Goal: Task Accomplishment & Management: Complete application form

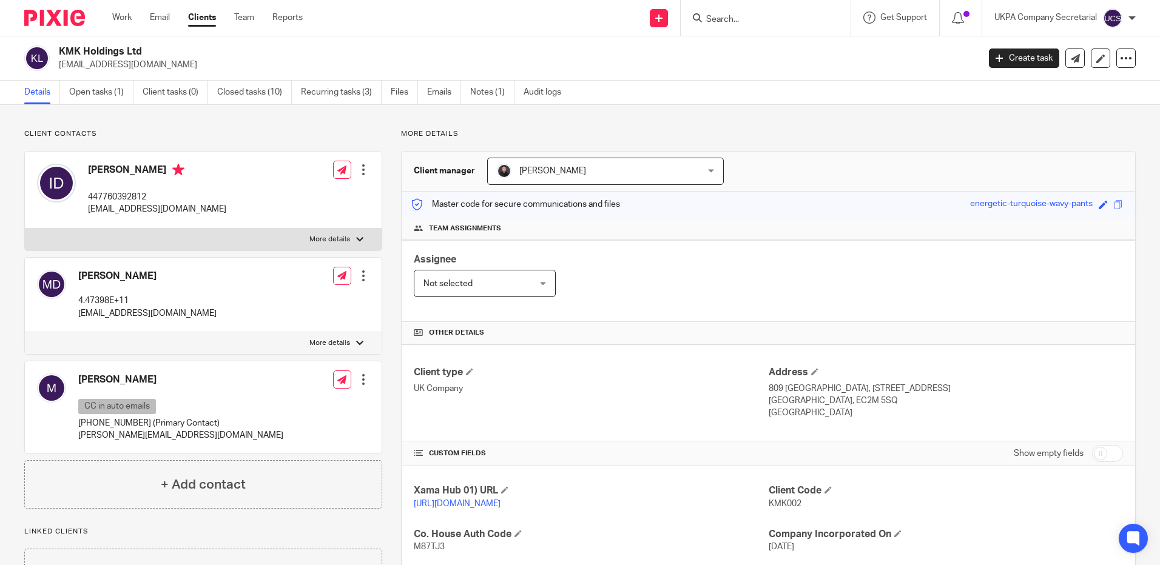
scroll to position [79, 0]
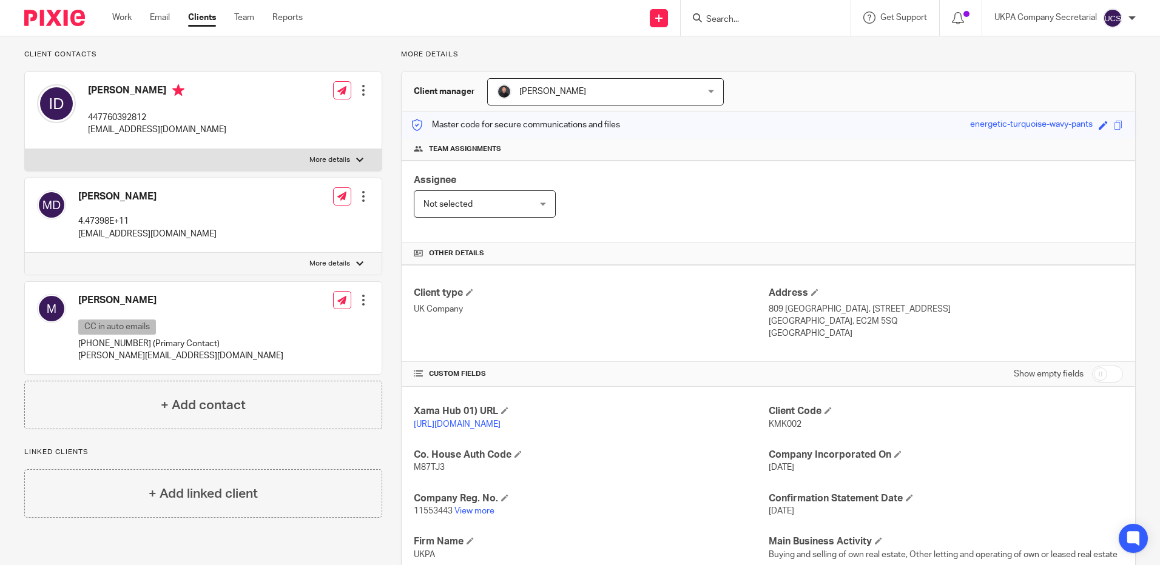
click at [728, 17] on input "Search" at bounding box center [759, 20] width 109 height 11
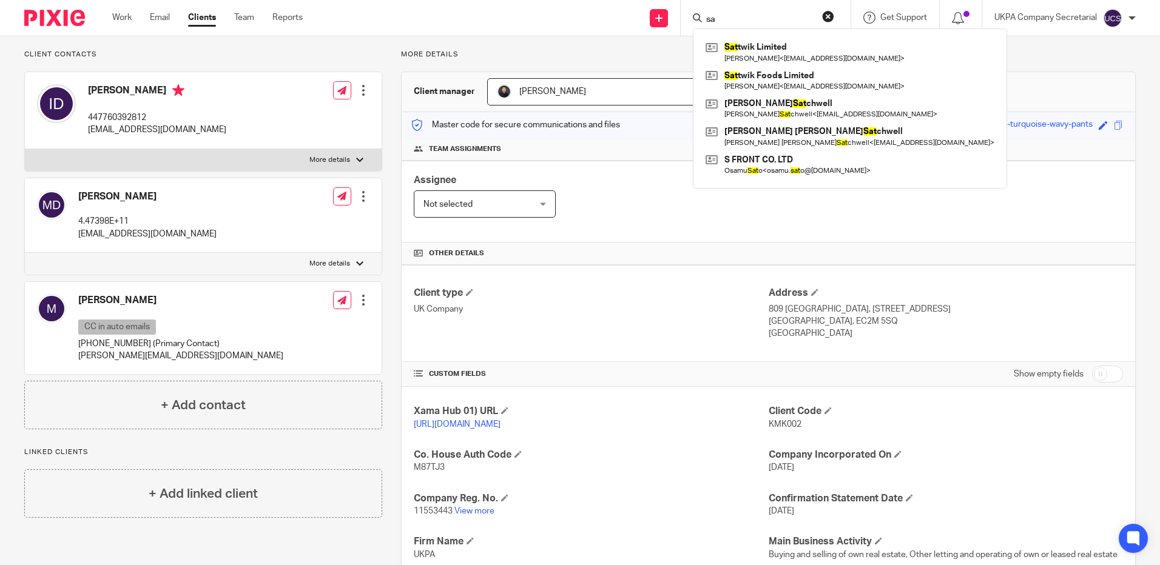
type input "s"
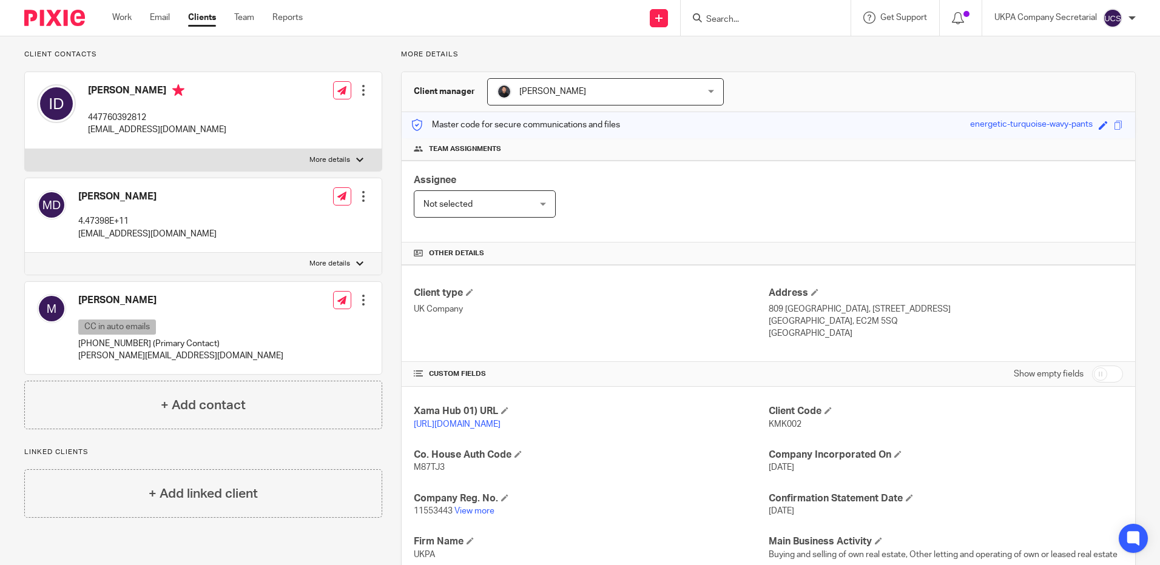
click at [727, 12] on form at bounding box center [769, 17] width 129 height 15
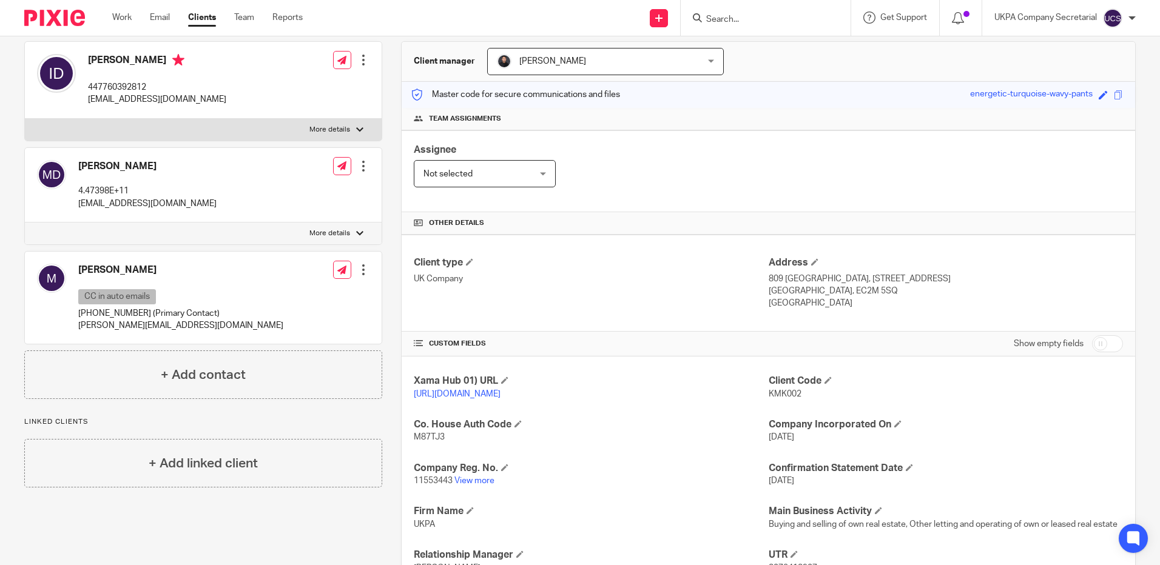
scroll to position [243, 0]
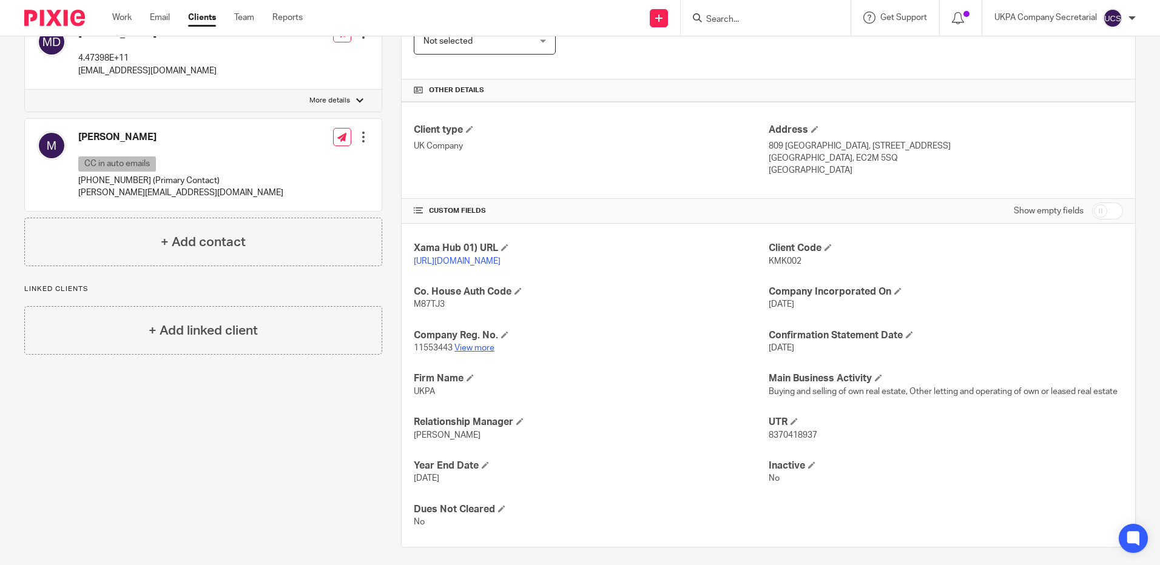
click at [477, 352] on link "View more" at bounding box center [474, 348] width 40 height 8
click at [724, 19] on input "Search" at bounding box center [759, 20] width 109 height 11
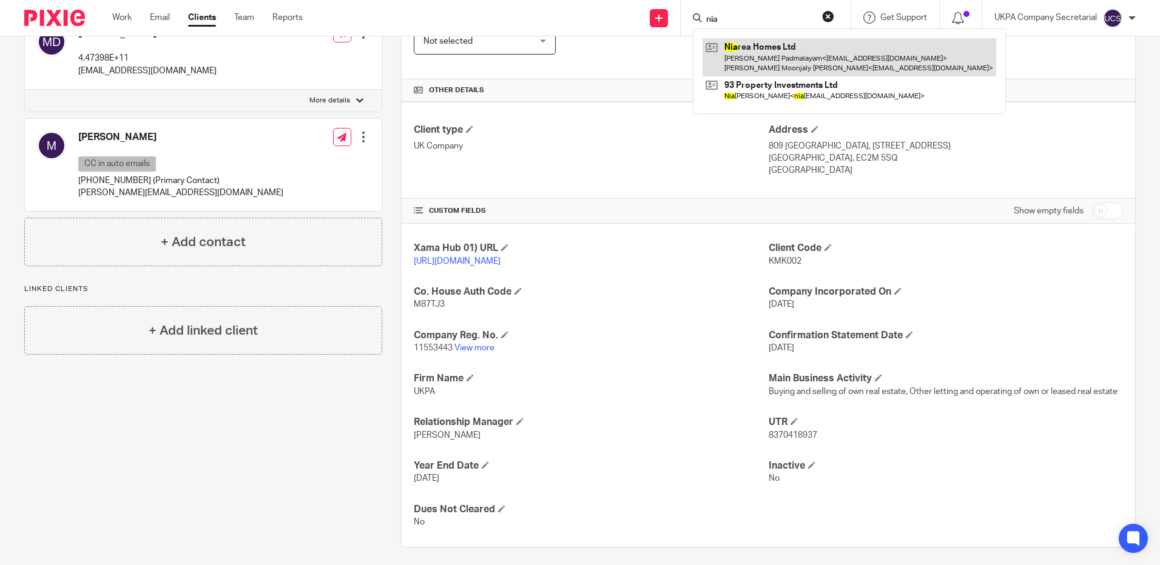
type input "nia"
click at [803, 61] on link at bounding box center [849, 57] width 294 height 38
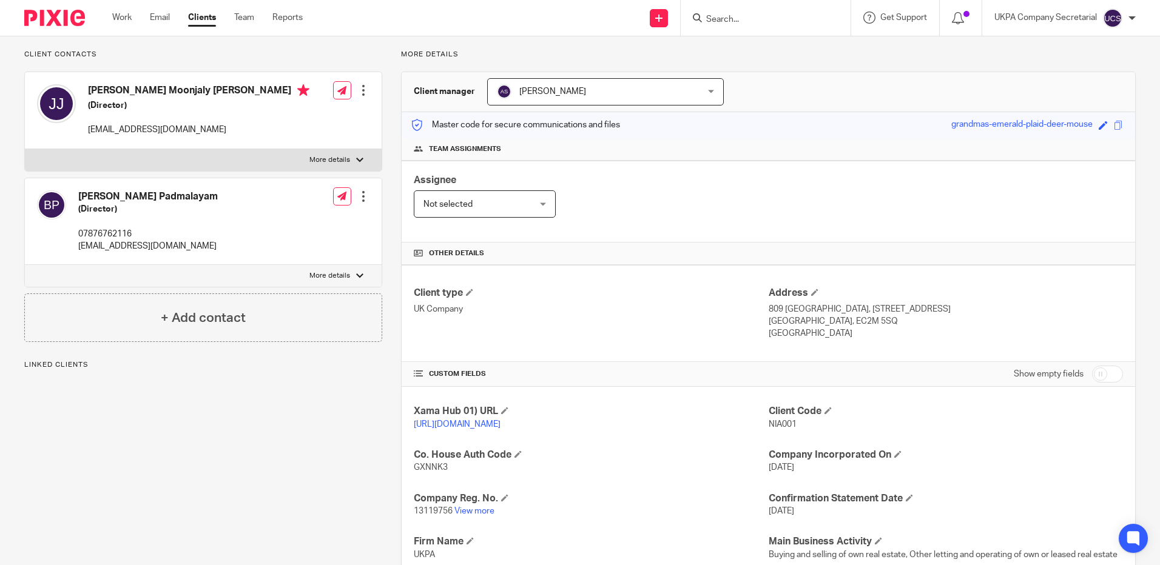
scroll to position [182, 0]
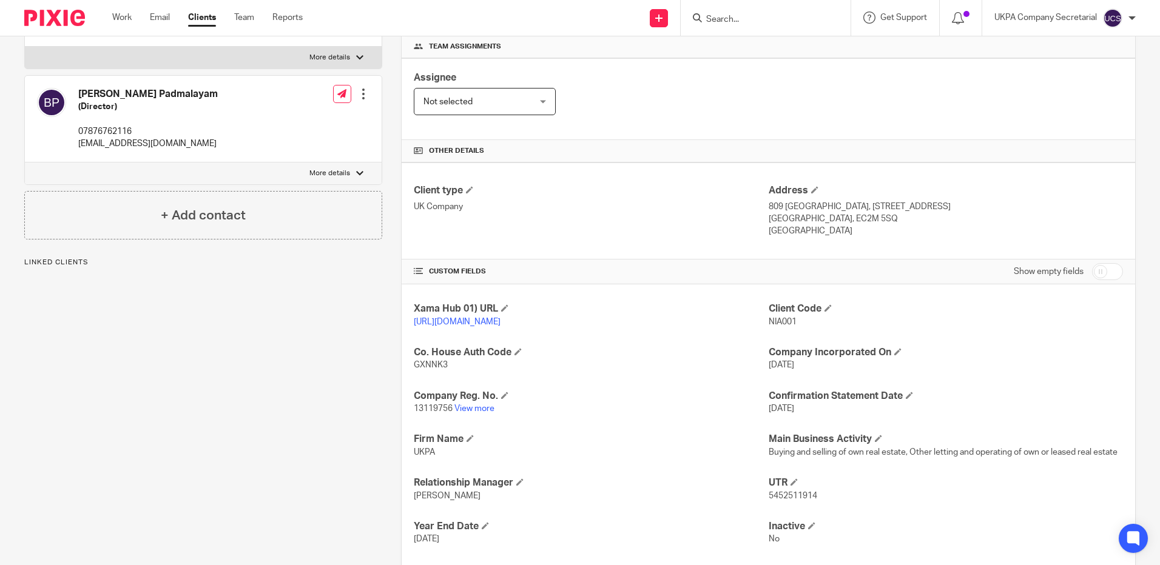
click at [479, 415] on p "13119756 View more" at bounding box center [591, 409] width 354 height 12
drag, startPoint x: 479, startPoint y: 426, endPoint x: 702, endPoint y: 379, distance: 228.0
click at [733, 371] on p "GXNNK3" at bounding box center [591, 365] width 354 height 12
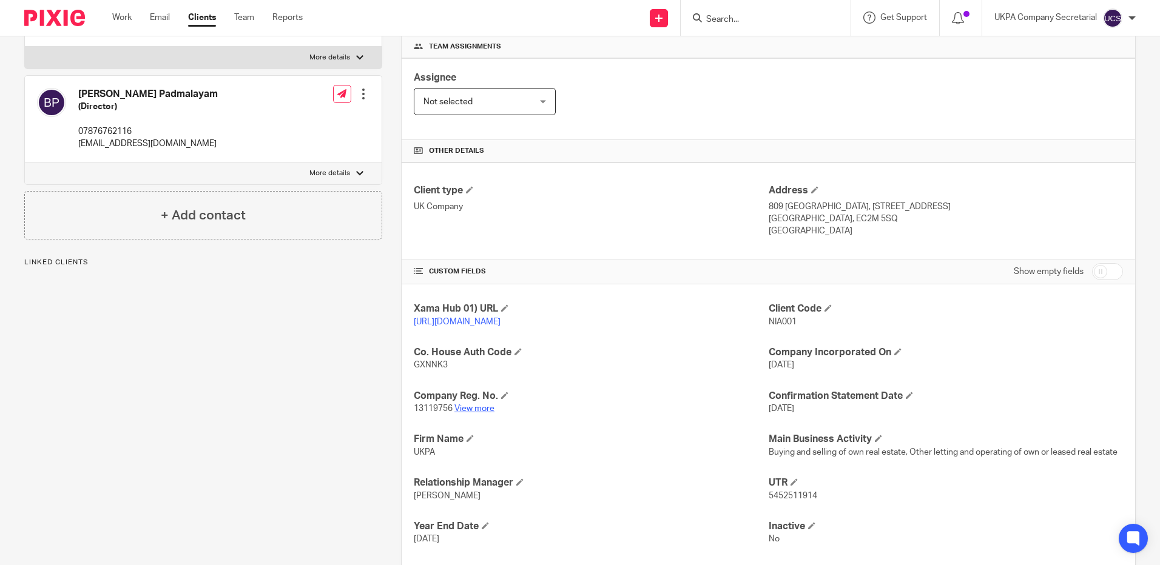
click at [476, 413] on link "View more" at bounding box center [474, 409] width 40 height 8
click at [484, 413] on link "View more" at bounding box center [474, 409] width 40 height 8
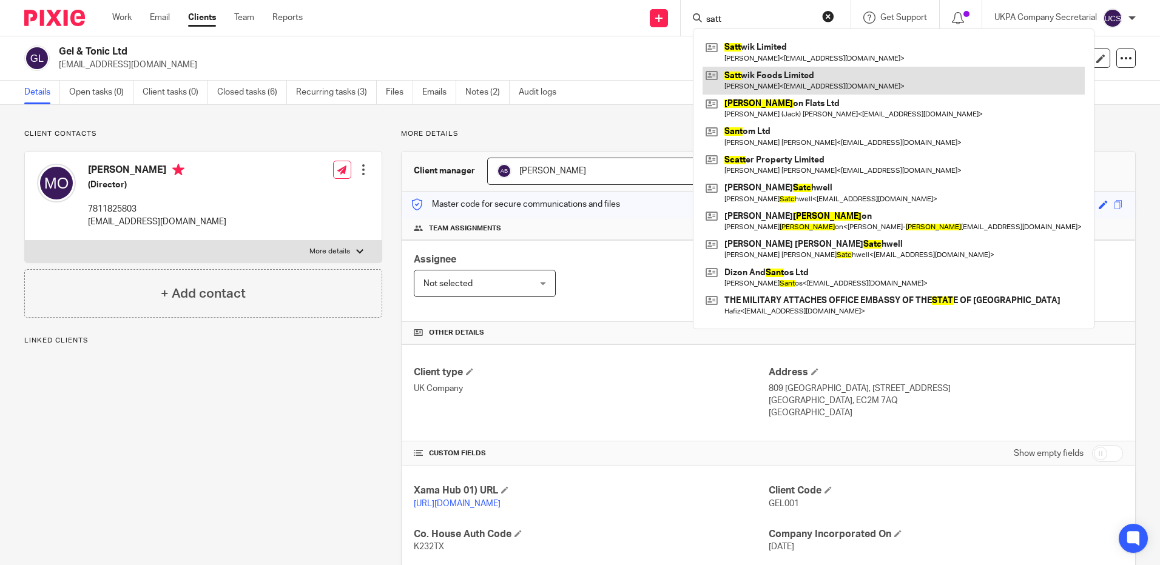
type input "satt"
click at [772, 76] on link at bounding box center [893, 81] width 382 height 28
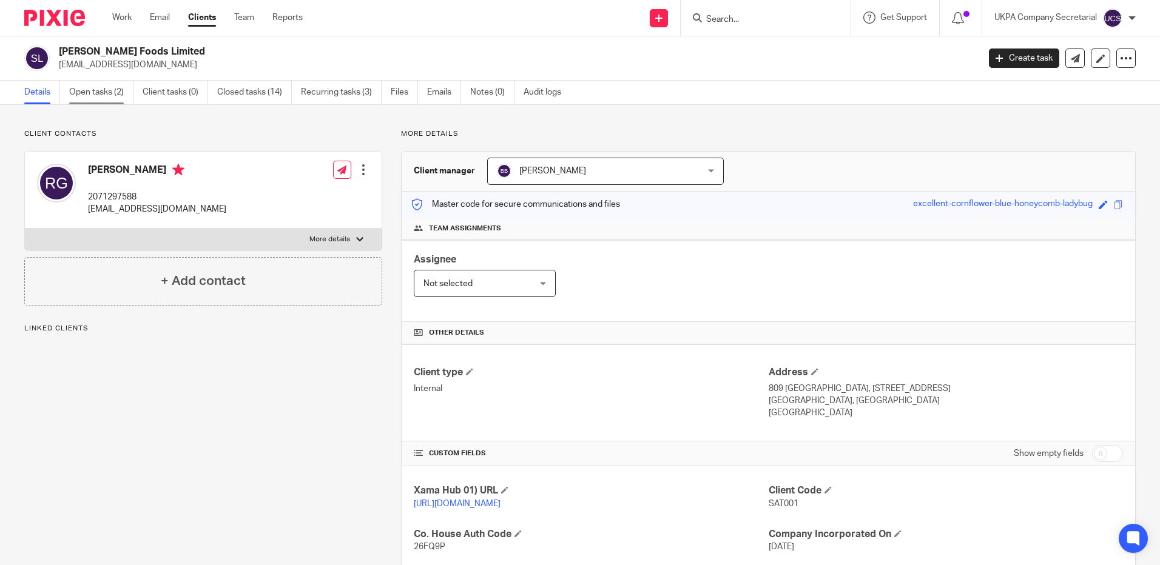
click at [95, 95] on link "Open tasks (2)" at bounding box center [101, 93] width 64 height 24
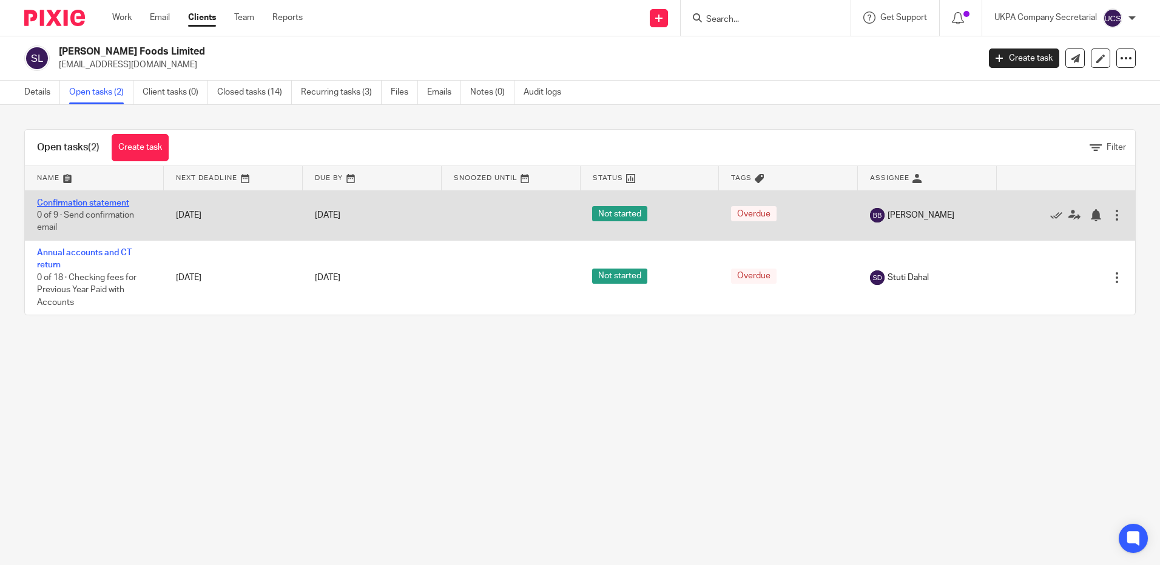
click at [54, 203] on link "Confirmation statement" at bounding box center [83, 203] width 92 height 8
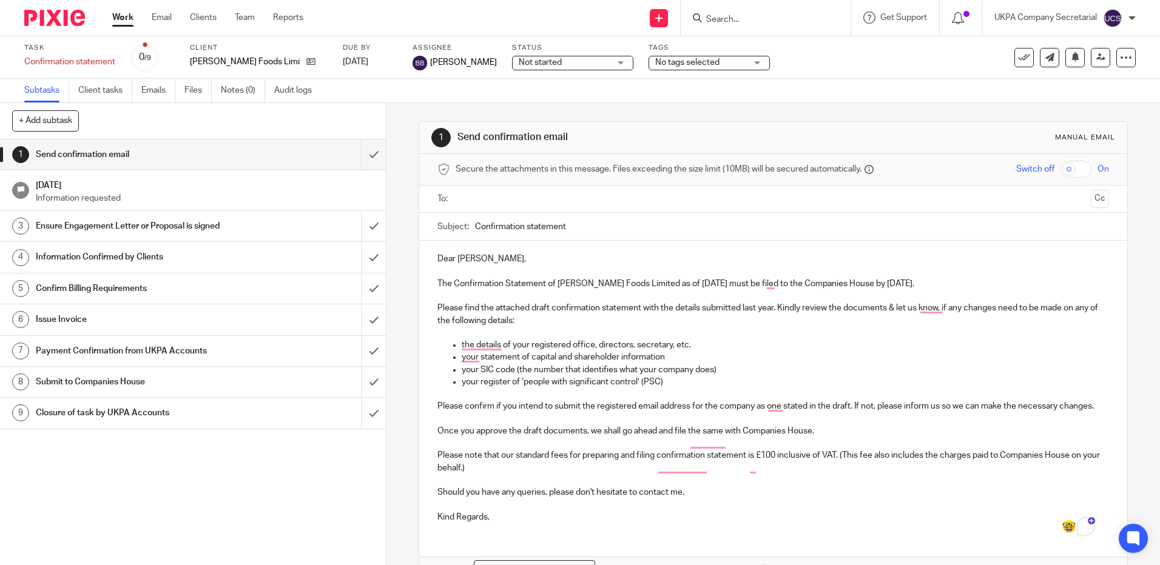
click at [513, 204] on input "text" at bounding box center [772, 199] width 625 height 14
click at [1091, 193] on button "Cc" at bounding box center [1100, 200] width 18 height 18
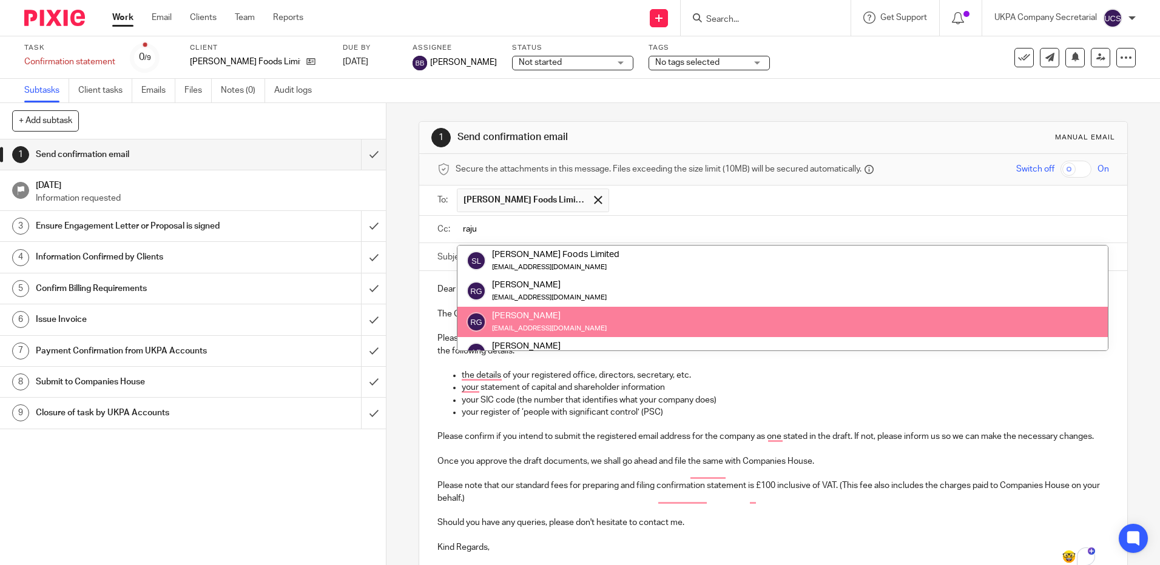
type input "raju"
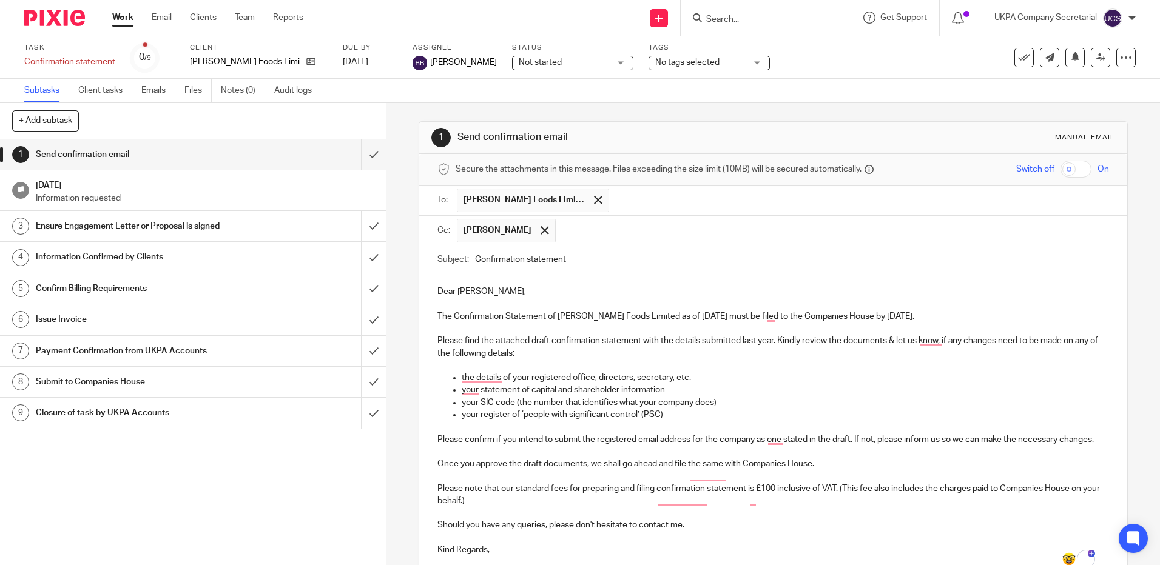
click at [586, 261] on input "Confirmation statement" at bounding box center [791, 259] width 633 height 27
drag, startPoint x: 546, startPoint y: 317, endPoint x: 715, endPoint y: 320, distance: 169.3
click at [715, 320] on p "The Confirmation Statement of Sattwik Foods Limited as of 11 Sep 2025 must be f…" at bounding box center [772, 317] width 671 height 12
copy p "of Sattwik Foods Limited as of 11 Sep 2025"
click at [642, 246] on form "Secure the attachments in this message. Files exceeding the size limit (10MB) w…" at bounding box center [772, 404] width 707 height 501
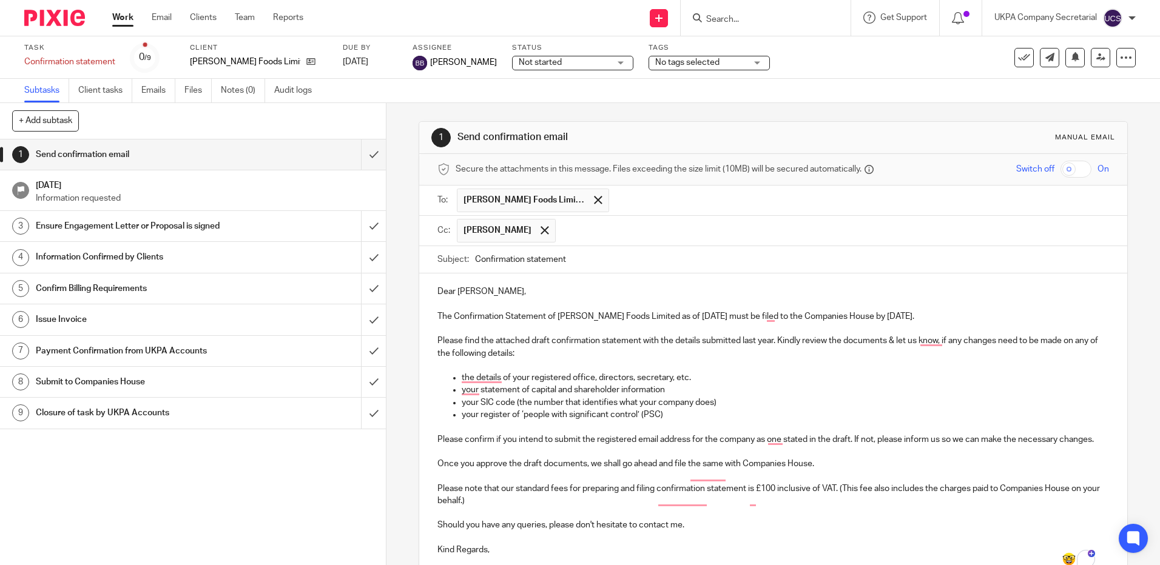
click at [634, 259] on input "Confirmation statement" at bounding box center [791, 259] width 633 height 27
paste input "of Sattwik Foods Limited as of 11 Sep 2025"
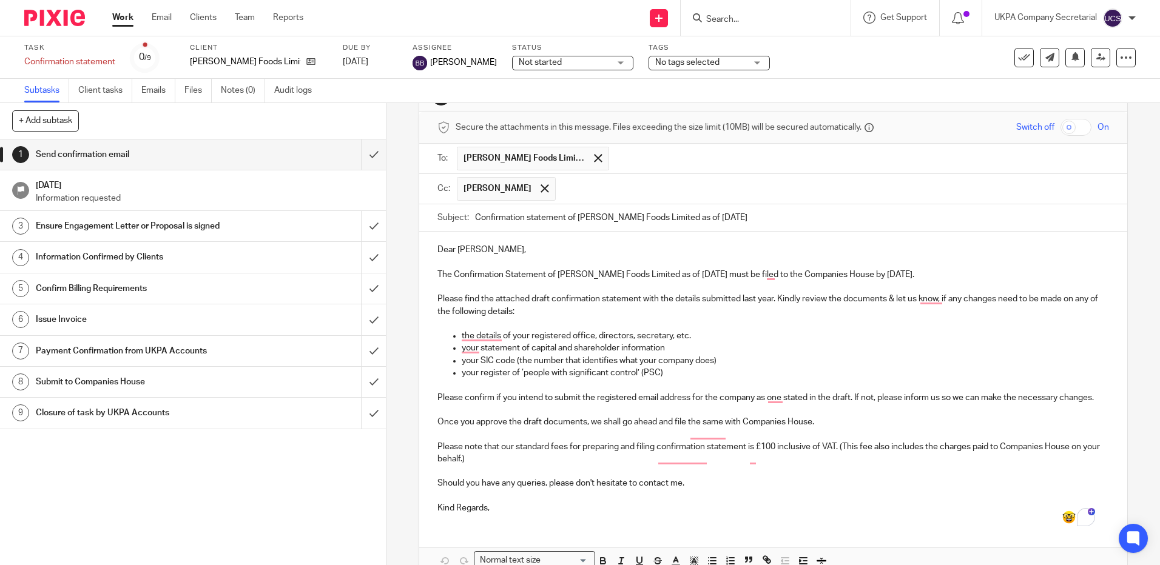
scroll to position [61, 0]
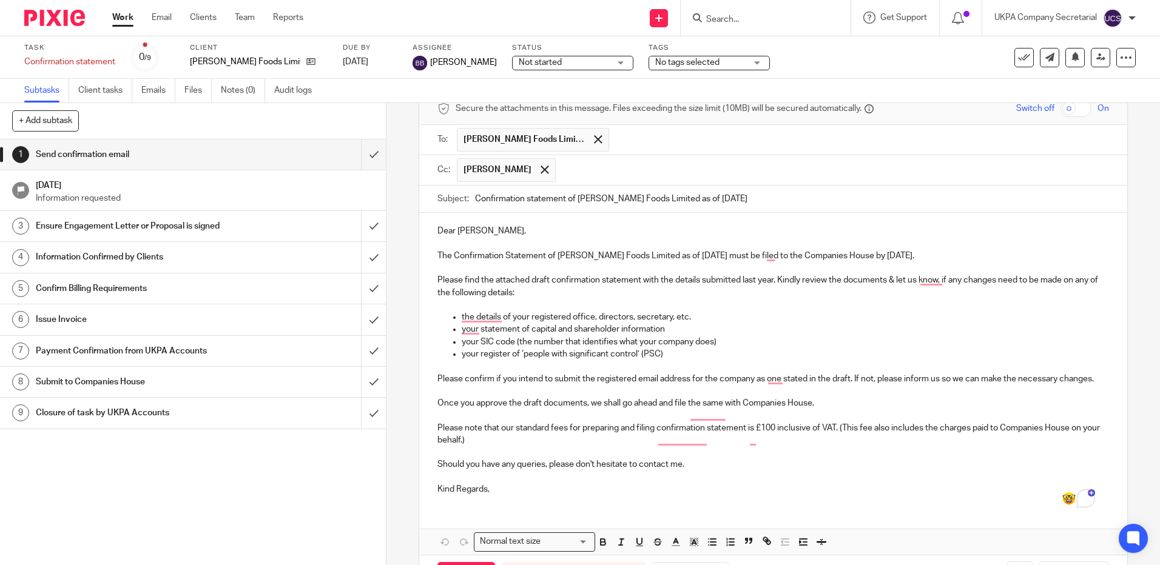
type input "Confirmation statement of Sattwik Foods Limited as of 11 Sep 2025"
click at [483, 231] on p "Dear Raju," at bounding box center [772, 231] width 671 height 12
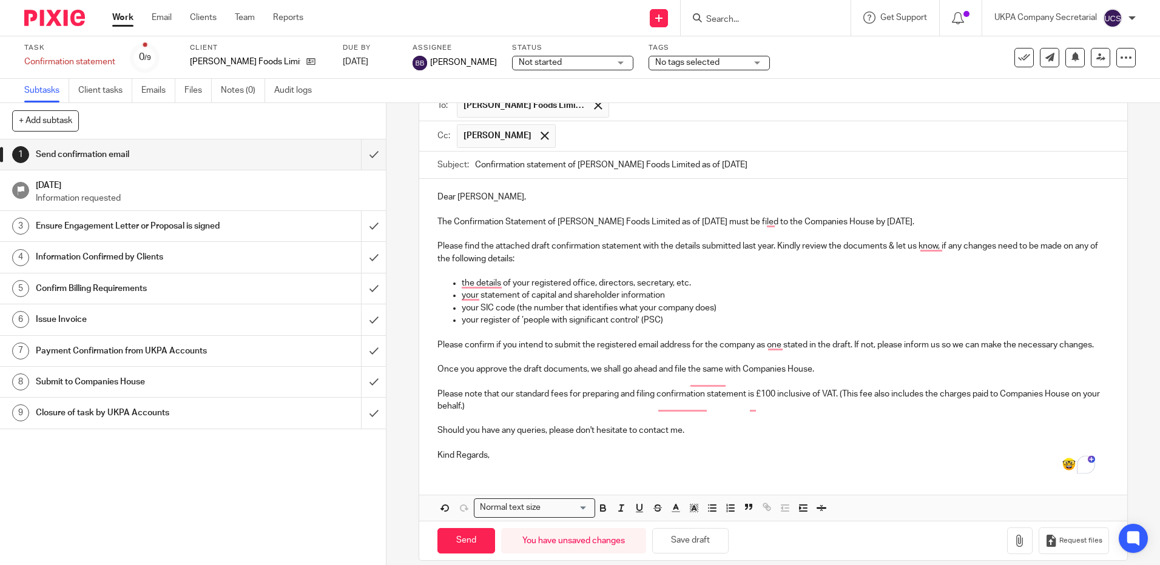
scroll to position [121, 0]
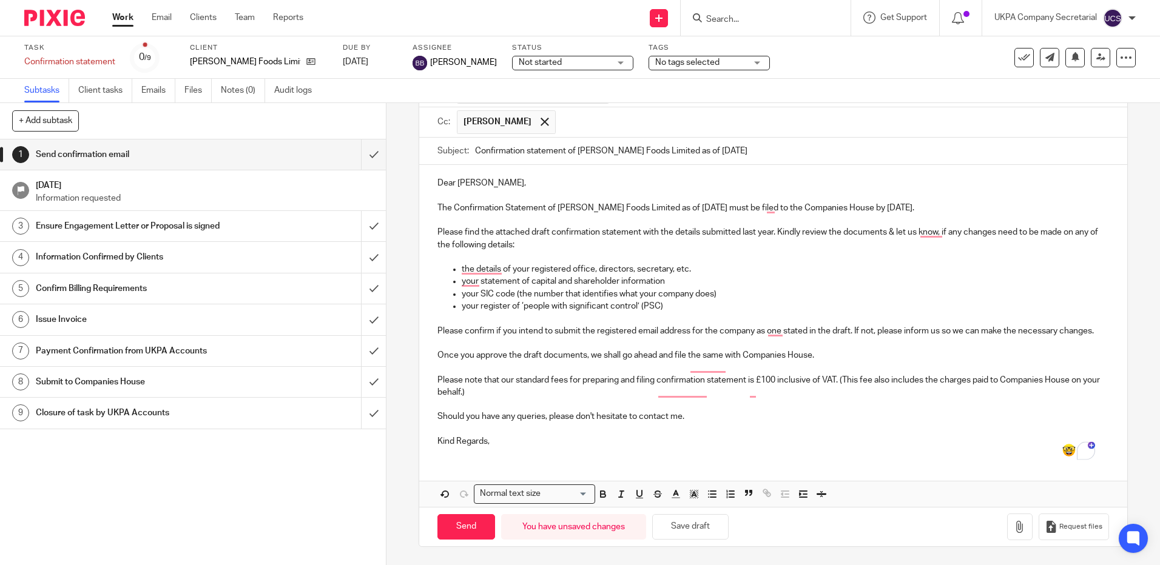
click at [437, 383] on p "Please note that our standard fees for preparing and filing confirmation statem…" at bounding box center [772, 386] width 671 height 25
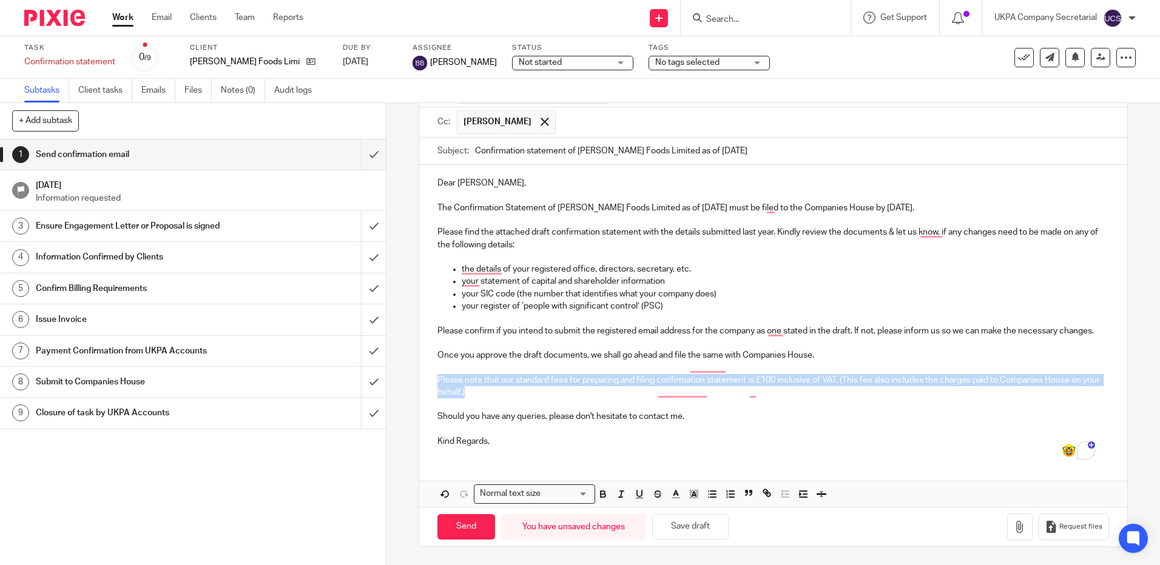
drag, startPoint x: 434, startPoint y: 382, endPoint x: 491, endPoint y: 396, distance: 59.3
click at [491, 396] on p "Please note that our standard fees for preparing and filing confirmation statem…" at bounding box center [772, 386] width 671 height 25
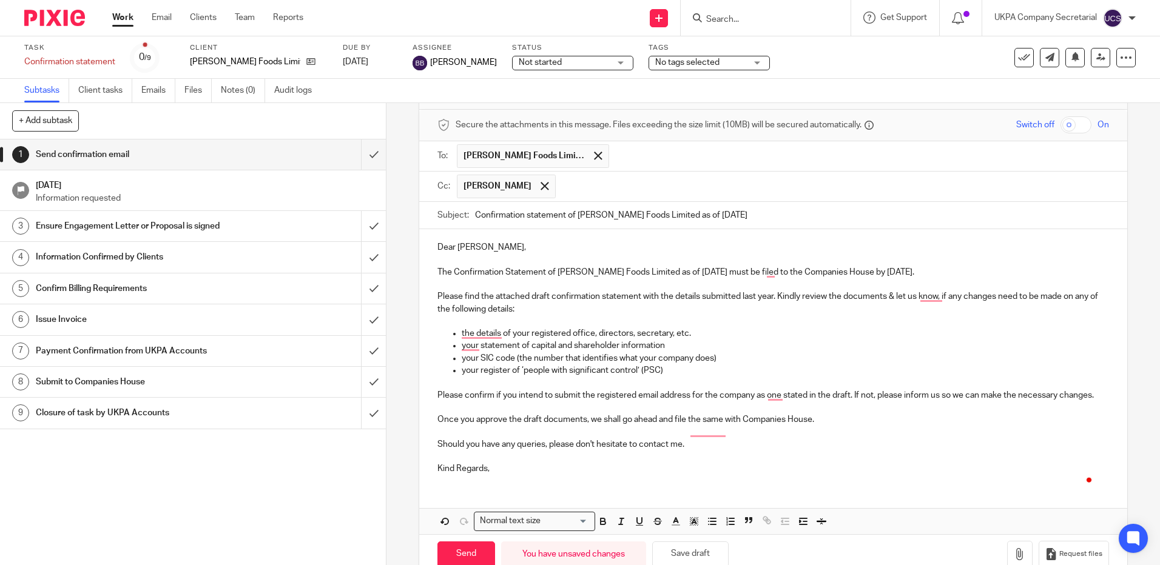
scroll to position [84, 0]
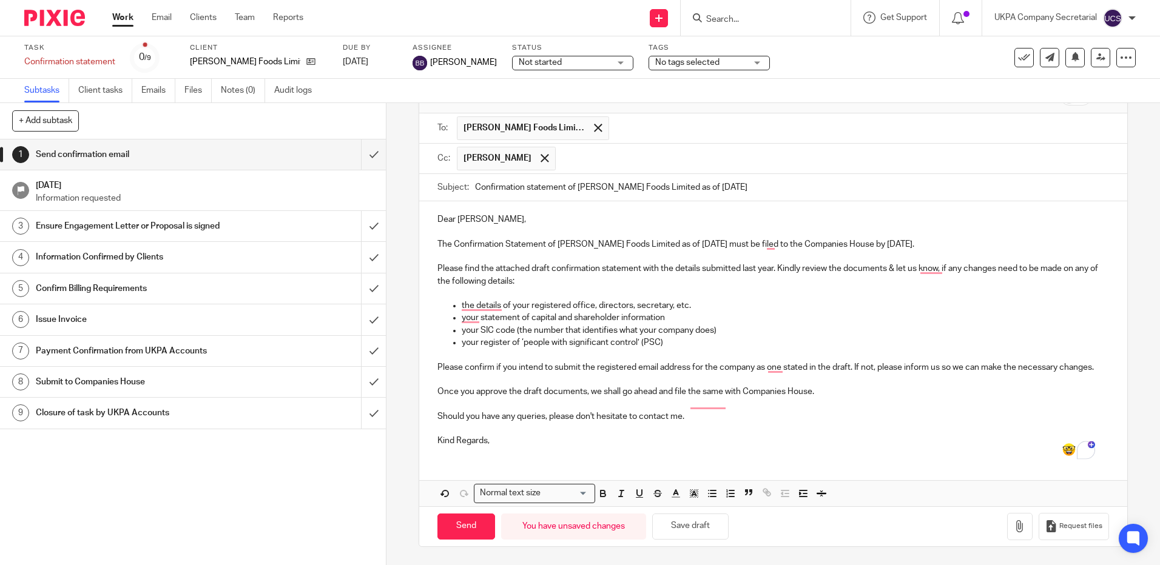
click at [528, 434] on p "To enrich screen reader interactions, please activate Accessibility in Grammarl…" at bounding box center [772, 429] width 671 height 12
click at [522, 442] on p "Kind Regards," at bounding box center [772, 441] width 671 height 12
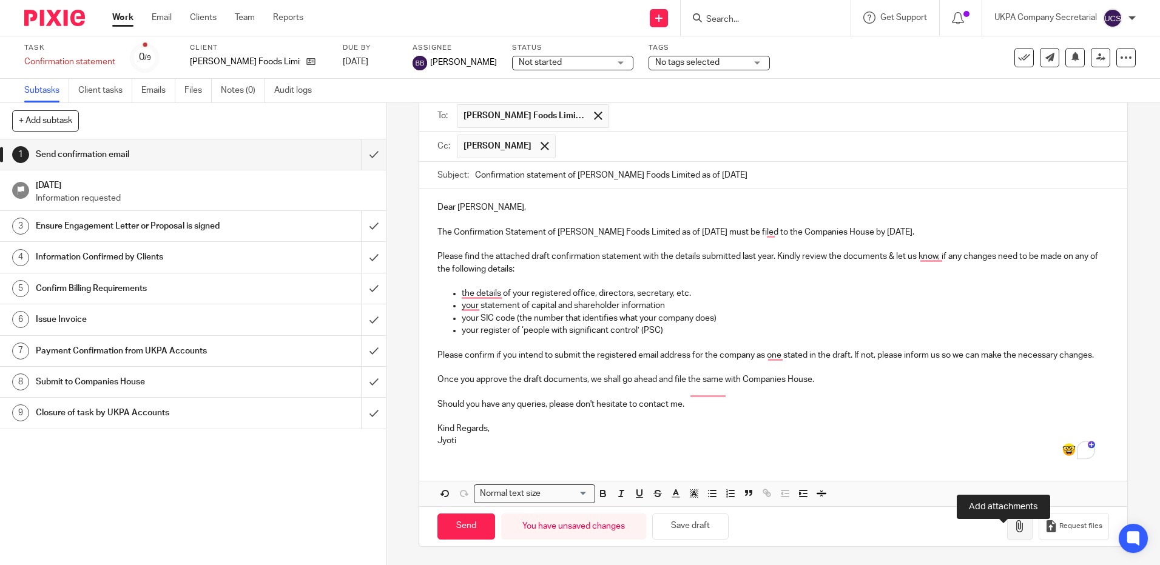
click at [1014, 533] on icon "button" at bounding box center [1020, 526] width 12 height 12
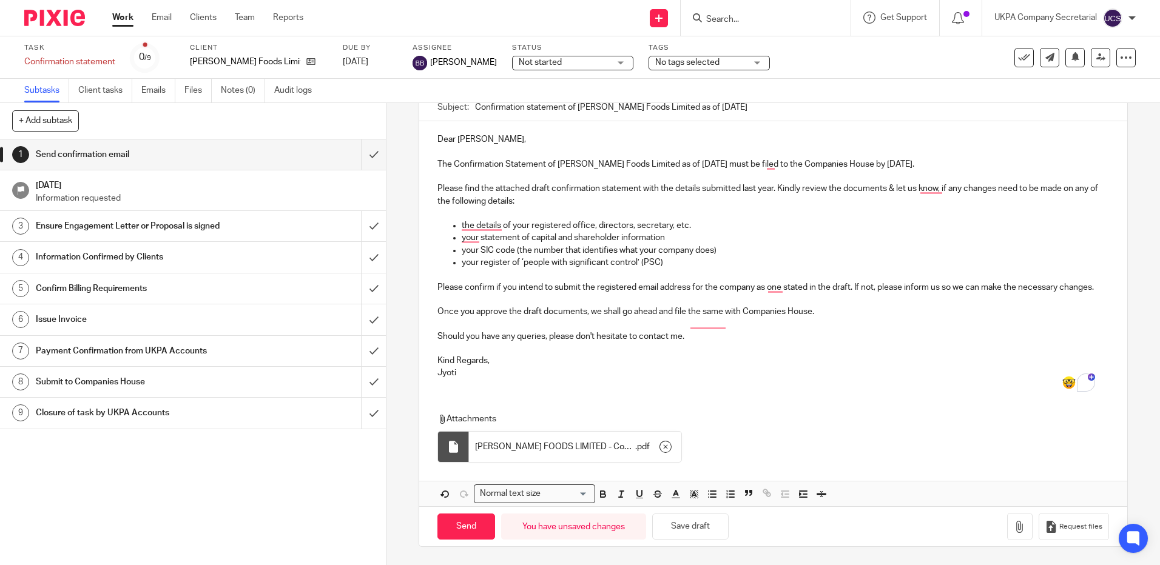
scroll to position [165, 0]
click at [471, 531] on input "Send" at bounding box center [466, 527] width 58 height 26
type input "Sent"
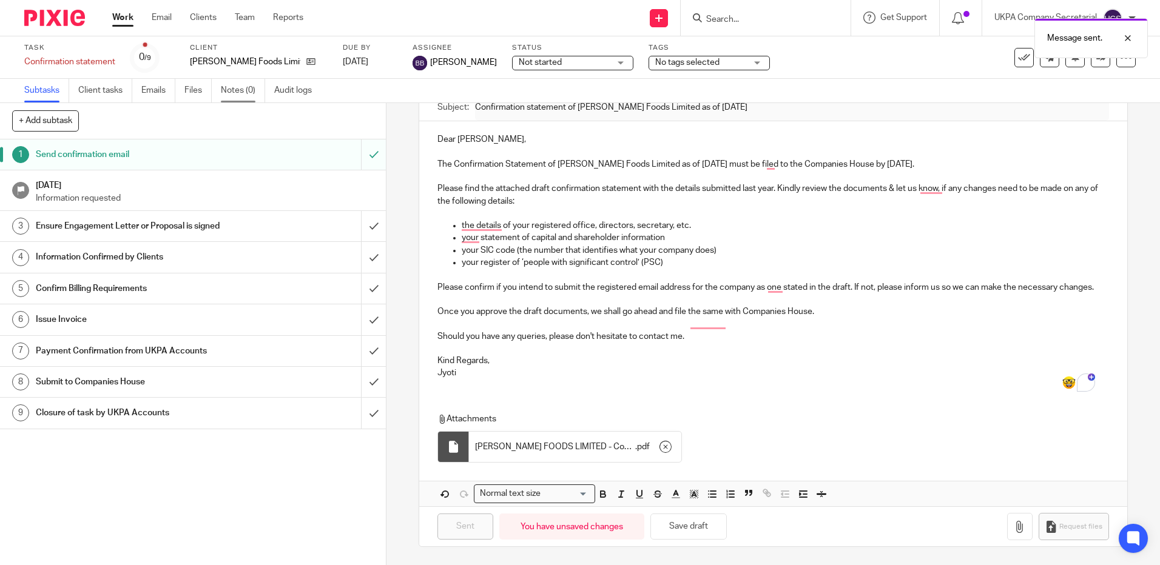
click at [229, 90] on link "Notes (0)" at bounding box center [243, 91] width 44 height 24
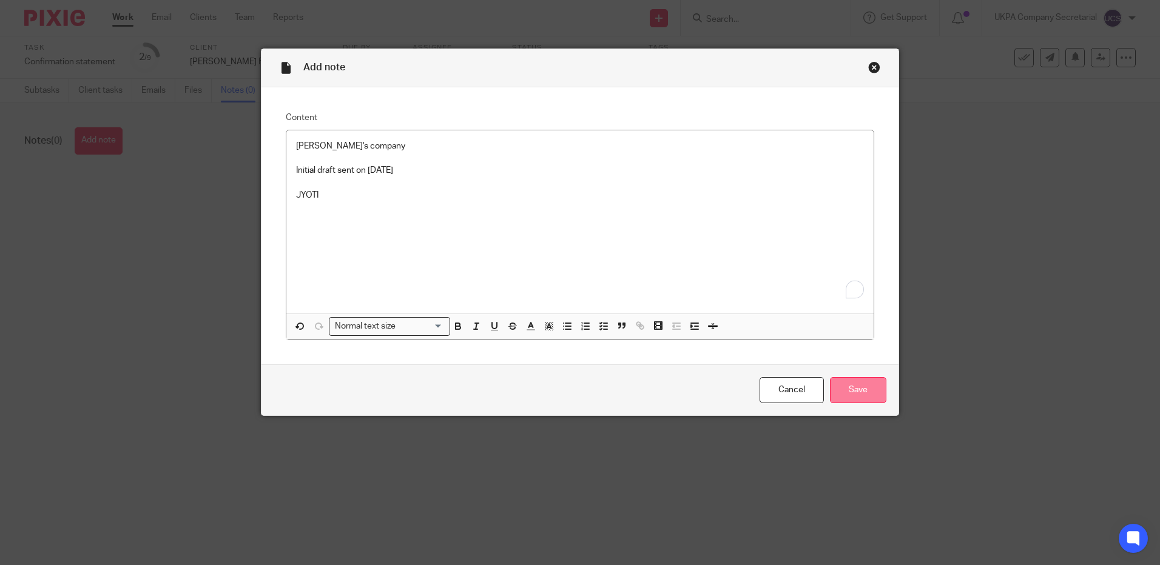
click at [847, 397] on input "Save" at bounding box center [858, 390] width 56 height 26
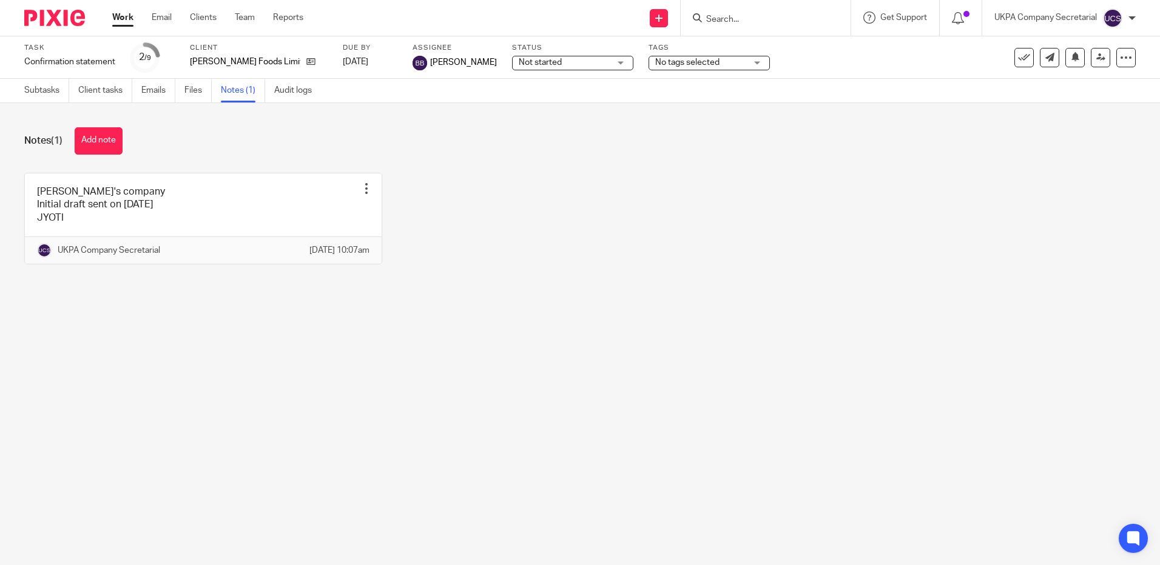
drag, startPoint x: 641, startPoint y: 76, endPoint x: 621, endPoint y: 135, distance: 62.7
click at [621, 135] on div "Notes (1) Add note" at bounding box center [579, 140] width 1111 height 27
click at [722, 16] on input "Search" at bounding box center [759, 20] width 109 height 11
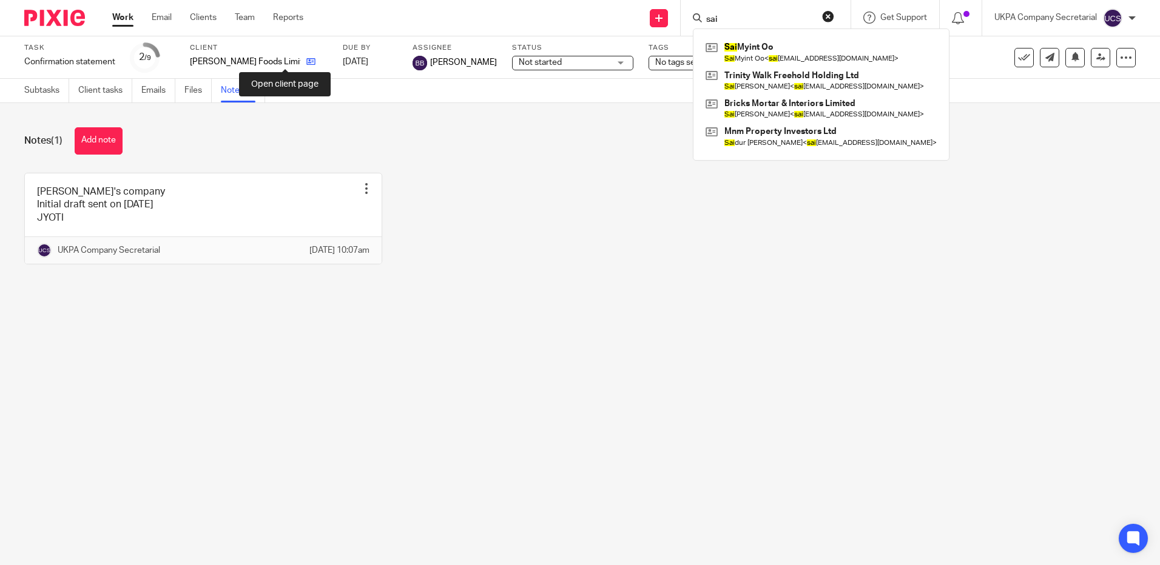
type input "sai"
click at [306, 58] on icon at bounding box center [310, 61] width 9 height 9
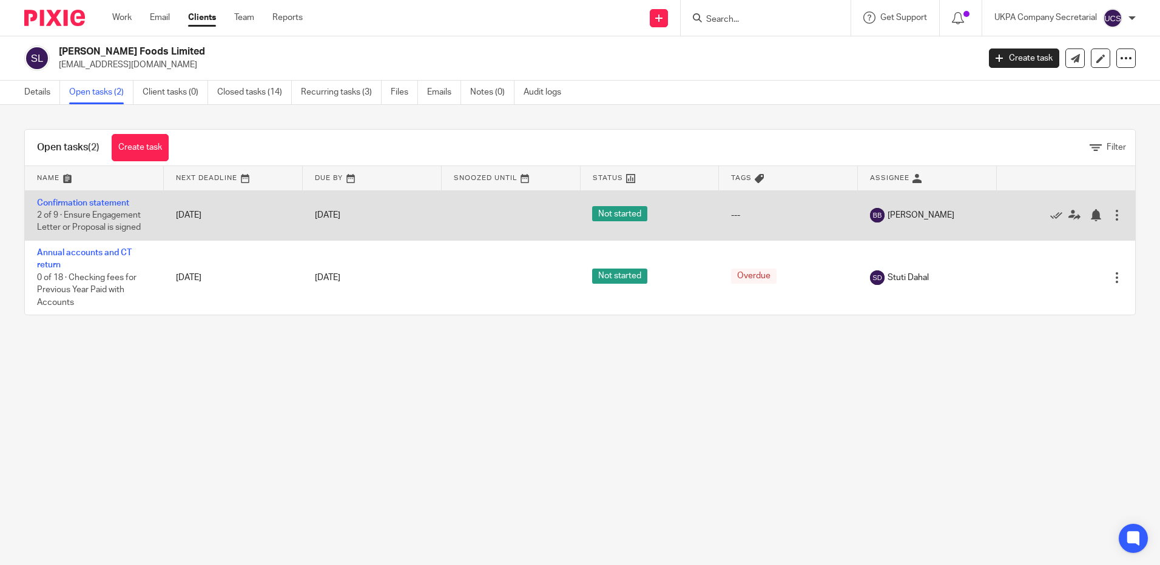
click at [624, 216] on span "Not started" at bounding box center [619, 213] width 55 height 15
click at [102, 203] on link "Confirmation statement" at bounding box center [83, 203] width 92 height 8
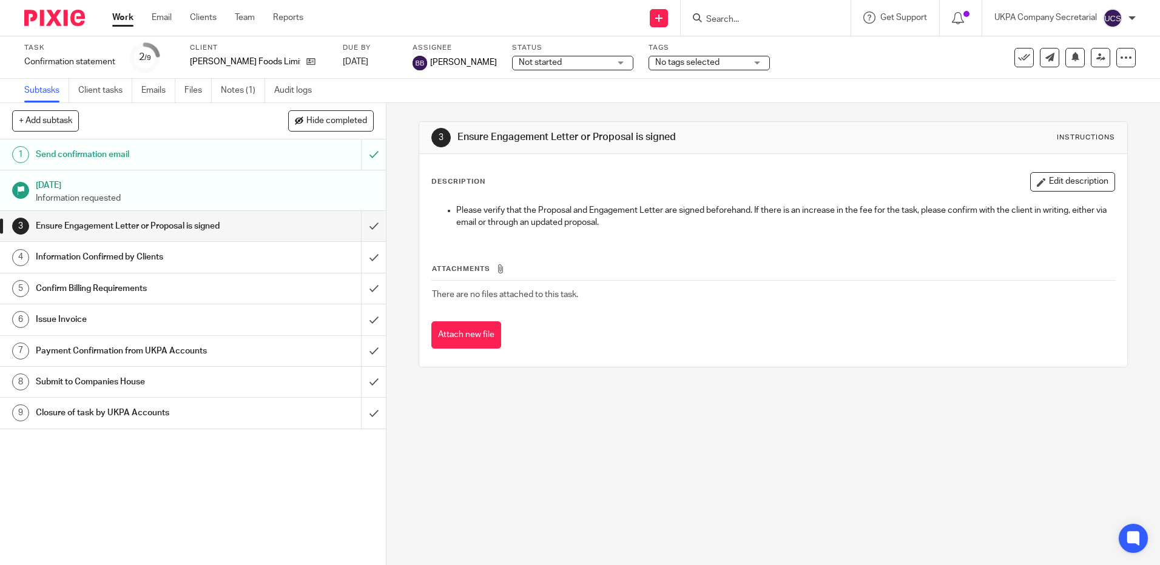
click at [528, 64] on span "Not started" at bounding box center [540, 62] width 43 height 8
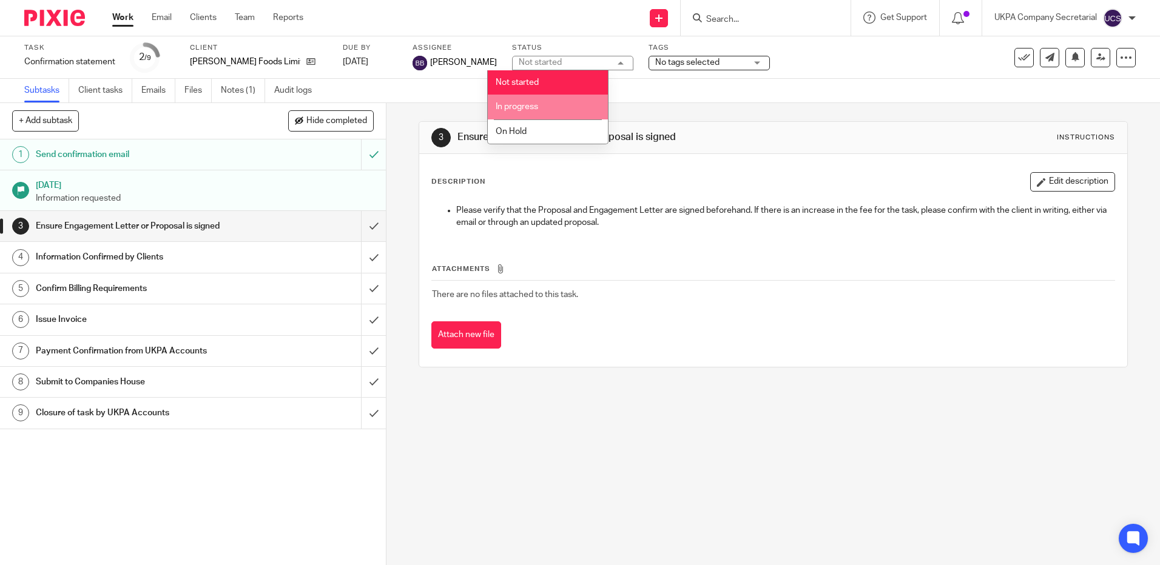
click at [531, 109] on span "In progress" at bounding box center [517, 107] width 42 height 8
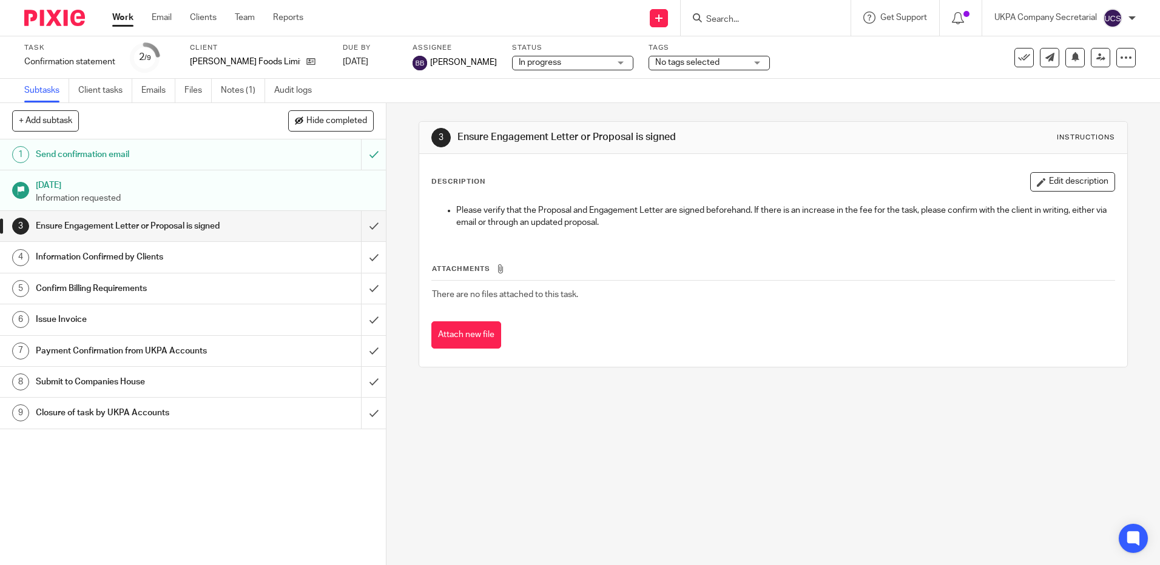
click at [748, 20] on input "Search" at bounding box center [759, 20] width 109 height 11
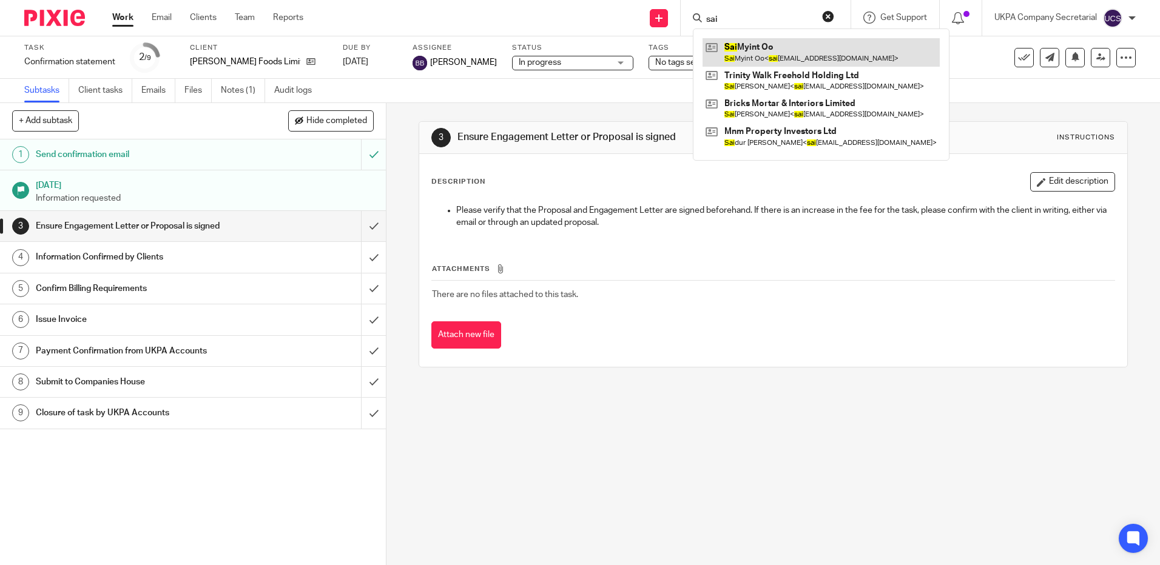
type input "sai"
click at [759, 53] on link at bounding box center [820, 52] width 237 height 28
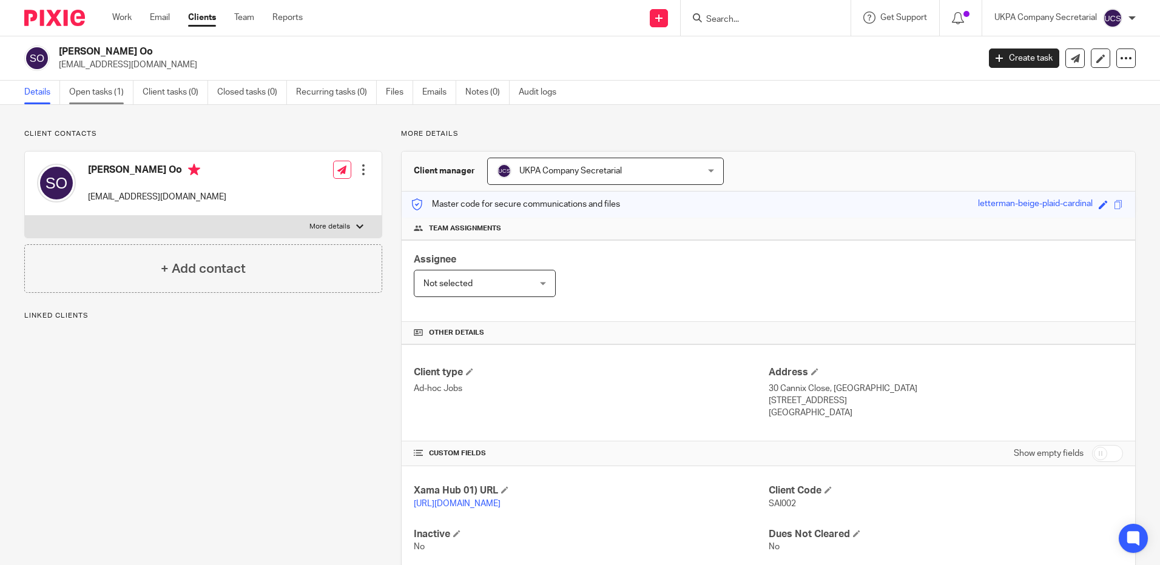
click at [101, 89] on link "Open tasks (1)" at bounding box center [101, 93] width 64 height 24
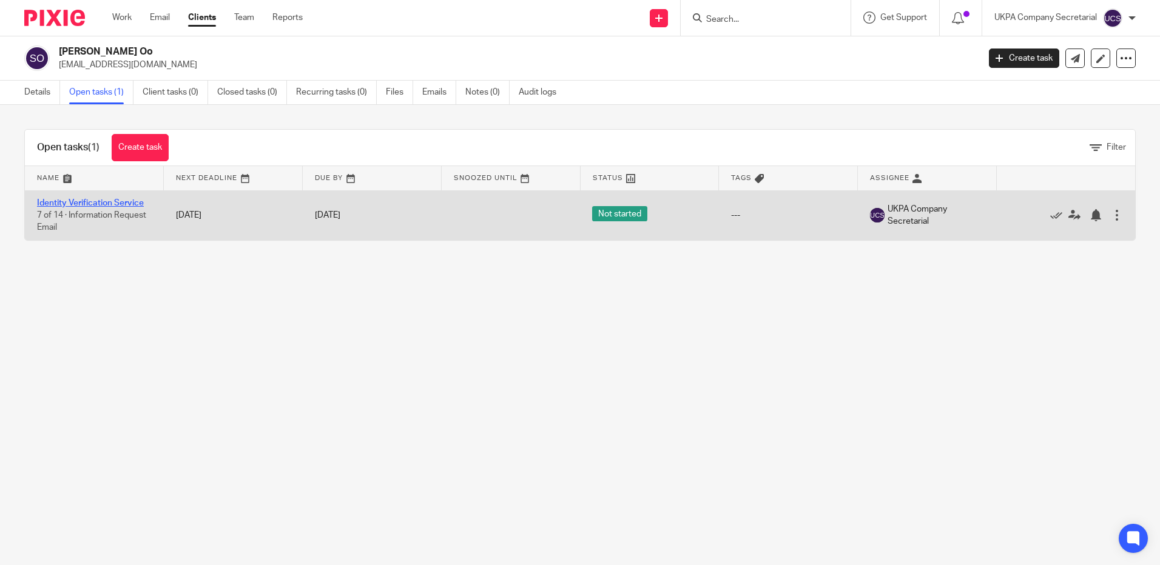
click at [72, 204] on link "Identity Verification Service" at bounding box center [90, 203] width 107 height 8
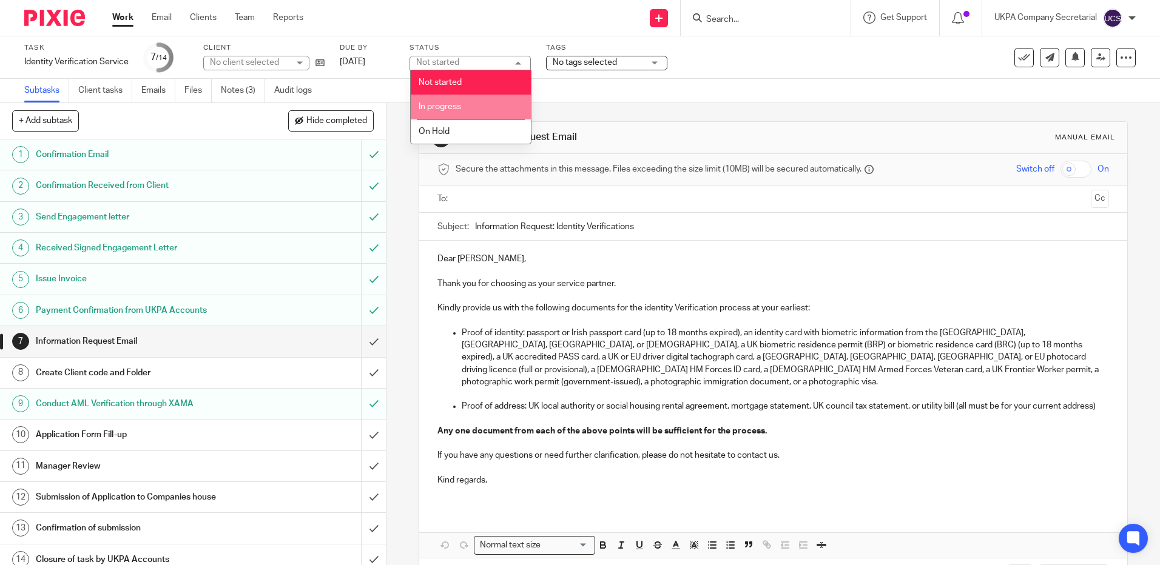
click at [457, 101] on li "In progress" at bounding box center [471, 107] width 120 height 25
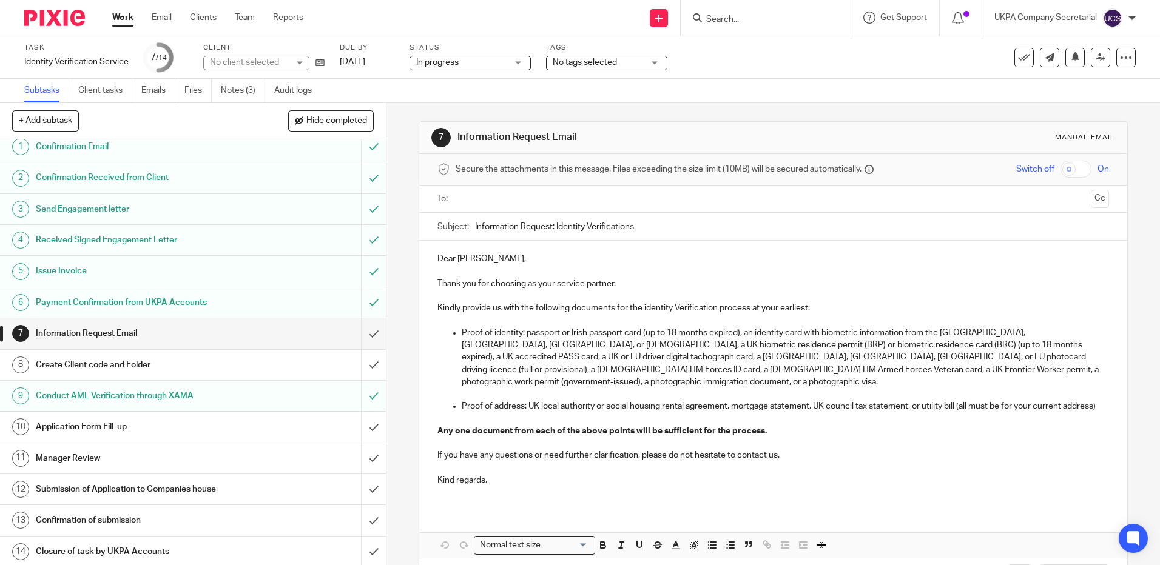
scroll to position [10, 0]
click at [230, 92] on link "Notes (3)" at bounding box center [243, 91] width 44 height 24
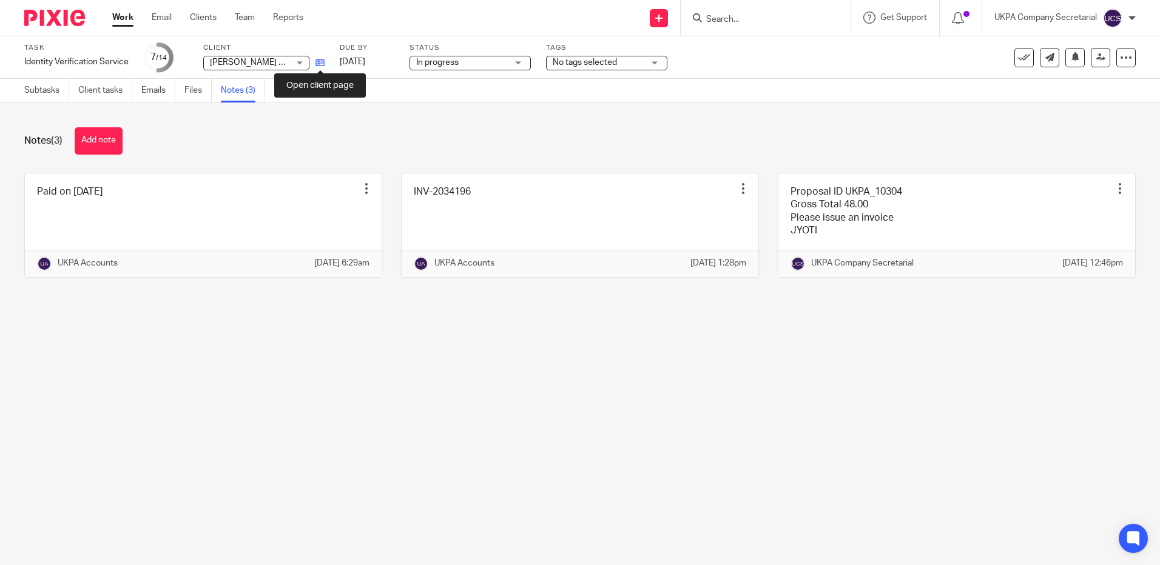
click at [321, 61] on icon at bounding box center [319, 62] width 9 height 9
click at [768, 20] on input "Search" at bounding box center [759, 20] width 109 height 11
paste input "jon.ferguson@mail.com"
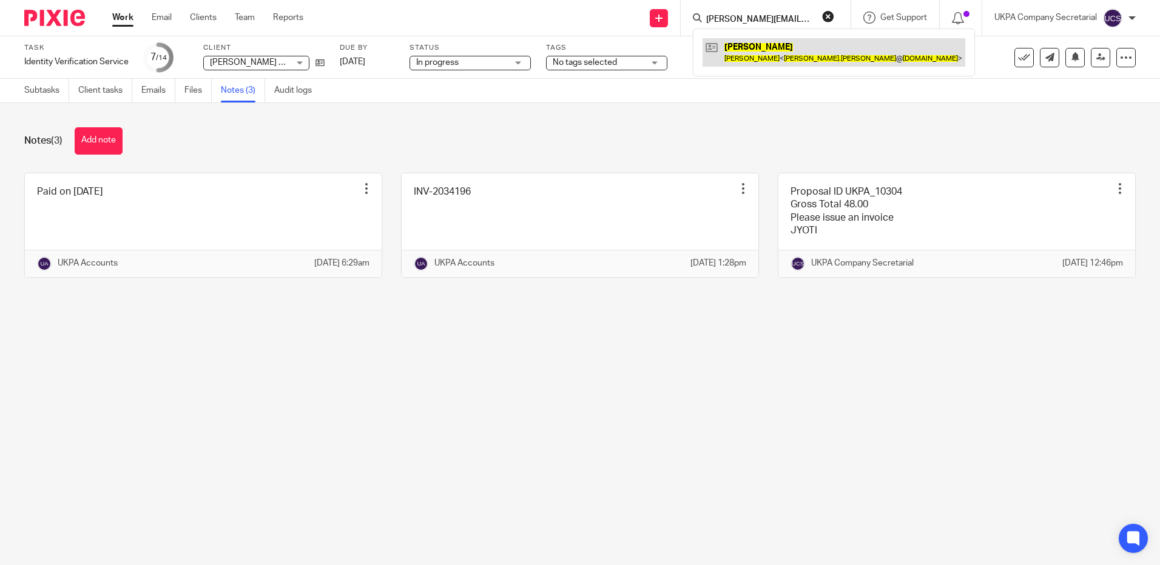
type input "jon.ferguson@mail.com"
click at [774, 61] on link at bounding box center [833, 52] width 263 height 28
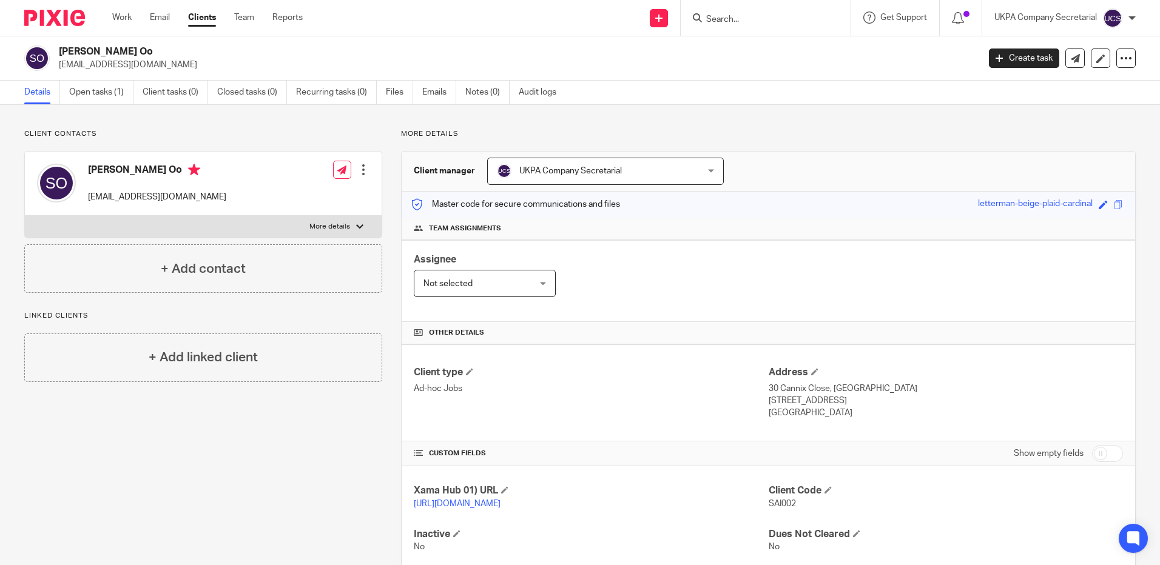
drag, startPoint x: 58, startPoint y: 65, endPoint x: 173, endPoint y: 62, distance: 114.7
click at [173, 62] on div "Sai Myint Oo saimyintoo520@gmail.com" at bounding box center [497, 57] width 946 height 25
copy p "saimyintoo520@gmail.com"
drag, startPoint x: 552, startPoint y: 348, endPoint x: 396, endPoint y: 267, distance: 175.5
click at [552, 348] on div "Client type Ad-hoc Jobs Address 30 Cannix Close, Stevenage Hertfordshire, SG2 9…" at bounding box center [768, 393] width 733 height 97
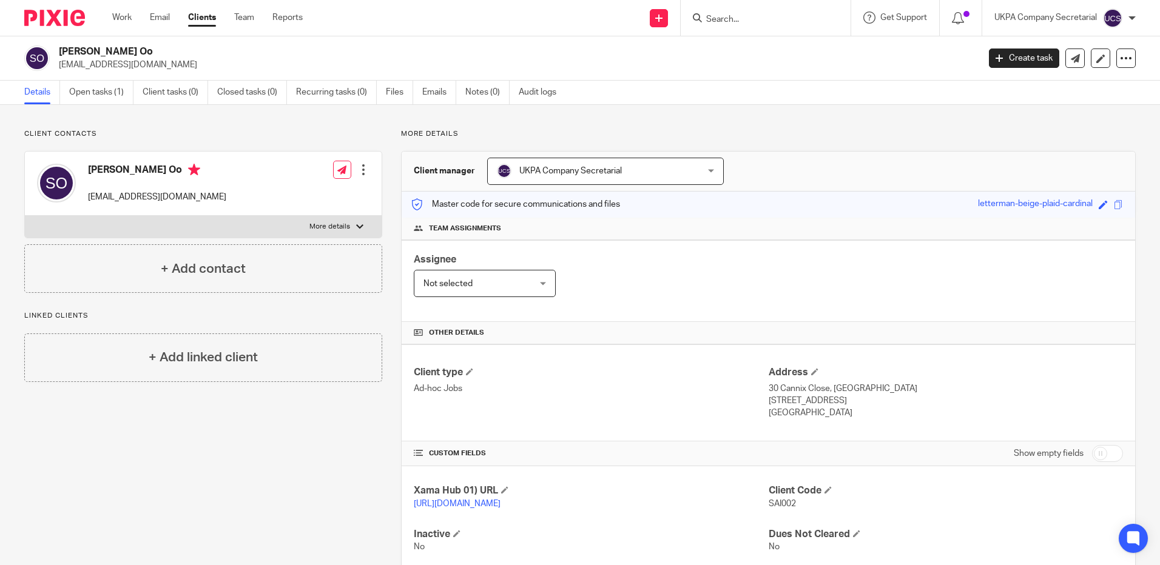
click at [619, 417] on div "Client type Ad-hoc Jobs" at bounding box center [591, 392] width 354 height 53
click at [98, 90] on link "Open tasks (1)" at bounding box center [101, 93] width 64 height 24
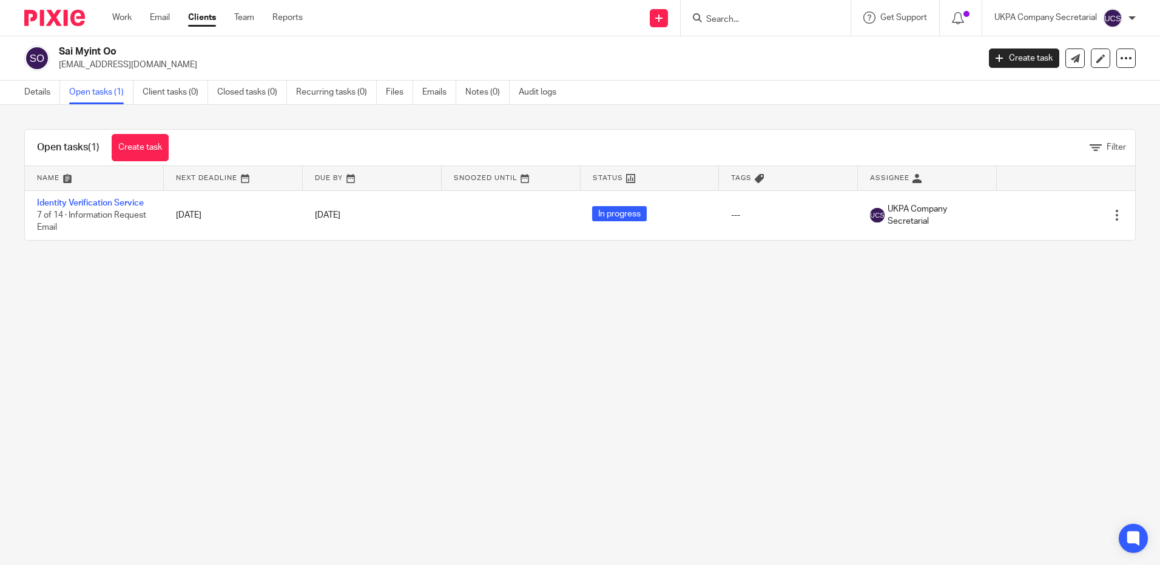
click at [745, 18] on input "Search" at bounding box center [759, 20] width 109 height 11
type input "J"
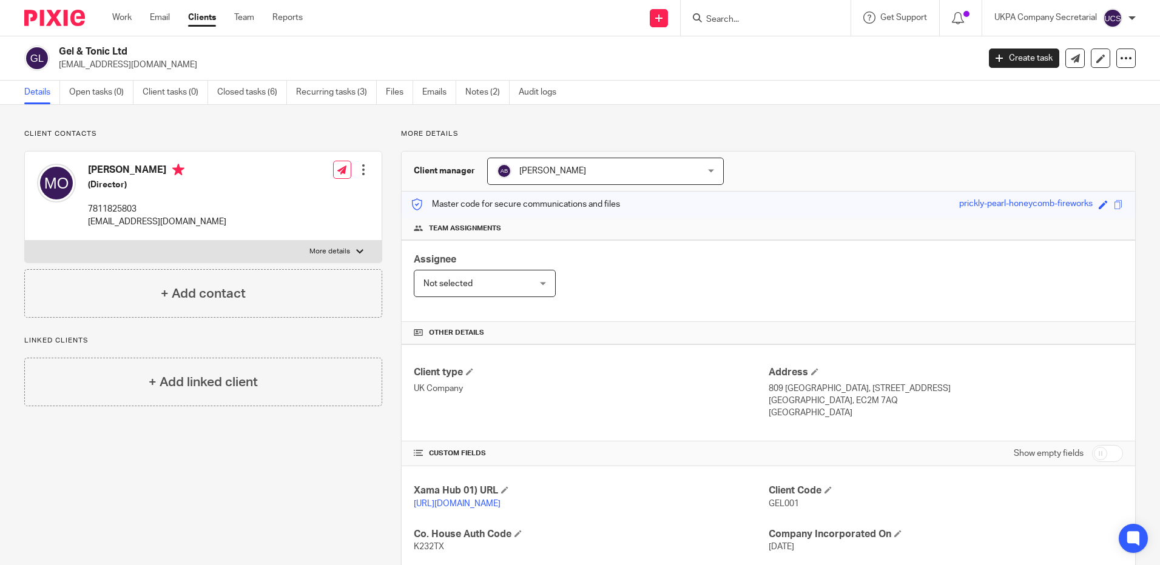
click at [717, 21] on input "Search" at bounding box center [759, 20] width 109 height 11
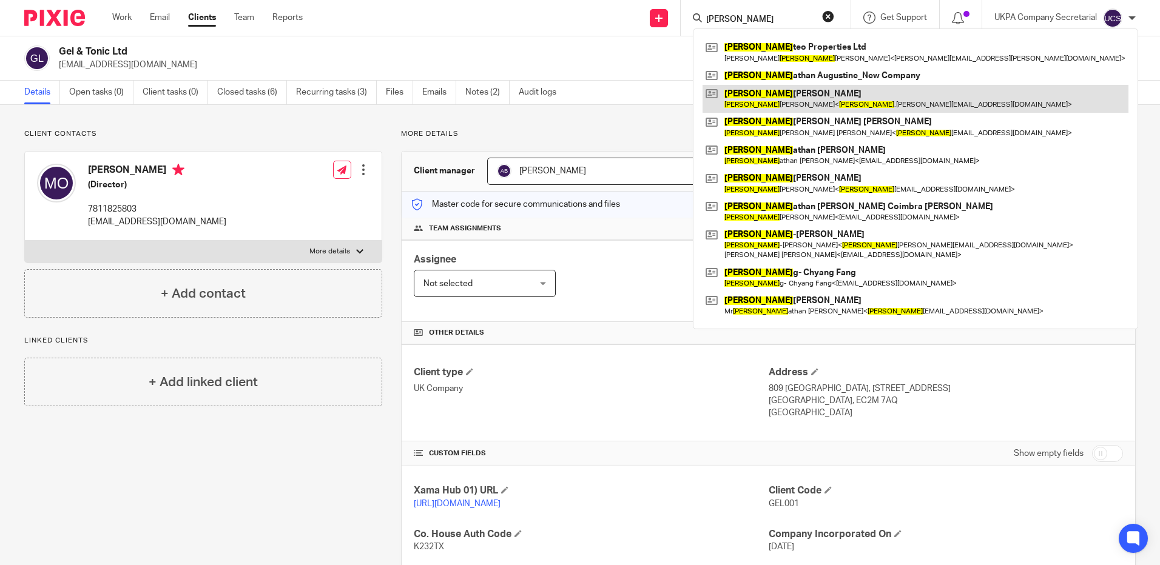
type input "JON"
click at [761, 103] on link at bounding box center [915, 99] width 426 height 28
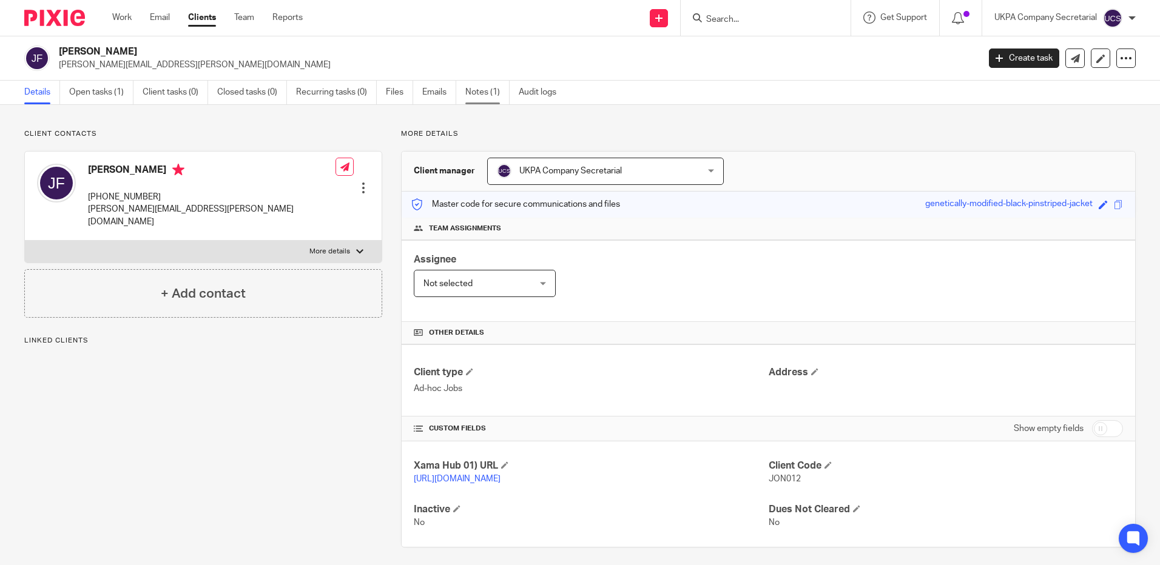
click at [489, 94] on link "Notes (1)" at bounding box center [487, 93] width 44 height 24
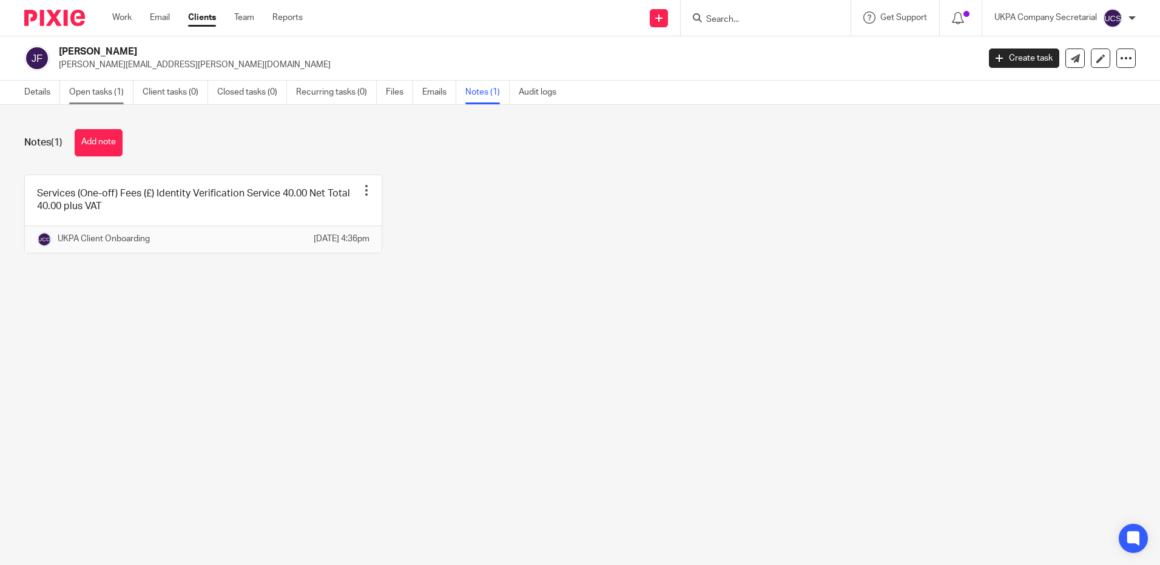
click at [92, 92] on link "Open tasks (1)" at bounding box center [101, 93] width 64 height 24
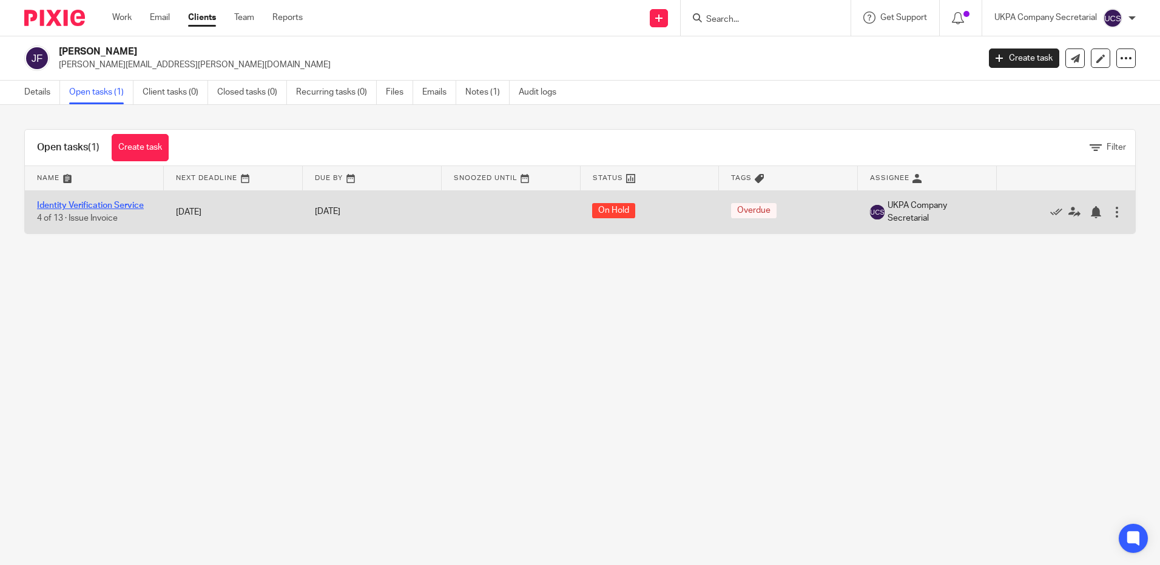
click at [98, 204] on link "Identity Verification Service" at bounding box center [90, 205] width 107 height 8
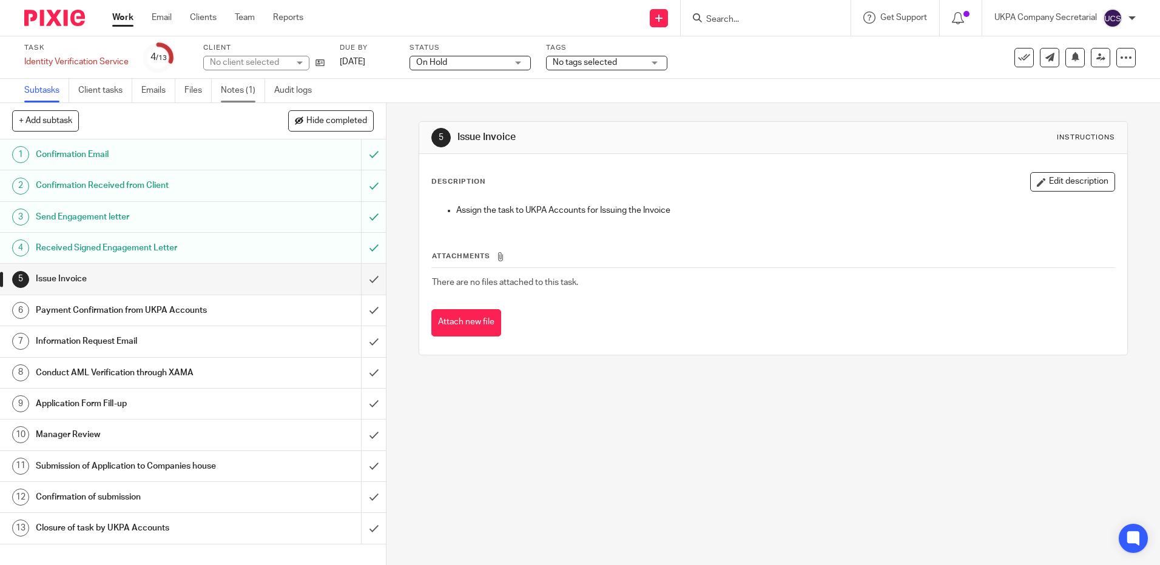
click at [235, 89] on link "Notes (1)" at bounding box center [243, 91] width 44 height 24
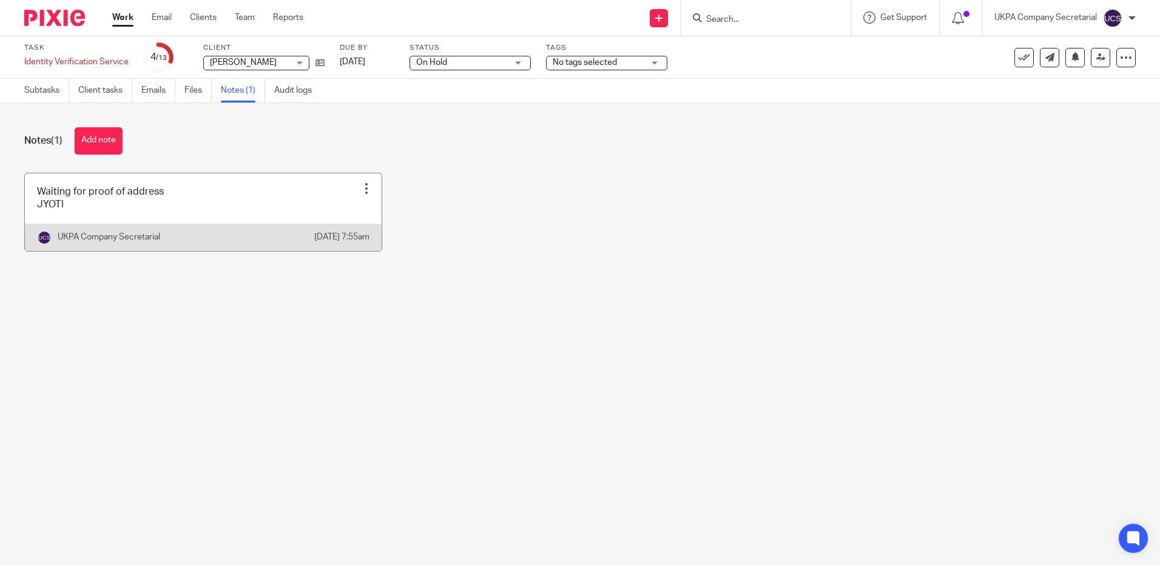
click at [203, 204] on link at bounding box center [203, 212] width 357 height 78
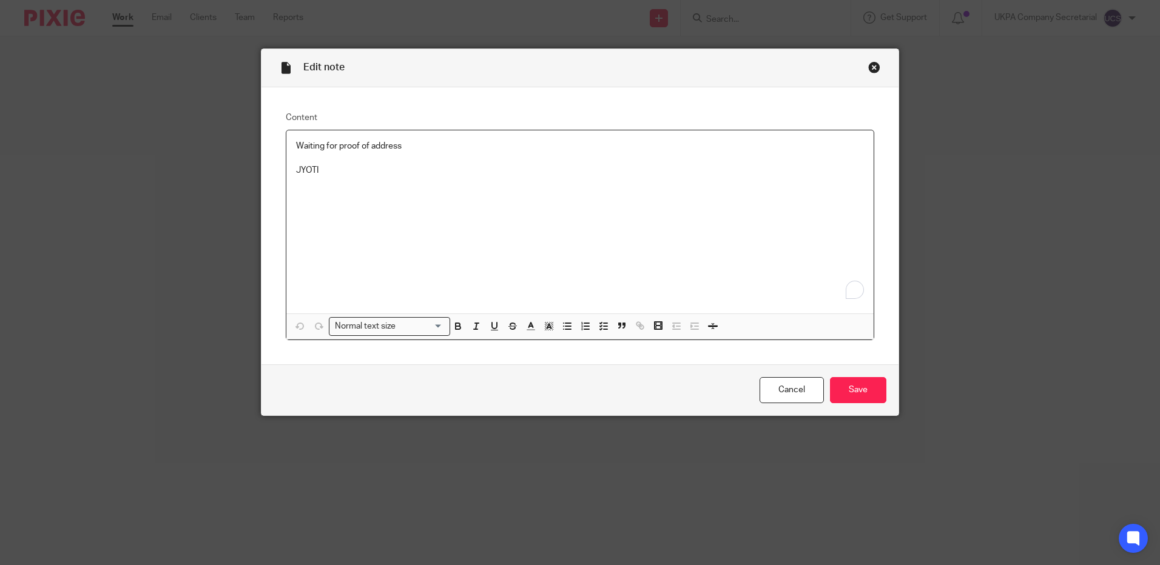
click at [411, 152] on p "To enrich screen reader interactions, please activate Accessibility in Grammarl…" at bounding box center [580, 158] width 568 height 12
click at [416, 150] on p "Waiting for proof of address" at bounding box center [580, 146] width 568 height 12
click at [296, 172] on p "To enrich screen reader interactions, please activate Accessibility in Grammarl…" at bounding box center [580, 170] width 568 height 12
click at [349, 266] on div "Proposal Id UKPA_9929 Gross Total 48.00 Please issue an invoice JYOTI" at bounding box center [579, 221] width 587 height 183
click at [385, 144] on p "Proposal Id UKPA_9929" at bounding box center [580, 146] width 568 height 12
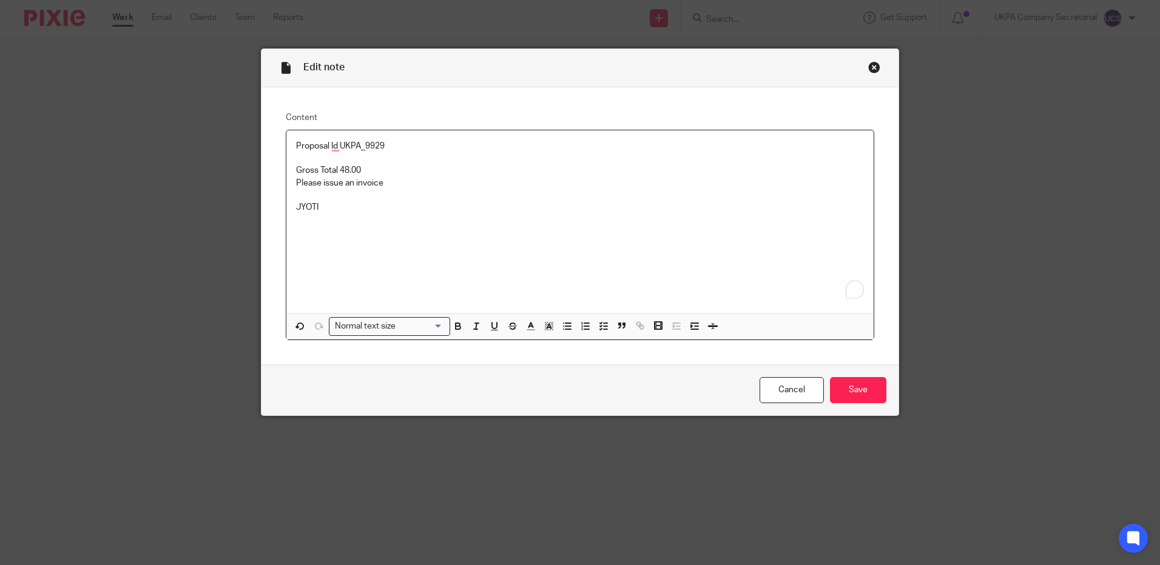
click at [368, 173] on p "Gross Total 48.00" at bounding box center [580, 170] width 568 height 12
click at [843, 391] on input "Save" at bounding box center [858, 390] width 56 height 26
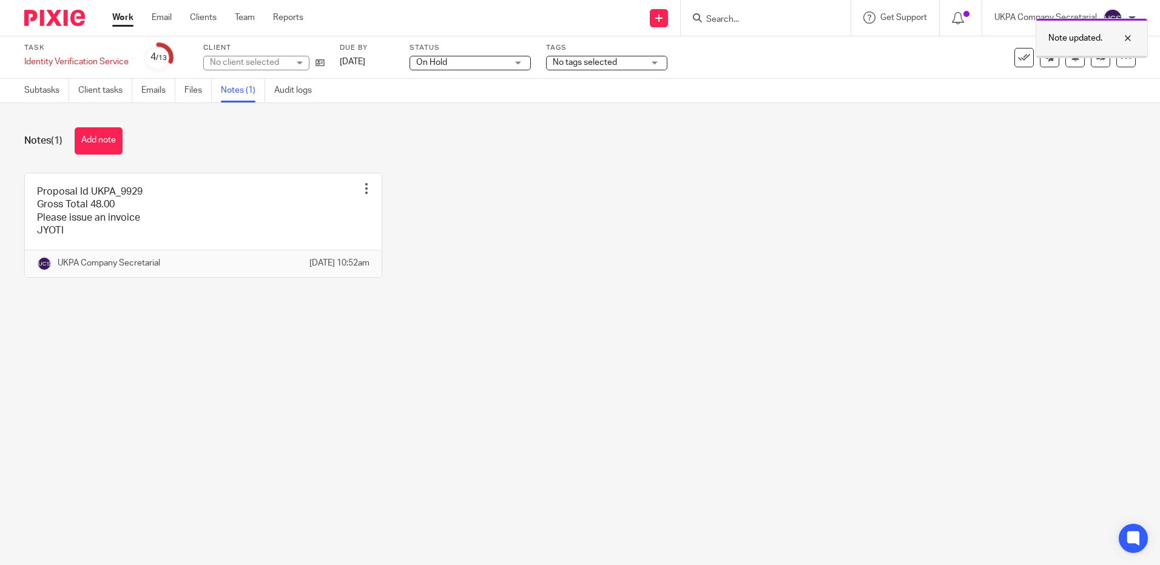
click at [1128, 39] on div at bounding box center [1118, 38] width 33 height 15
click at [1096, 56] on icon at bounding box center [1100, 57] width 9 height 9
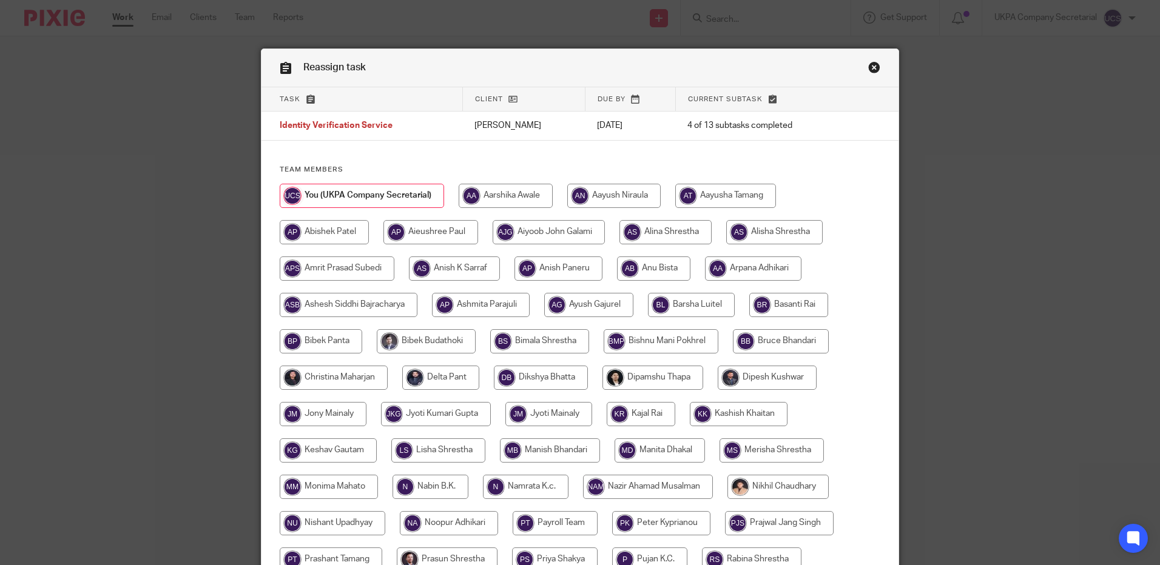
scroll to position [337, 0]
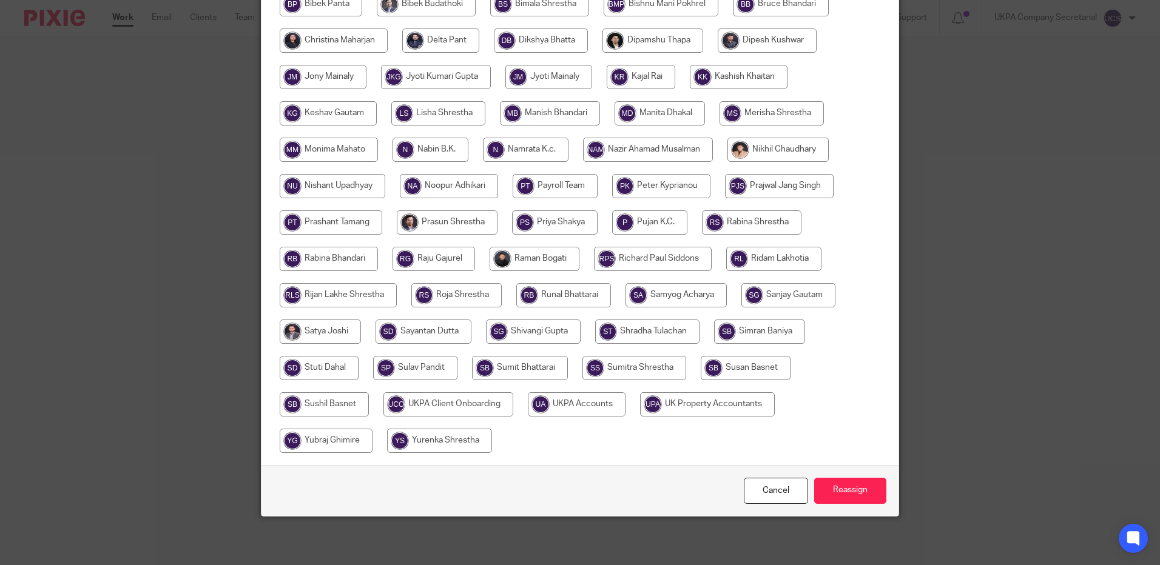
click at [575, 405] on input "radio" at bounding box center [577, 404] width 98 height 24
radio input "true"
click at [846, 495] on input "Reassign" at bounding box center [850, 491] width 72 height 26
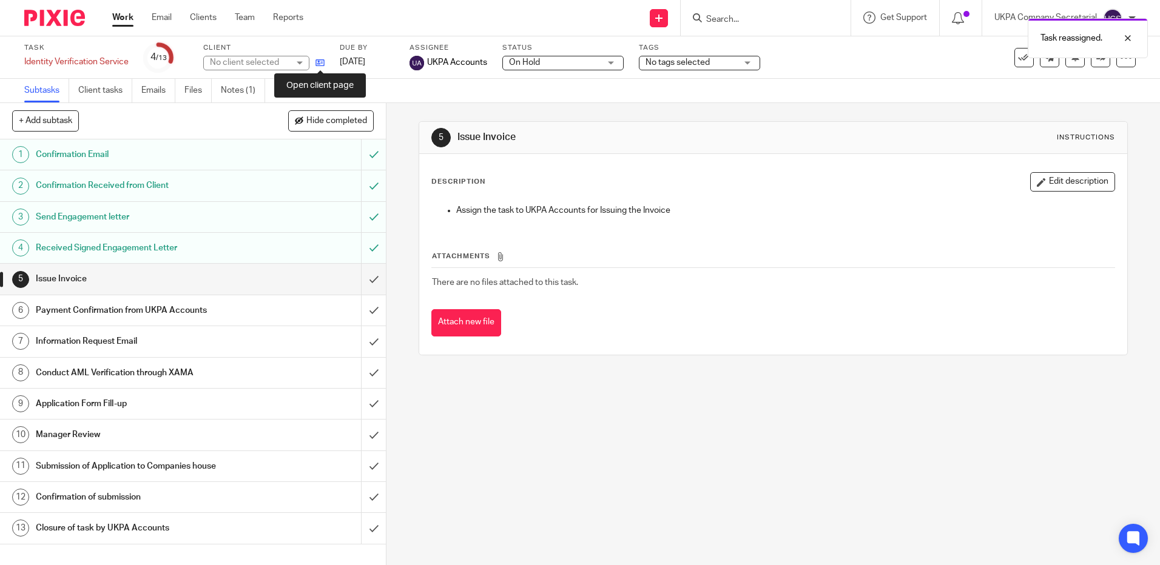
click at [324, 62] on icon at bounding box center [319, 62] width 9 height 9
click at [320, 63] on icon at bounding box center [319, 62] width 9 height 9
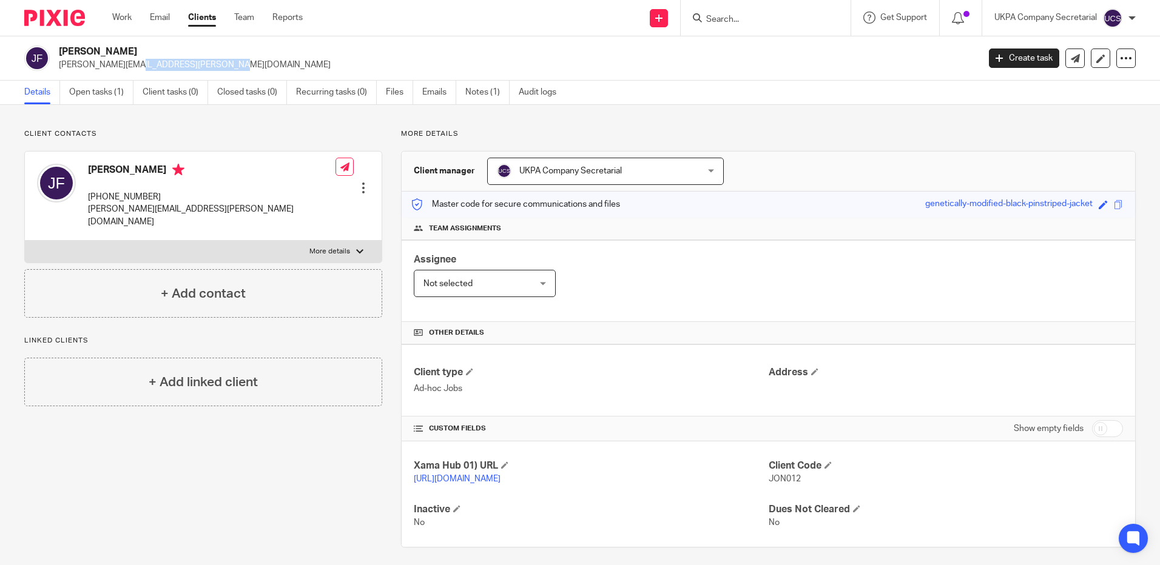
drag, startPoint x: 58, startPoint y: 67, endPoint x: 163, endPoint y: 70, distance: 105.0
click at [163, 70] on div "[PERSON_NAME] [PERSON_NAME][EMAIL_ADDRESS][PERSON_NAME][DOMAIN_NAME]" at bounding box center [497, 57] width 946 height 25
copy p "[PERSON_NAME][EMAIL_ADDRESS][PERSON_NAME][DOMAIN_NAME]"
click at [628, 307] on div "Assignee Not selected Not selected Not selected [PERSON_NAME] [PERSON_NAME] [PE…" at bounding box center [768, 281] width 733 height 82
click at [795, 18] on input "Search" at bounding box center [759, 20] width 109 height 11
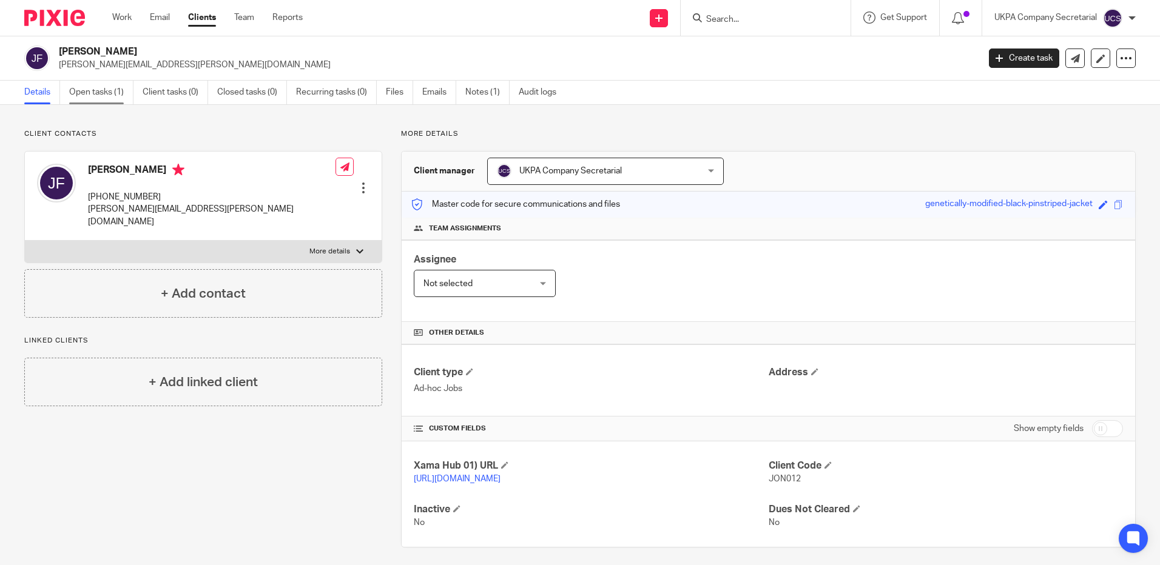
click at [96, 92] on link "Open tasks (1)" at bounding box center [101, 93] width 64 height 24
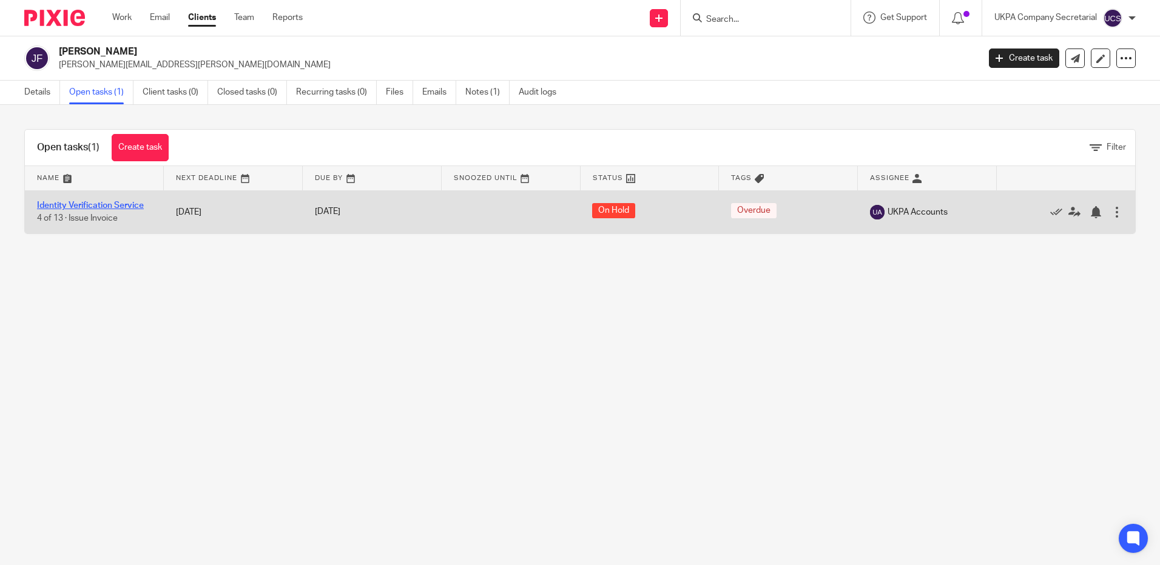
click at [75, 204] on link "Identity Verification Service" at bounding box center [90, 205] width 107 height 8
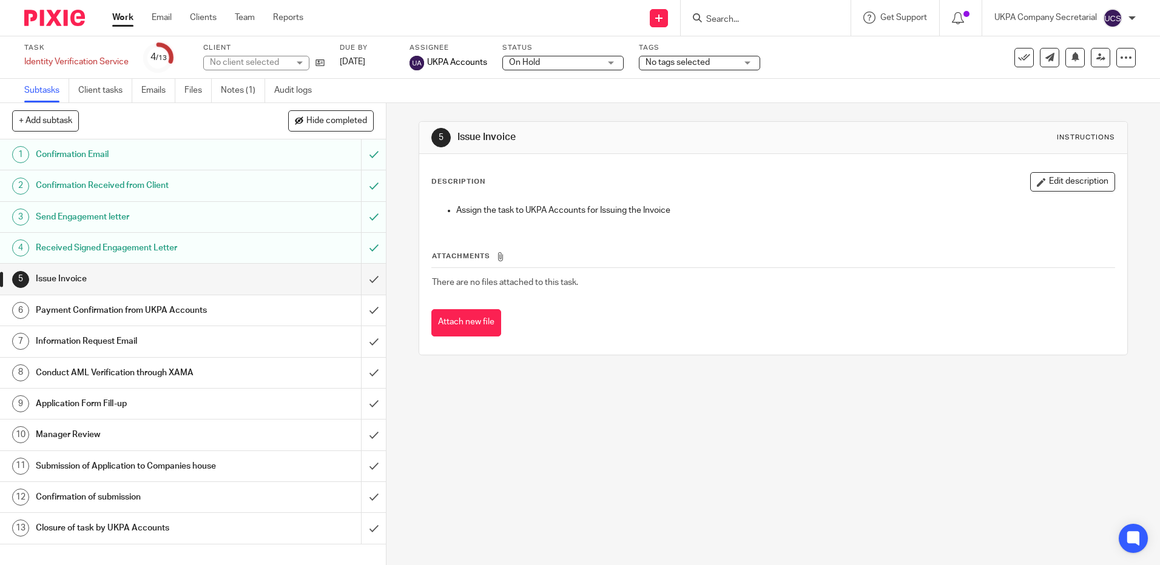
click at [244, 84] on link "Notes (1)" at bounding box center [243, 91] width 44 height 24
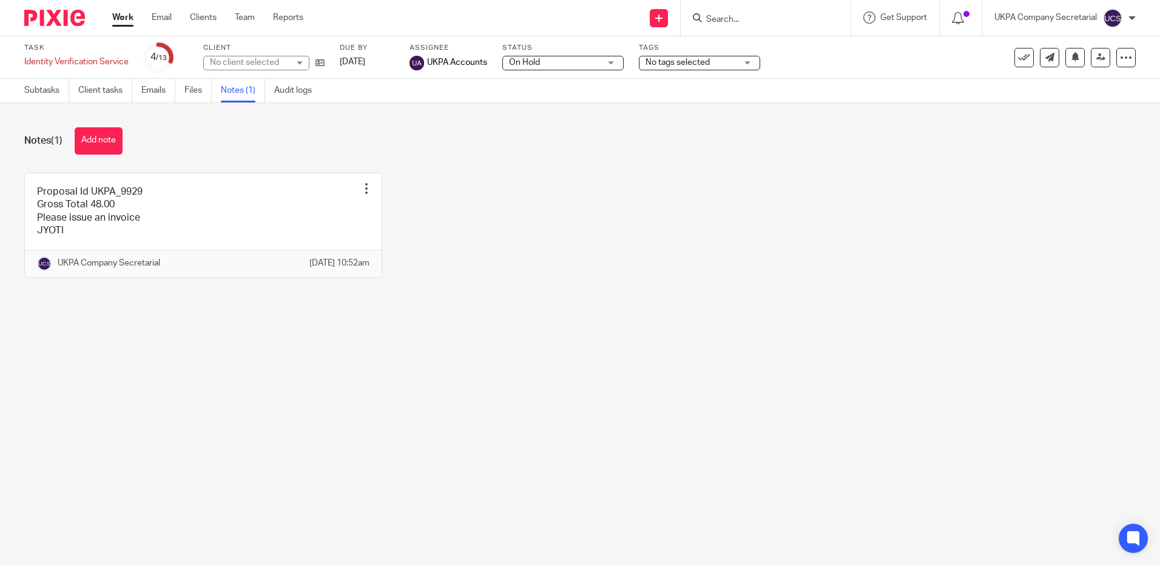
click at [137, 210] on link at bounding box center [203, 225] width 357 height 104
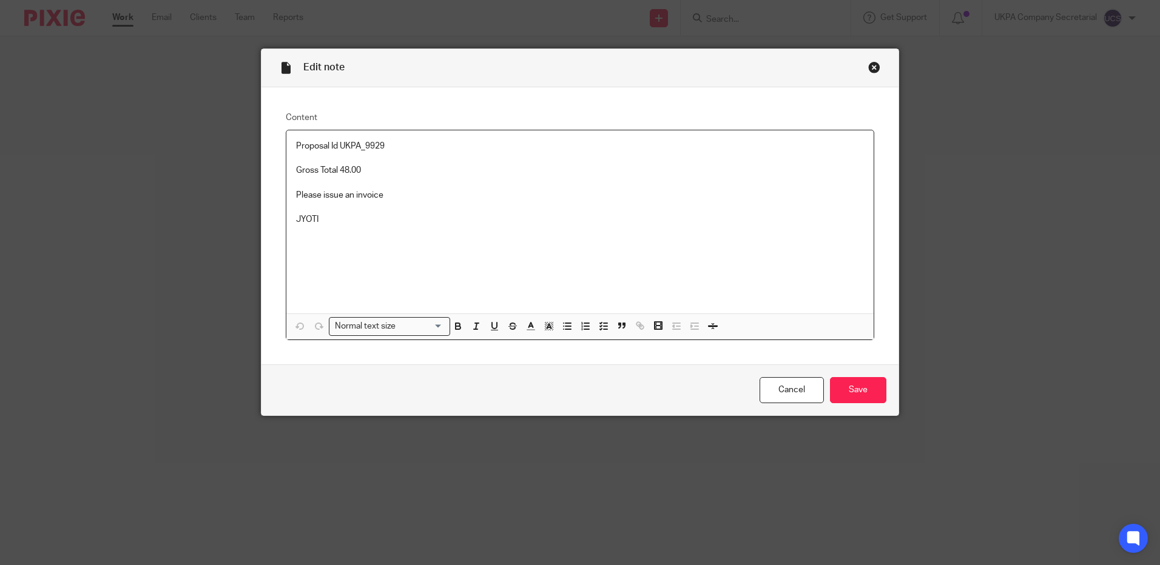
click at [395, 195] on p "Please issue an invoice" at bounding box center [580, 195] width 568 height 12
click at [409, 145] on p "Proposal Id UKPA_9929" at bounding box center [580, 146] width 568 height 12
click at [855, 403] on input "Save" at bounding box center [858, 390] width 56 height 26
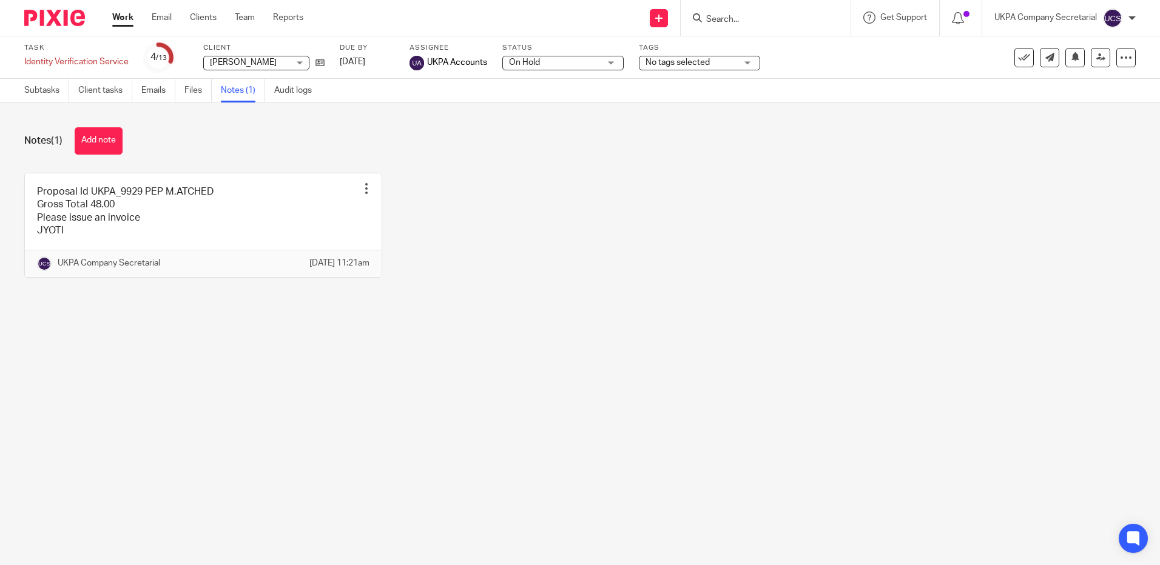
click at [784, 24] on input "Search" at bounding box center [759, 20] width 109 height 11
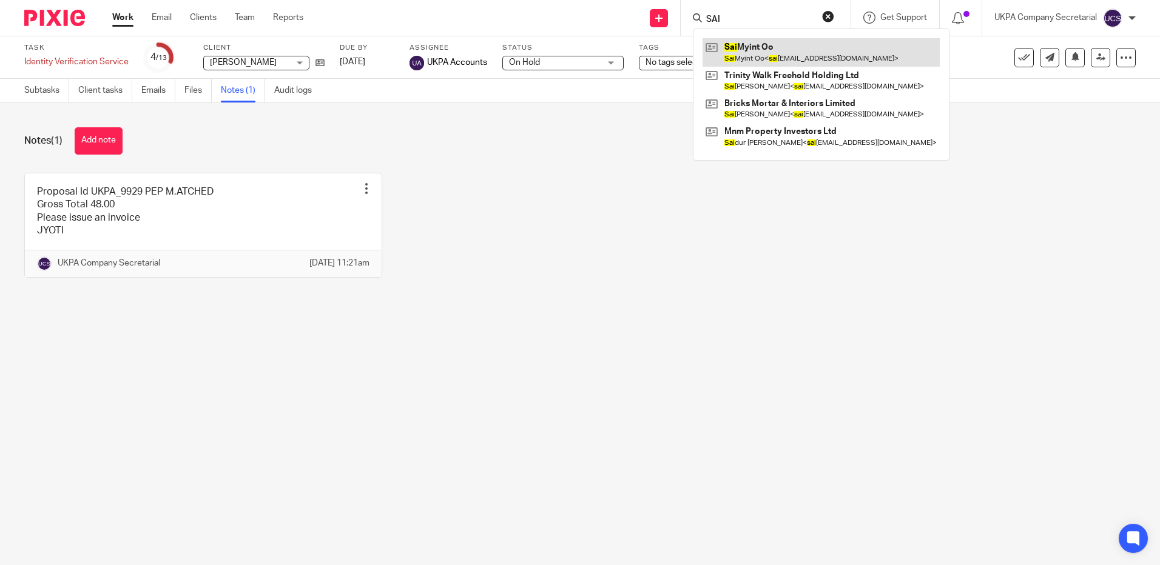
type input "SAI"
click at [782, 52] on link at bounding box center [820, 52] width 237 height 28
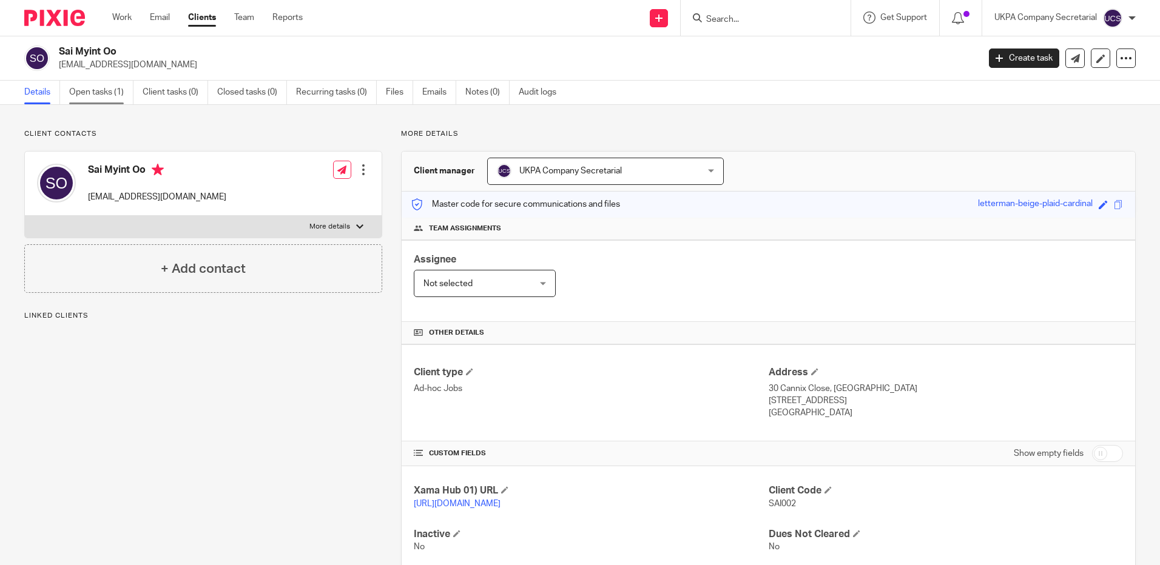
click at [110, 92] on link "Open tasks (1)" at bounding box center [101, 93] width 64 height 24
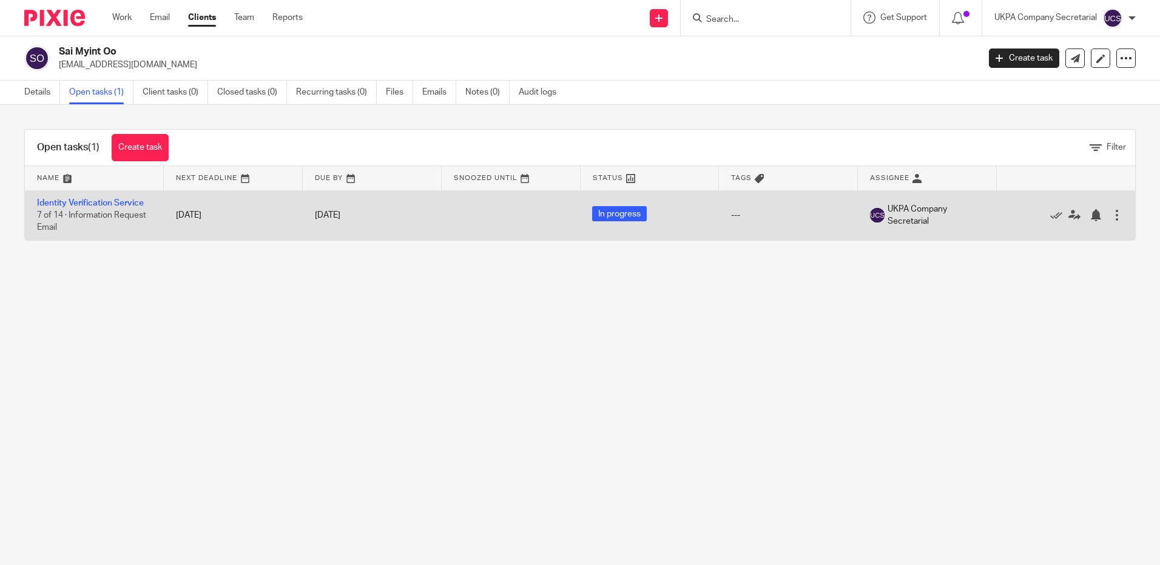
click at [70, 207] on td "Identity Verification Service 7 of 14 · Information Request Email" at bounding box center [94, 215] width 139 height 50
click at [66, 195] on td "Identity Verification Service 7 of 14 · Information Request Email" at bounding box center [94, 215] width 139 height 50
click at [61, 199] on link "Identity Verification Service" at bounding box center [90, 203] width 107 height 8
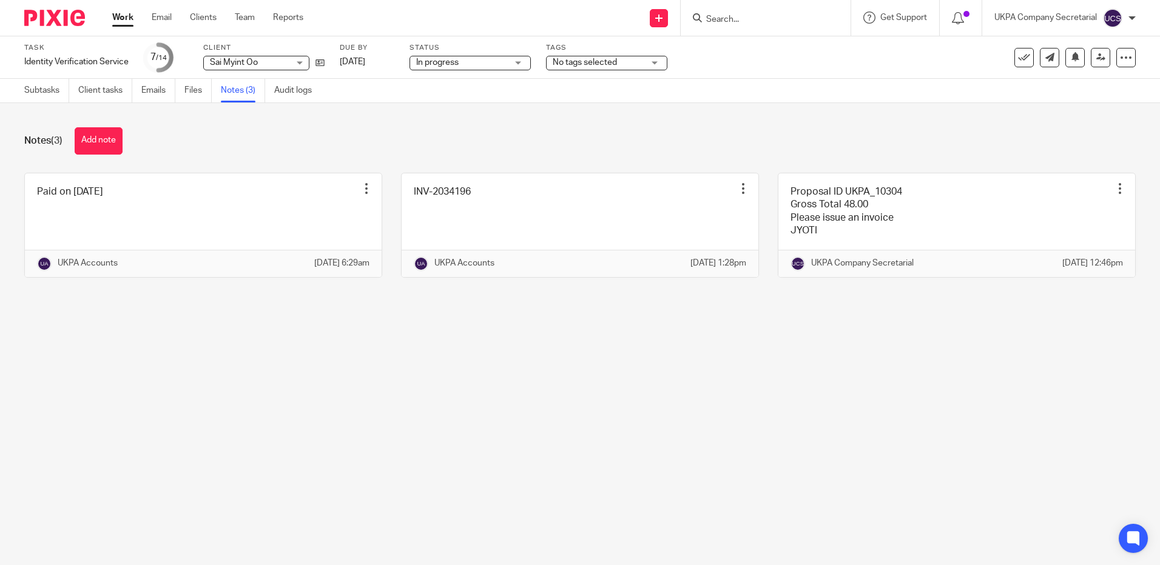
click at [736, 22] on input "Search" at bounding box center [759, 20] width 109 height 11
paste input "lesarge@hotmail.co.uk"
type input "lesarge@hotmail.co.uk"
click at [349, 385] on main "Task Identity Verification Service Save Identity Verification Service 7 /14 Cli…" at bounding box center [580, 282] width 1160 height 565
click at [765, 13] on form at bounding box center [769, 17] width 129 height 15
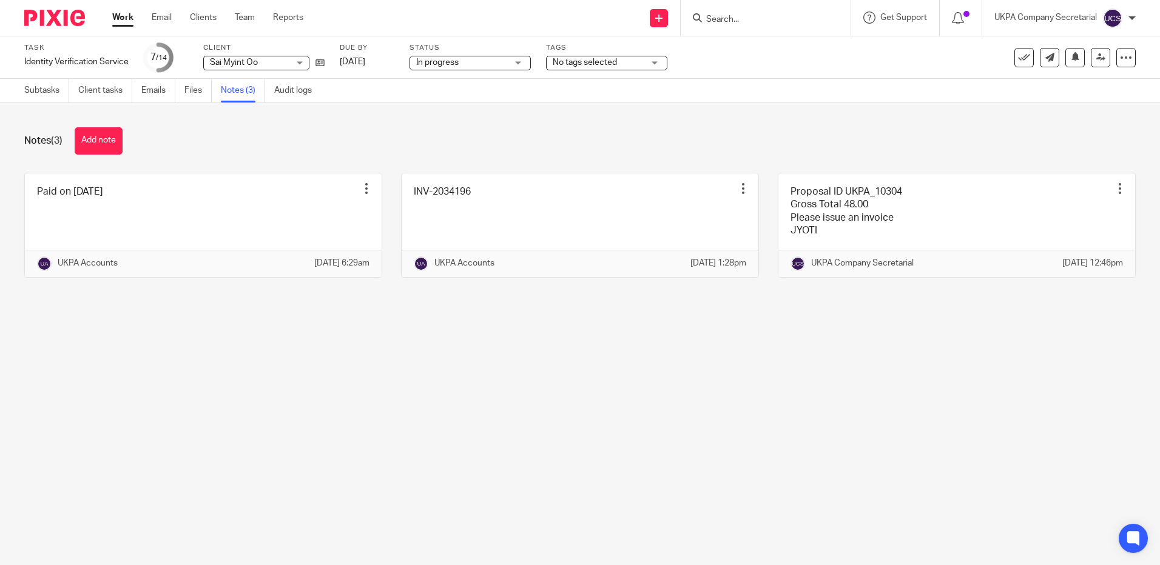
click at [763, 18] on input "Search" at bounding box center [759, 20] width 109 height 11
click at [778, 22] on input "Search" at bounding box center [759, 20] width 109 height 11
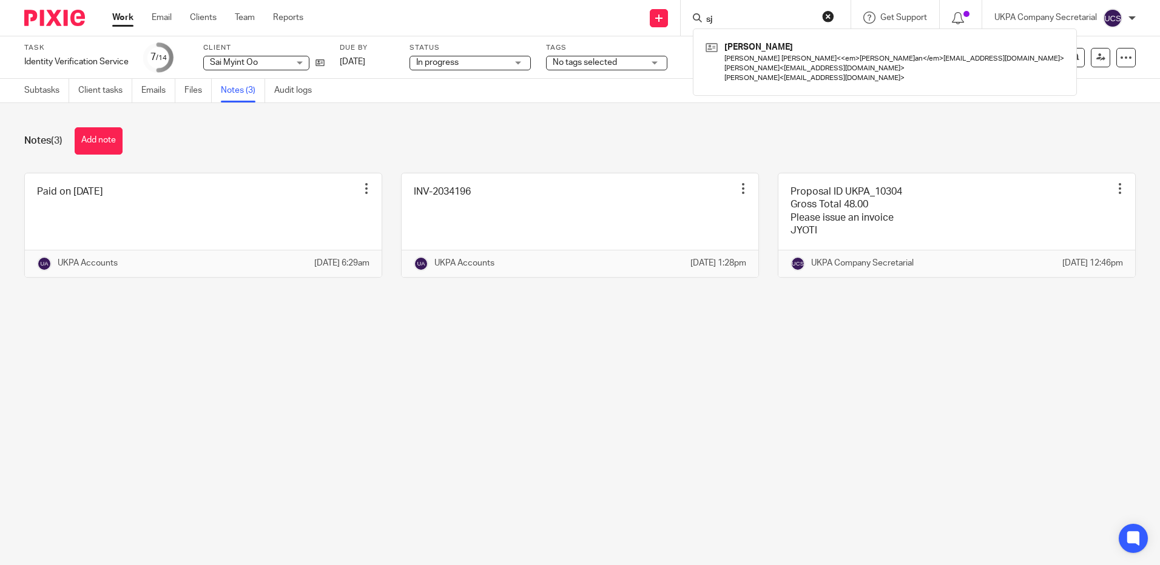
type input "s"
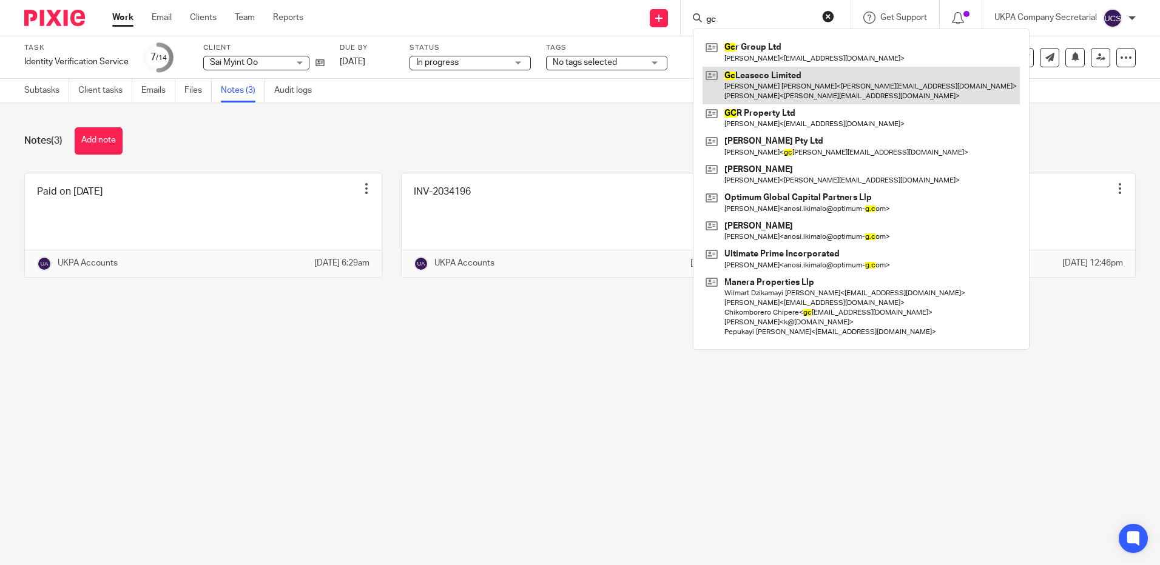
type input "gc"
click at [759, 86] on link at bounding box center [860, 86] width 317 height 38
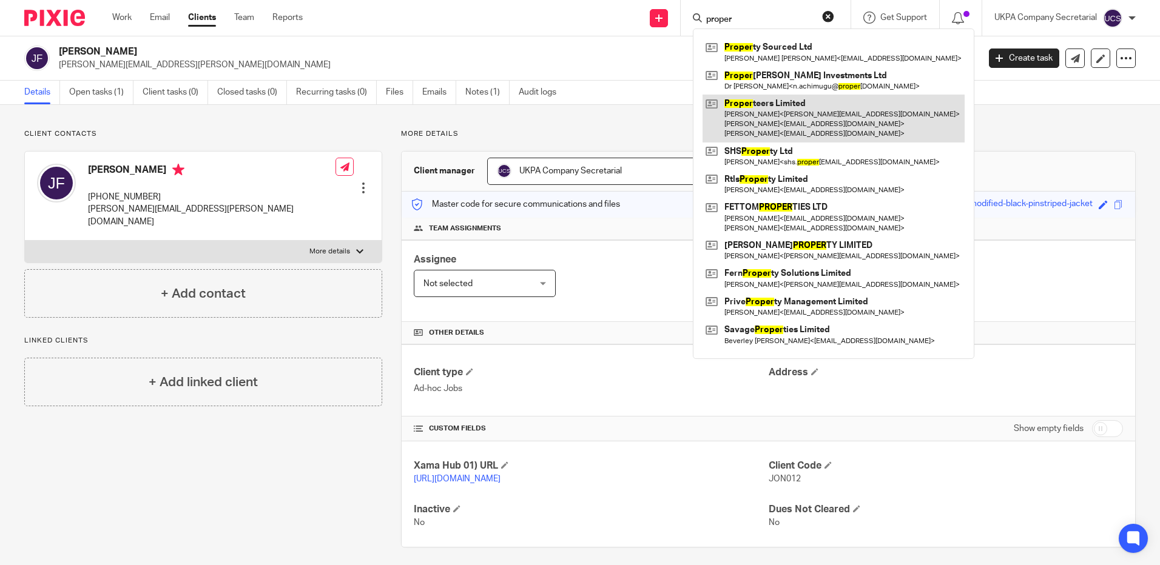
type input "proper"
click at [763, 111] on link at bounding box center [833, 119] width 262 height 48
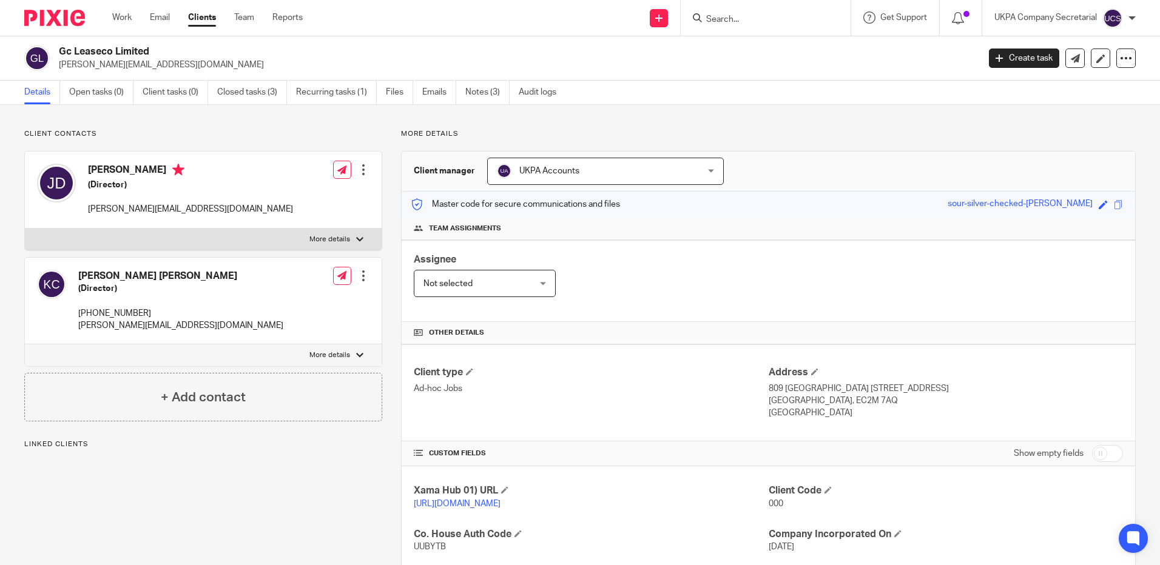
scroll to position [174, 0]
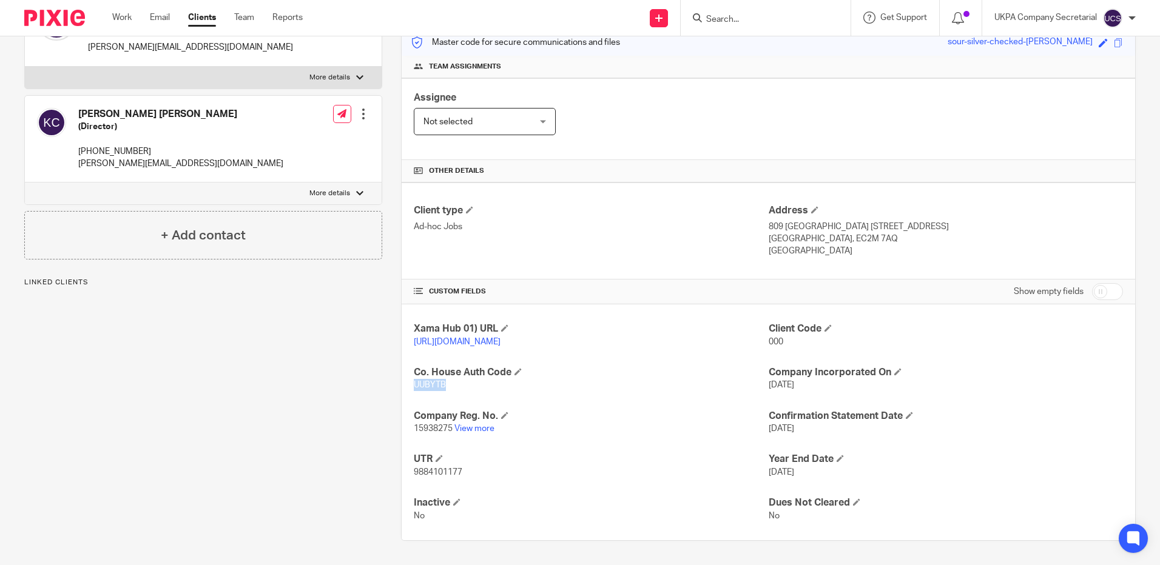
drag, startPoint x: 410, startPoint y: 385, endPoint x: 447, endPoint y: 387, distance: 37.0
click at [447, 387] on div "Xama Hub 01) URL [URL][DOMAIN_NAME] Client Code 000 Co. House Auth Code UUBYTB …" at bounding box center [768, 422] width 733 height 236
copy span "UUBYTB"
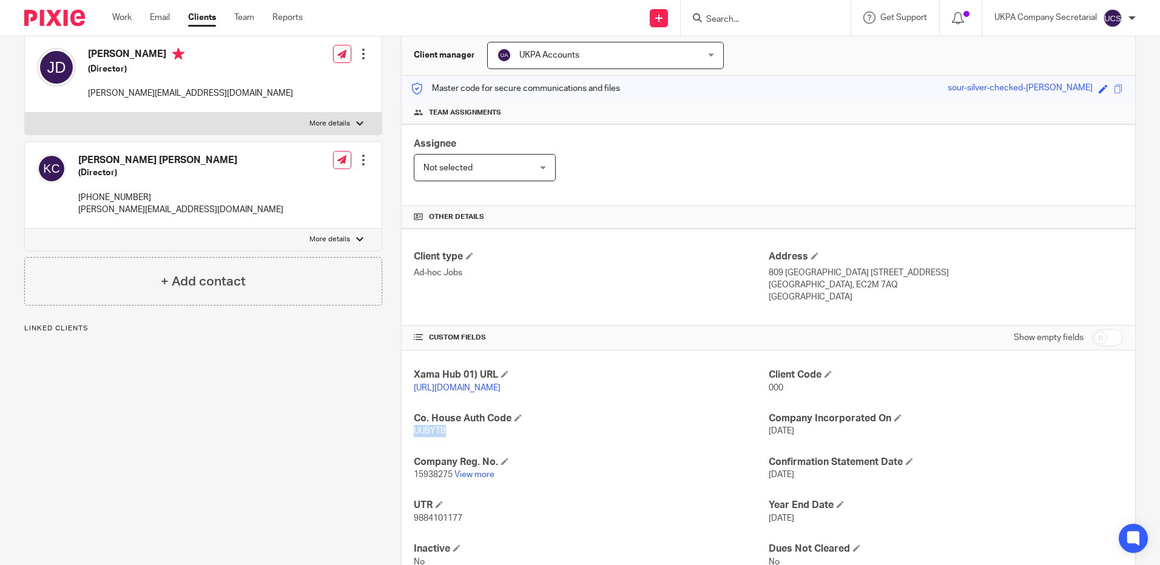
scroll to position [0, 0]
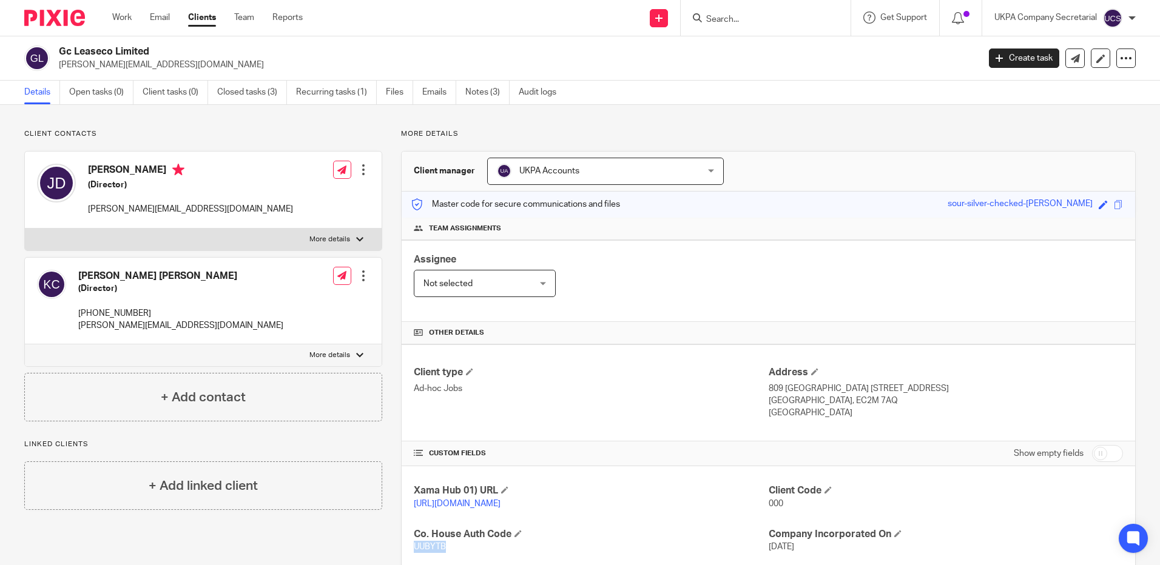
click at [570, 412] on div "Client type Ad-hoc Jobs" at bounding box center [591, 392] width 354 height 53
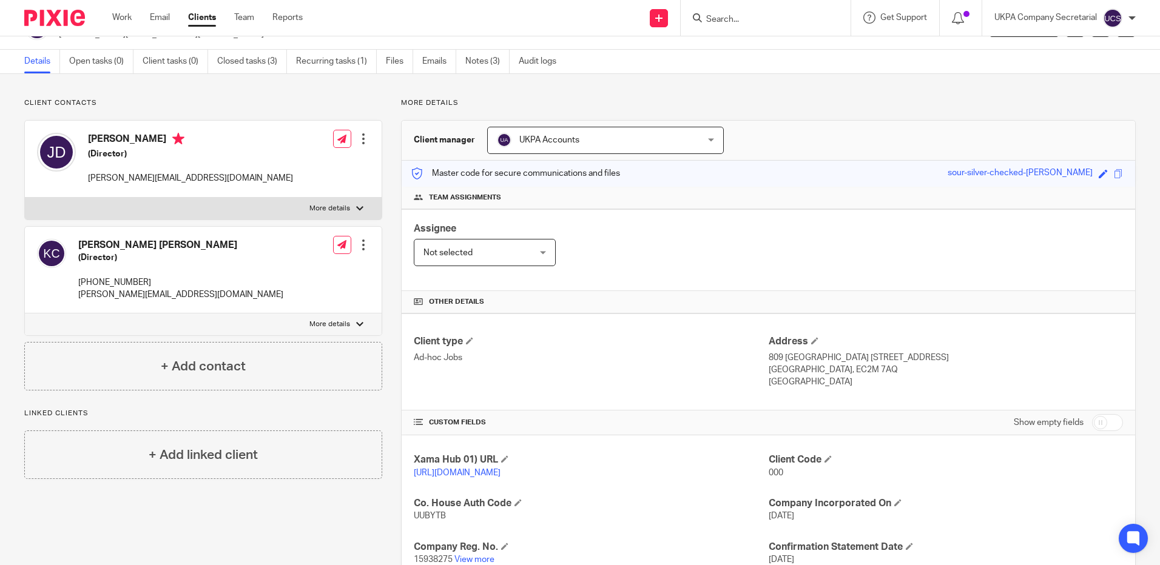
scroll to position [61, 0]
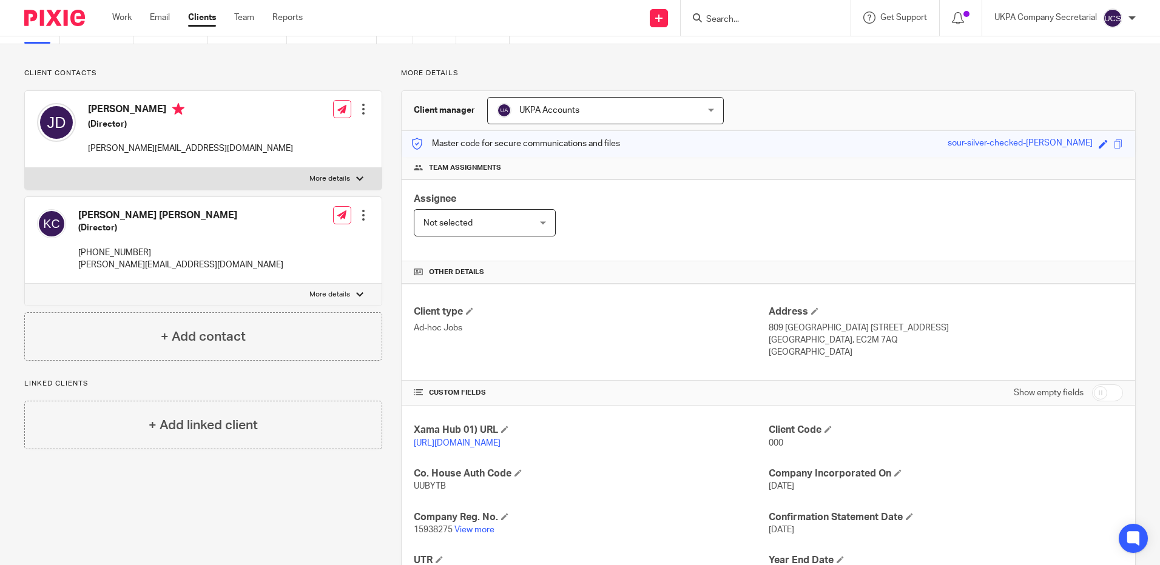
click at [806, 19] on input "Search" at bounding box center [759, 20] width 109 height 11
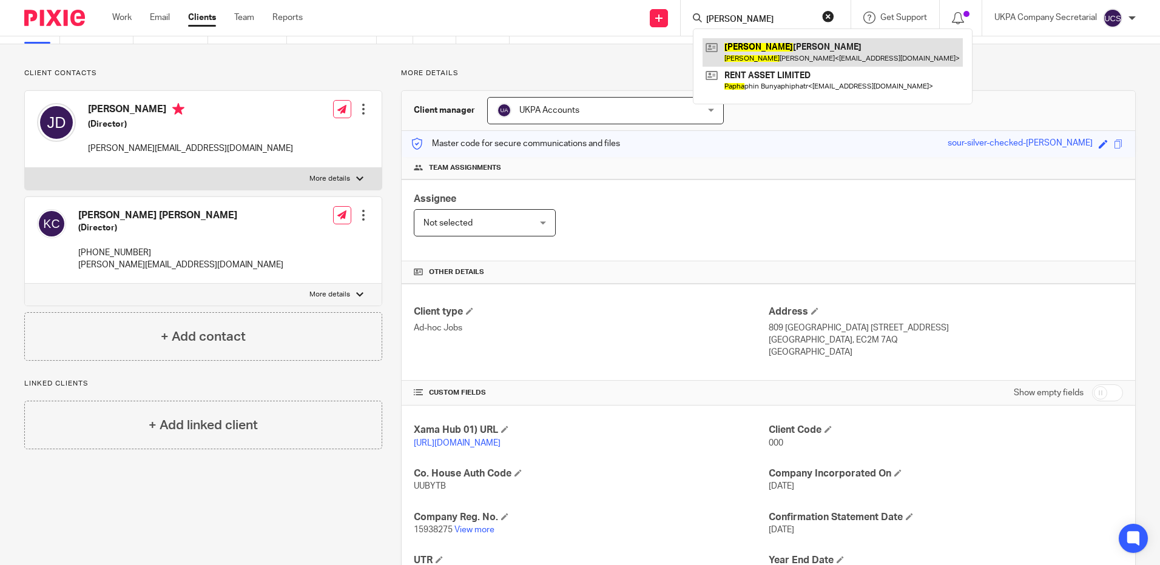
type input "papia"
click at [852, 49] on link at bounding box center [832, 52] width 260 height 28
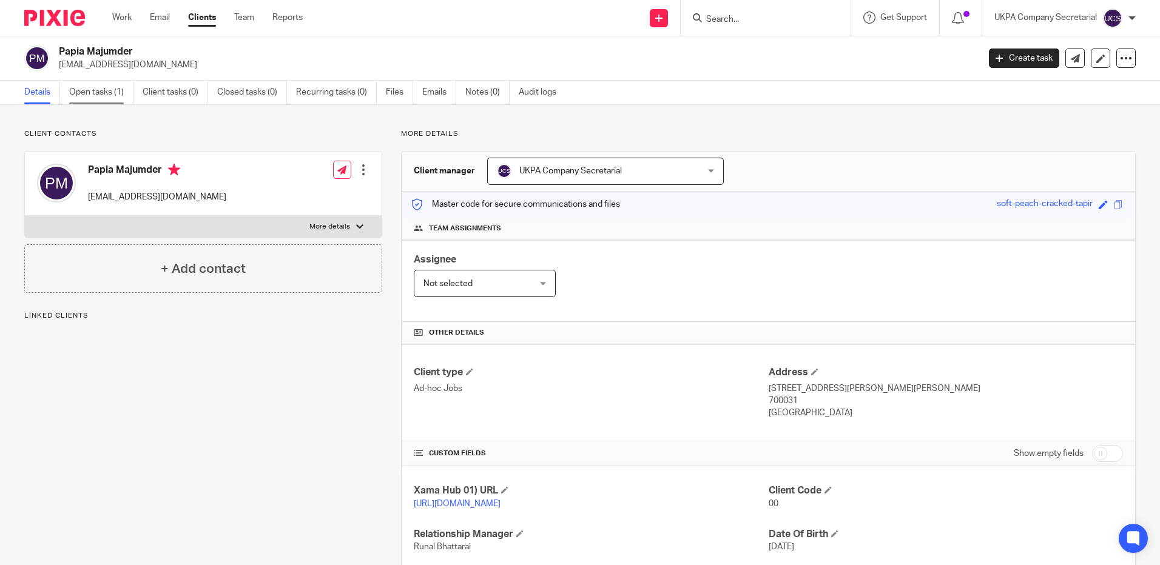
click at [87, 95] on link "Open tasks (1)" at bounding box center [101, 93] width 64 height 24
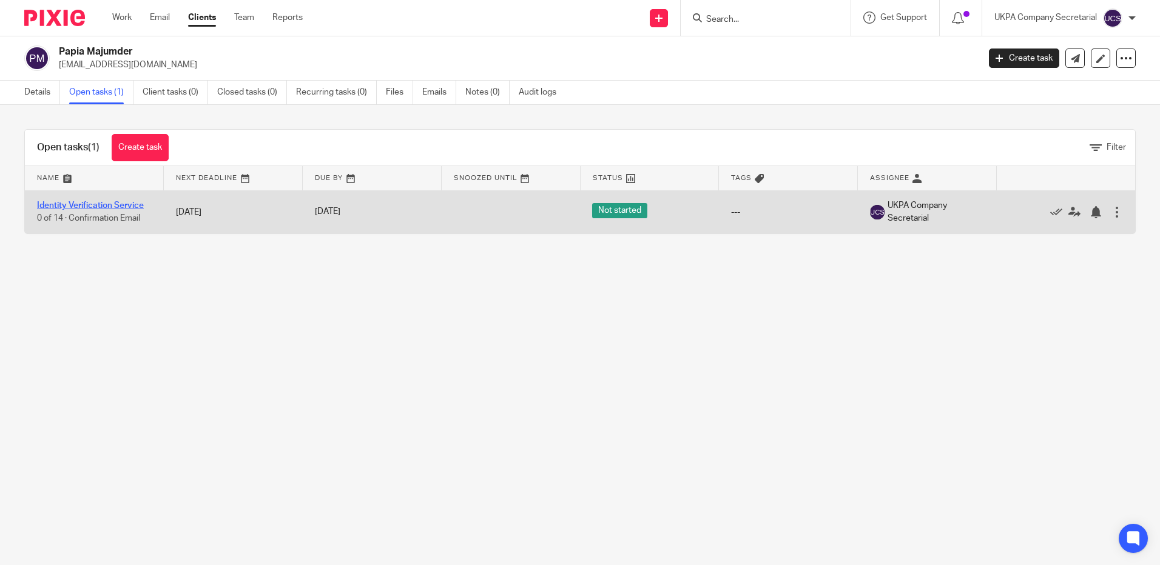
click at [78, 203] on link "Identity Verification Service" at bounding box center [90, 205] width 107 height 8
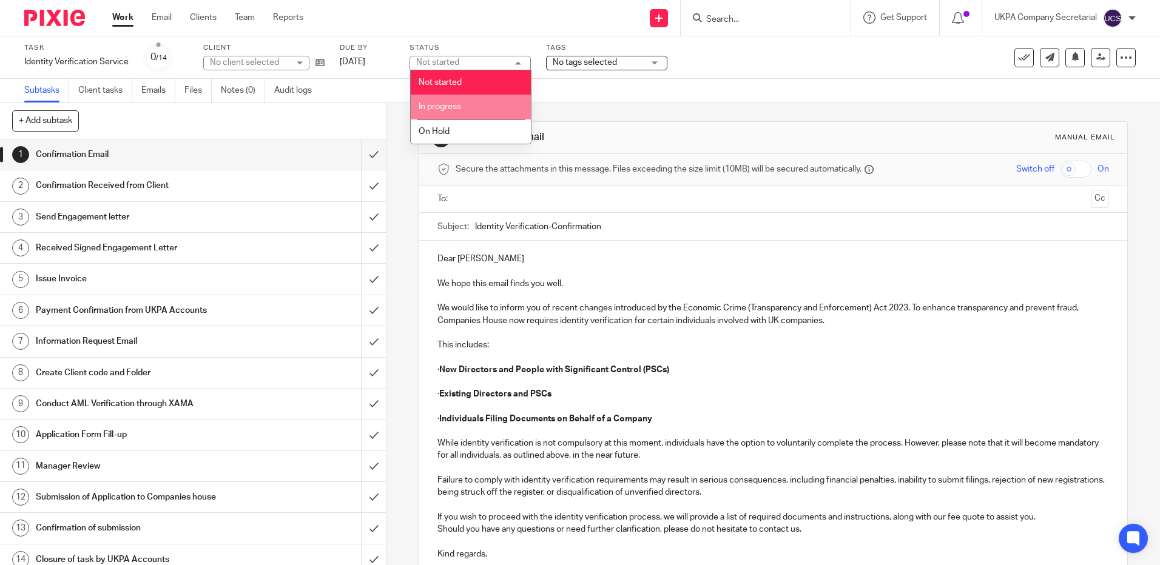
click at [459, 109] on span "In progress" at bounding box center [440, 107] width 42 height 8
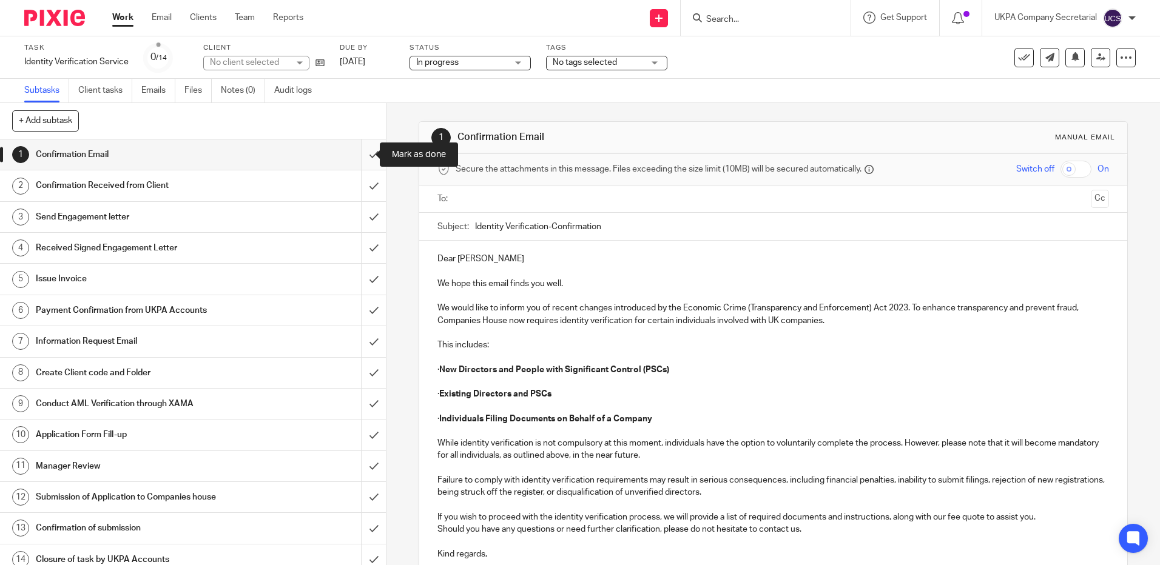
click at [366, 152] on input "submit" at bounding box center [193, 155] width 386 height 30
click at [364, 184] on input "submit" at bounding box center [193, 185] width 386 height 30
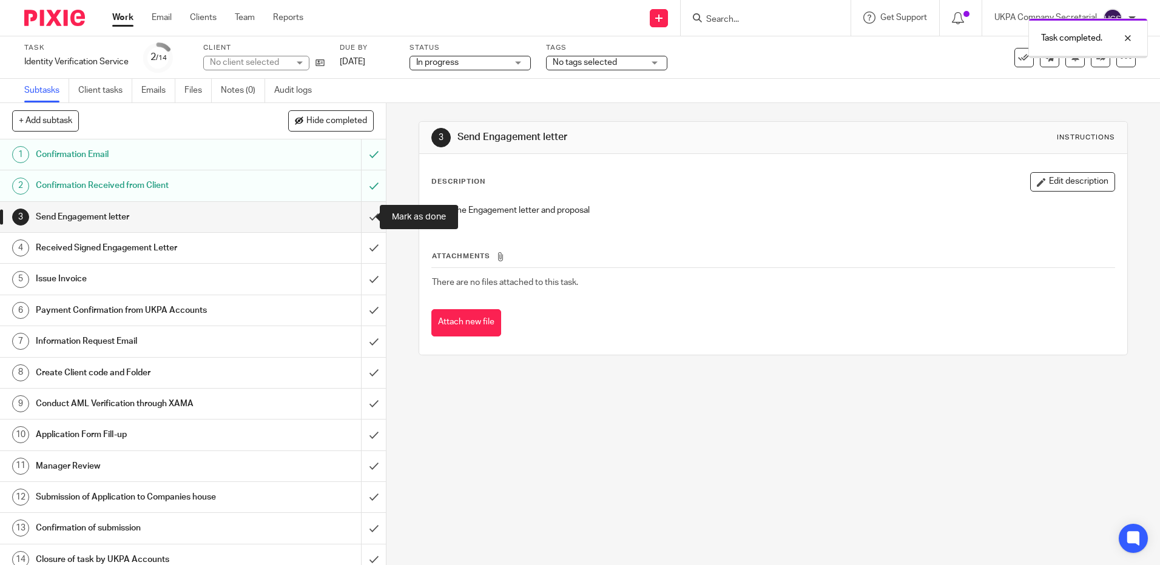
click at [362, 217] on input "submit" at bounding box center [193, 217] width 386 height 30
click at [362, 248] on input "submit" at bounding box center [193, 248] width 386 height 30
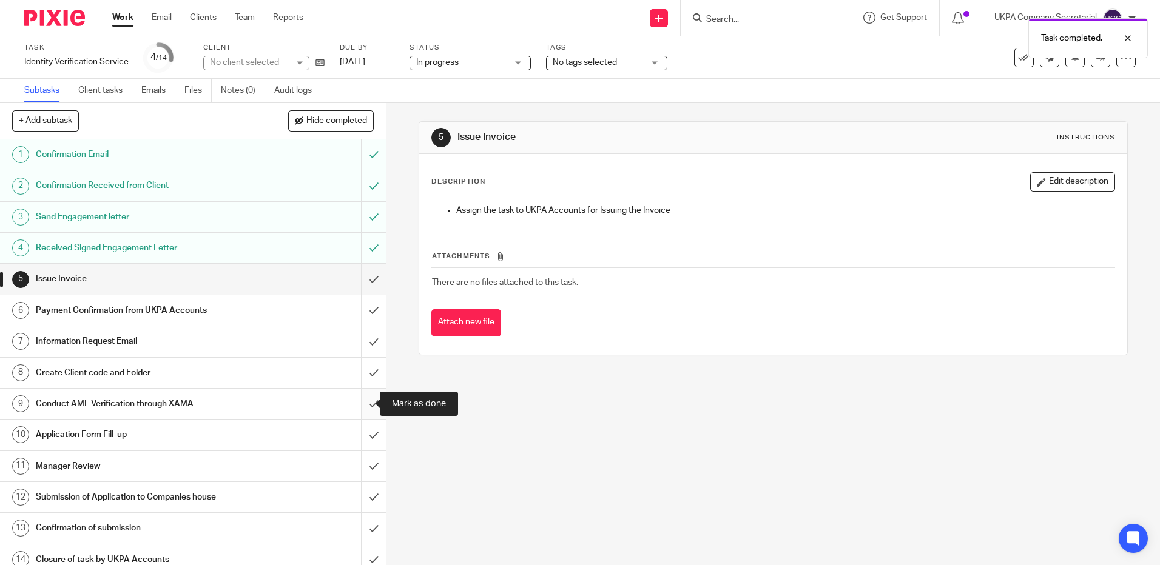
click at [365, 404] on input "submit" at bounding box center [193, 404] width 386 height 30
click at [364, 342] on input "submit" at bounding box center [193, 341] width 386 height 30
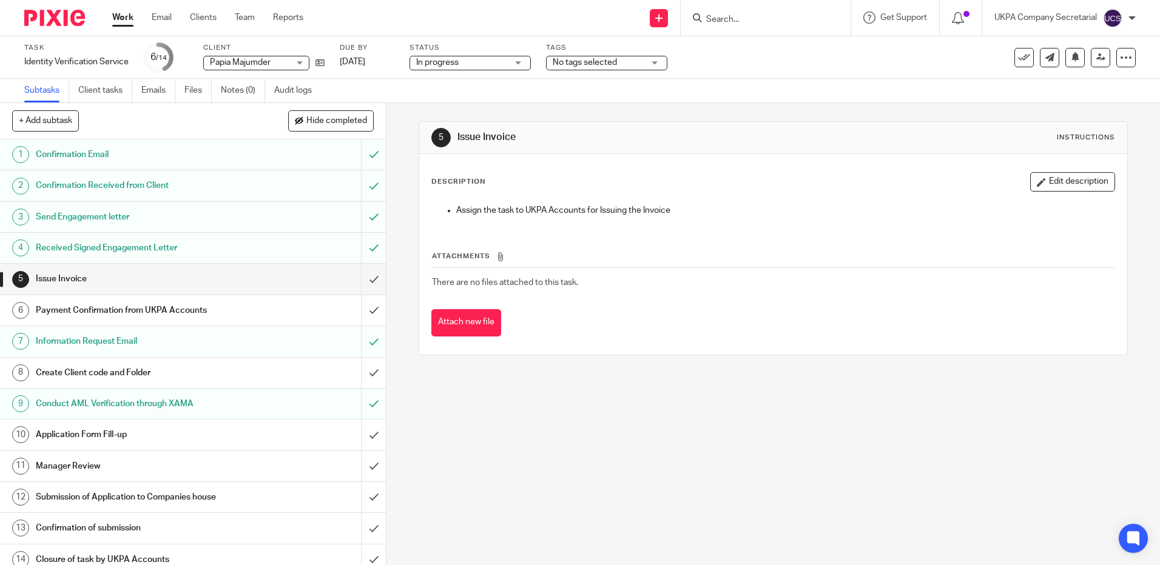
click at [745, 22] on input "Search" at bounding box center [759, 20] width 109 height 11
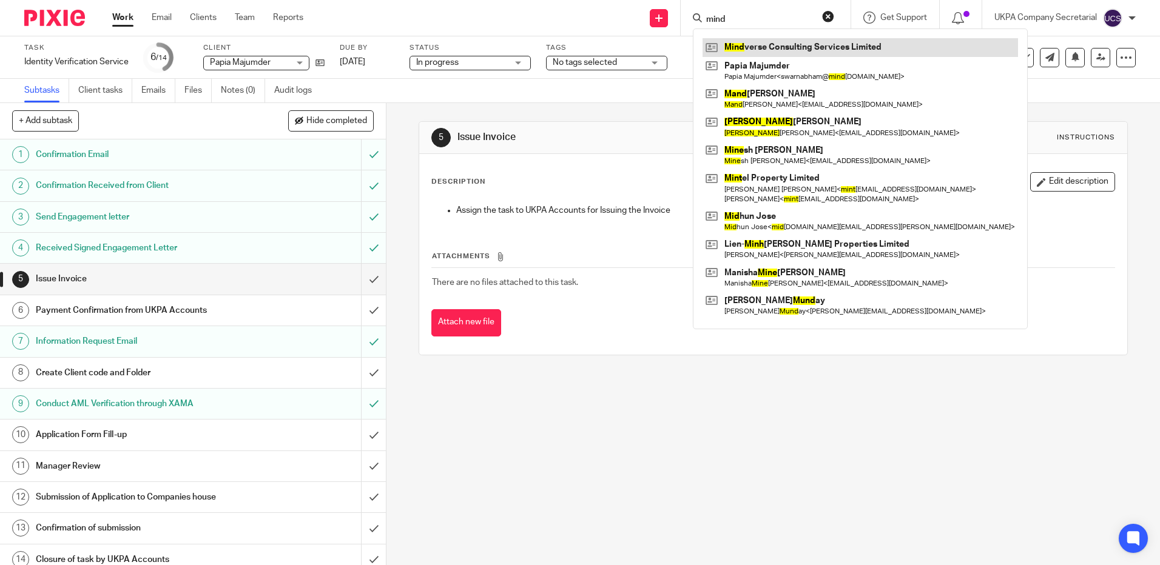
type input "mind"
click at [750, 48] on link at bounding box center [859, 47] width 315 height 18
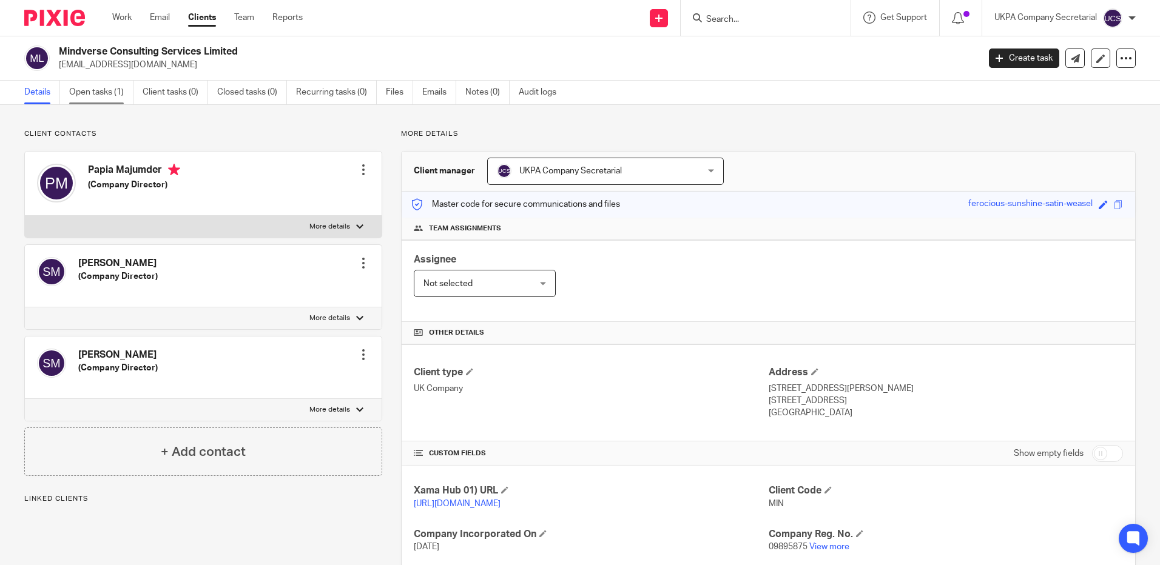
click at [84, 97] on link "Open tasks (1)" at bounding box center [101, 93] width 64 height 24
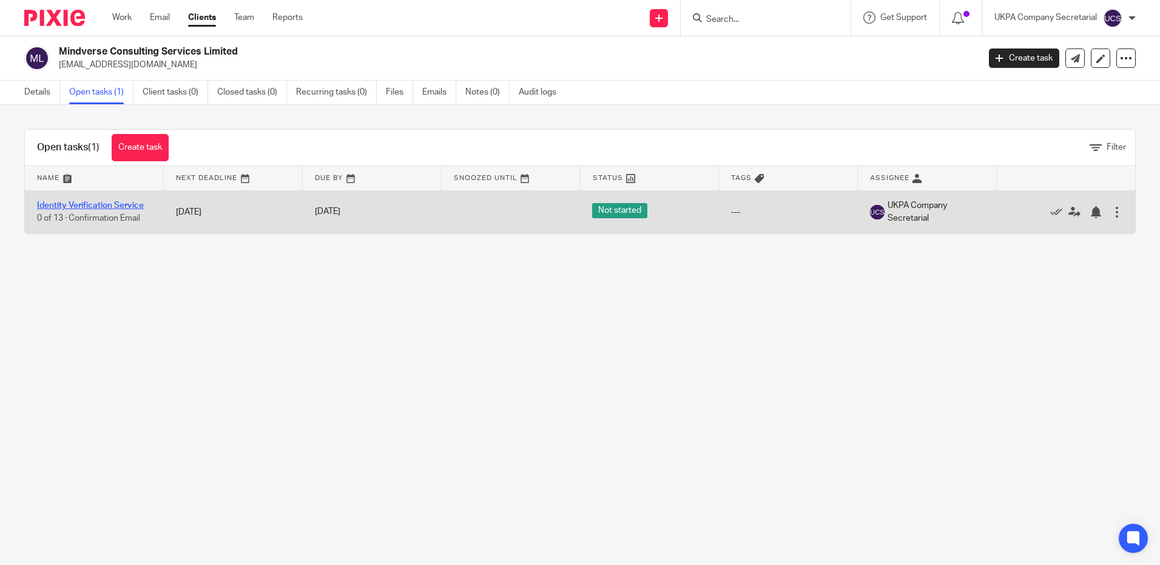
click at [86, 204] on link "Identity Verification Service" at bounding box center [90, 205] width 107 height 8
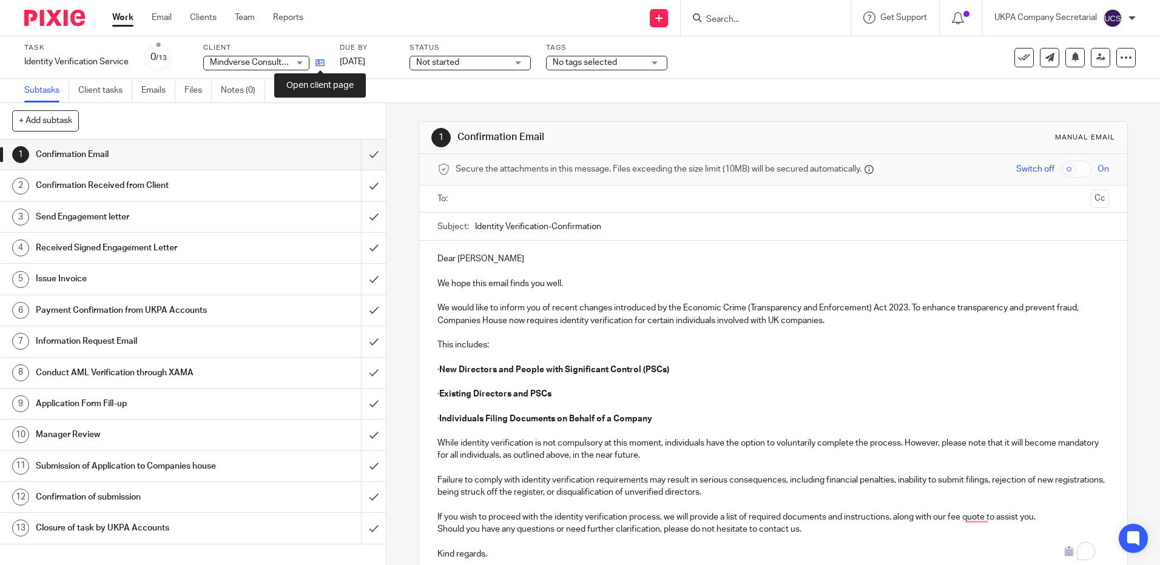
click at [322, 64] on icon at bounding box center [319, 62] width 9 height 9
click at [323, 63] on icon at bounding box center [319, 62] width 9 height 9
click at [779, 24] on input "Search" at bounding box center [759, 20] width 109 height 11
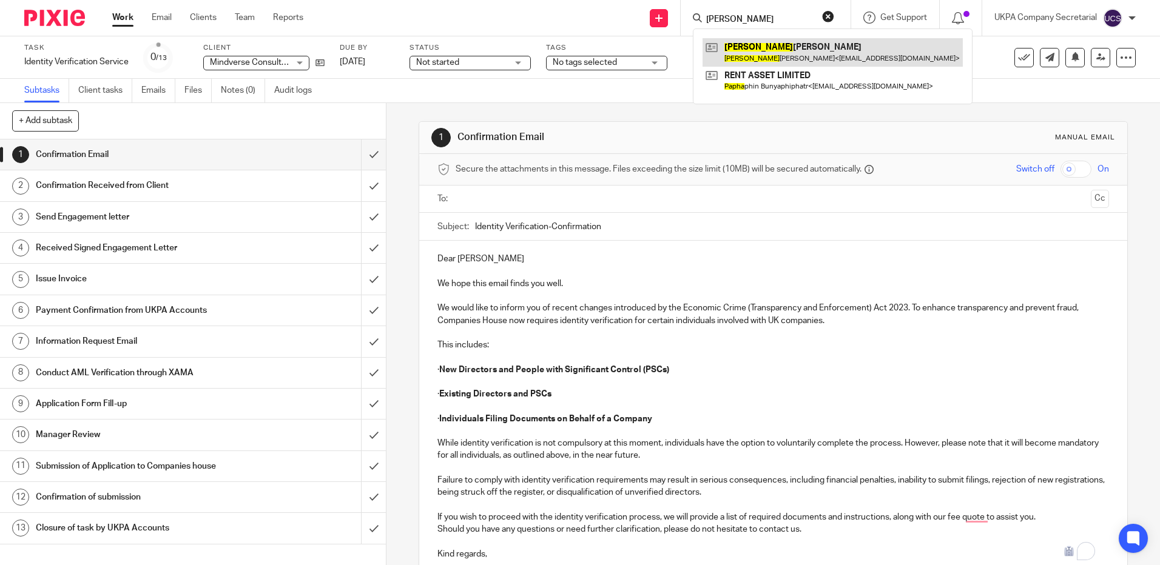
type input "papia"
click at [782, 52] on link at bounding box center [832, 52] width 260 height 28
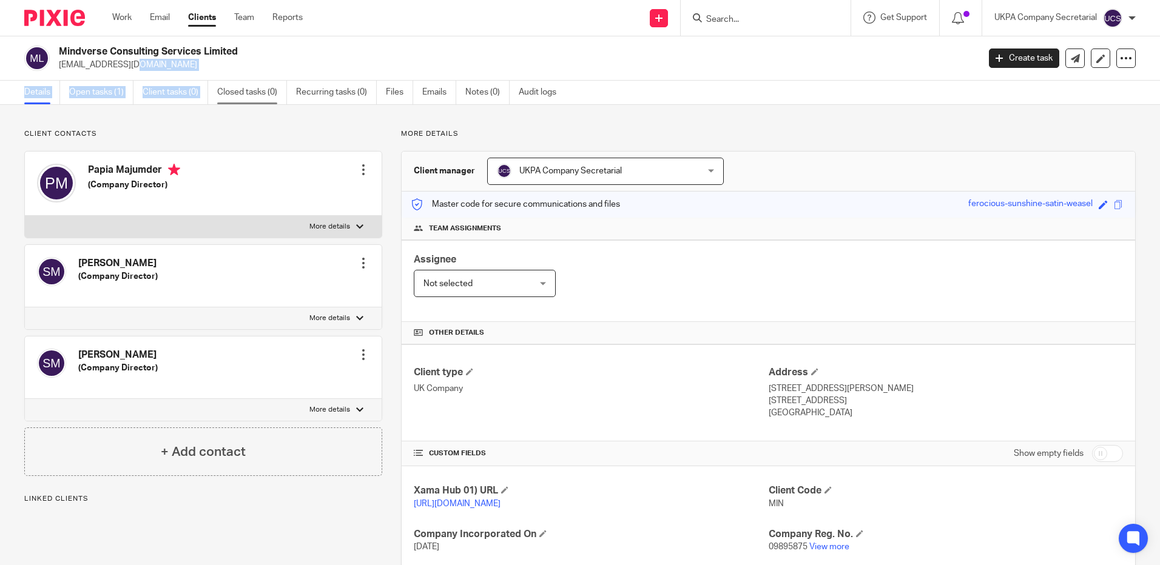
drag, startPoint x: 58, startPoint y: 66, endPoint x: 219, endPoint y: 81, distance: 161.4
click at [219, 81] on main "Mindverse Consulting Services Limited shaibalm@mindverseconsulting.com Create t…" at bounding box center [580, 282] width 1160 height 565
drag, startPoint x: 58, startPoint y: 63, endPoint x: 223, endPoint y: 76, distance: 164.9
click at [223, 76] on div "Mindverse Consulting Services Limited [EMAIL_ADDRESS][DOMAIN_NAME] Create task …" at bounding box center [580, 58] width 1160 height 44
copy p "[EMAIL_ADDRESS][DOMAIN_NAME]"
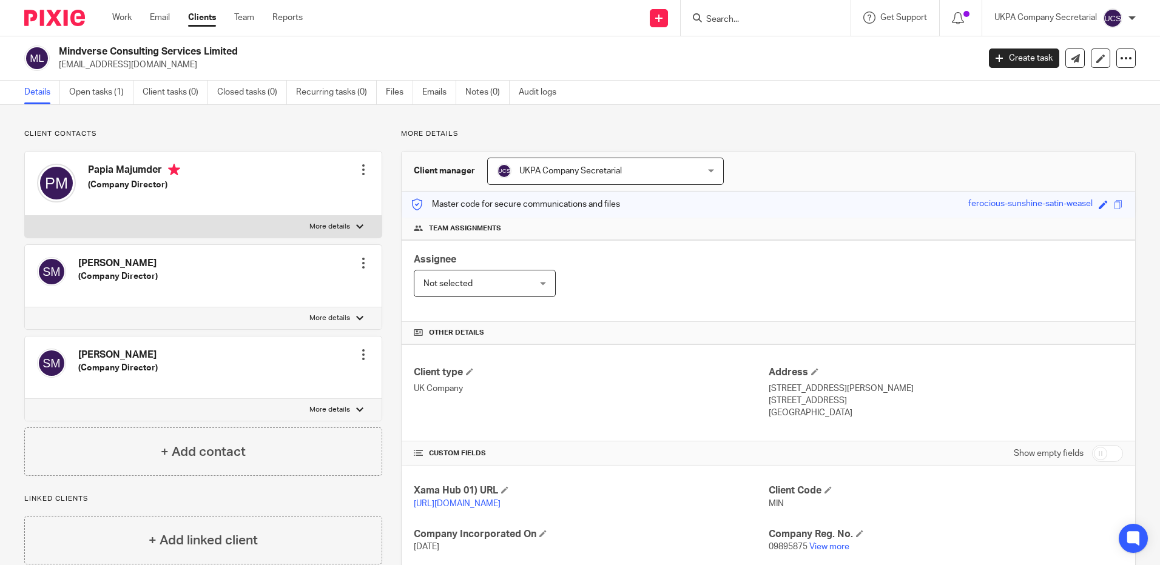
click at [704, 257] on div "Assignee Not selected Not selected Not selected [PERSON_NAME] [PERSON_NAME] [PE…" at bounding box center [768, 281] width 733 height 82
click at [102, 90] on link "Open tasks (1)" at bounding box center [101, 93] width 64 height 24
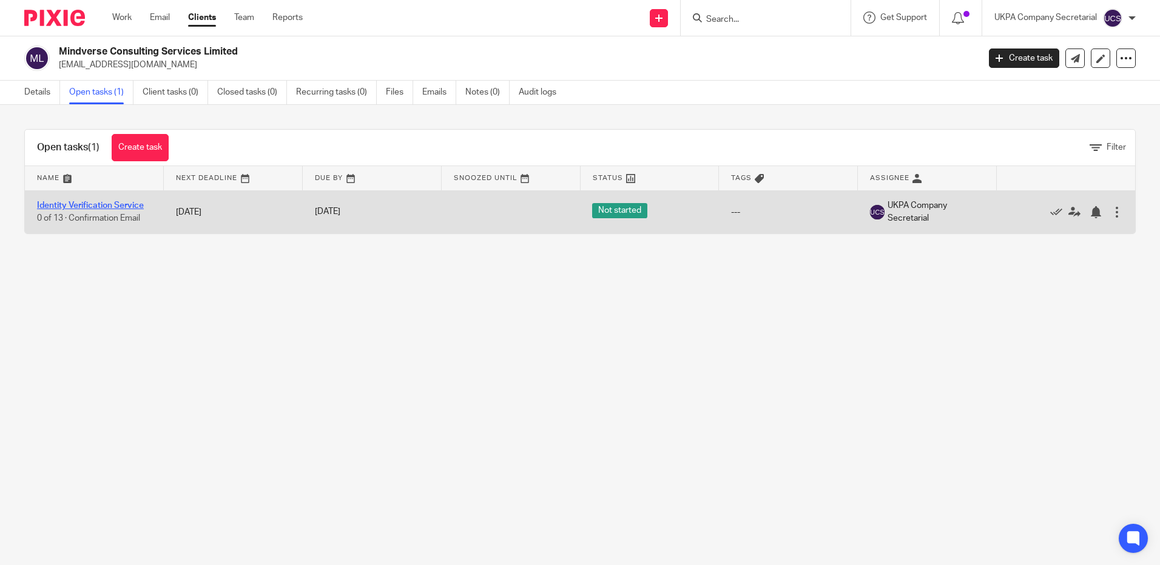
click at [64, 204] on link "Identity Verification Service" at bounding box center [90, 205] width 107 height 8
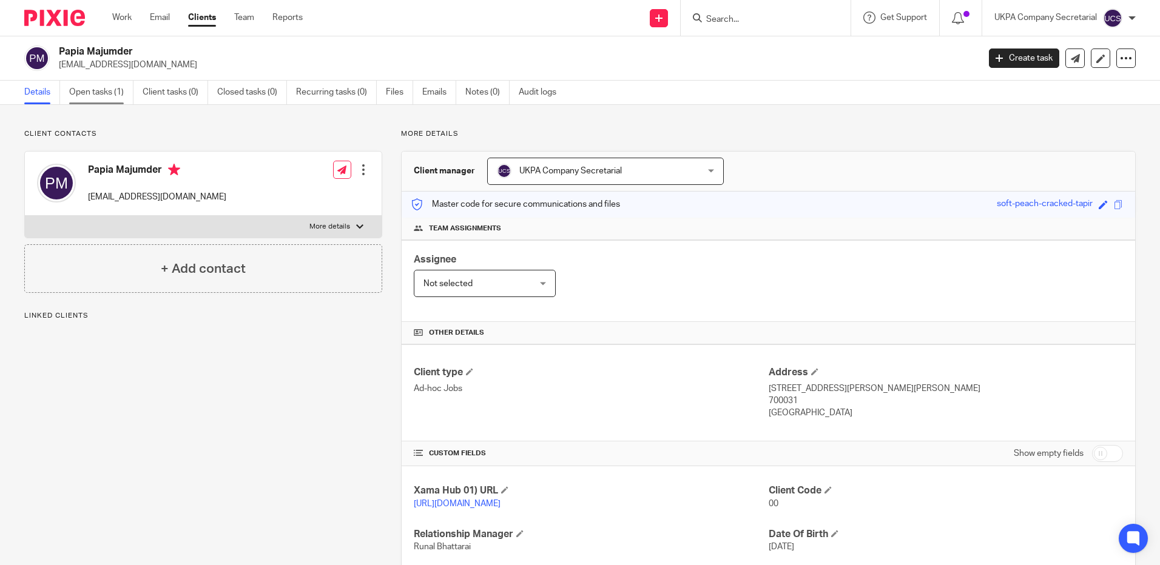
click at [90, 89] on link "Open tasks (1)" at bounding box center [101, 93] width 64 height 24
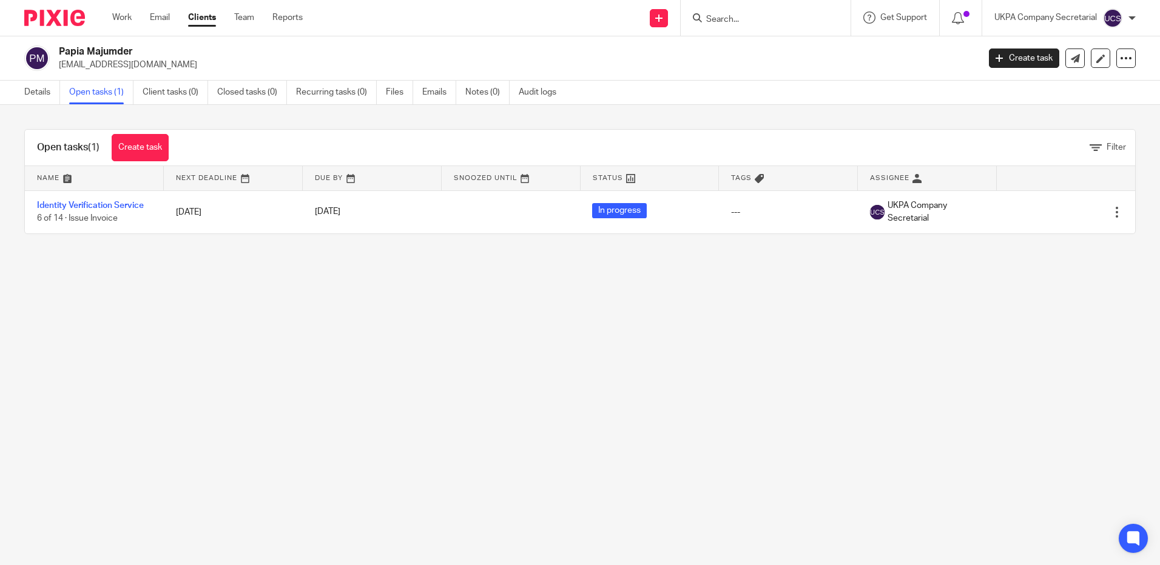
click at [186, 394] on main "Papia Majumder swarnabham@mindverseconsulting.com Create task Update from Compa…" at bounding box center [580, 282] width 1160 height 565
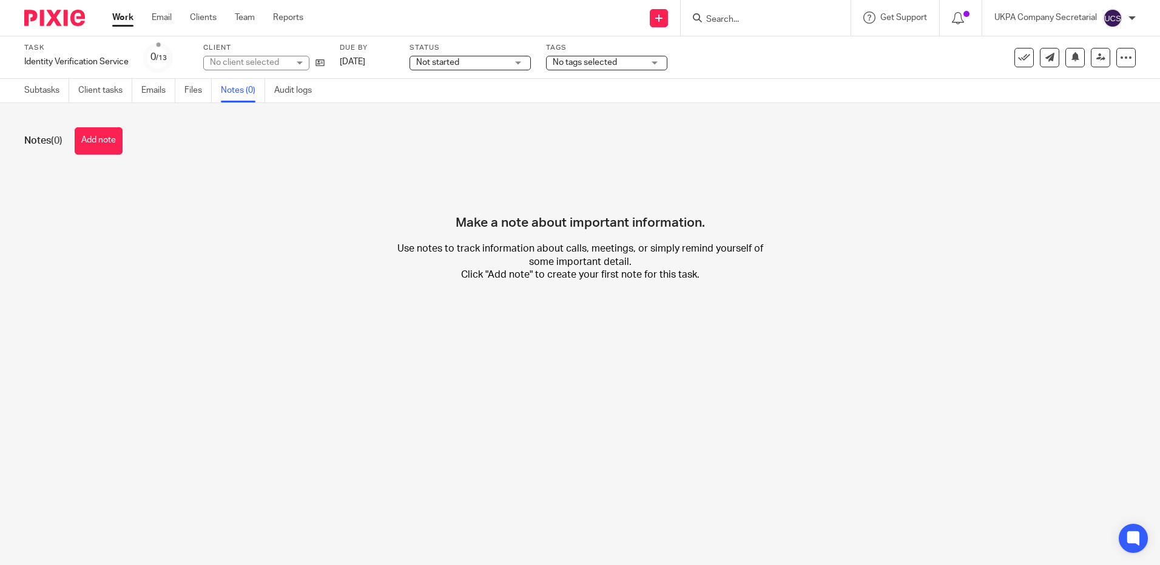
click at [113, 149] on button "Add note" at bounding box center [99, 140] width 48 height 27
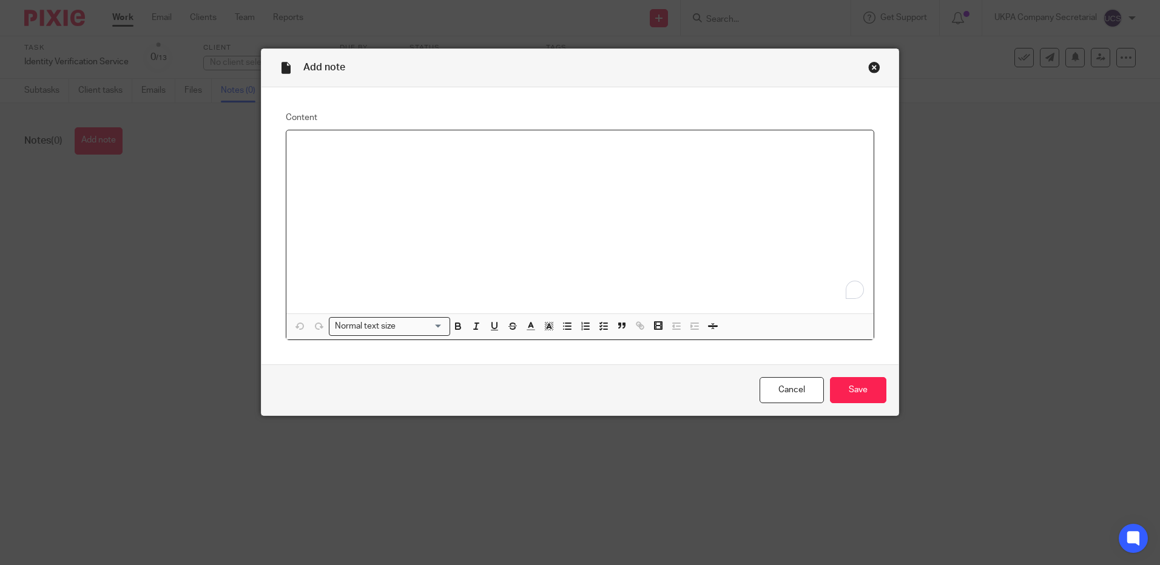
paste div "To enrich screen reader interactions, please activate Accessibility in Grammarl…"
click at [855, 384] on input "Save" at bounding box center [858, 390] width 56 height 26
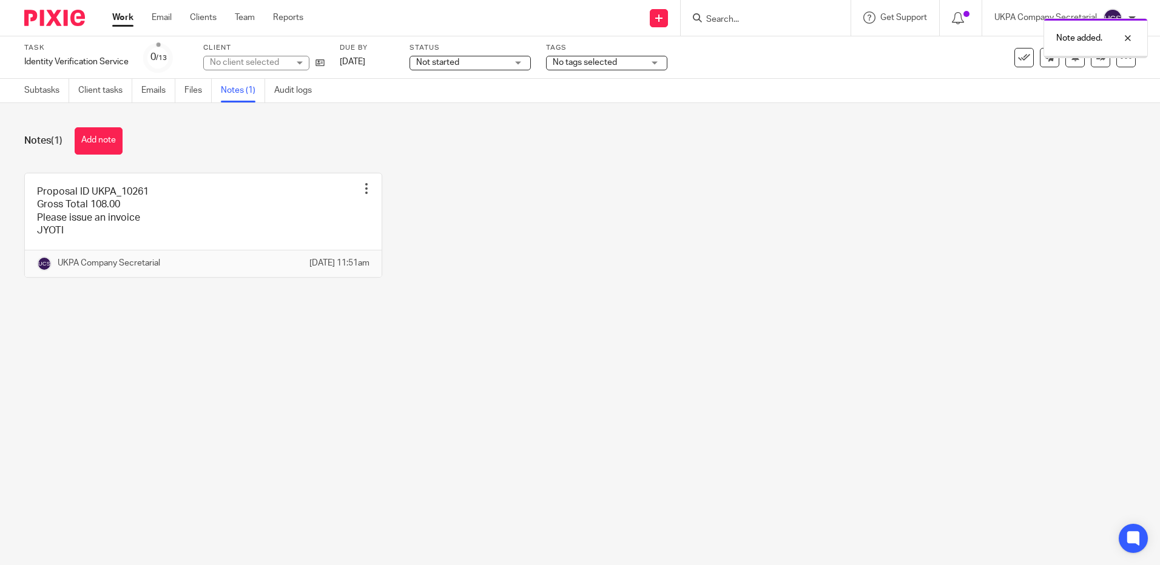
click at [1128, 35] on div at bounding box center [1118, 38] width 33 height 15
click at [1096, 59] on icon at bounding box center [1100, 57] width 9 height 9
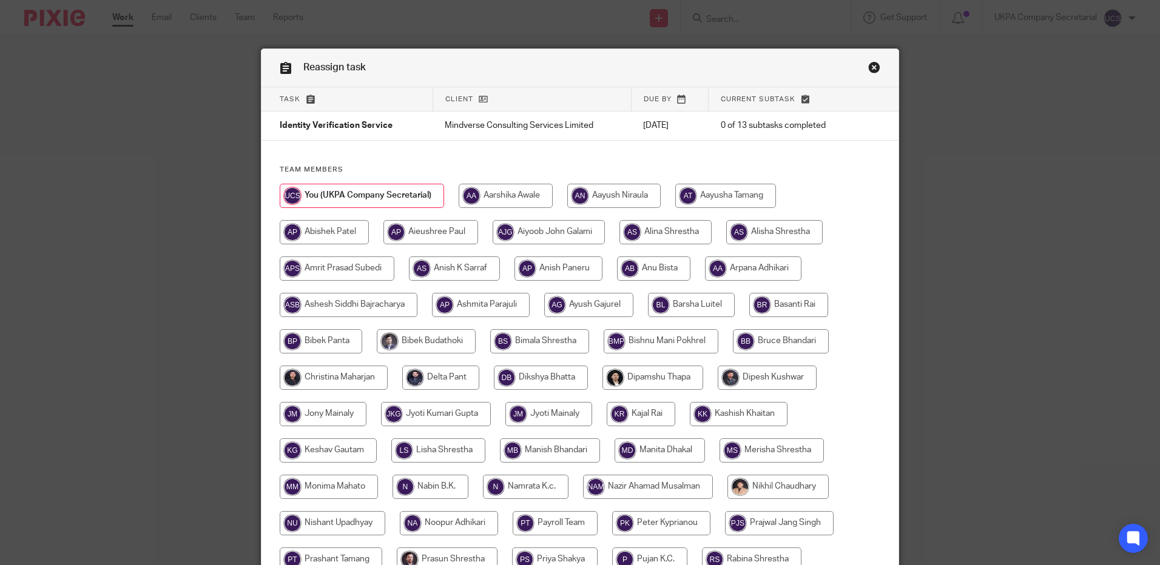
click at [869, 66] on link "Close this dialog window" at bounding box center [874, 69] width 12 height 16
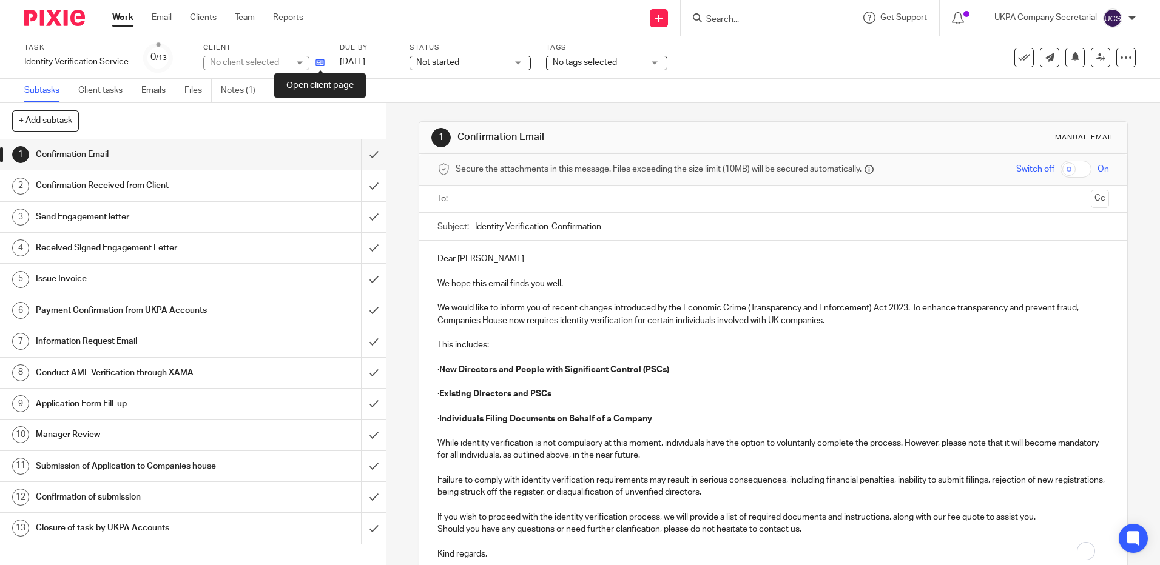
click at [319, 63] on icon at bounding box center [319, 62] width 9 height 9
click at [740, 22] on input "Search" at bounding box center [759, 20] width 109 height 11
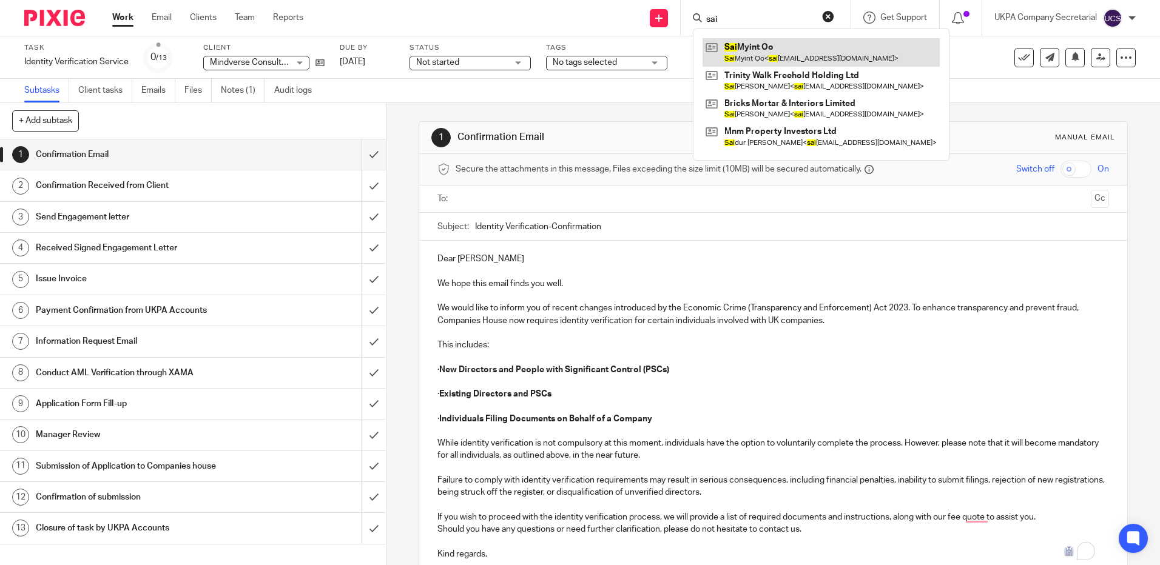
type input "sai"
click at [741, 58] on link at bounding box center [820, 52] width 237 height 28
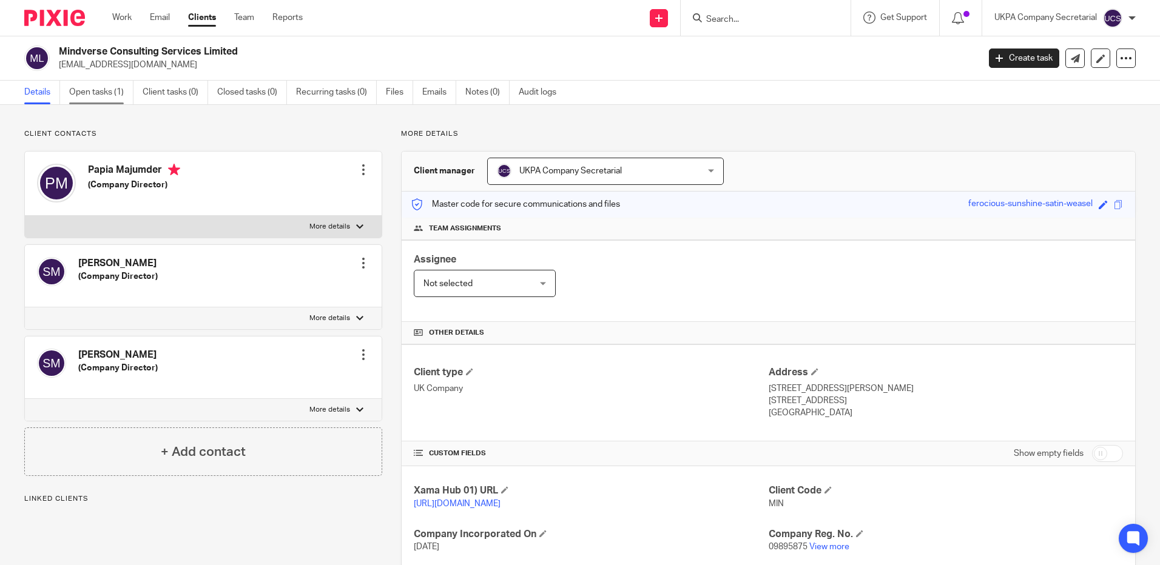
drag, startPoint x: 0, startPoint y: 0, endPoint x: 106, endPoint y: 90, distance: 139.0
click at [106, 90] on link "Open tasks (1)" at bounding box center [101, 93] width 64 height 24
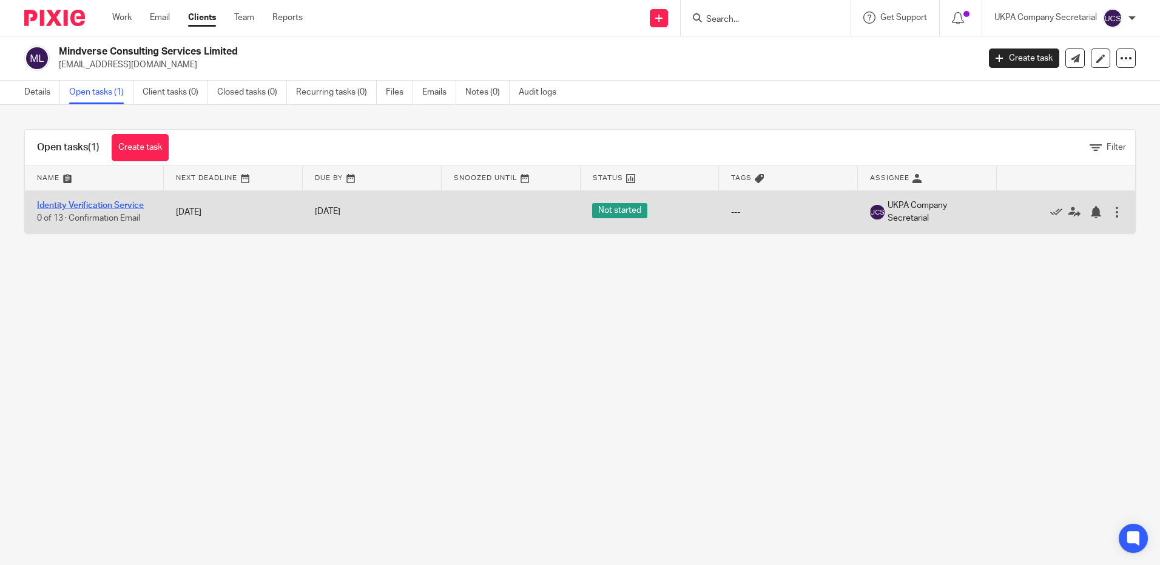
click at [135, 204] on link "Identity Verification Service" at bounding box center [90, 205] width 107 height 8
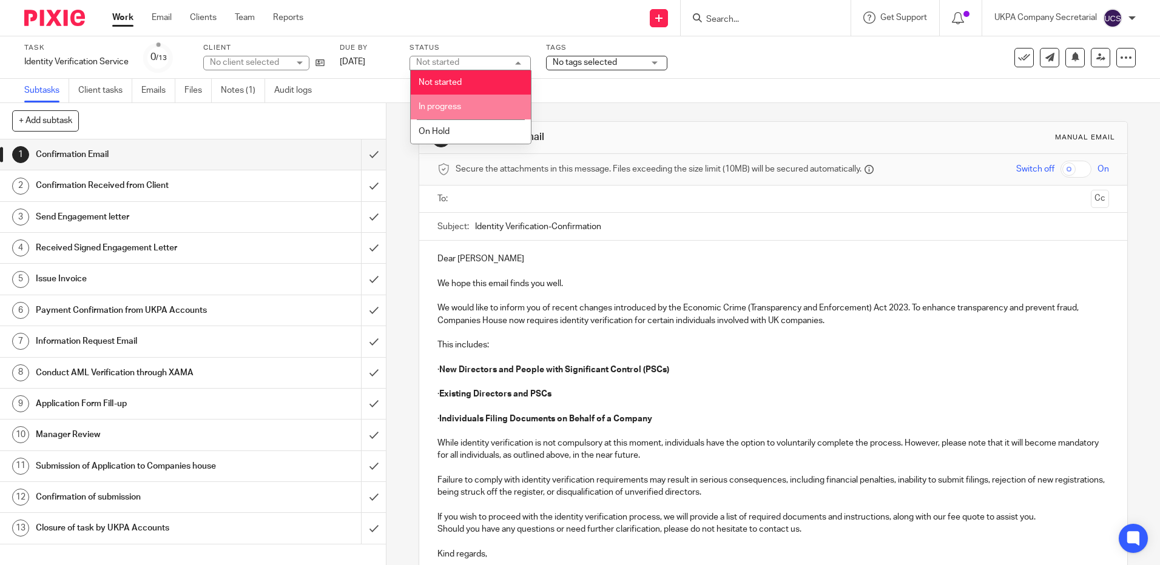
click at [484, 106] on li "In progress" at bounding box center [471, 107] width 120 height 25
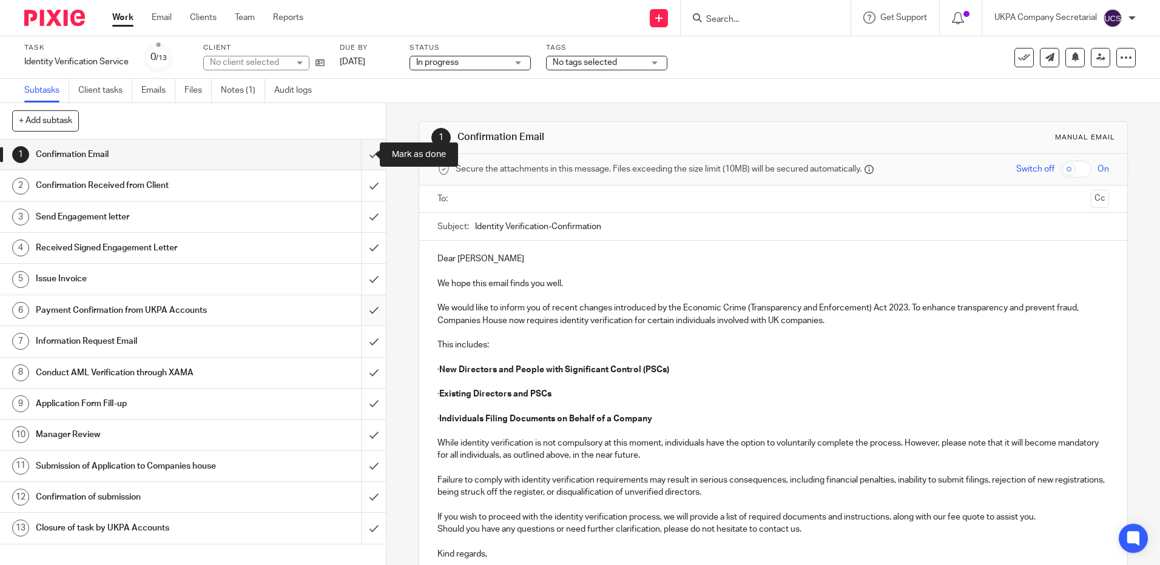
click at [362, 155] on input "submit" at bounding box center [193, 155] width 386 height 30
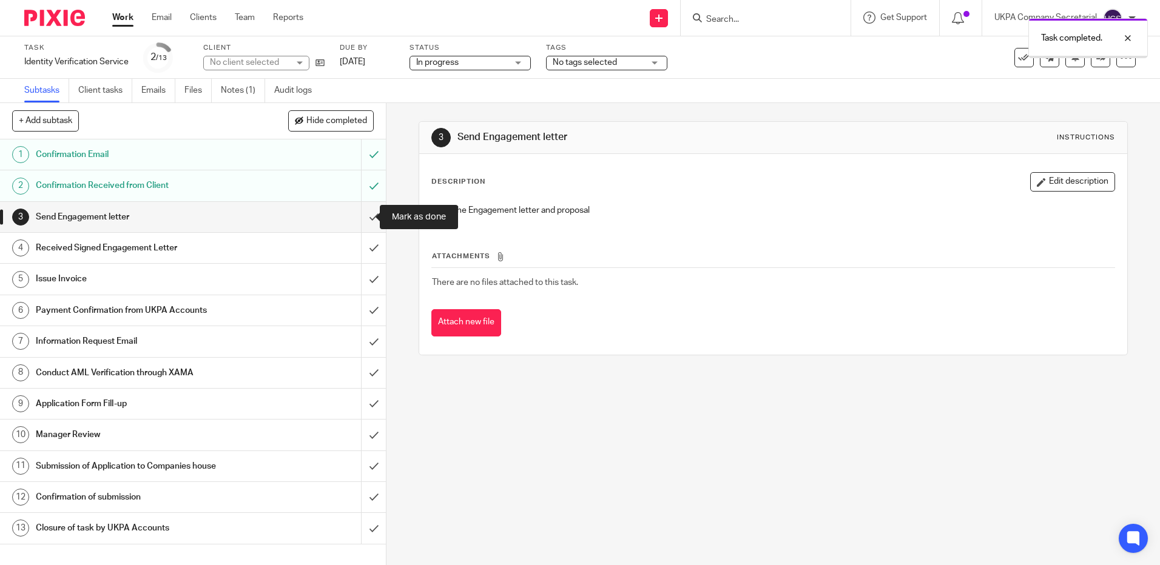
click at [360, 218] on input "submit" at bounding box center [193, 217] width 386 height 30
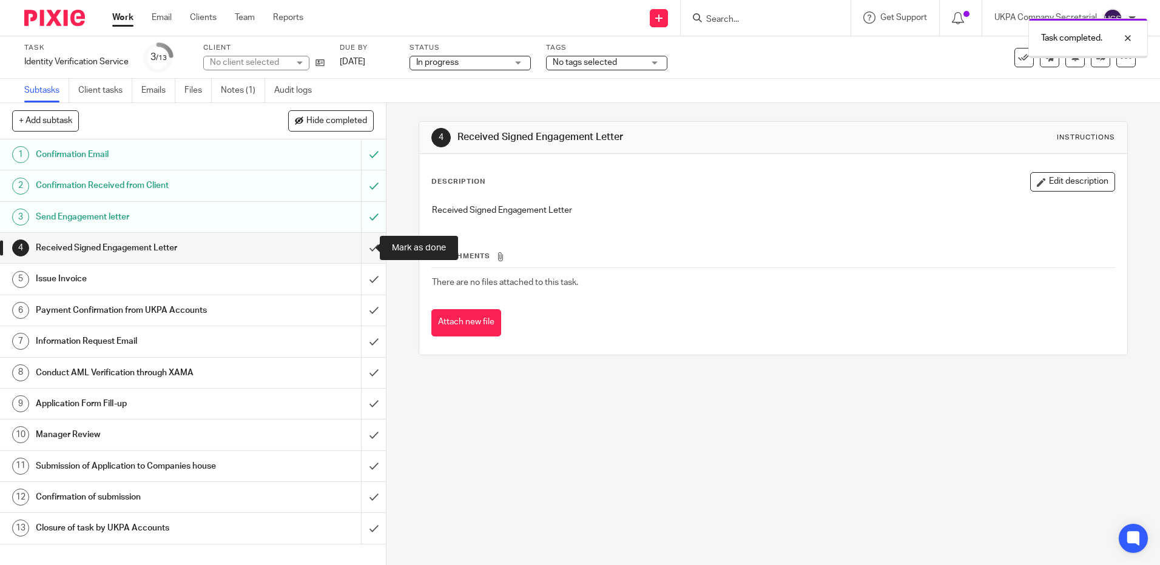
click at [361, 249] on input "submit" at bounding box center [193, 248] width 386 height 30
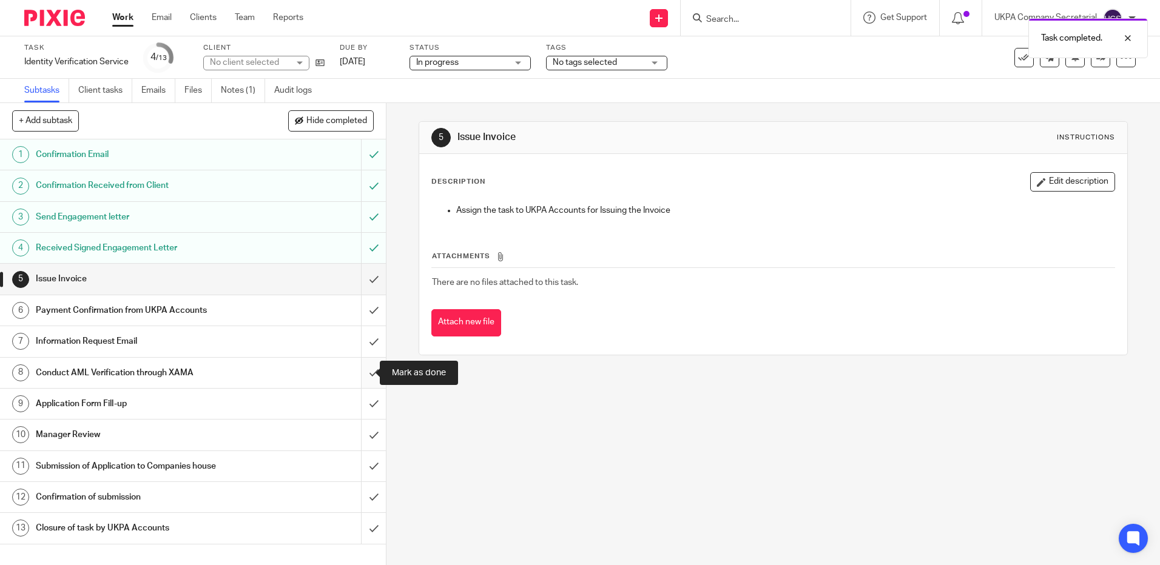
click at [359, 375] on input "submit" at bounding box center [193, 373] width 386 height 30
click at [232, 84] on link "Notes (1)" at bounding box center [243, 91] width 44 height 24
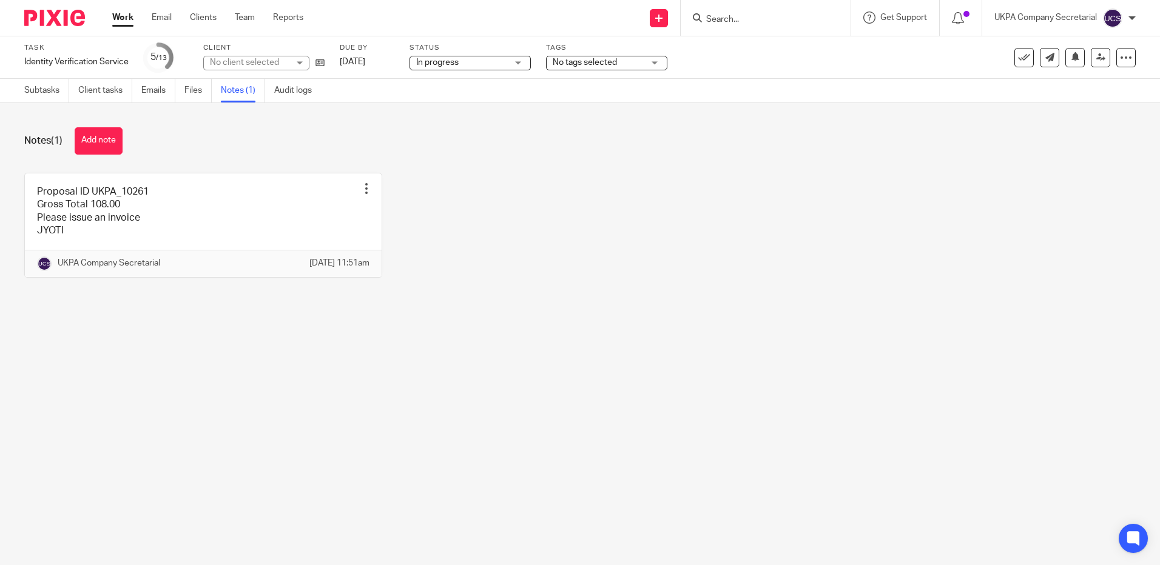
click at [181, 202] on link at bounding box center [203, 225] width 357 height 104
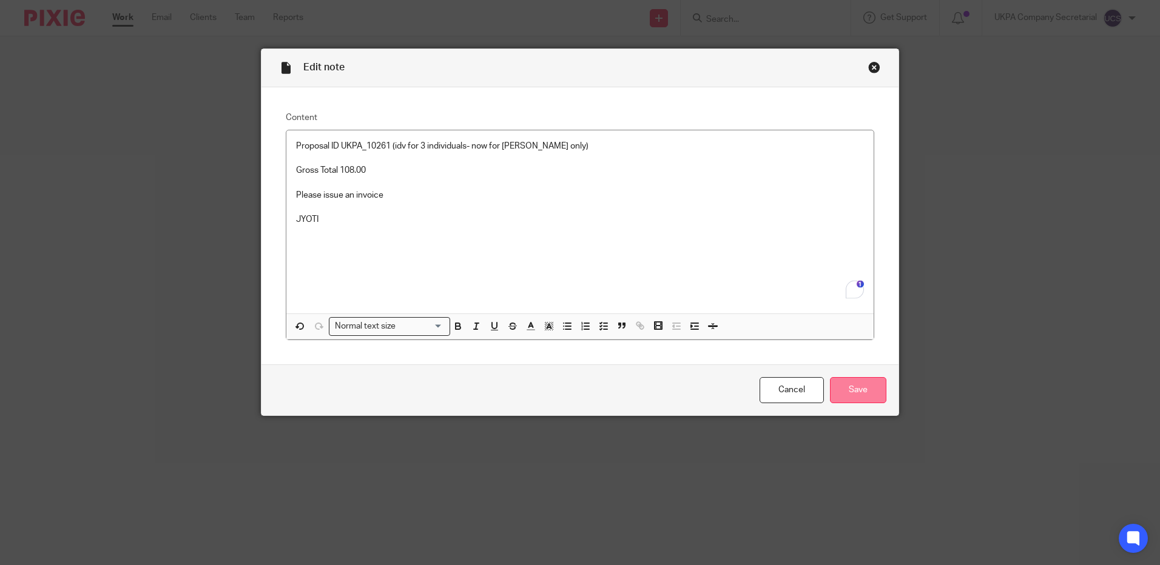
click at [858, 381] on input "Save" at bounding box center [858, 390] width 56 height 26
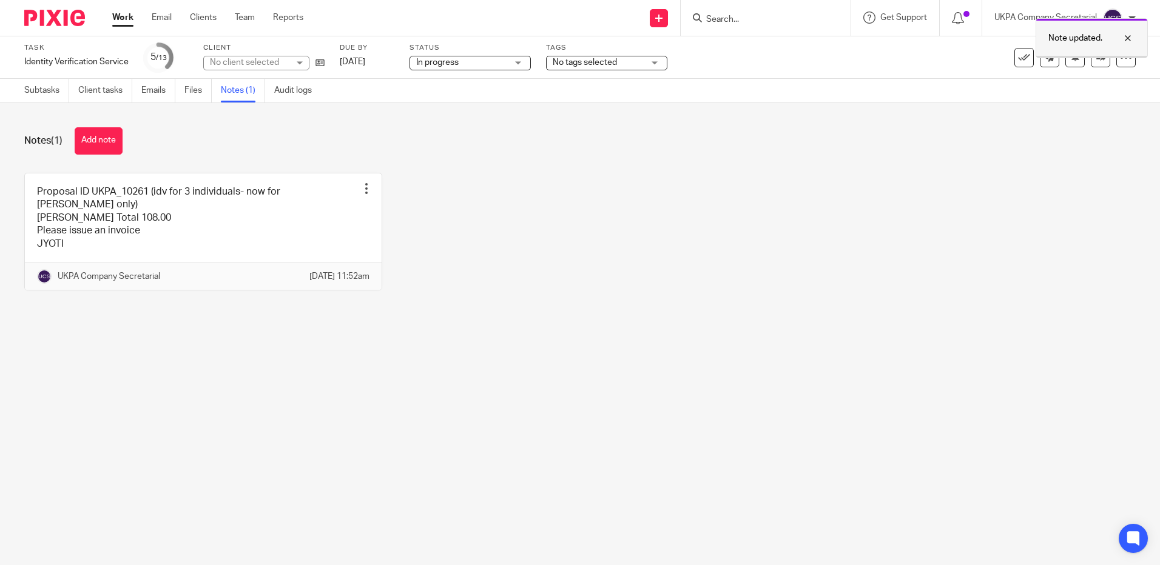
click at [1134, 39] on div at bounding box center [1118, 38] width 33 height 15
click at [1096, 57] on link at bounding box center [1100, 57] width 19 height 19
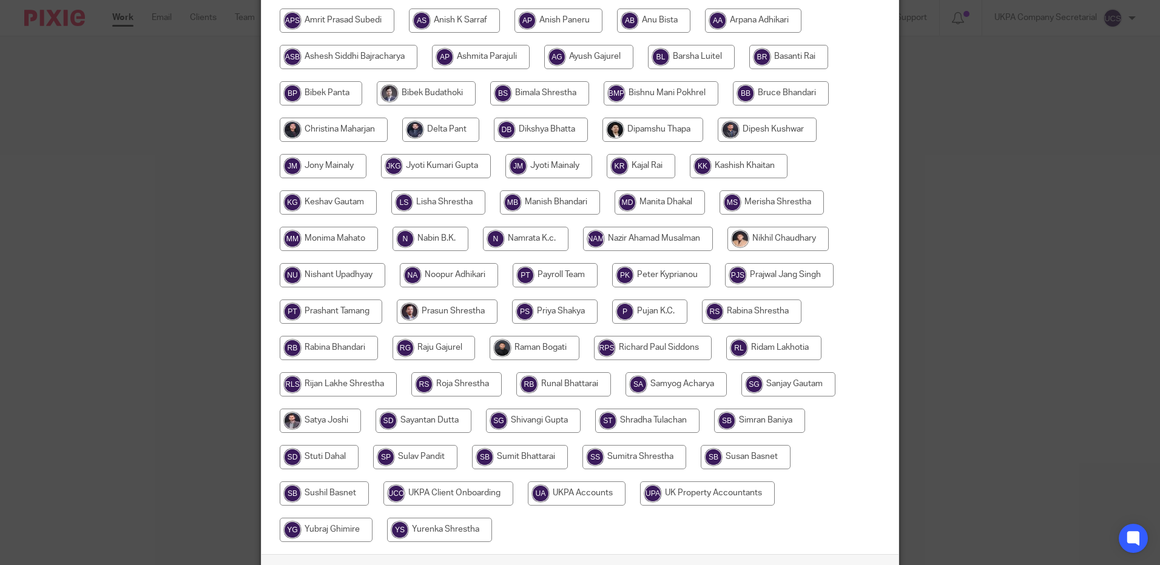
scroll to position [337, 0]
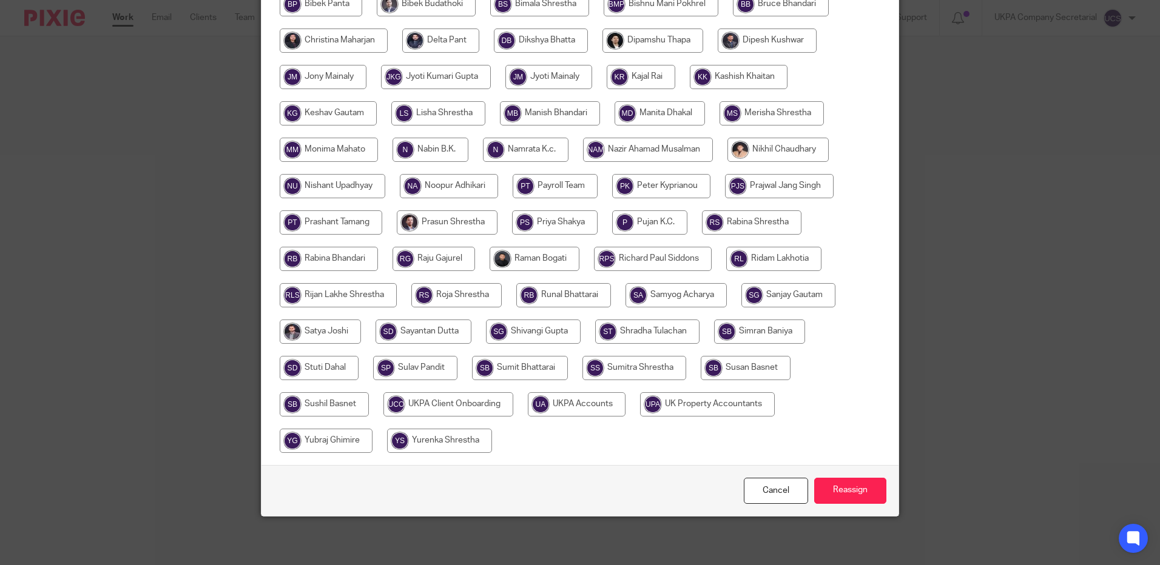
click at [590, 398] on input "radio" at bounding box center [577, 404] width 98 height 24
radio input "true"
click at [833, 486] on input "Reassign" at bounding box center [850, 491] width 72 height 26
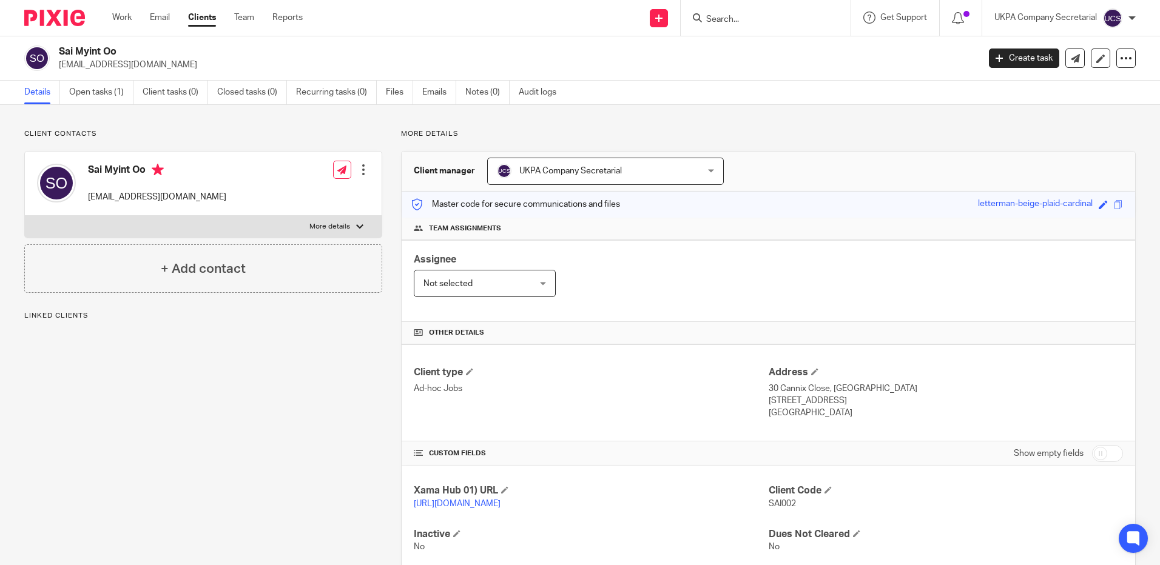
click at [175, 64] on div "[PERSON_NAME] Oo [EMAIL_ADDRESS][DOMAIN_NAME]" at bounding box center [497, 57] width 946 height 25
click at [742, 99] on div "Details Open tasks (1) Client tasks (0) Closed tasks (0) Recurring tasks (0) Fi…" at bounding box center [580, 93] width 1160 height 24
drag, startPoint x: 57, startPoint y: 62, endPoint x: 170, endPoint y: 69, distance: 113.0
click at [170, 69] on div "[PERSON_NAME] Oo [EMAIL_ADDRESS][DOMAIN_NAME]" at bounding box center [497, 57] width 946 height 25
copy p "[EMAIL_ADDRESS][DOMAIN_NAME]"
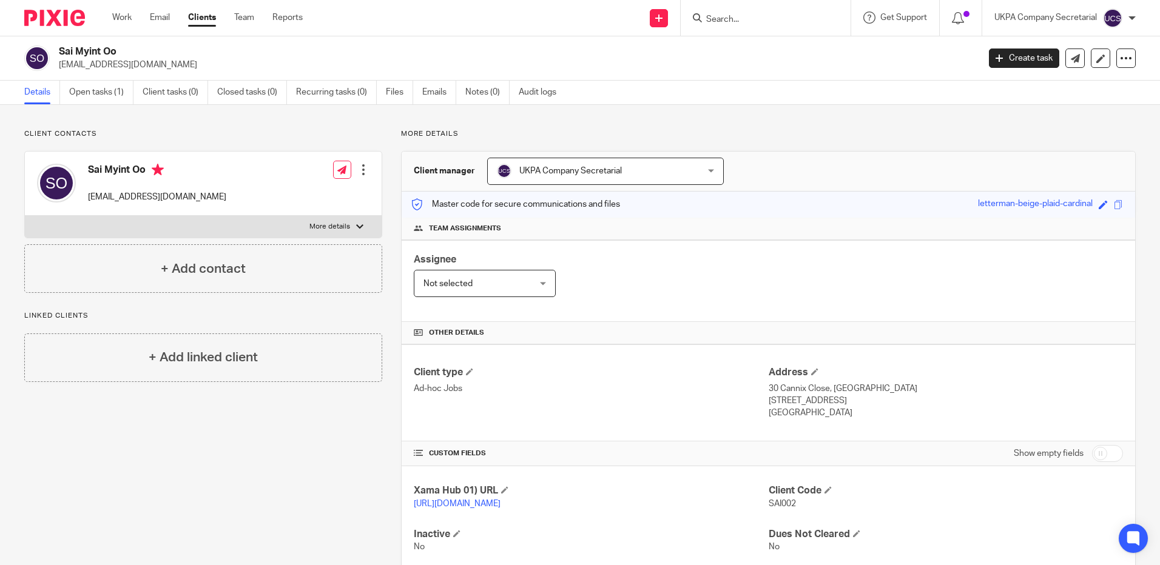
click at [240, 60] on p "[EMAIL_ADDRESS][DOMAIN_NAME]" at bounding box center [515, 65] width 912 height 12
drag, startPoint x: 59, startPoint y: 65, endPoint x: 172, endPoint y: 64, distance: 112.8
click at [172, 64] on p "[EMAIL_ADDRESS][DOMAIN_NAME]" at bounding box center [515, 65] width 912 height 12
copy p "[EMAIL_ADDRESS][DOMAIN_NAME]"
click at [639, 420] on div "Client type Ad-hoc Jobs Address [STREET_ADDRESS] [STREET_ADDRESS] [GEOGRAPHIC_D…" at bounding box center [768, 393] width 733 height 97
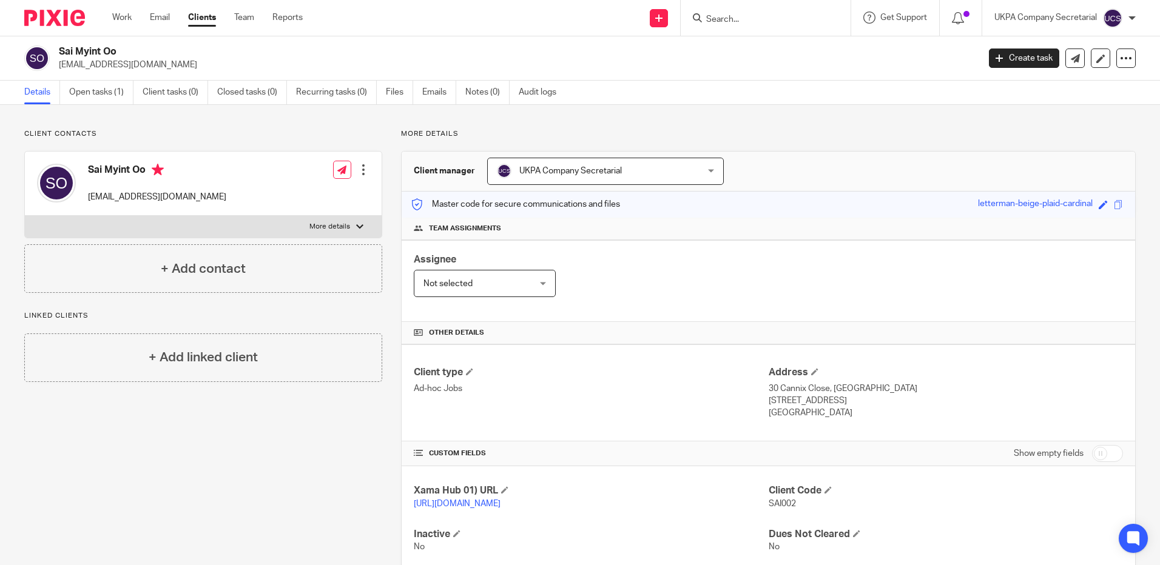
click at [771, 20] on input "Search" at bounding box center [759, 20] width 109 height 11
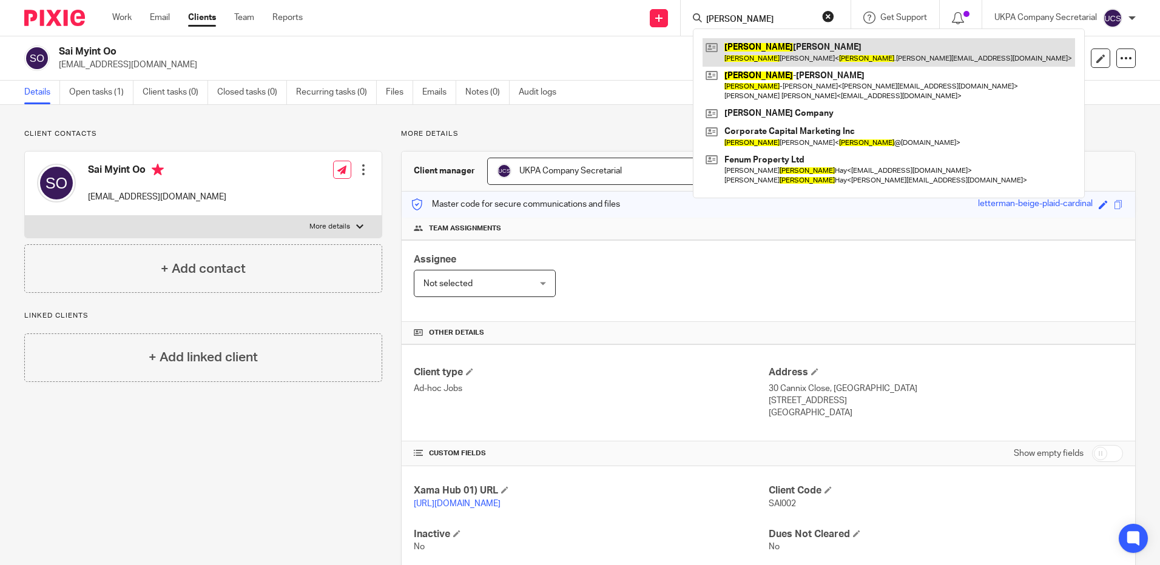
type input "[PERSON_NAME]"
click at [778, 47] on link at bounding box center [888, 52] width 372 height 28
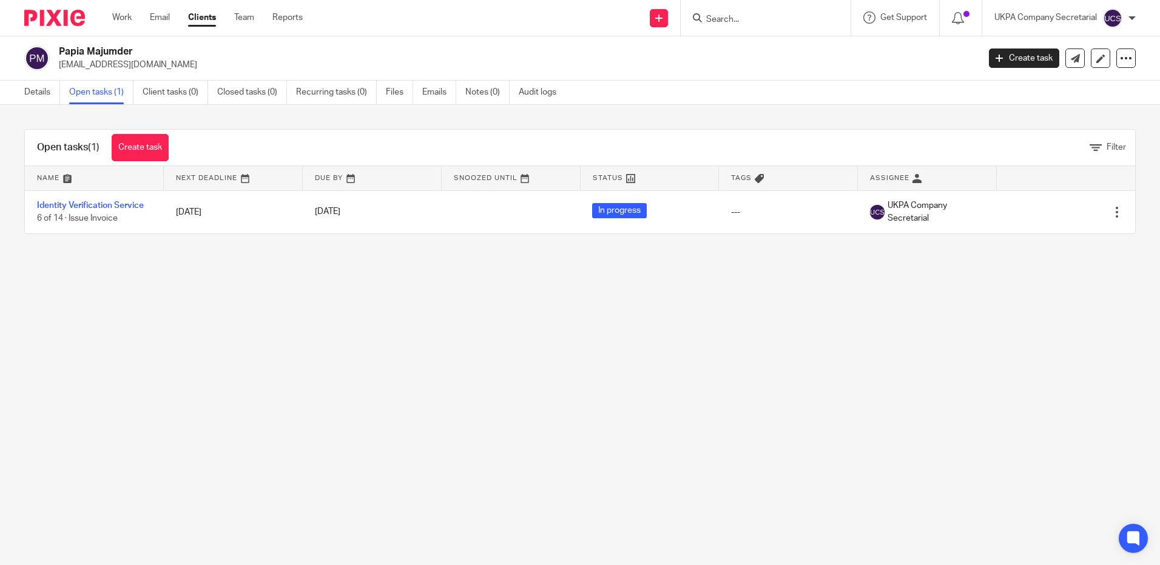
click at [773, 26] on div at bounding box center [766, 18] width 170 height 36
click at [769, 18] on input "Search" at bounding box center [759, 20] width 109 height 11
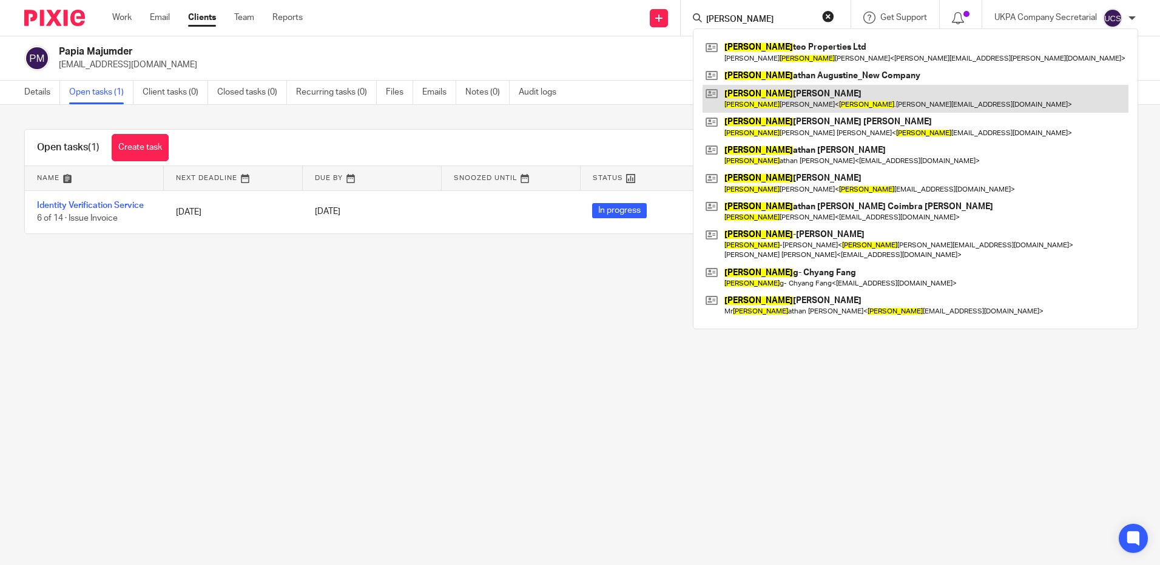
type input "jon"
click at [811, 96] on link at bounding box center [915, 99] width 426 height 28
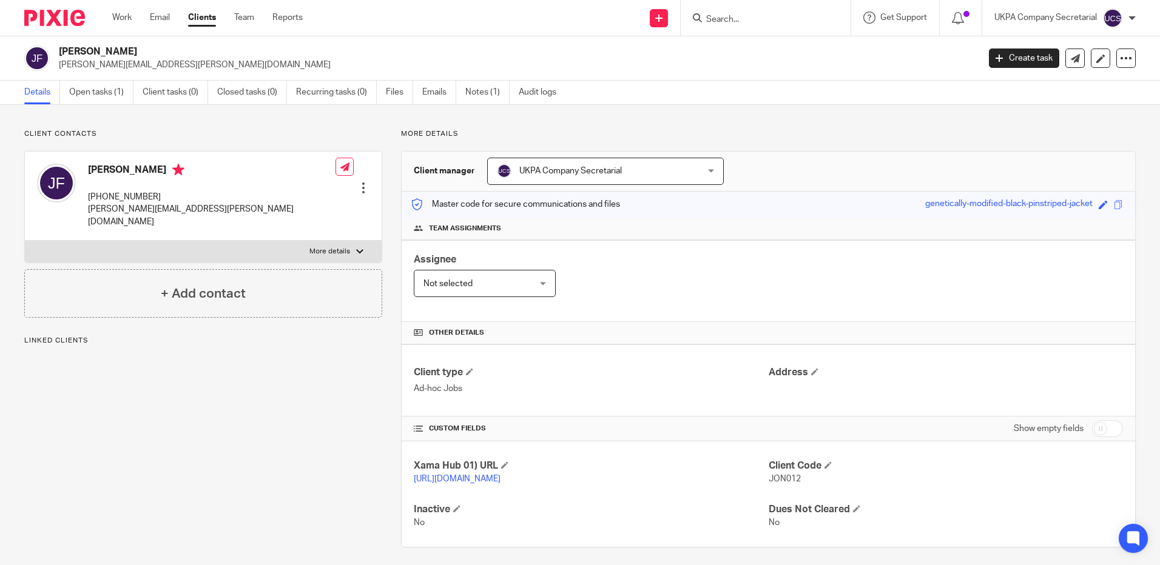
click at [95, 95] on link "Open tasks (1)" at bounding box center [101, 93] width 64 height 24
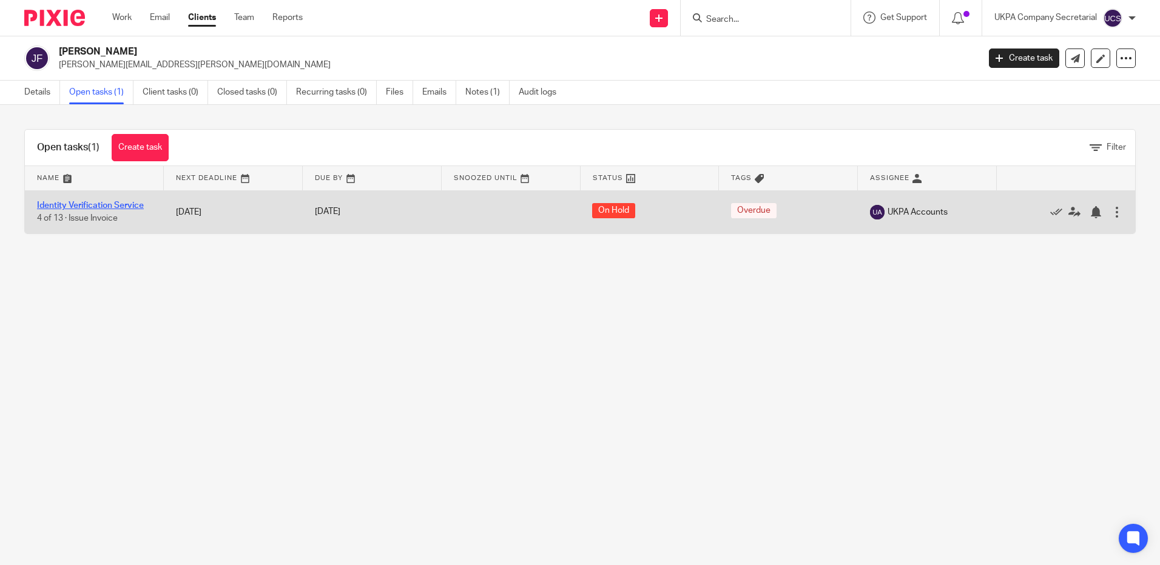
click at [100, 201] on link "Identity Verification Service" at bounding box center [90, 205] width 107 height 8
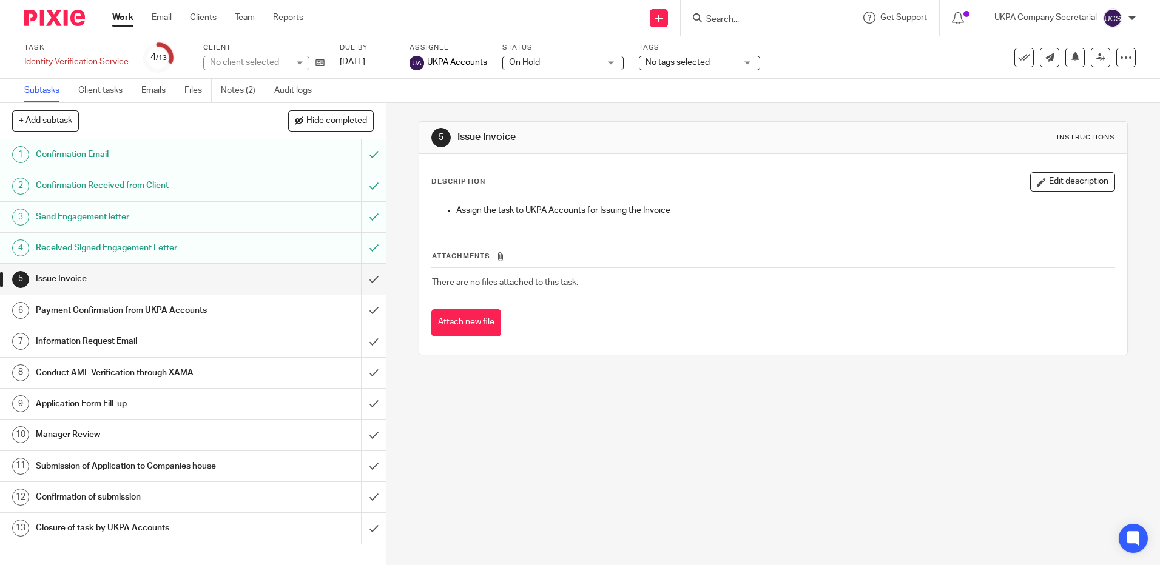
click at [570, 64] on span "On Hold" at bounding box center [554, 62] width 91 height 13
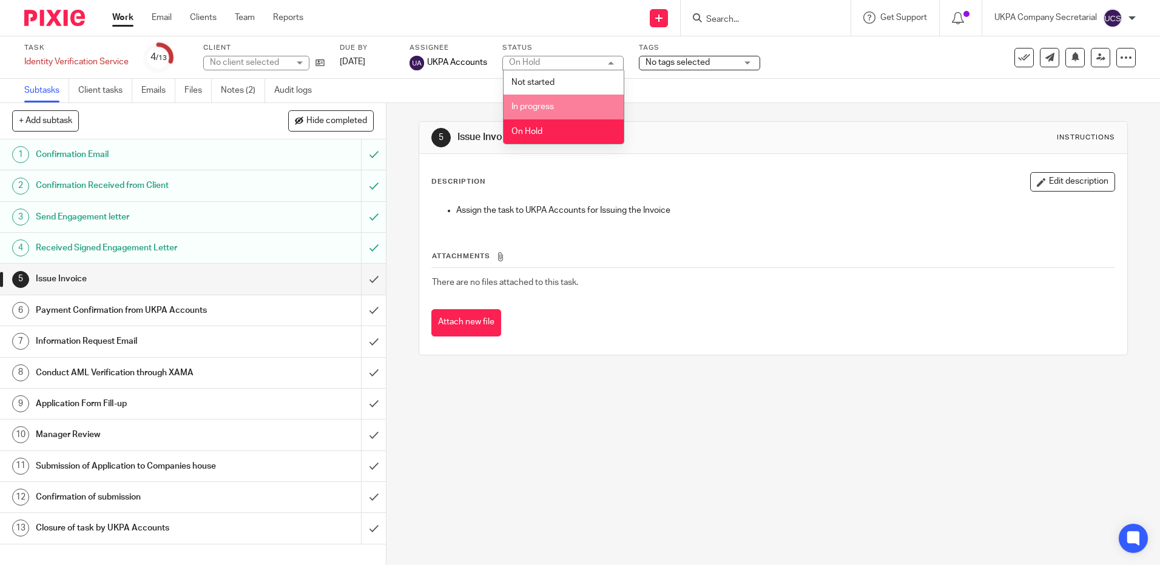
click at [554, 101] on li "In progress" at bounding box center [563, 107] width 120 height 25
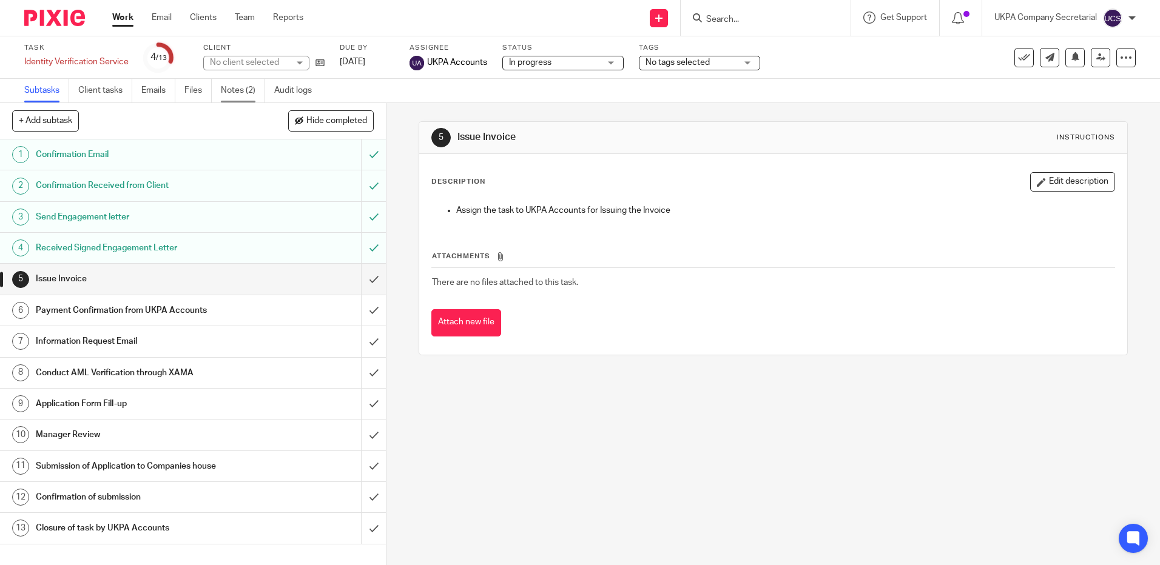
click at [237, 90] on link "Notes (2)" at bounding box center [243, 91] width 44 height 24
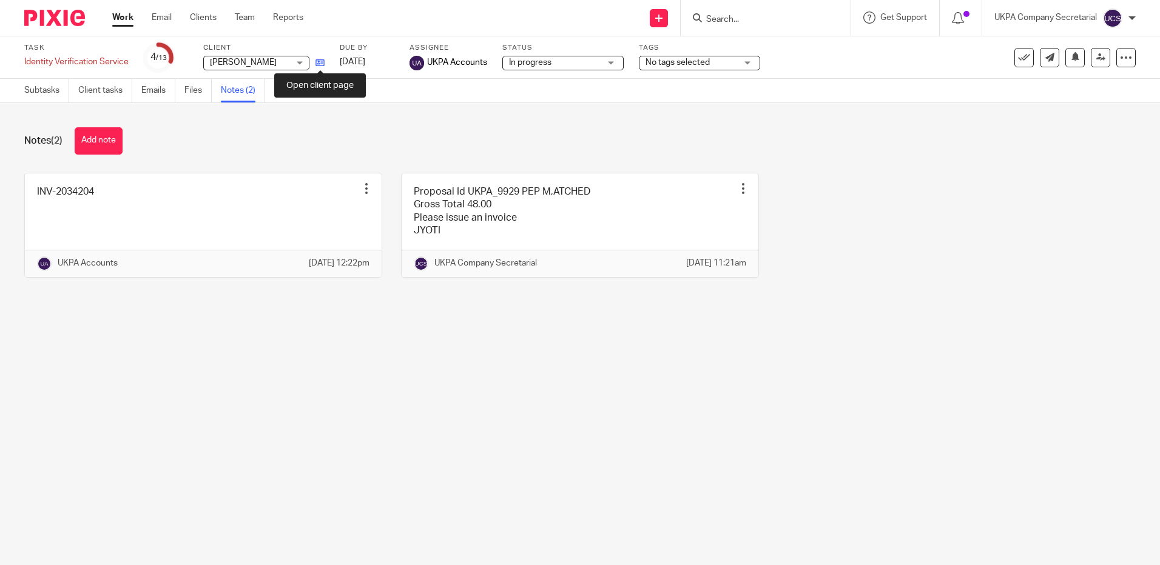
click at [321, 66] on icon at bounding box center [319, 62] width 9 height 9
click at [747, 21] on input "Search" at bounding box center [759, 20] width 109 height 11
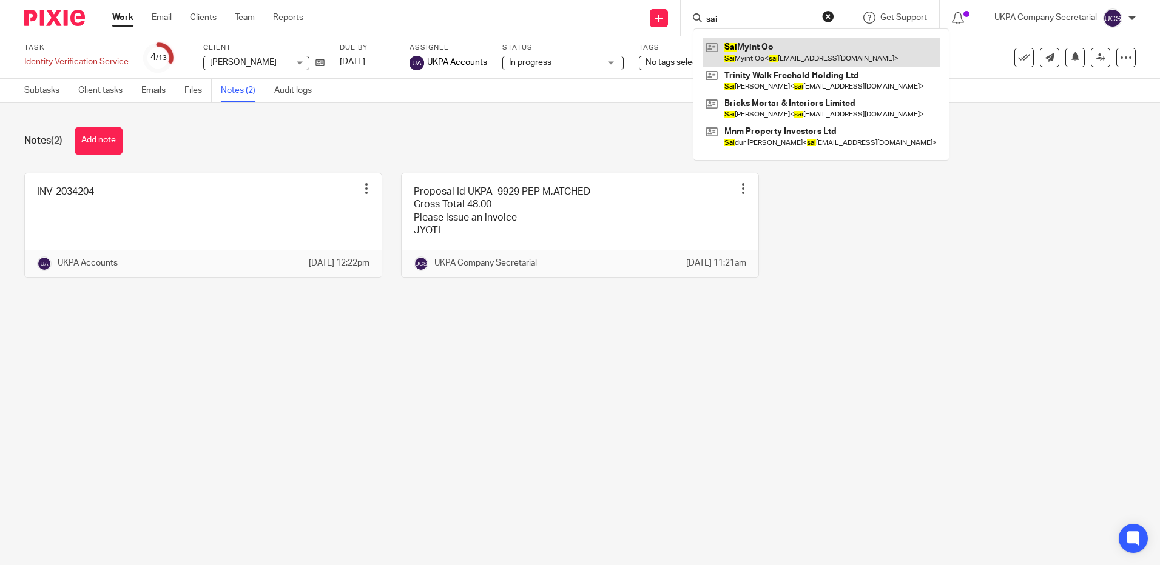
type input "sai"
click at [759, 39] on link at bounding box center [820, 52] width 237 height 28
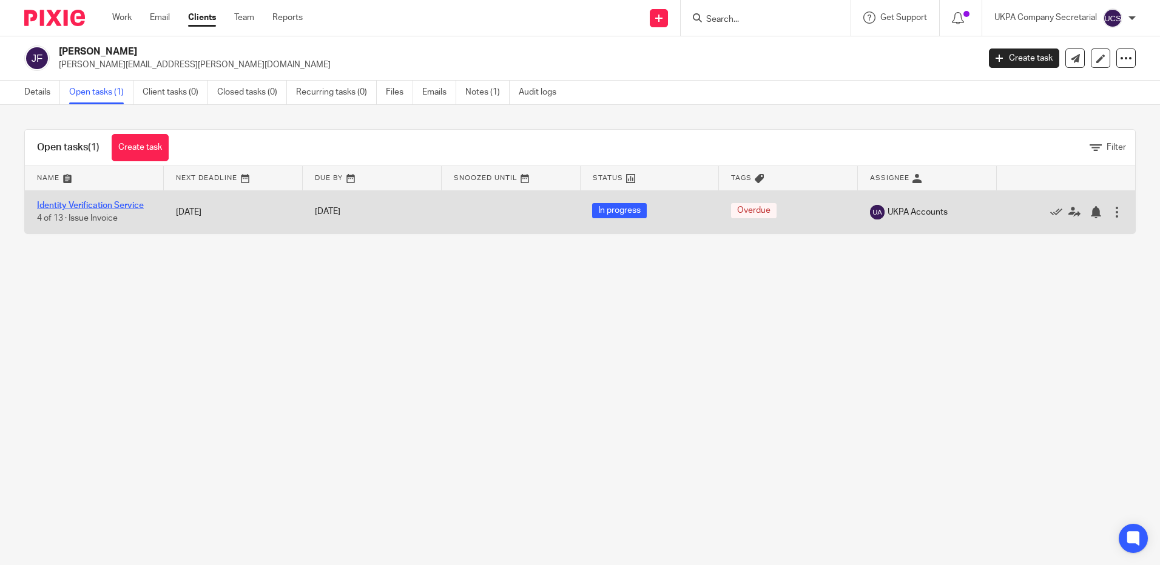
click at [103, 204] on link "Identity Verification Service" at bounding box center [90, 205] width 107 height 8
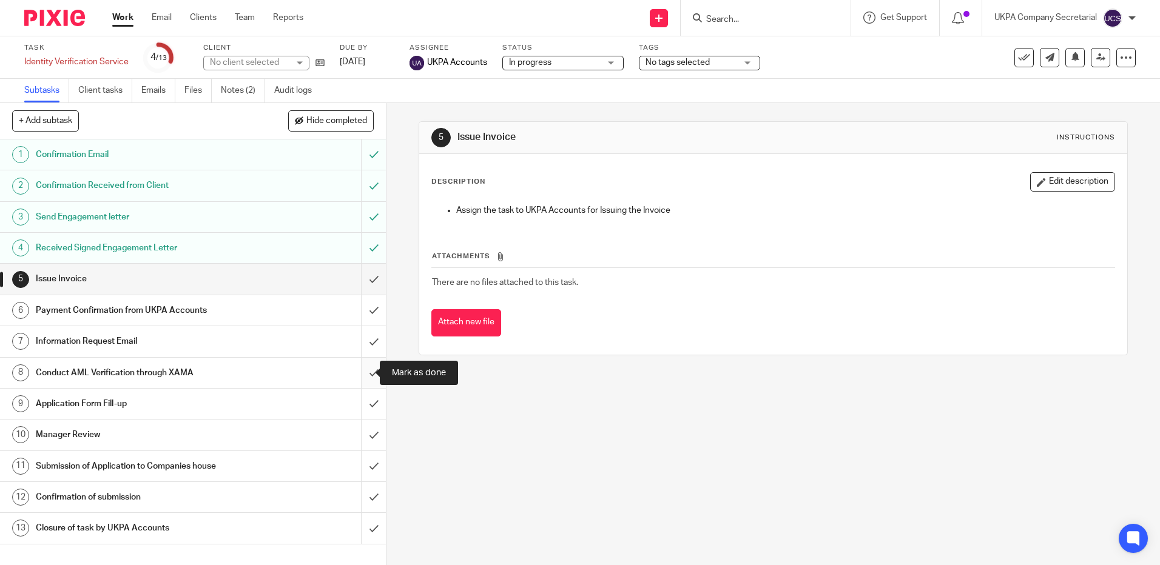
click at [363, 373] on input "submit" at bounding box center [193, 373] width 386 height 30
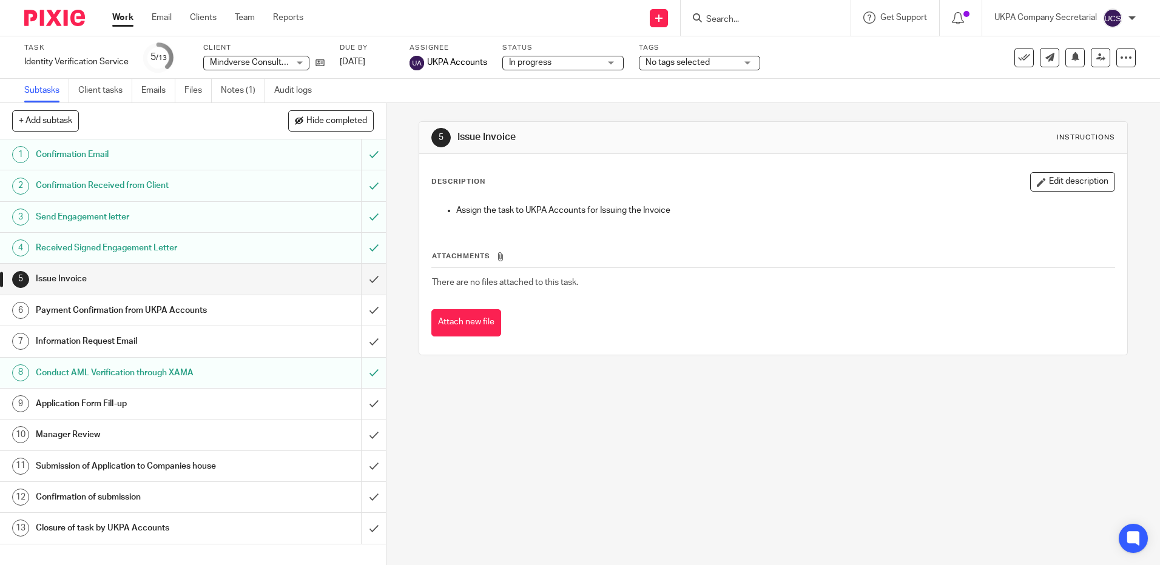
click at [730, 18] on input "Search" at bounding box center [759, 20] width 109 height 11
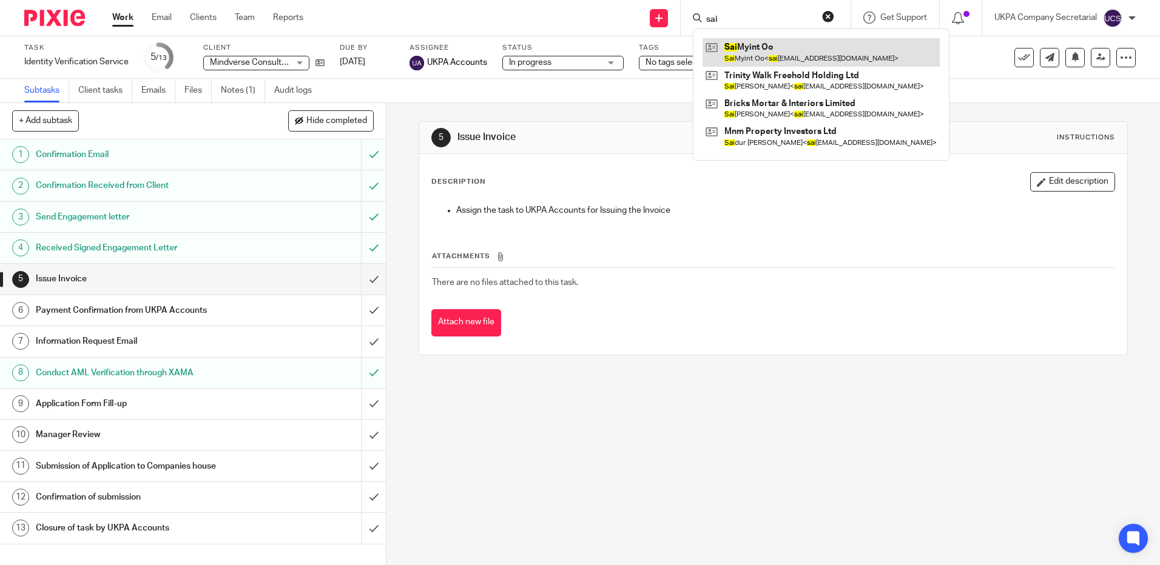
type input "sai"
click at [776, 47] on link at bounding box center [820, 52] width 237 height 28
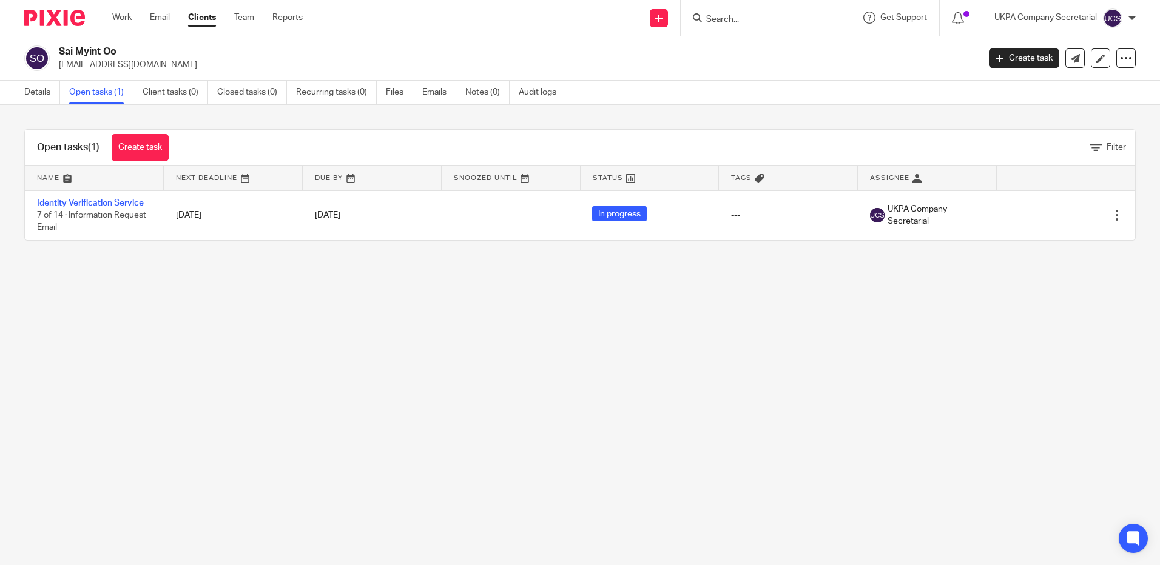
click at [94, 200] on link "Identity Verification Service" at bounding box center [90, 203] width 107 height 8
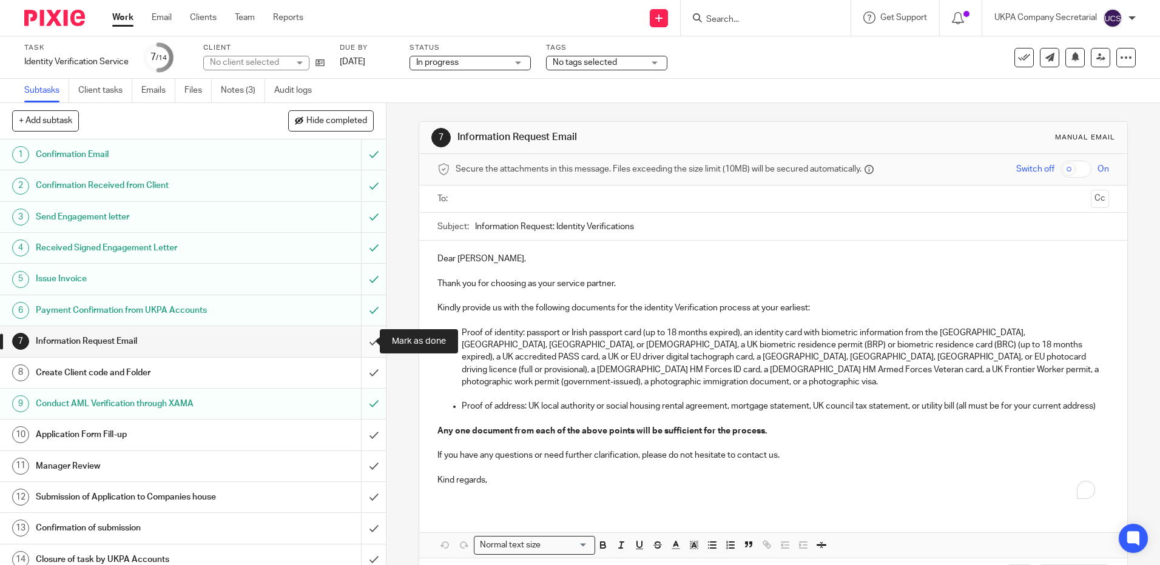
click at [365, 339] on input "submit" at bounding box center [193, 341] width 386 height 30
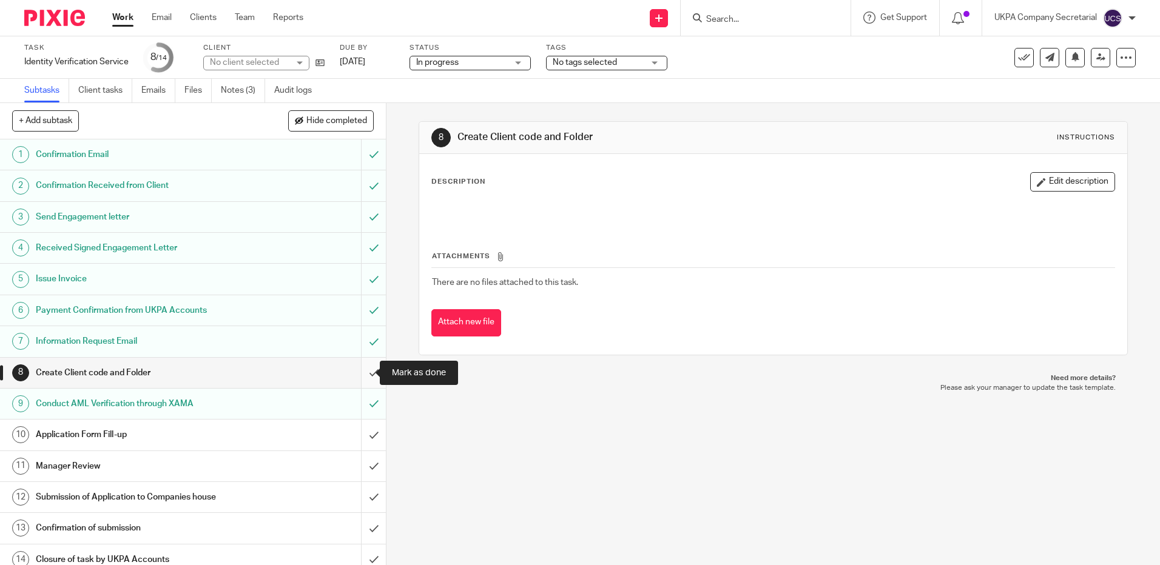
click at [358, 372] on input "submit" at bounding box center [193, 373] width 386 height 30
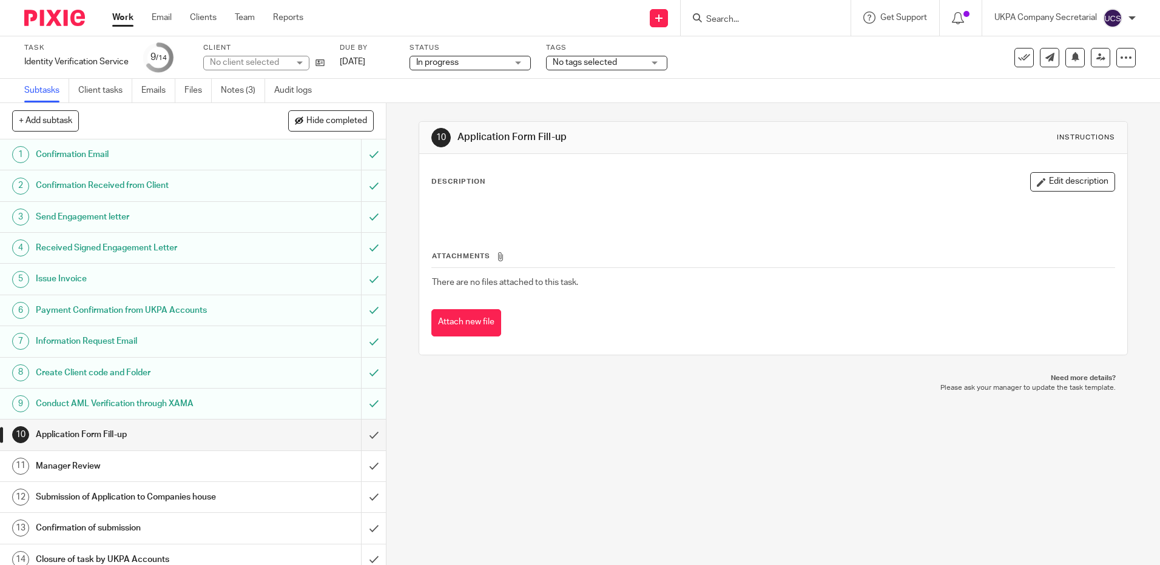
scroll to position [10, 0]
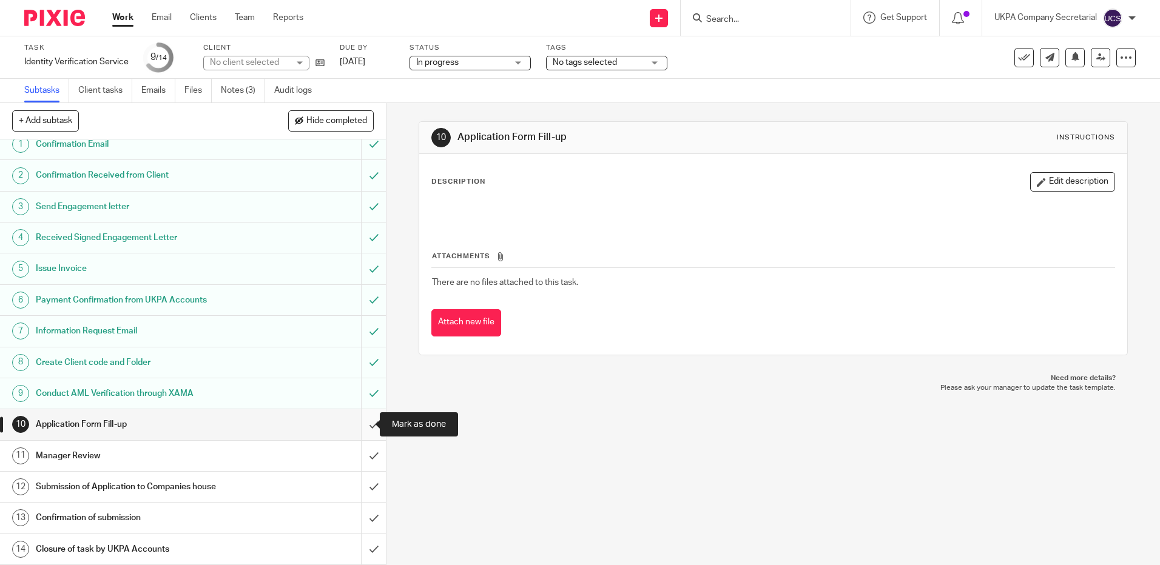
click at [365, 422] on input "submit" at bounding box center [193, 424] width 386 height 30
click at [361, 454] on input "submit" at bounding box center [193, 456] width 386 height 30
click at [358, 489] on input "submit" at bounding box center [193, 487] width 386 height 30
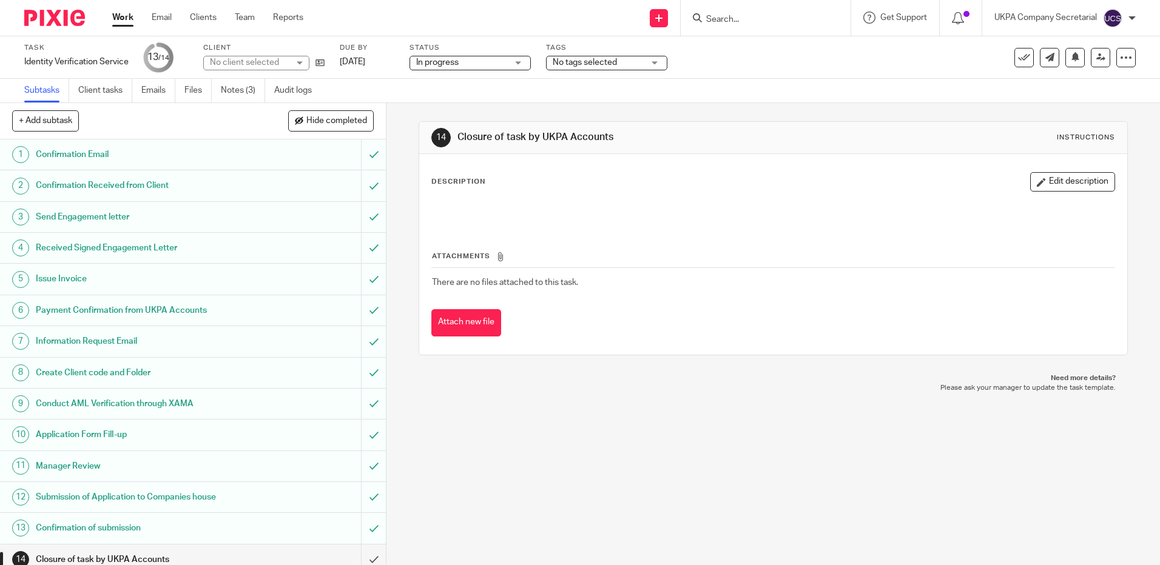
click at [238, 89] on link "Notes (3)" at bounding box center [243, 91] width 44 height 24
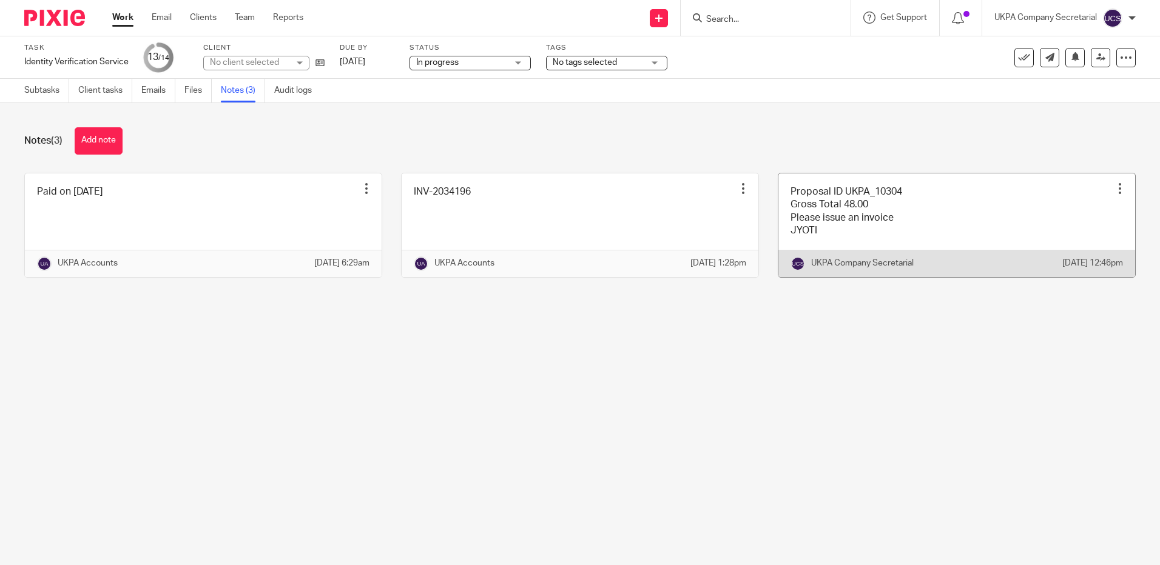
click at [855, 223] on link at bounding box center [956, 225] width 357 height 104
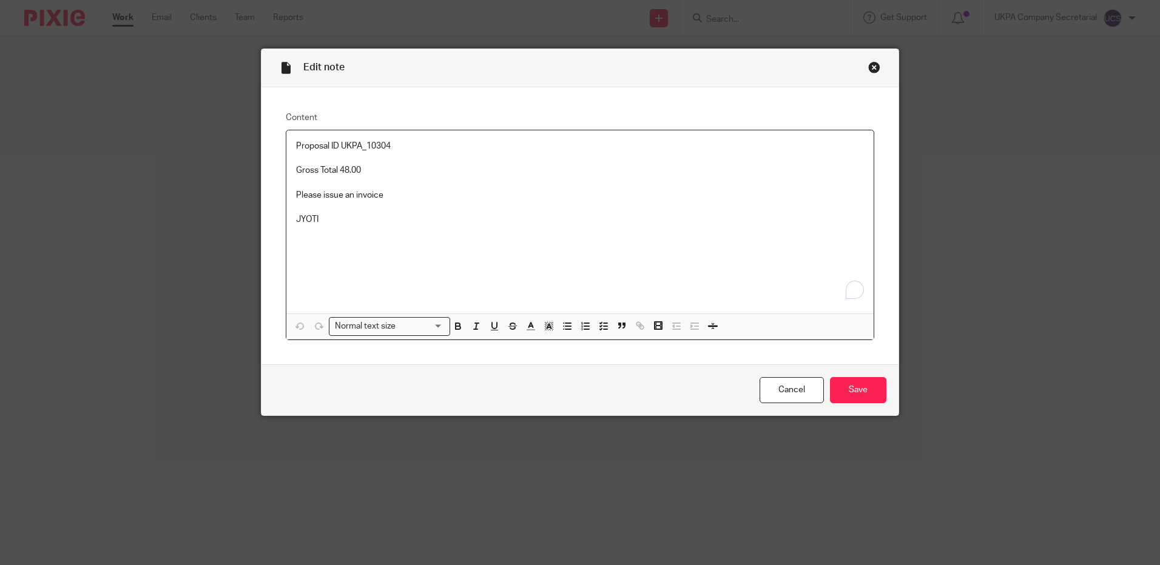
click at [391, 193] on p "Please issue an invoice" at bounding box center [580, 195] width 568 height 12
click at [853, 404] on div "Cancel Save" at bounding box center [579, 390] width 637 height 51
click at [853, 392] on input "Save" at bounding box center [858, 390] width 56 height 26
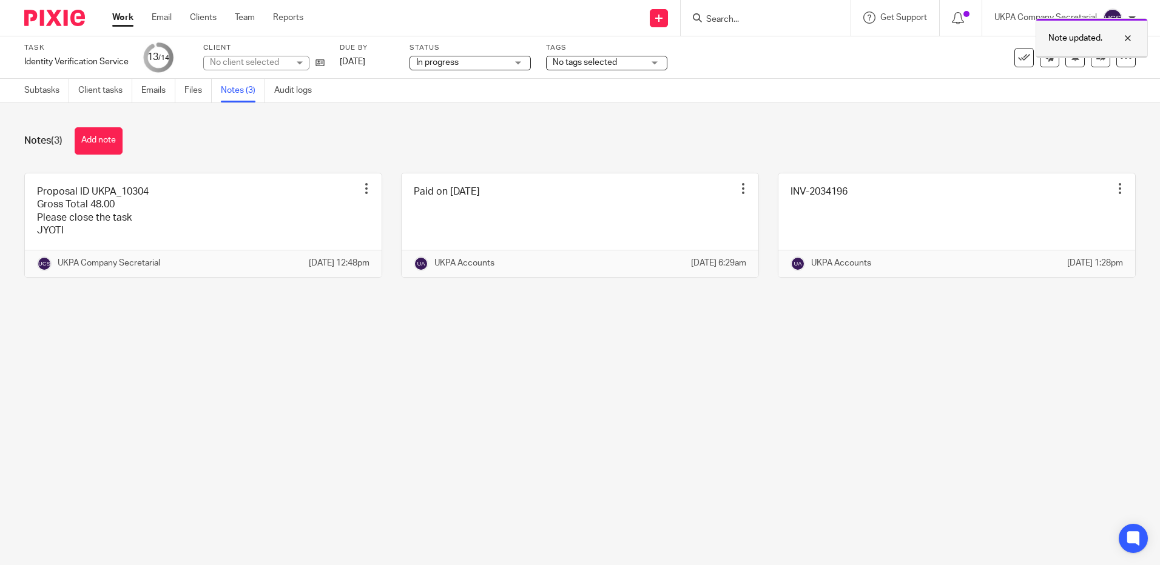
click at [1125, 33] on div at bounding box center [1118, 38] width 33 height 15
click at [1093, 64] on link at bounding box center [1100, 57] width 19 height 19
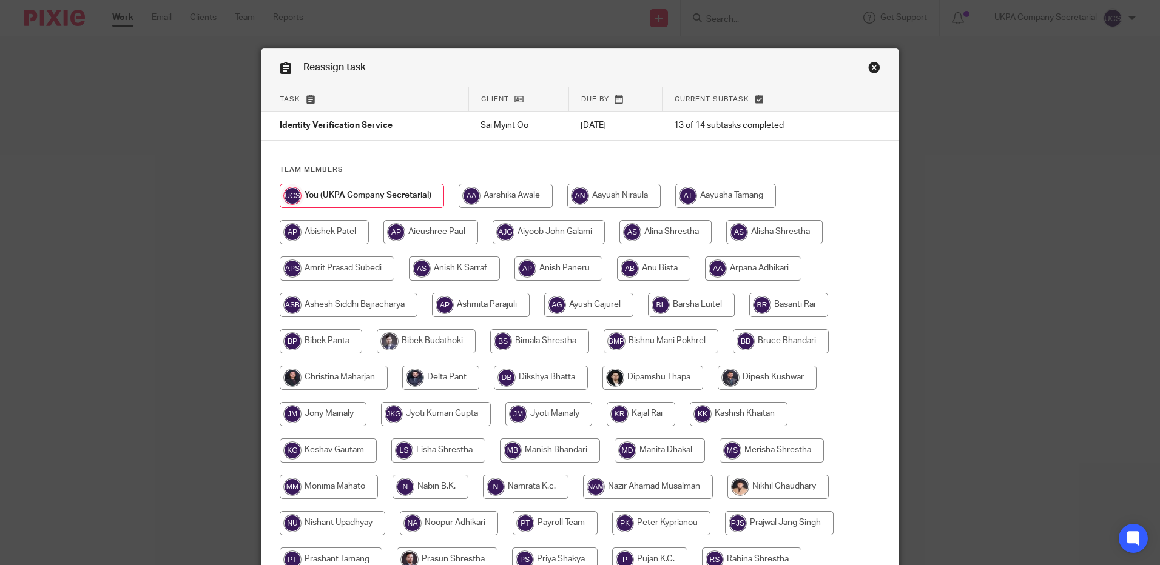
scroll to position [337, 0]
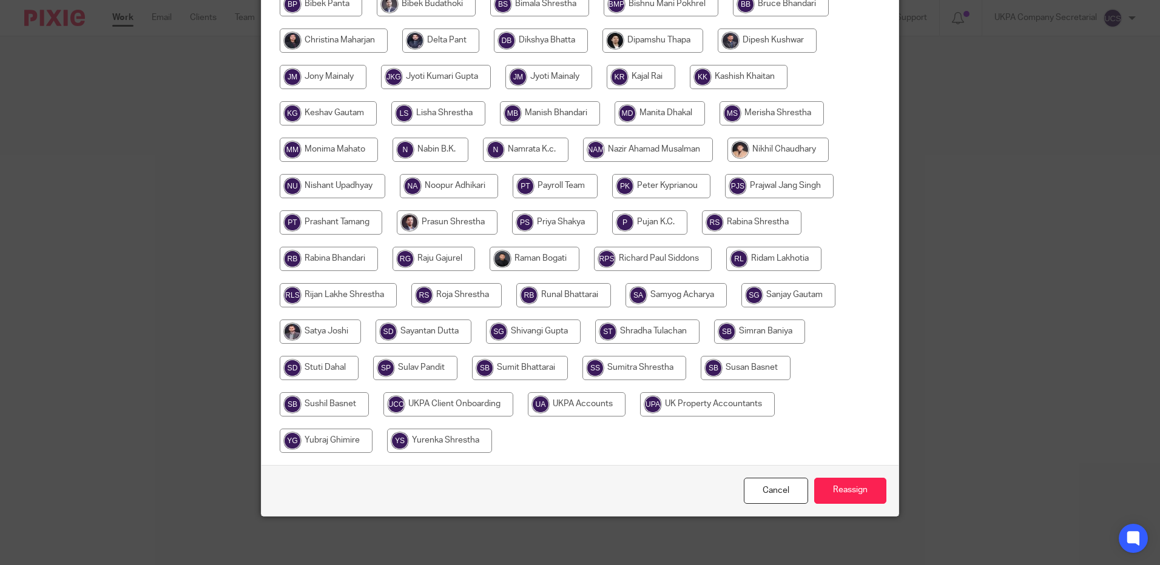
drag, startPoint x: 595, startPoint y: 401, endPoint x: 680, endPoint y: 473, distance: 111.4
click at [595, 402] on input "radio" at bounding box center [577, 404] width 98 height 24
radio input "true"
click at [864, 493] on input "Reassign" at bounding box center [850, 491] width 72 height 26
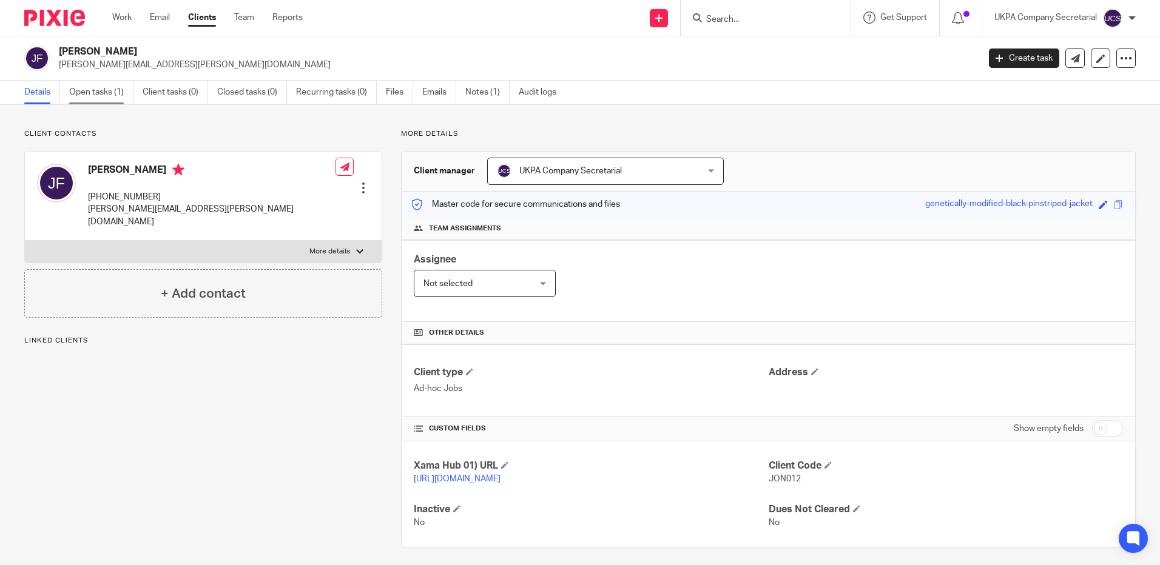
click at [108, 90] on link "Open tasks (1)" at bounding box center [101, 93] width 64 height 24
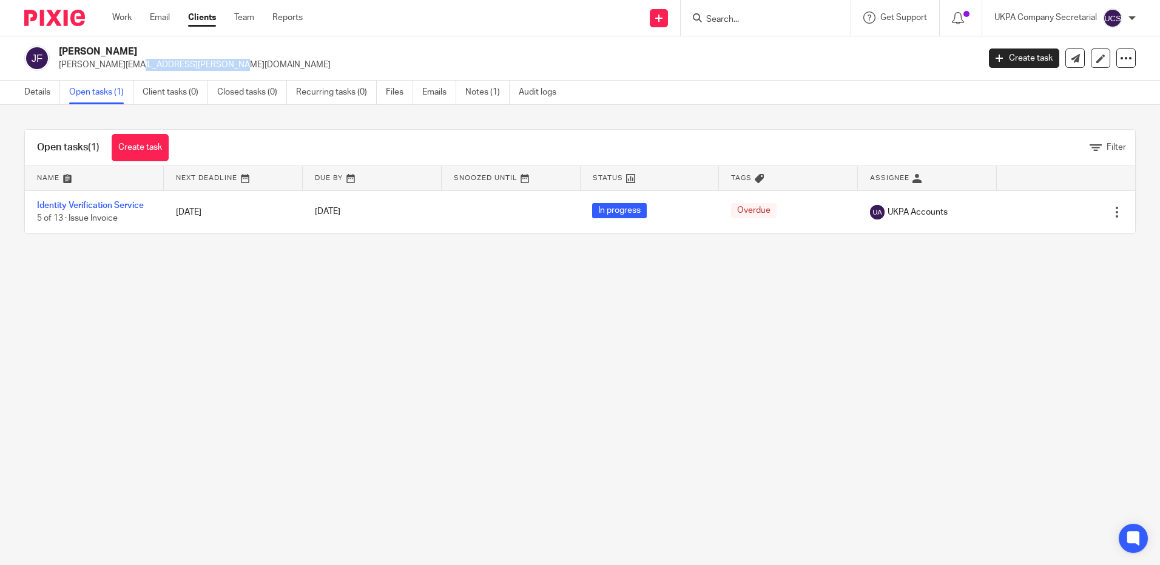
drag, startPoint x: 59, startPoint y: 68, endPoint x: 161, endPoint y: 74, distance: 102.1
click at [161, 74] on div "Jon Ferguson jon.ferguson@mail.com Create task Update from Companies House Expo…" at bounding box center [580, 58] width 1160 height 44
copy p "jon.ferguson@mail.com"
click at [712, 19] on input "Search" at bounding box center [759, 20] width 109 height 11
paste input "janna.dws@gmail.com"
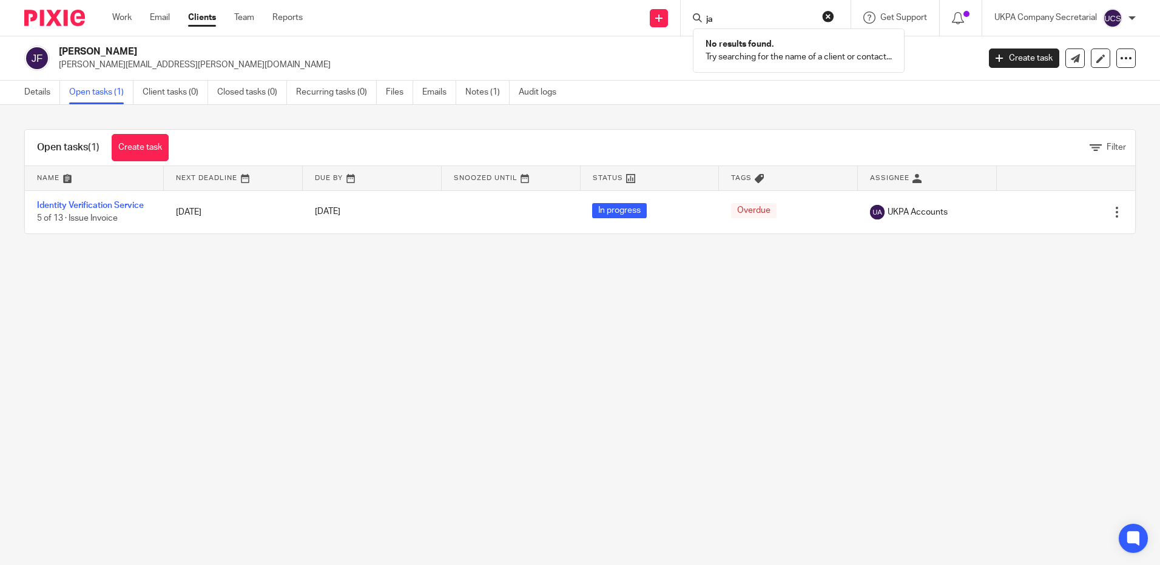
type input "j"
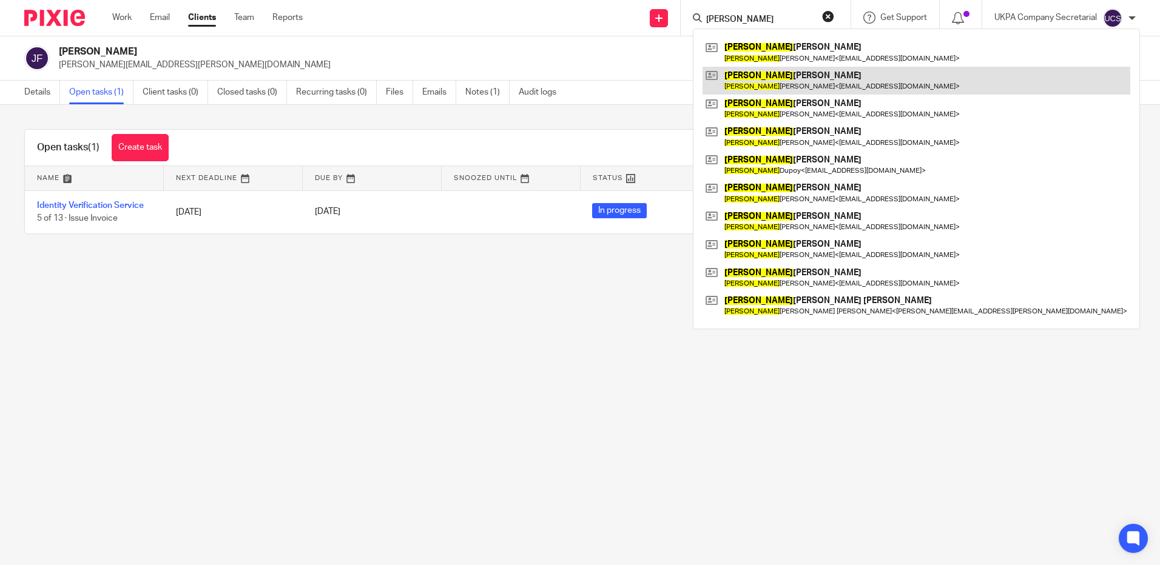
type input "richard"
click at [770, 70] on link at bounding box center [916, 81] width 428 height 28
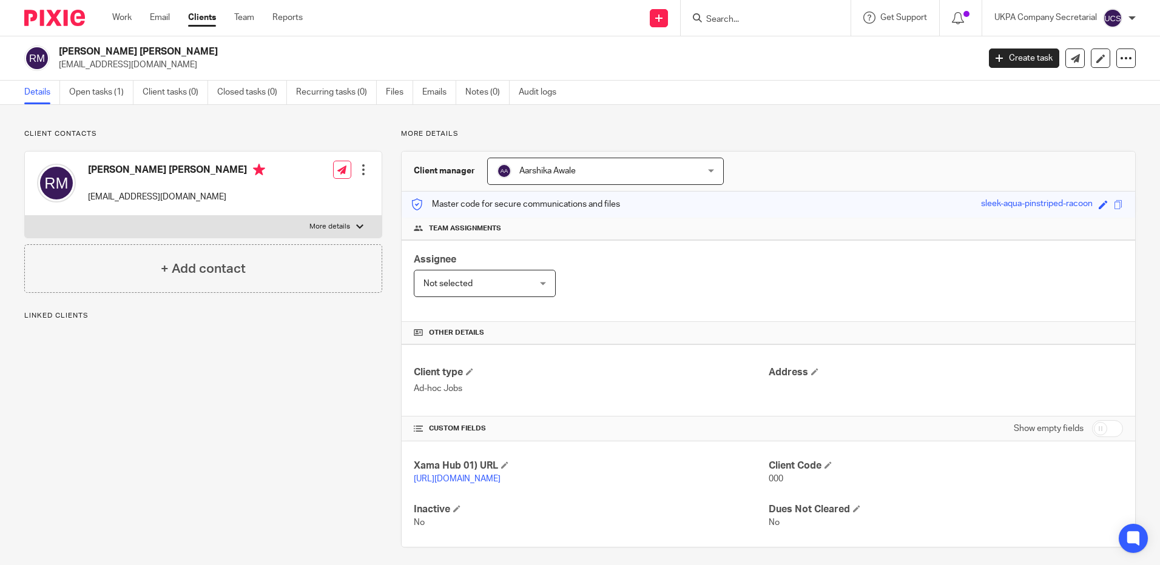
drag, startPoint x: 58, startPoint y: 64, endPoint x: 160, endPoint y: 72, distance: 102.3
click at [160, 72] on div "[PERSON_NAME] [PERSON_NAME] [EMAIL_ADDRESS][DOMAIN_NAME] Create task Update fro…" at bounding box center [580, 58] width 1160 height 44
copy p "[EMAIL_ADDRESS][DOMAIN_NAME]"
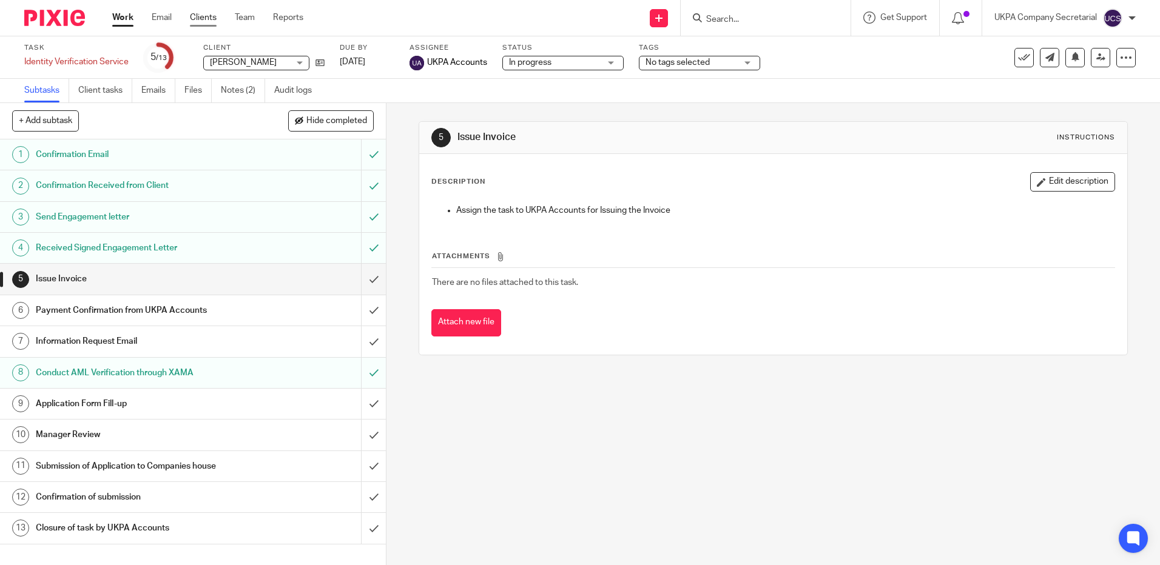
click at [201, 16] on link "Clients" at bounding box center [203, 18] width 27 height 12
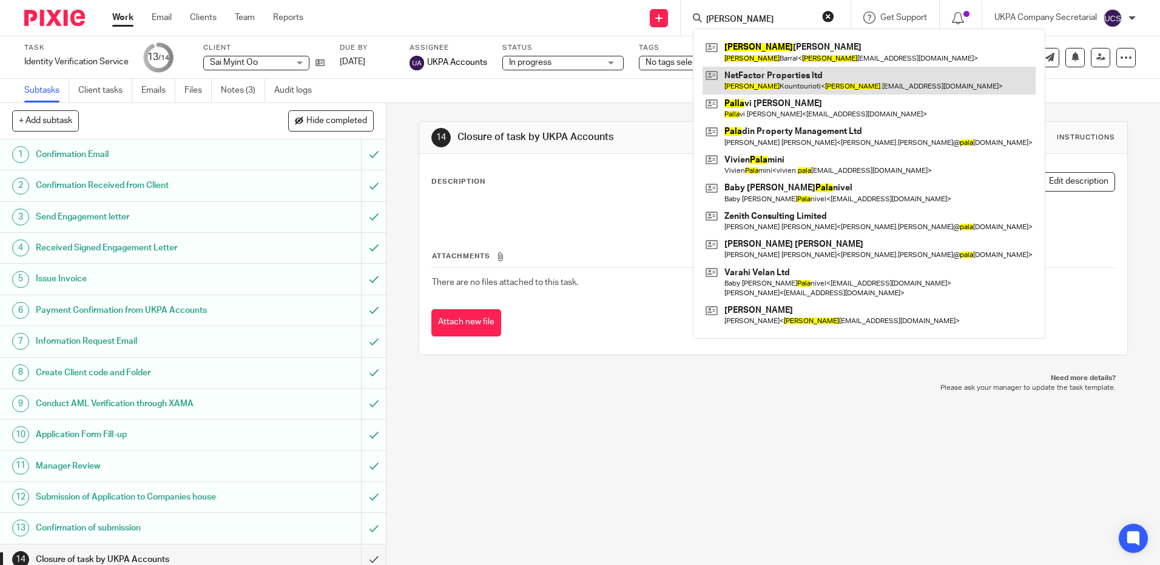
type input "[PERSON_NAME]"
click at [761, 69] on link at bounding box center [868, 81] width 333 height 28
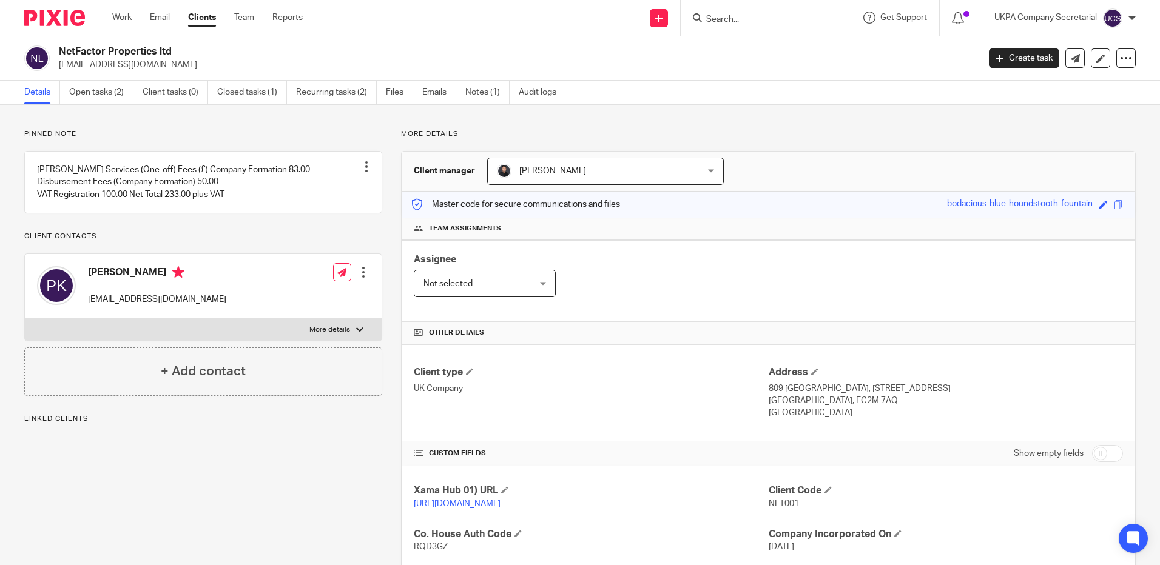
drag, startPoint x: 86, startPoint y: 284, endPoint x: 181, endPoint y: 292, distance: 95.6
click at [181, 292] on div "Paola Kountourioti paola.koundourioti@gmail.com" at bounding box center [131, 286] width 189 height 52
copy h4 "Paola Kountourioti"
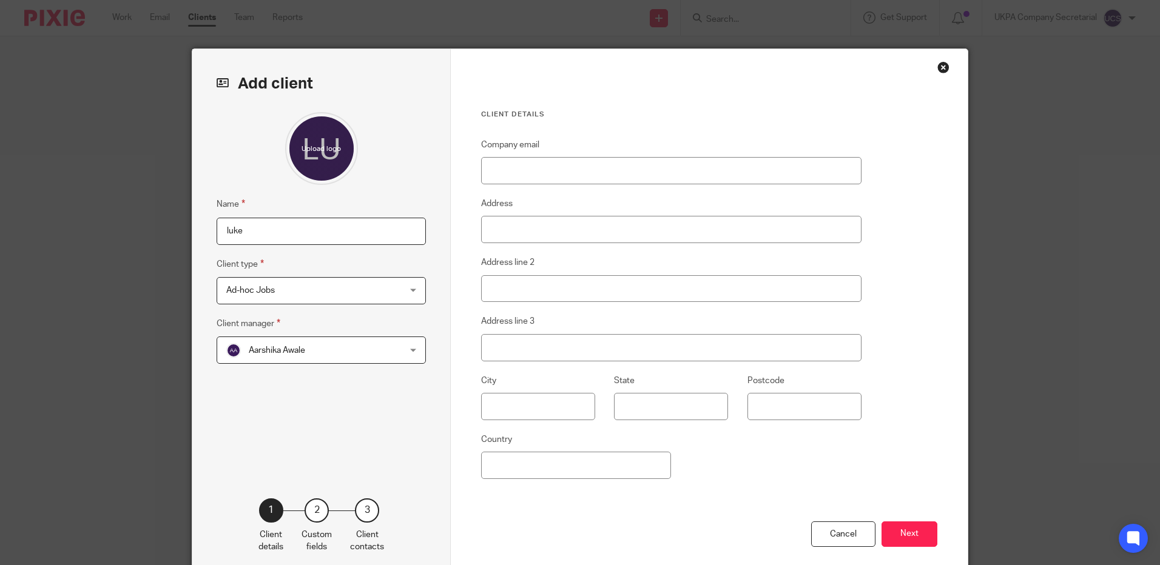
click at [333, 229] on input "luke" at bounding box center [321, 231] width 209 height 27
type input "l"
type input "[PERSON_NAME]"
click at [609, 170] on input "Company email" at bounding box center [671, 170] width 380 height 27
paste input "[EMAIL_ADDRESS][DOMAIN_NAME]"
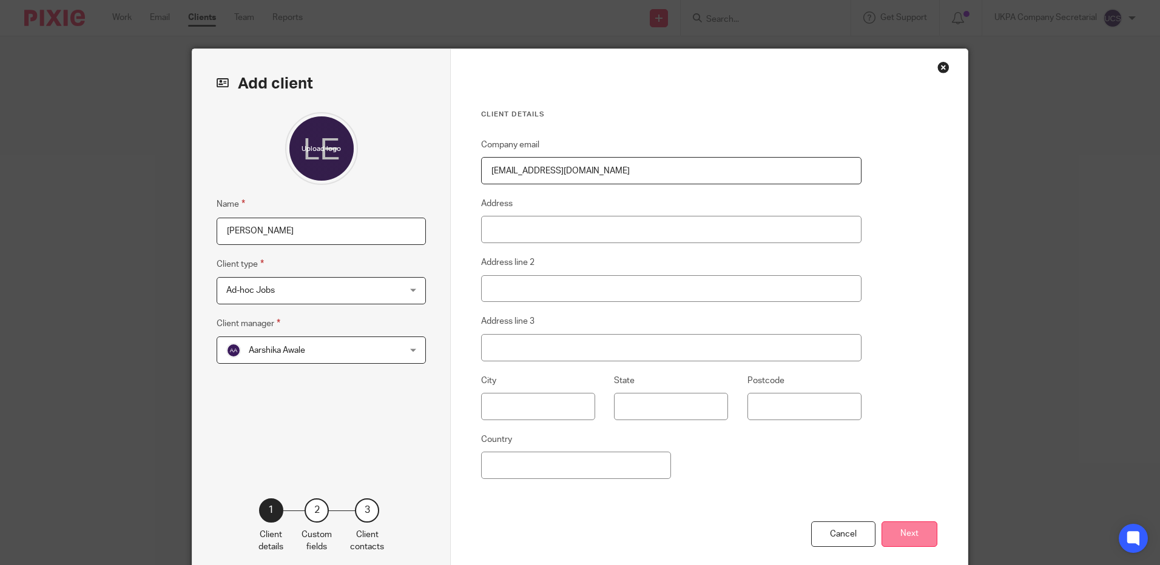
type input "[EMAIL_ADDRESS][DOMAIN_NAME]"
click at [896, 532] on button "Next" at bounding box center [909, 535] width 56 height 26
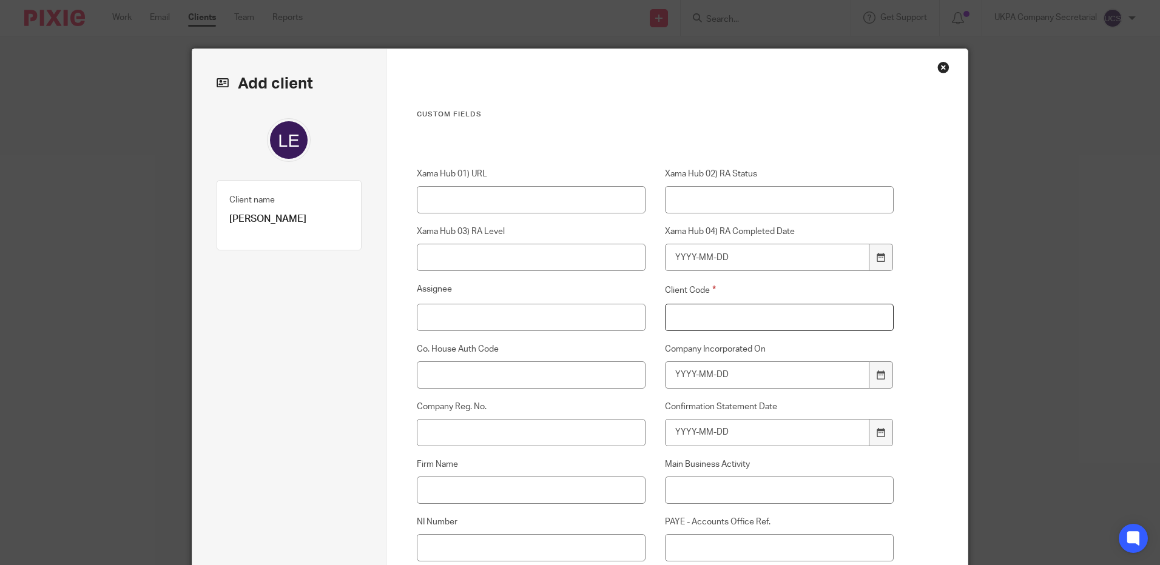
click at [755, 323] on input "Client Code" at bounding box center [779, 317] width 229 height 27
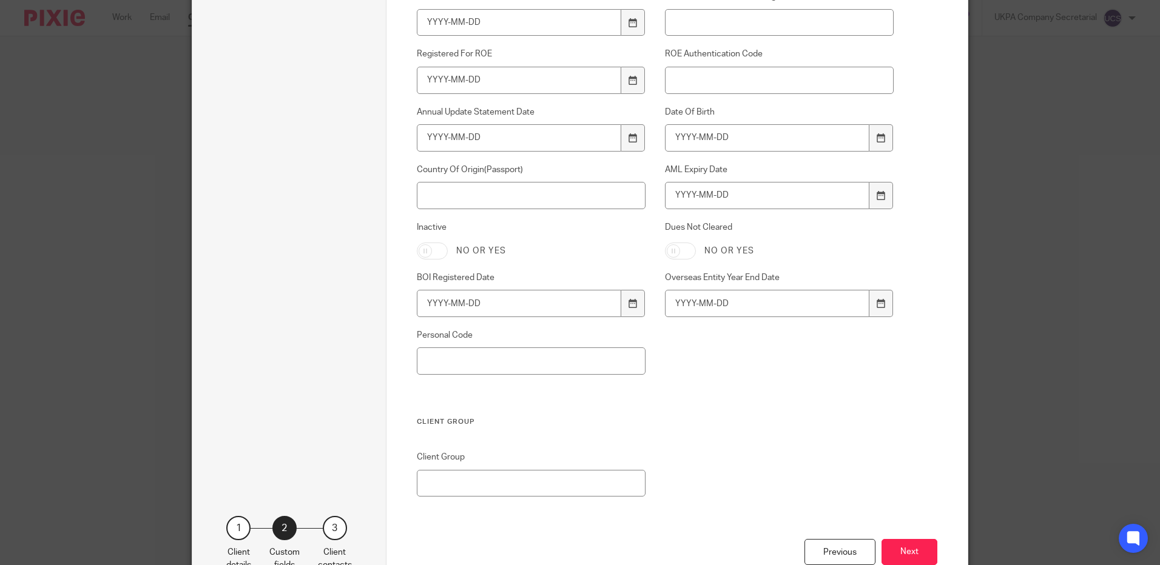
scroll to position [836, 0]
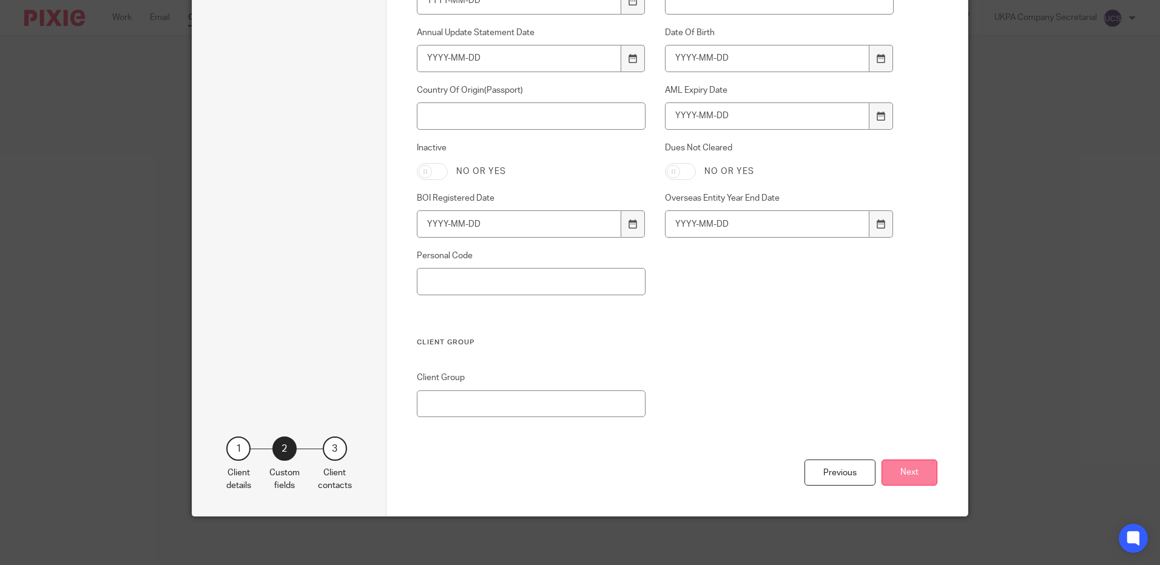
type input "00"
click at [923, 477] on button "Next" at bounding box center [909, 473] width 56 height 26
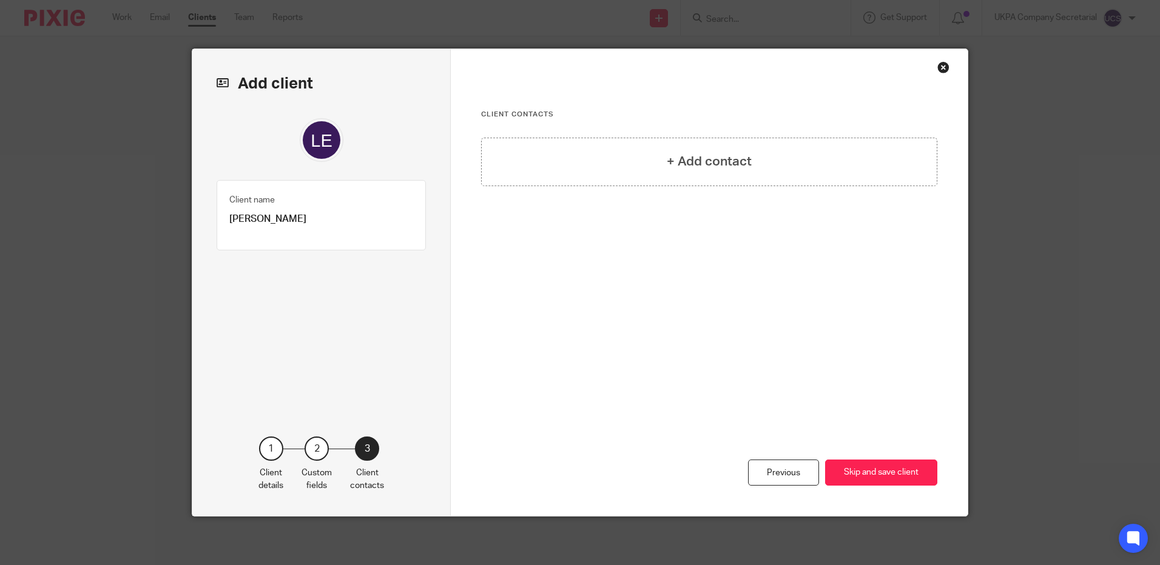
scroll to position [0, 0]
click at [867, 476] on button "Skip and save client" at bounding box center [881, 473] width 112 height 26
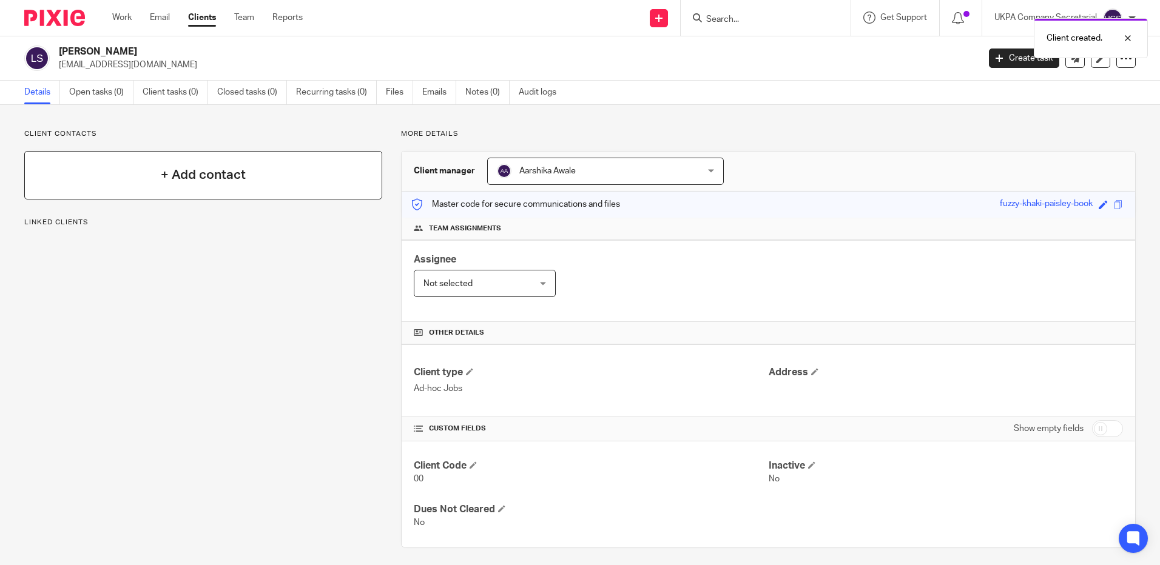
click at [181, 177] on h4 "+ Add contact" at bounding box center [203, 175] width 85 height 19
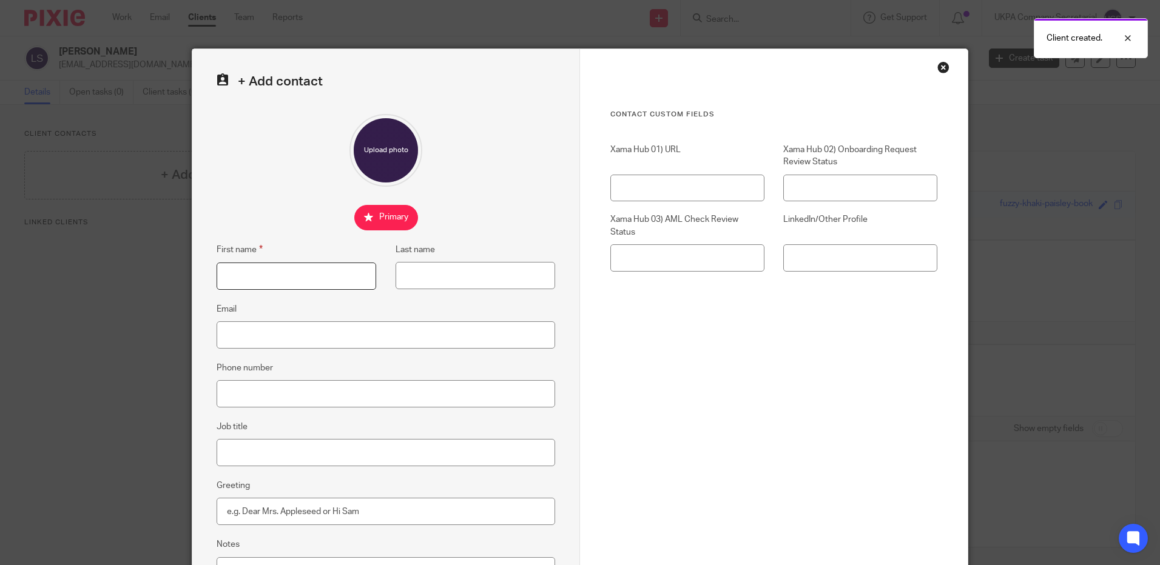
click at [270, 266] on input "First name" at bounding box center [297, 276] width 160 height 27
type input "[PERSON_NAME]"
type input "Sergeant"
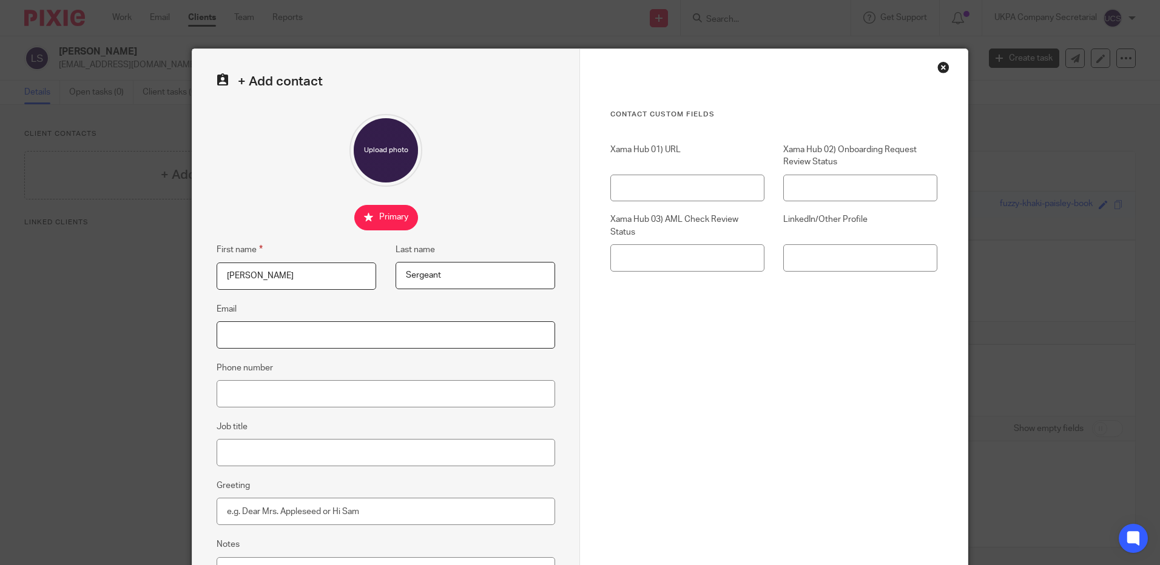
type input "[EMAIL_ADDRESS][DOMAIN_NAME]"
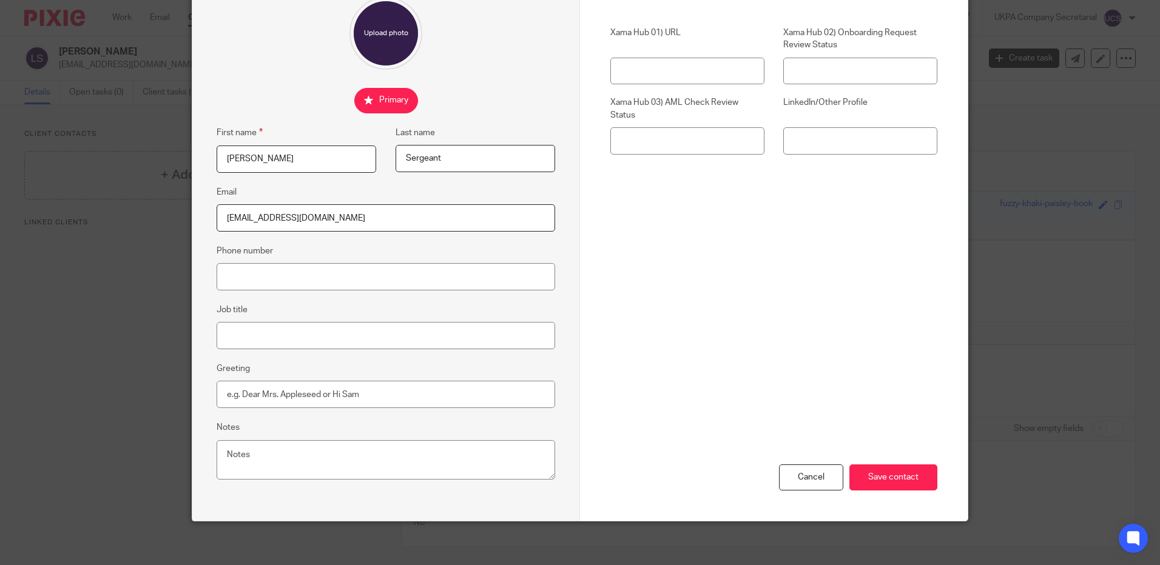
scroll to position [122, 0]
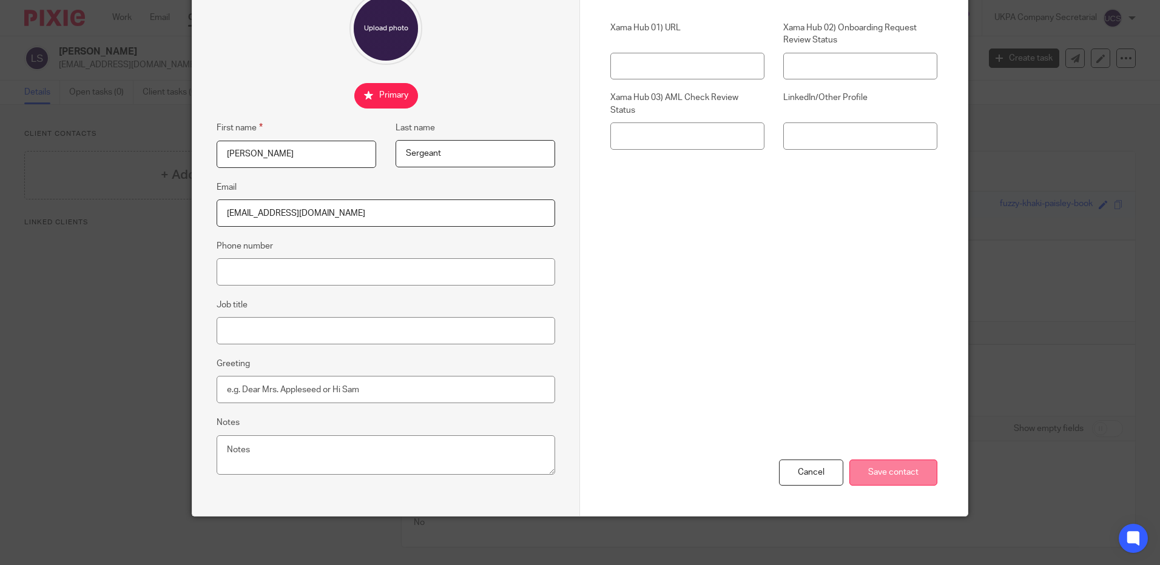
click at [901, 476] on input "Save contact" at bounding box center [893, 473] width 88 height 26
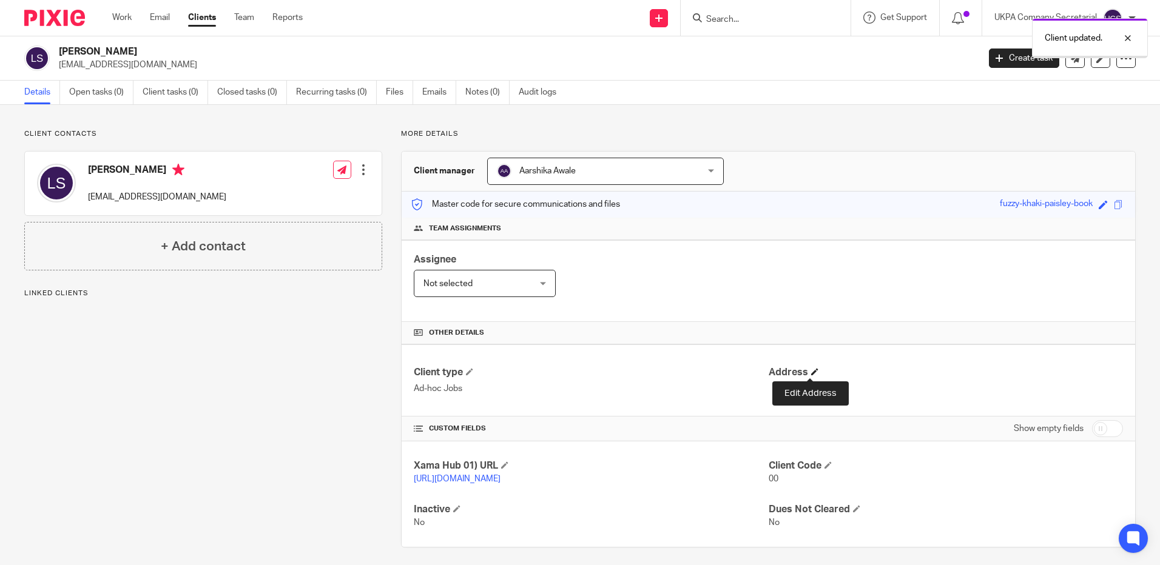
click at [811, 375] on span at bounding box center [814, 371] width 7 height 7
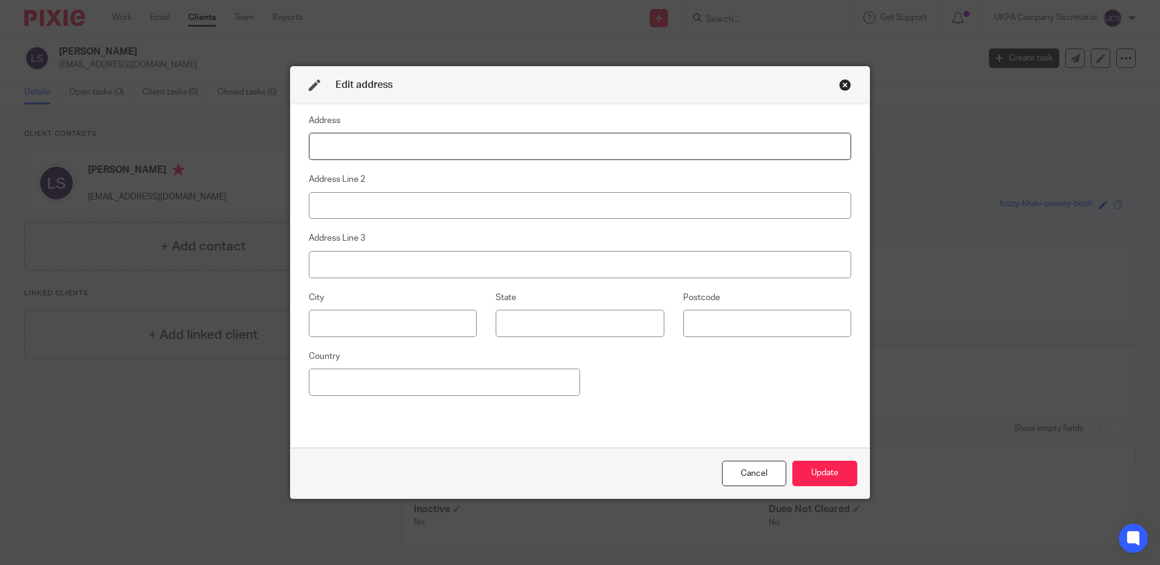
click at [348, 146] on input at bounding box center [580, 146] width 542 height 27
paste input "33 CHESTER ROAD GRESFORD WREXHAM CLWYD LL12 8NU"
drag, startPoint x: 510, startPoint y: 145, endPoint x: 576, endPoint y: 150, distance: 66.3
click at [576, 150] on input "33 CHESTER ROAD GRESFORD WREXHAM CLWYD LL12 8NU" at bounding box center [580, 146] width 542 height 27
type input "33 CHESTER ROAD GRESFORD WREXHAM CLWYD"
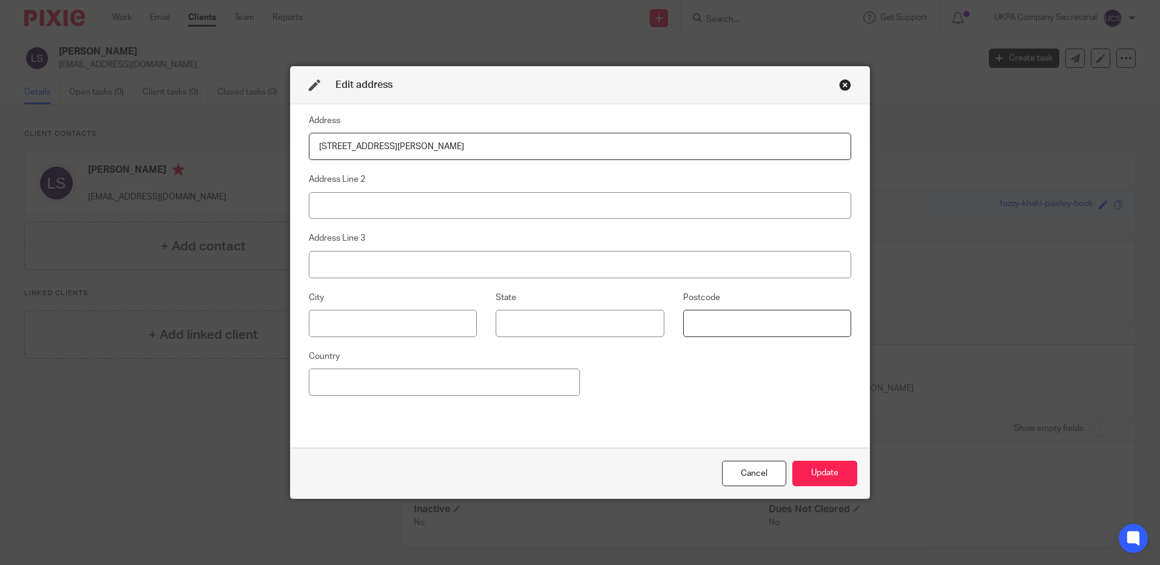
click at [690, 321] on input at bounding box center [767, 323] width 168 height 27
paste input "LL12 8NU"
type input "LL12 8NU"
click at [447, 388] on input at bounding box center [444, 382] width 271 height 27
type input "[GEOGRAPHIC_DATA]"
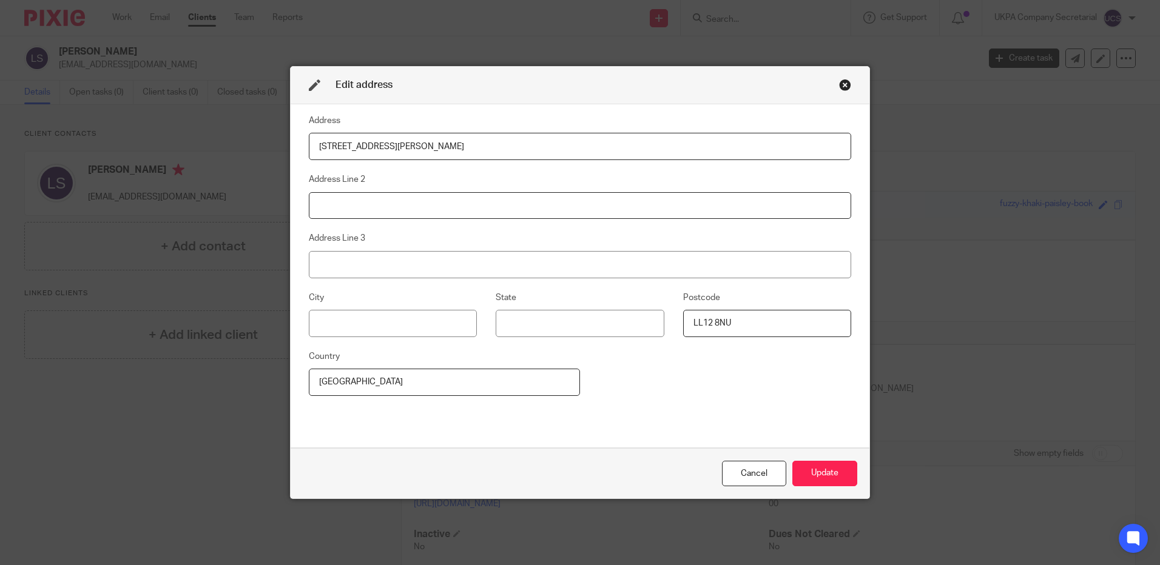
type input "Stevenage"
click at [388, 328] on input "Hertfordshire" at bounding box center [393, 323] width 168 height 27
type input "H"
drag, startPoint x: 391, startPoint y: 147, endPoint x: 568, endPoint y: 150, distance: 177.8
click at [568, 150] on input "33 CHESTER ROAD GRESFORD WREXHAM CLWYD" at bounding box center [580, 146] width 542 height 27
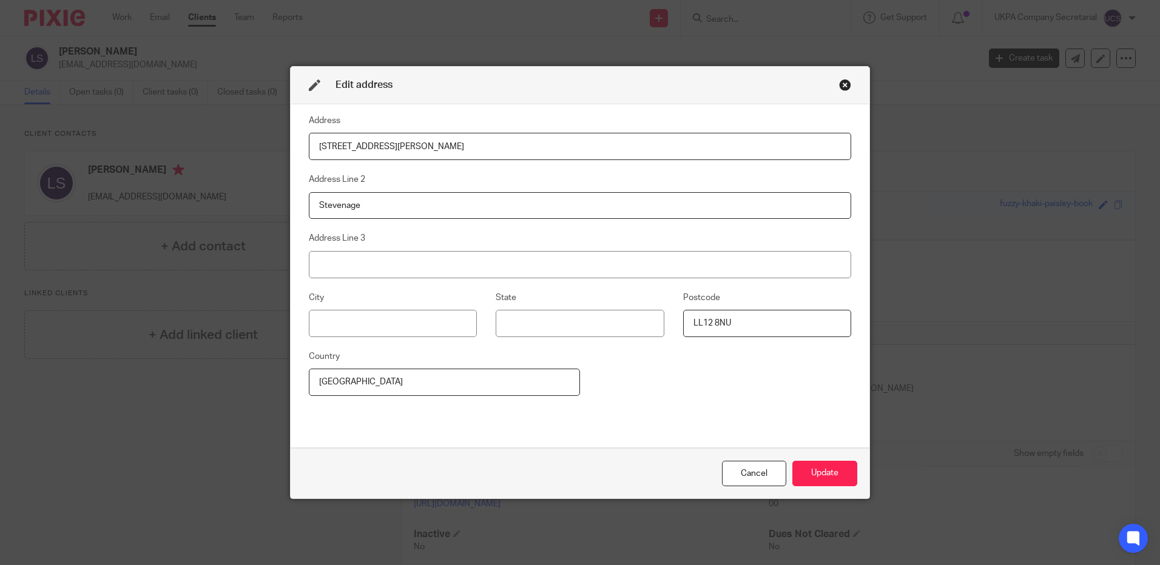
type input "33 CHESTER ROAD"
click at [367, 207] on input "Stevenage" at bounding box center [580, 205] width 542 height 27
type input "S"
paste input "GRESFORD WREXHAM CLWYD"
drag, startPoint x: 403, startPoint y: 205, endPoint x: 485, endPoint y: 210, distance: 82.0
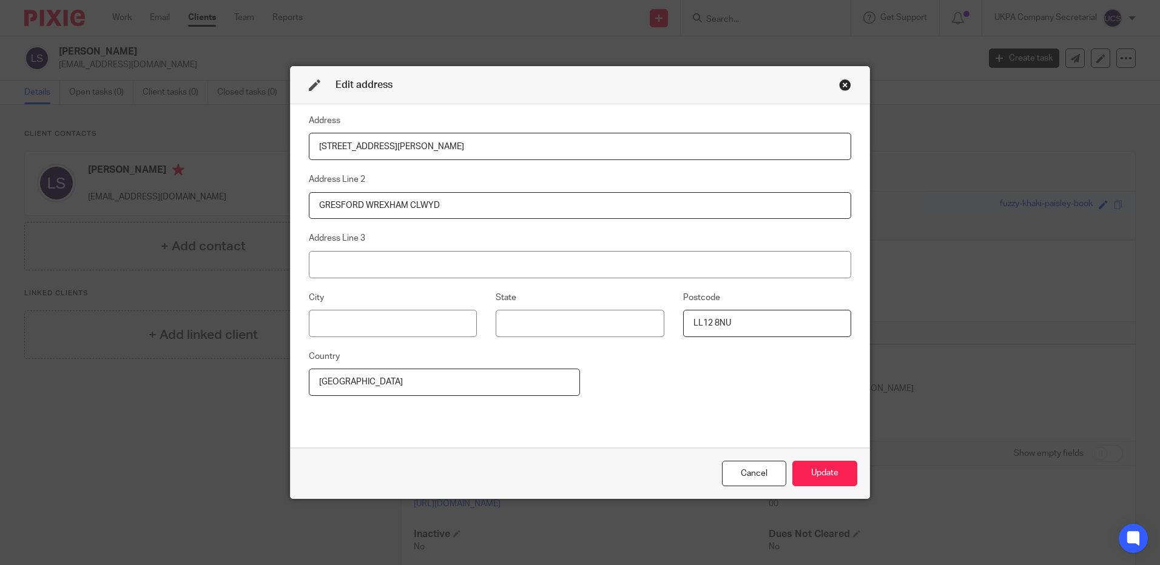
click at [485, 209] on input "GRESFORD WREXHAM CLWYD" at bounding box center [580, 205] width 542 height 27
type input "GRESFORD WREXHAM"
click at [348, 327] on input at bounding box center [393, 323] width 168 height 27
paste input "CLWYD"
type input "CLWYD"
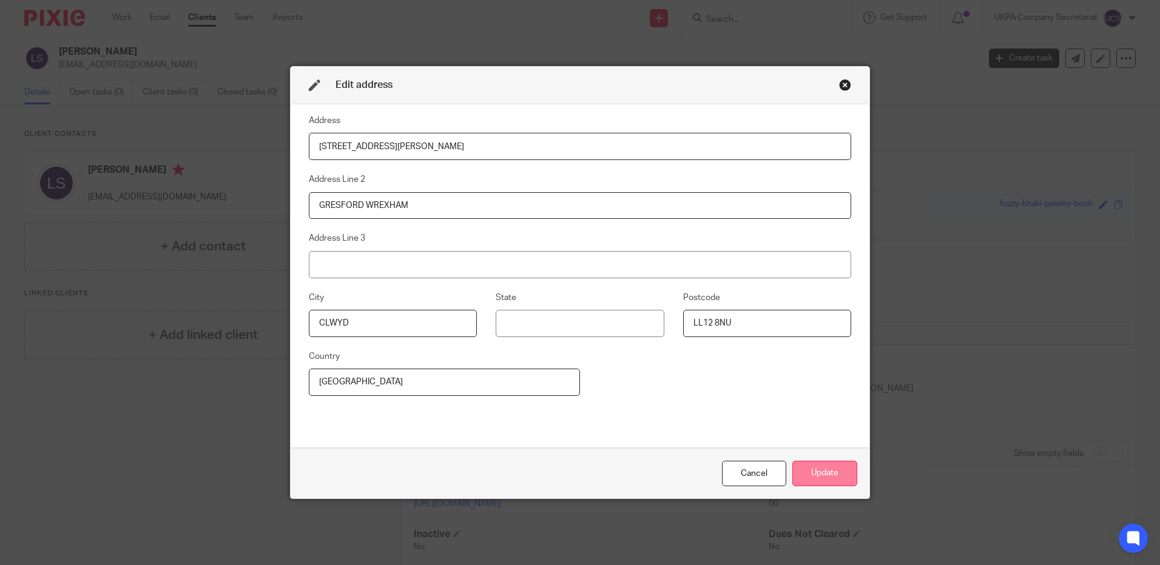
click at [833, 480] on button "Update" at bounding box center [824, 474] width 65 height 26
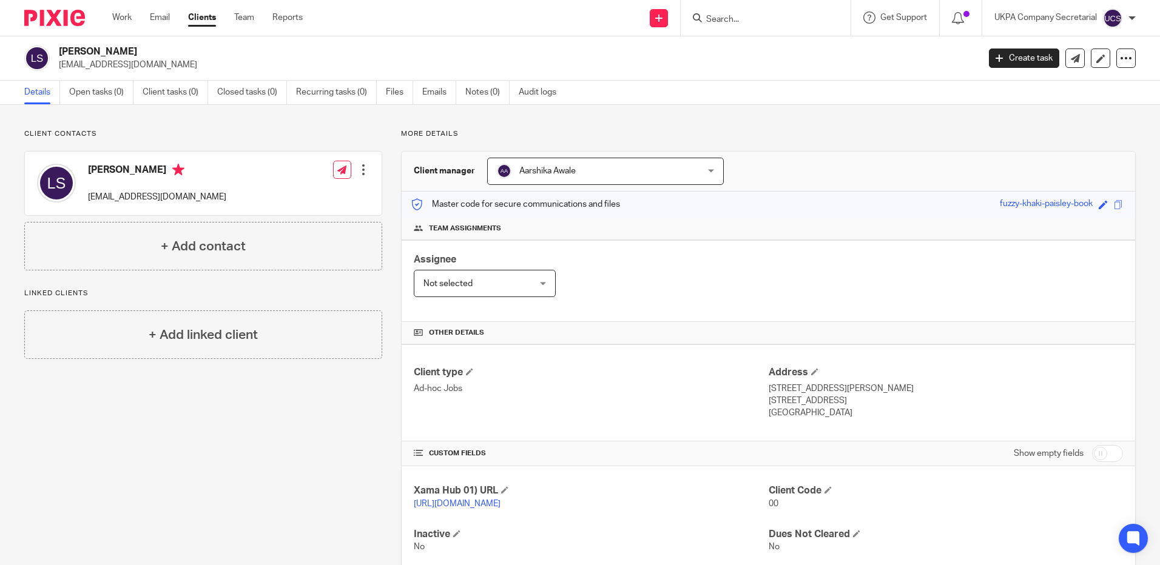
drag, startPoint x: 58, startPoint y: 49, endPoint x: 180, endPoint y: 53, distance: 121.4
click at [180, 53] on div "Luke Edward Sergeant lesarge@hotmail.co.uk" at bounding box center [497, 57] width 946 height 25
copy h2 "[PERSON_NAME]"
drag, startPoint x: 639, startPoint y: 386, endPoint x: 724, endPoint y: 261, distance: 151.2
click at [643, 383] on p "Ad-hoc Jobs" at bounding box center [591, 389] width 354 height 12
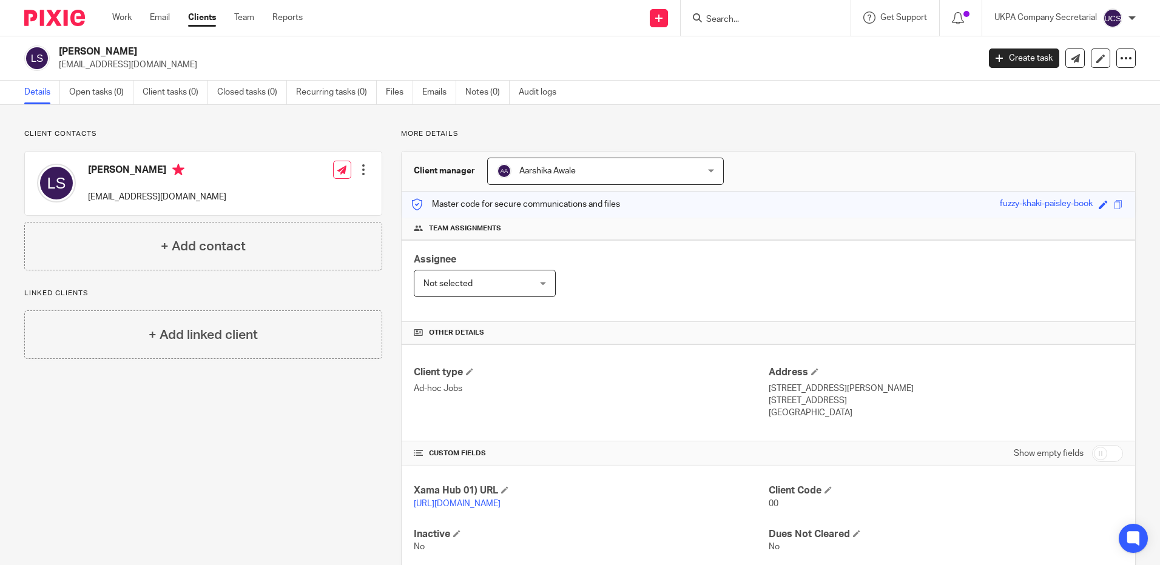
click at [712, 169] on div "Aarshika Awale Aarshika Awale" at bounding box center [605, 171] width 237 height 27
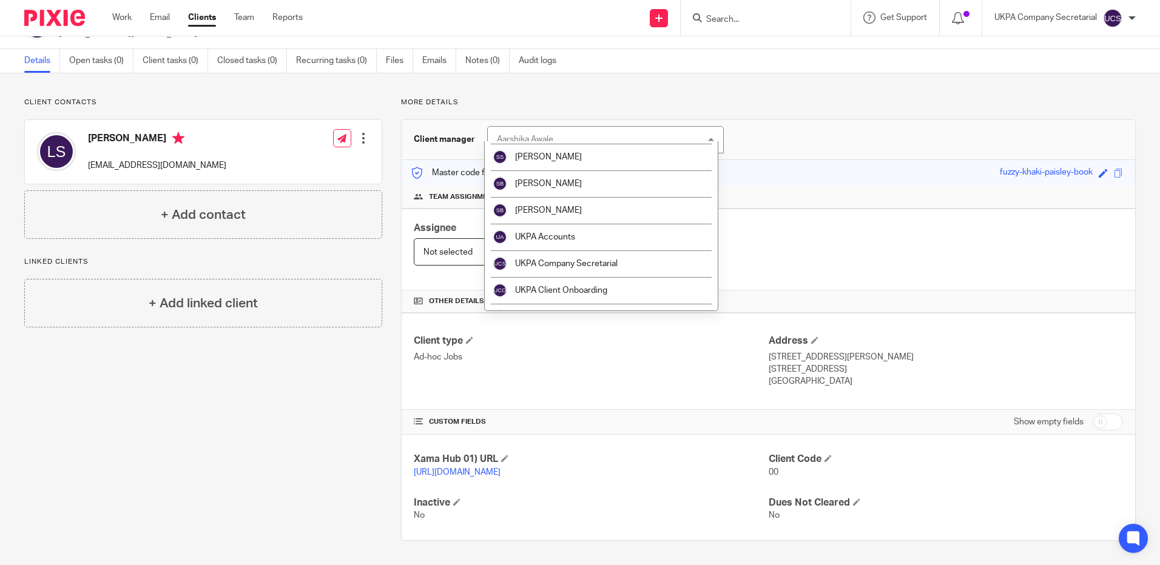
scroll to position [1965, 0]
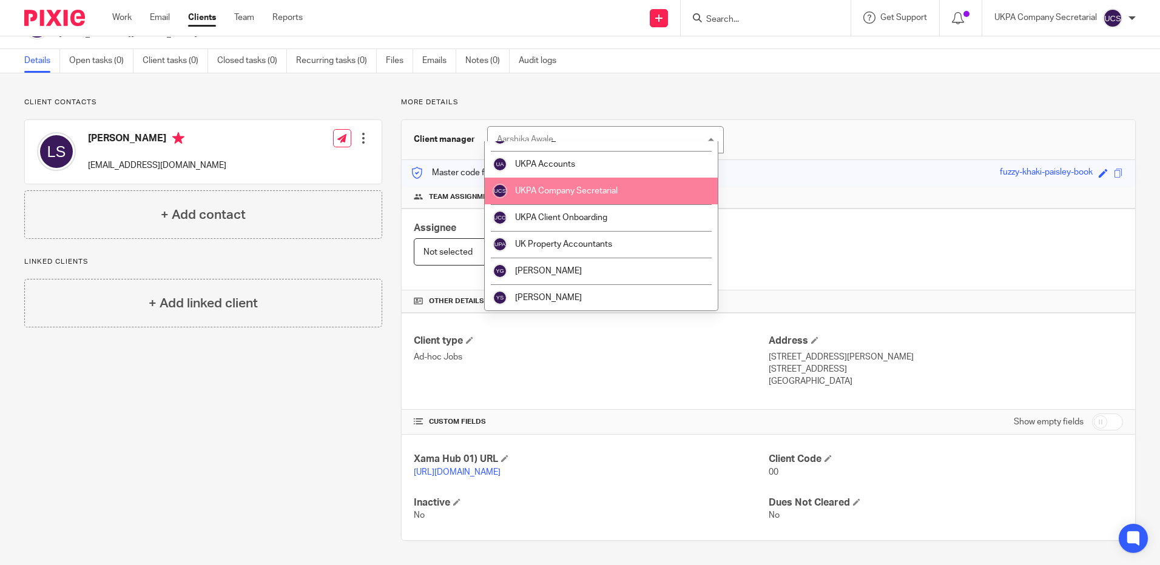
click at [637, 193] on li "UKPA Company Secretarial" at bounding box center [601, 191] width 233 height 27
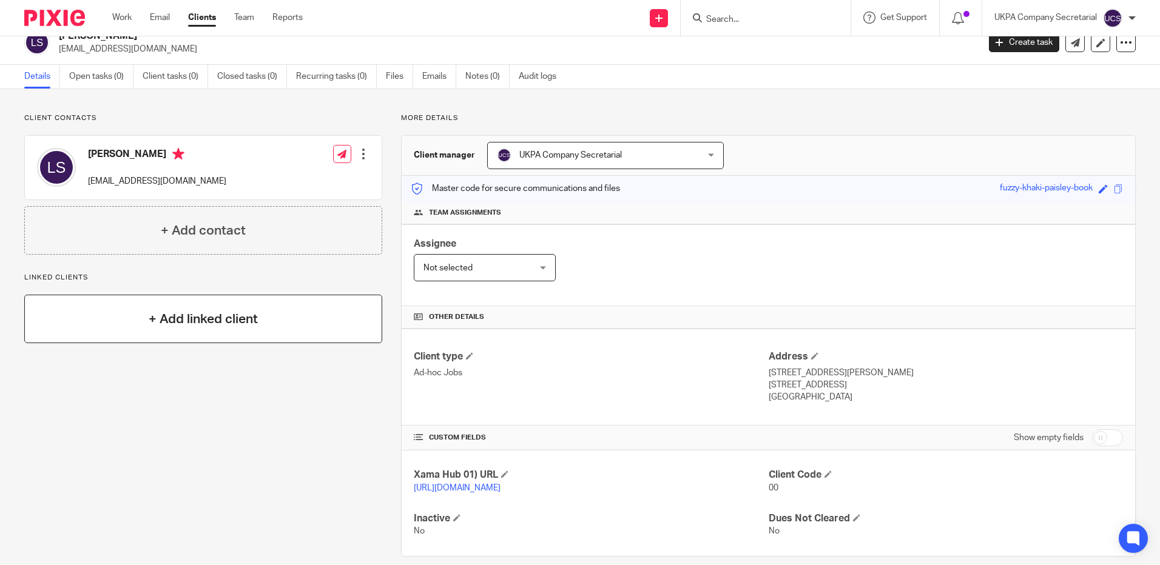
scroll to position [0, 0]
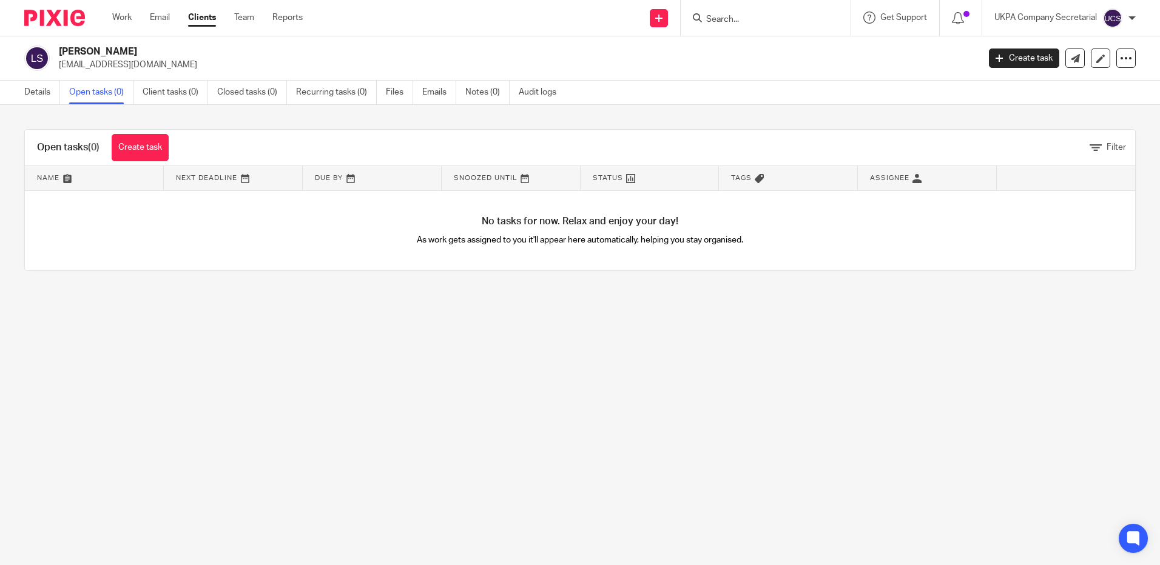
click at [152, 156] on link "Create task" at bounding box center [140, 147] width 57 height 27
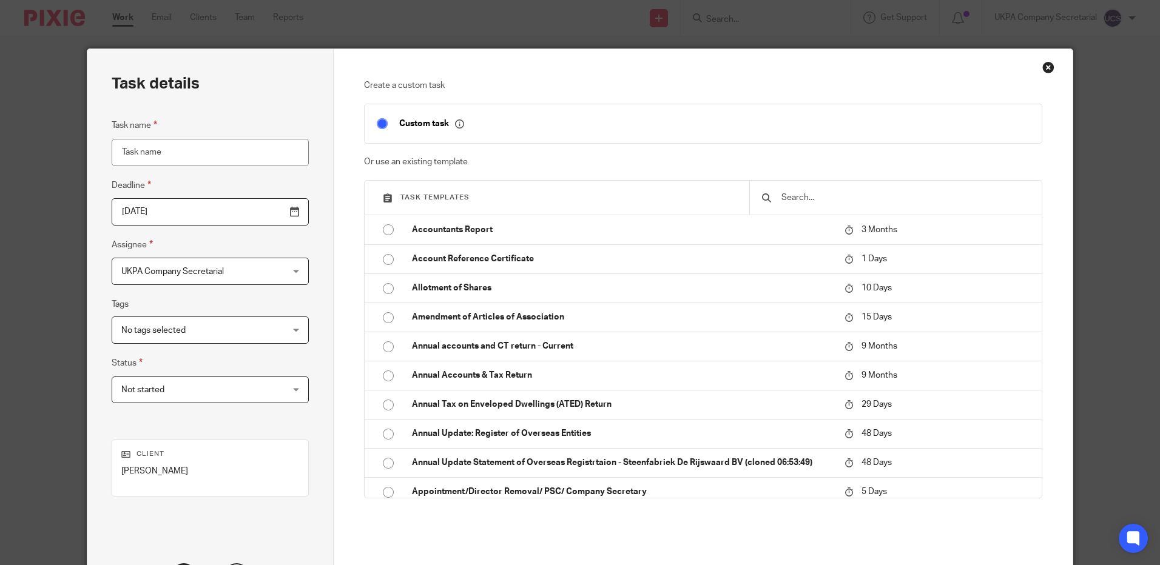
scroll to position [111, 0]
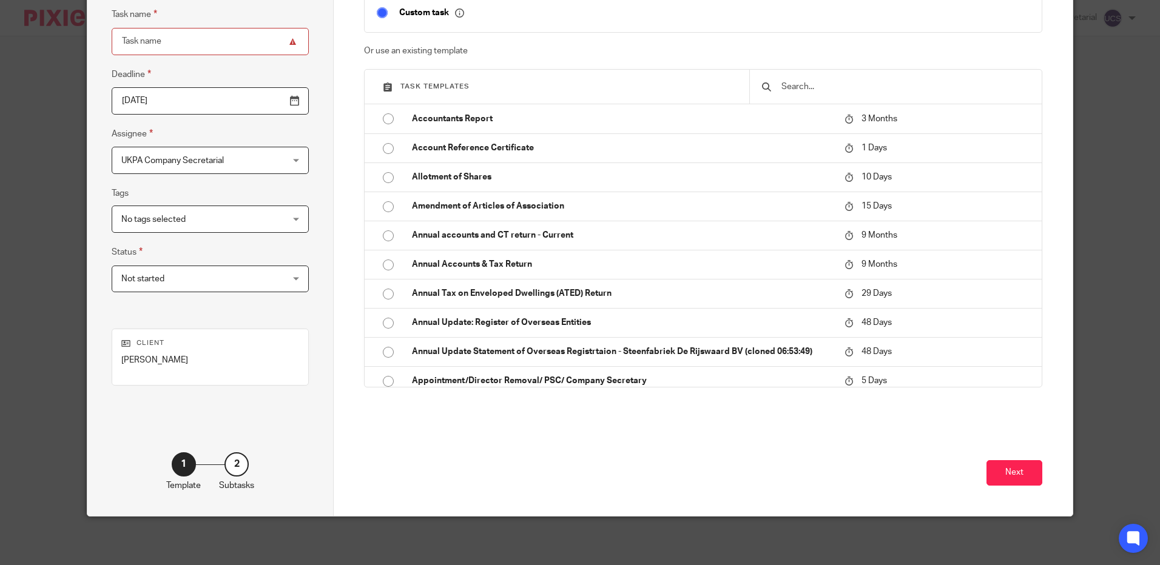
click at [913, 89] on input "text" at bounding box center [904, 86] width 249 height 13
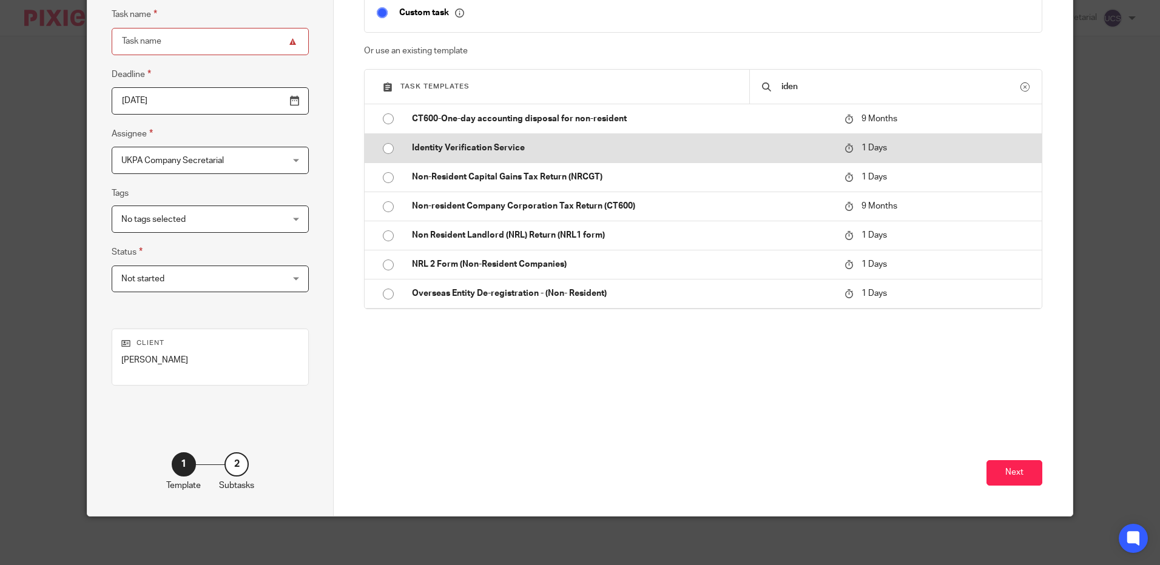
type input "iden"
click at [520, 146] on p "Identity Verification Service" at bounding box center [622, 148] width 420 height 12
type input "2025-09-20"
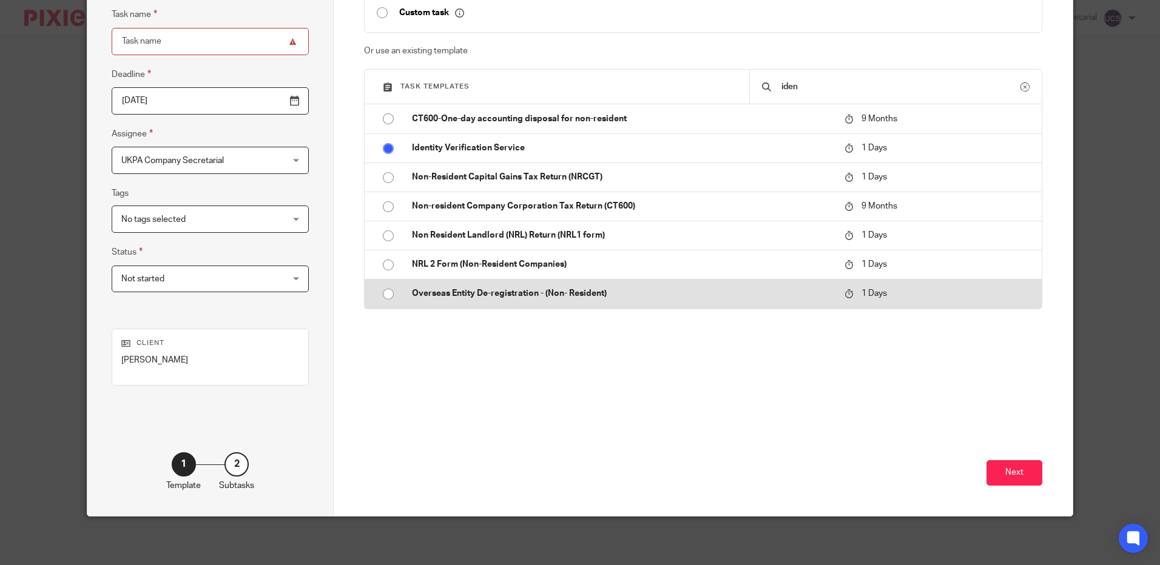
type input "Identity Verification Service"
checkbox input "false"
radio input "true"
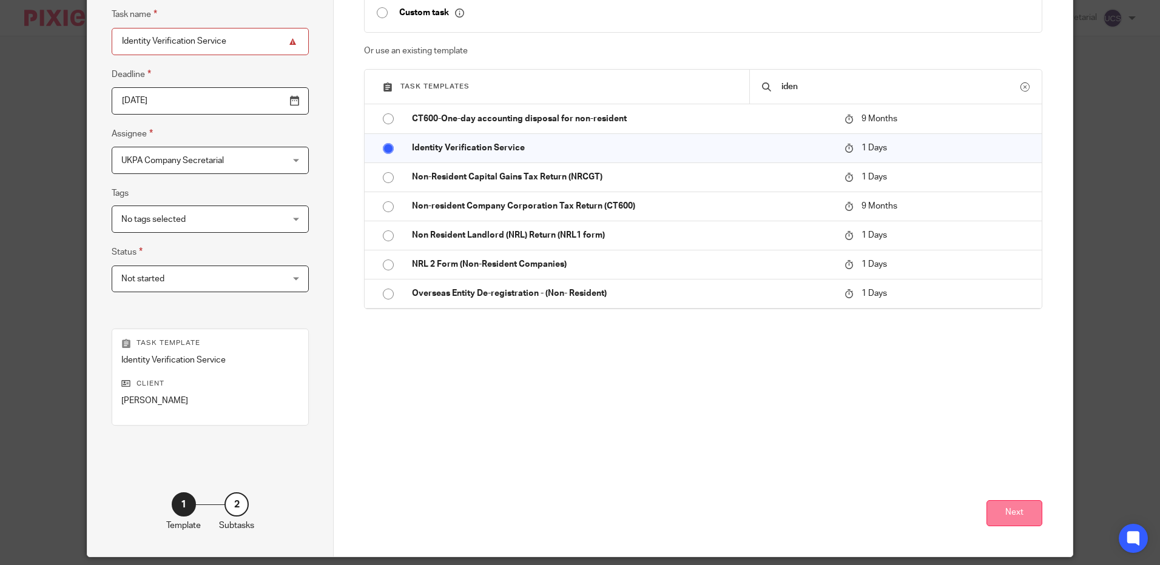
click at [1024, 509] on button "Next" at bounding box center [1014, 513] width 56 height 26
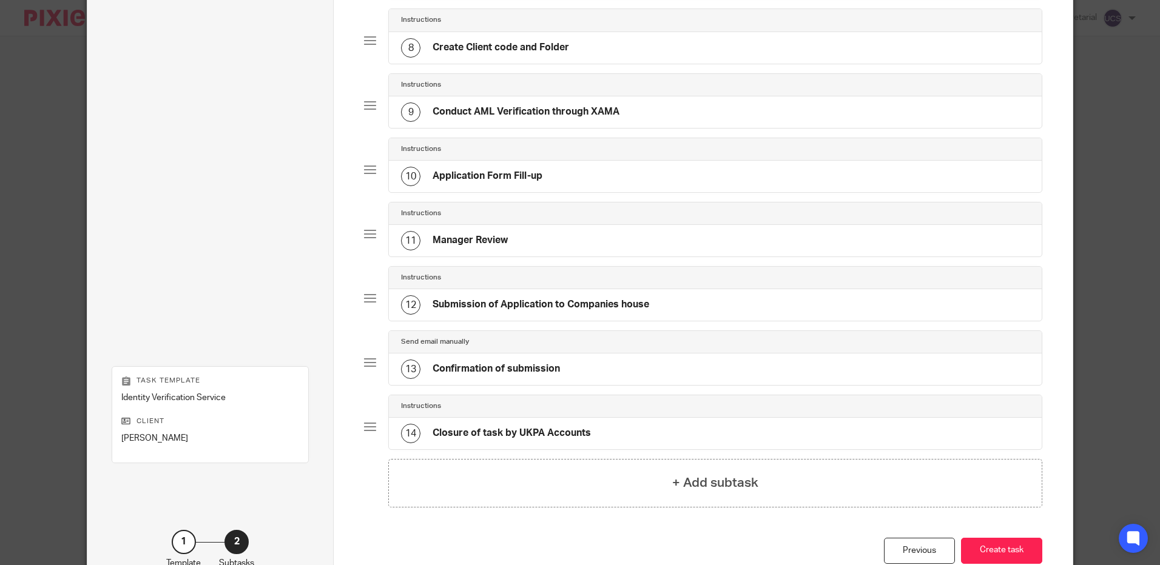
scroll to position [631, 0]
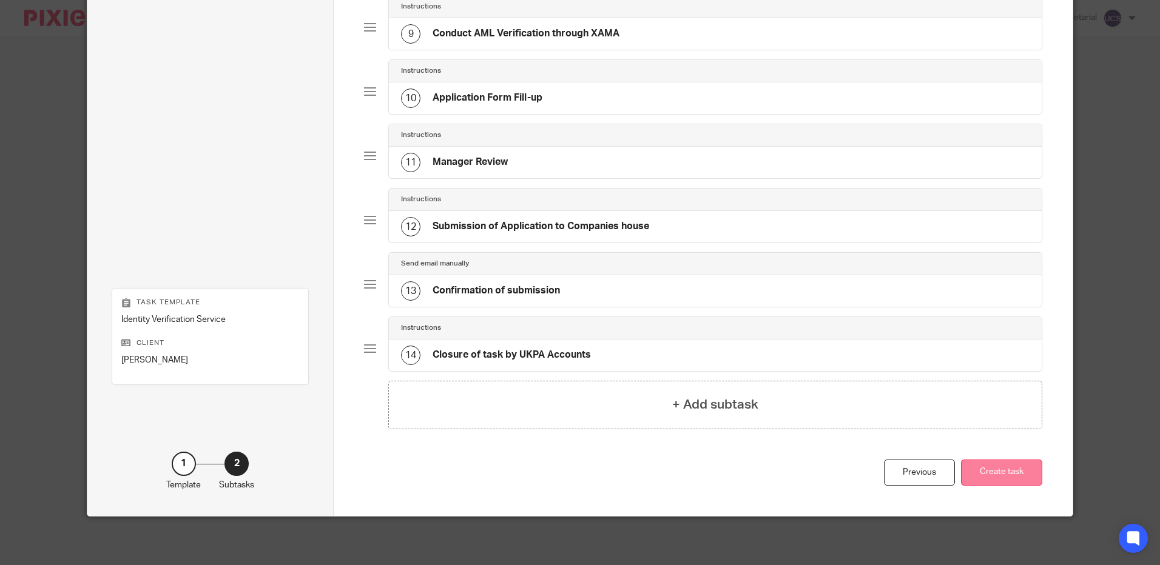
click at [1014, 474] on button "Create task" at bounding box center [1001, 473] width 81 height 26
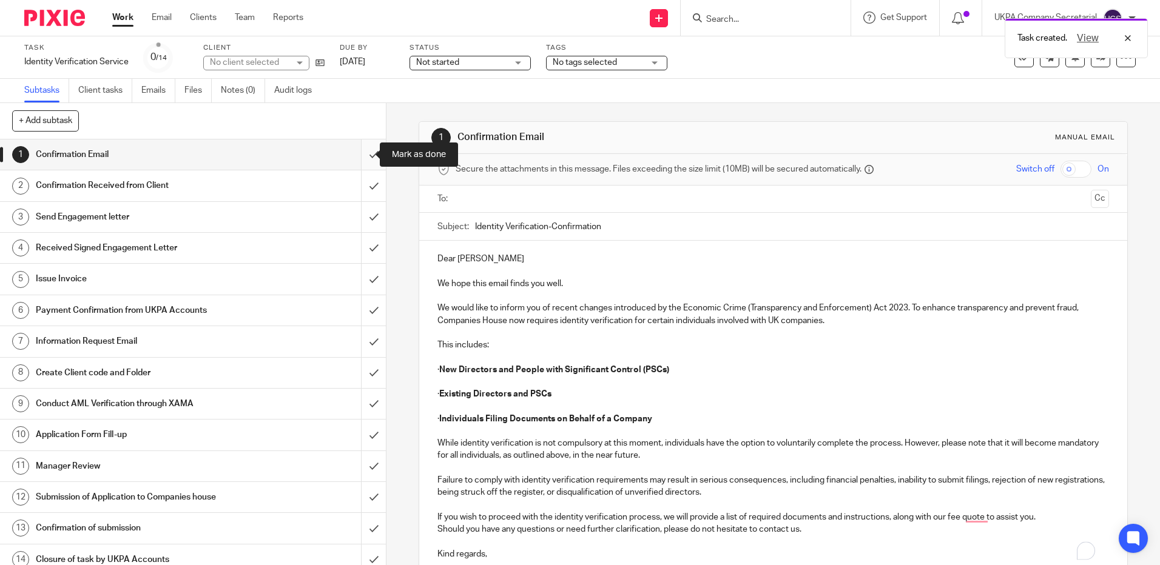
click at [360, 158] on input "submit" at bounding box center [193, 155] width 386 height 30
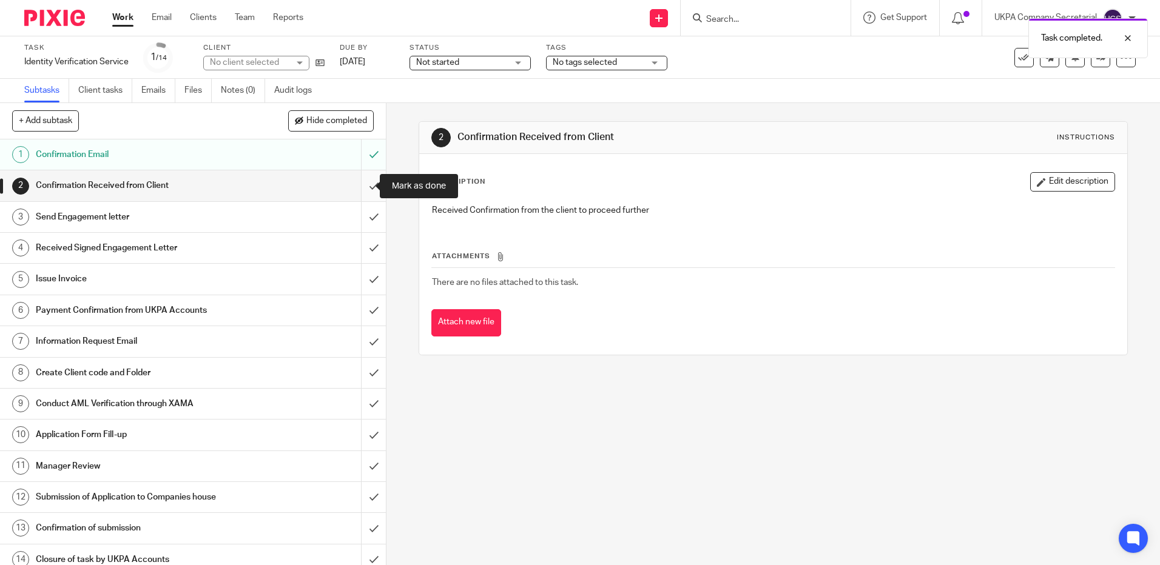
click at [358, 188] on input "submit" at bounding box center [193, 185] width 386 height 30
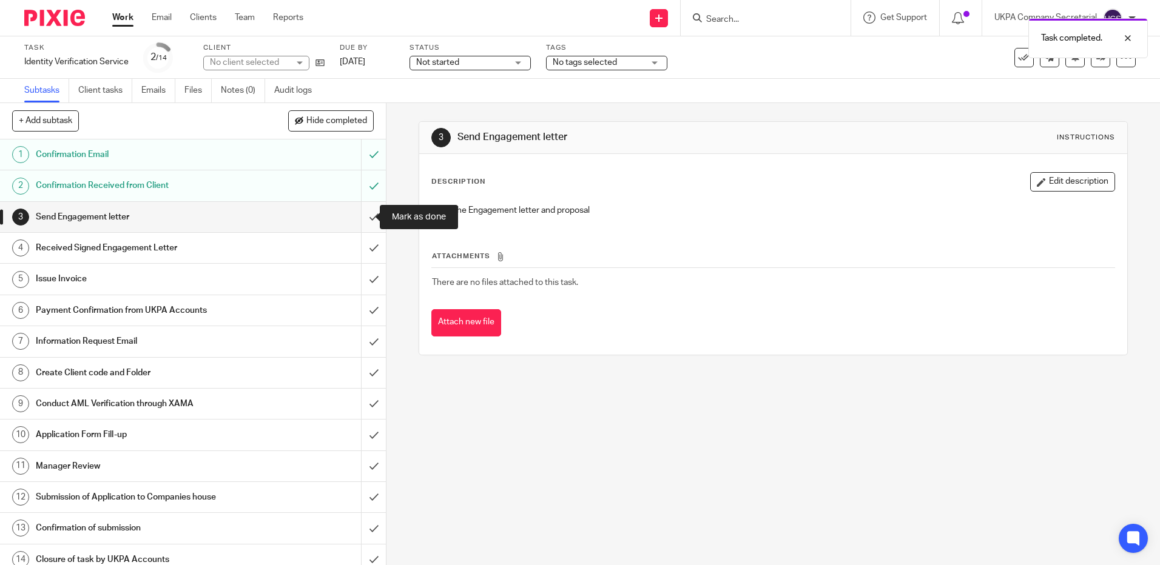
click at [363, 221] on input "submit" at bounding box center [193, 217] width 386 height 30
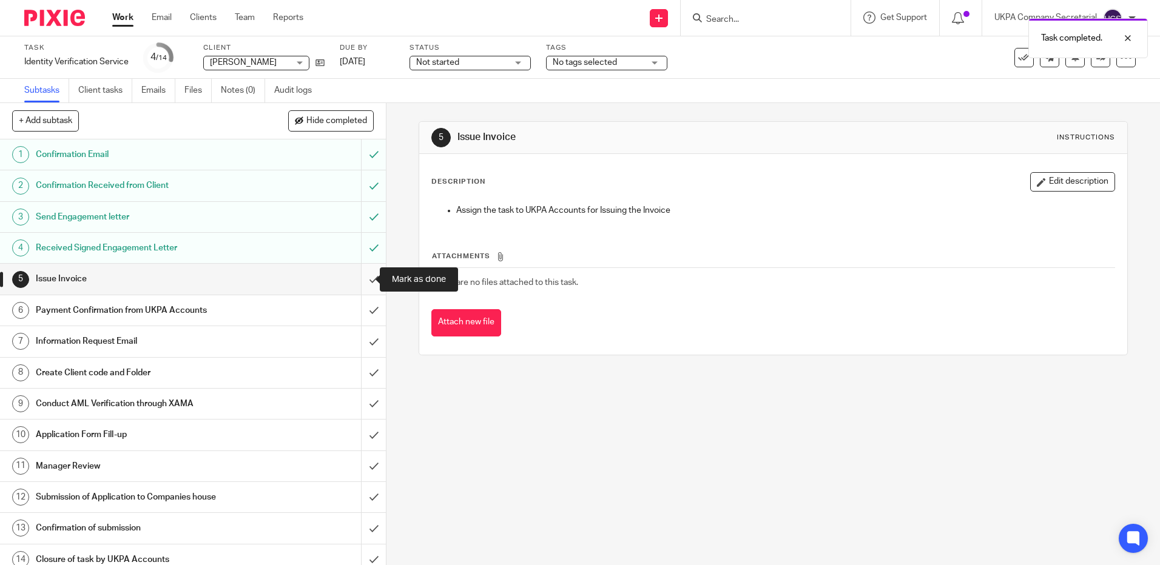
click at [360, 283] on input "submit" at bounding box center [193, 279] width 386 height 30
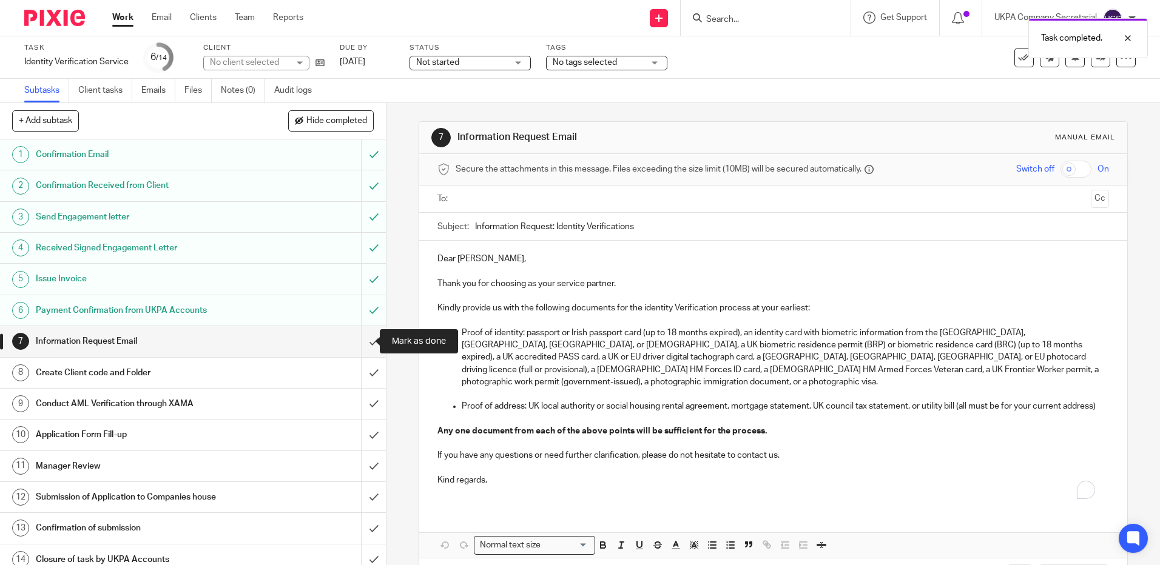
click at [364, 346] on input "submit" at bounding box center [193, 341] width 386 height 30
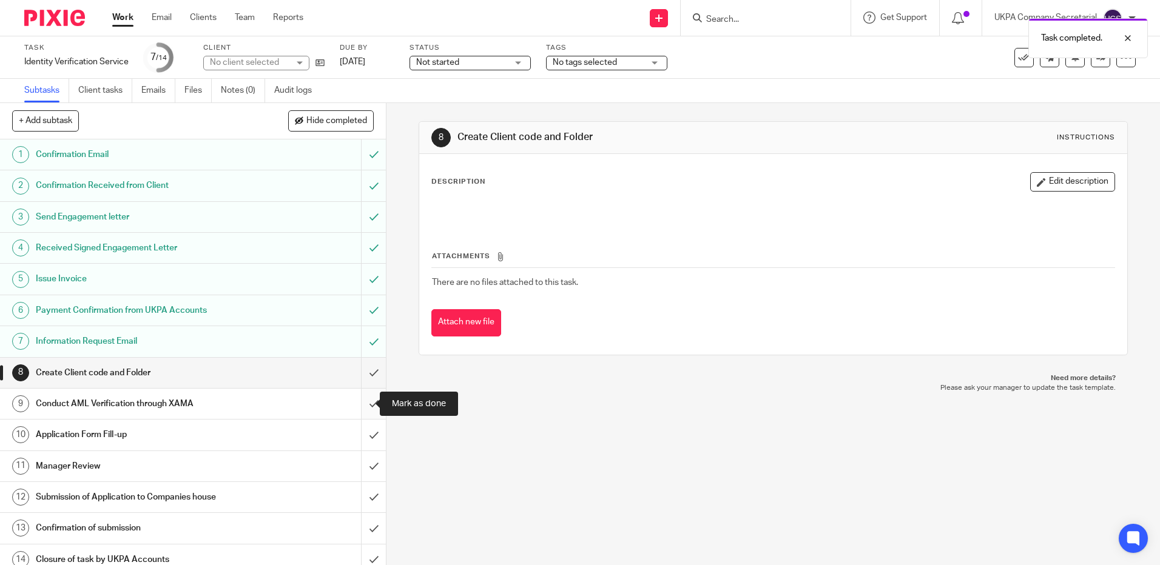
click at [364, 408] on input "submit" at bounding box center [193, 404] width 386 height 30
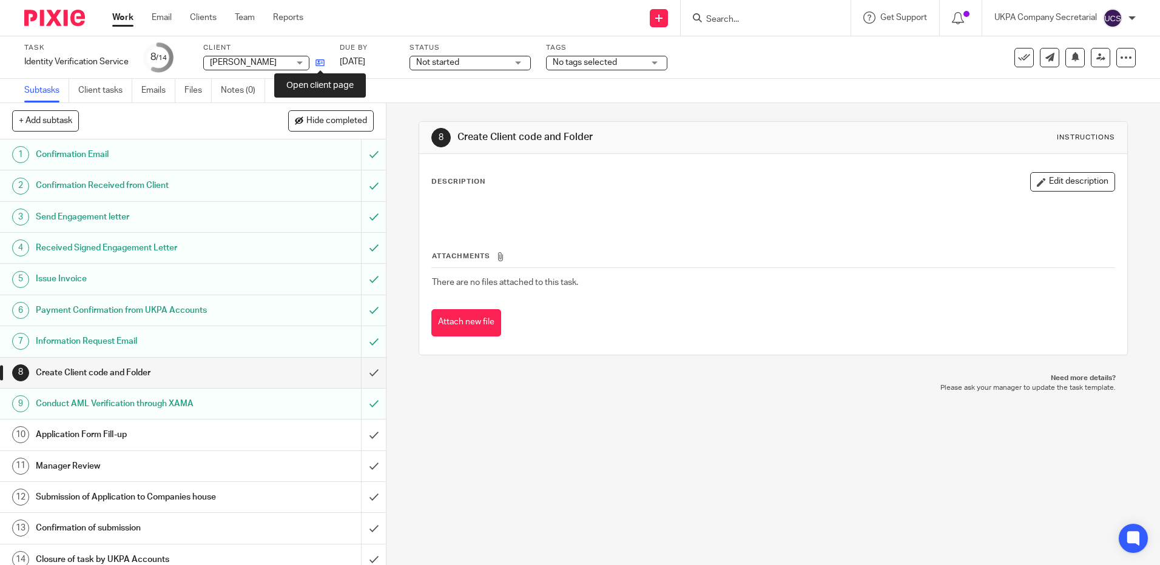
click at [320, 63] on icon at bounding box center [319, 62] width 9 height 9
click at [715, 22] on input "Search" at bounding box center [759, 20] width 109 height 11
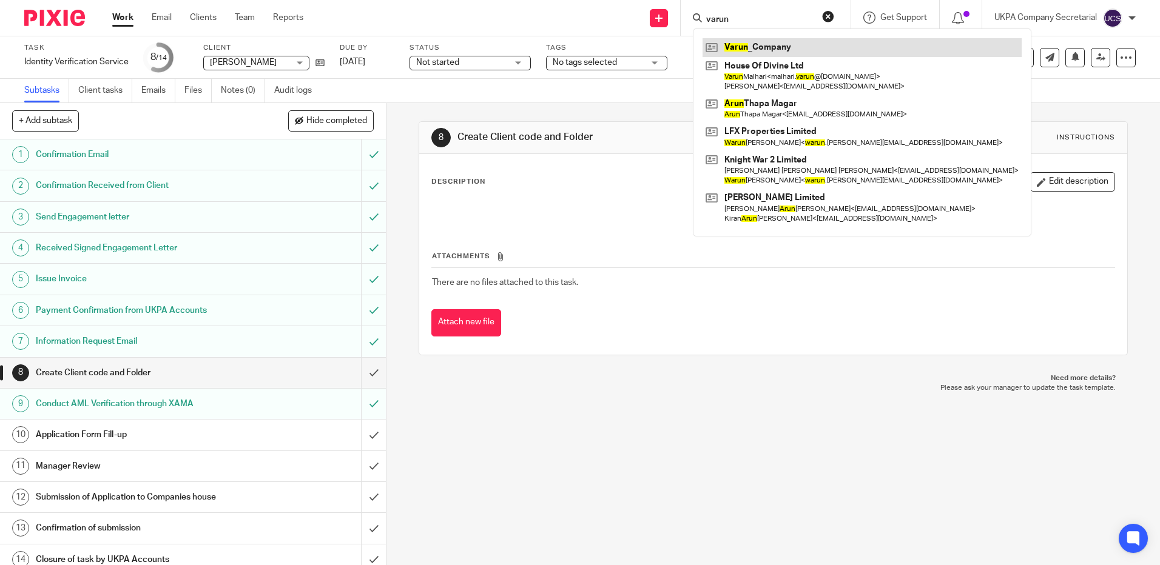
type input "varun"
click at [786, 53] on link at bounding box center [861, 47] width 319 height 18
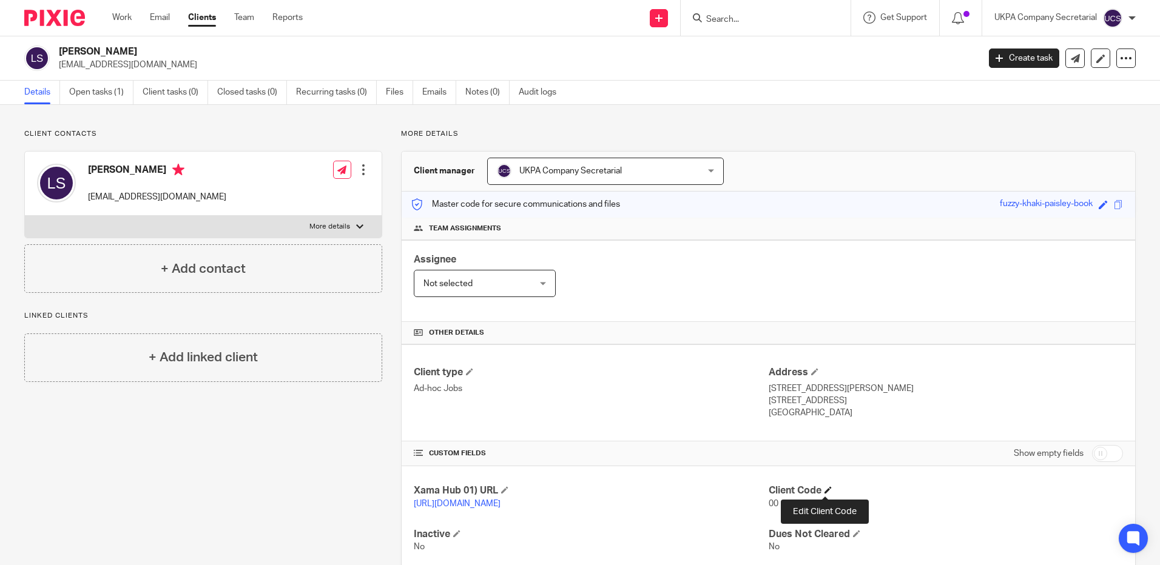
click at [824, 491] on span at bounding box center [827, 489] width 7 height 7
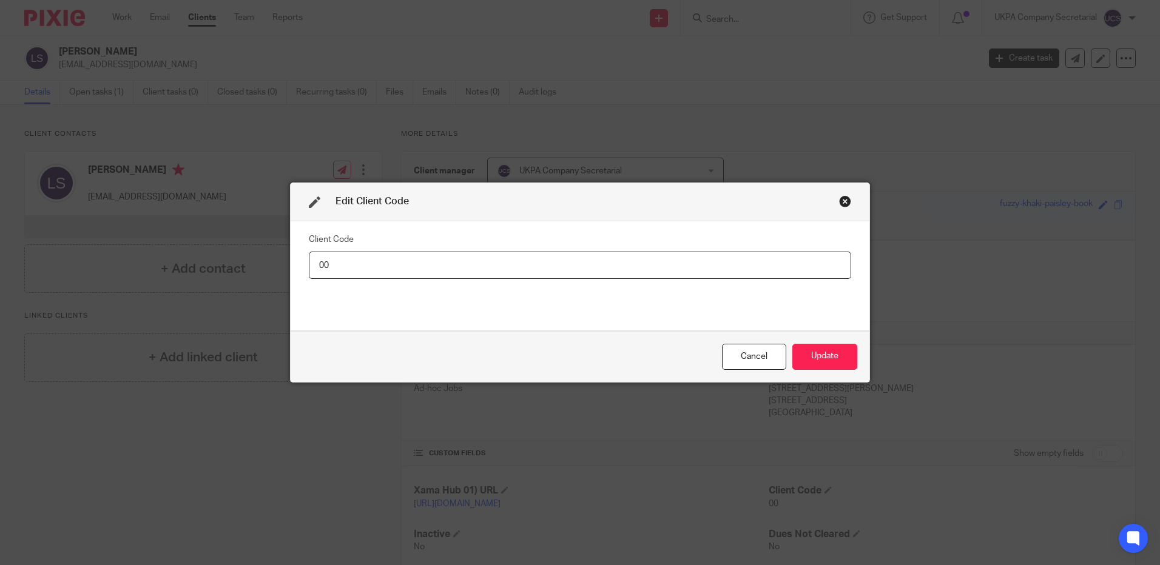
type input "0"
type input "LUK010"
click at [835, 348] on button "Update" at bounding box center [824, 357] width 65 height 26
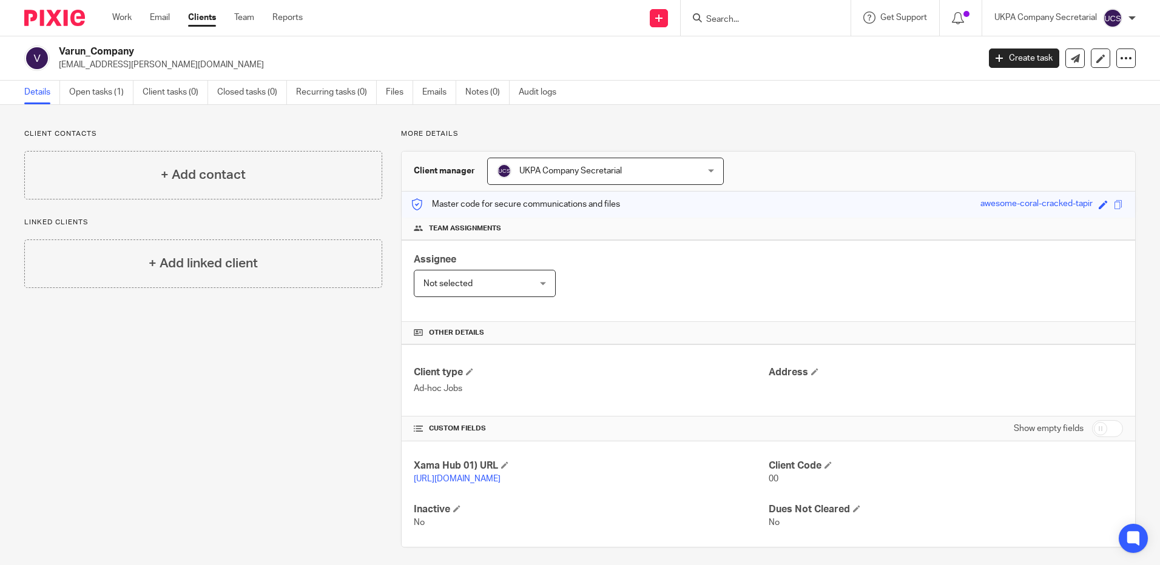
scroll to position [19, 0]
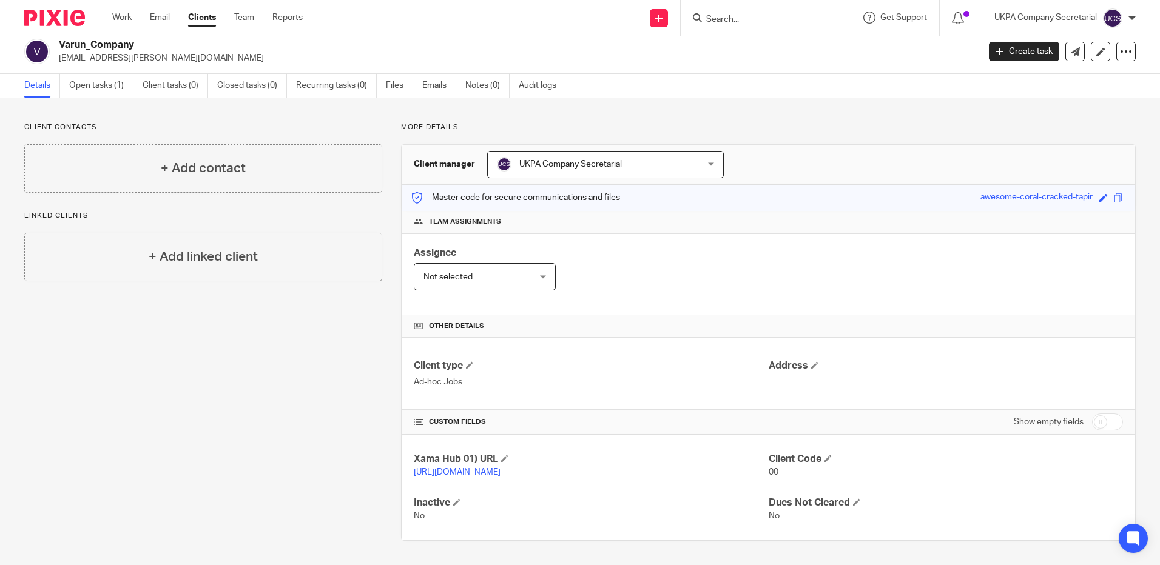
click at [1092, 414] on input "checkbox" at bounding box center [1107, 422] width 31 height 17
checkbox input "true"
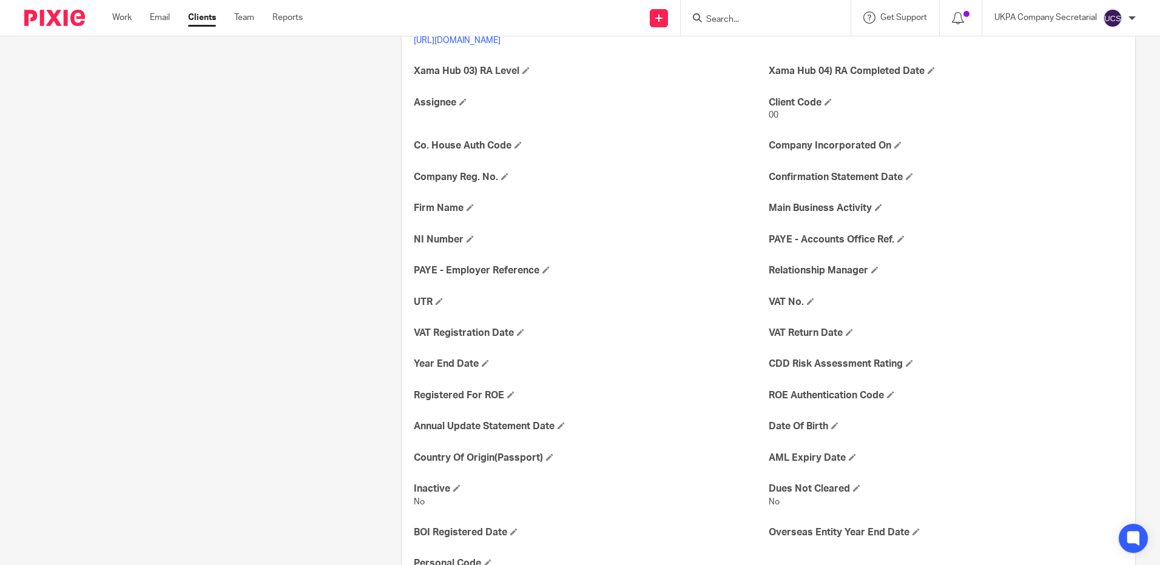
scroll to position [443, 0]
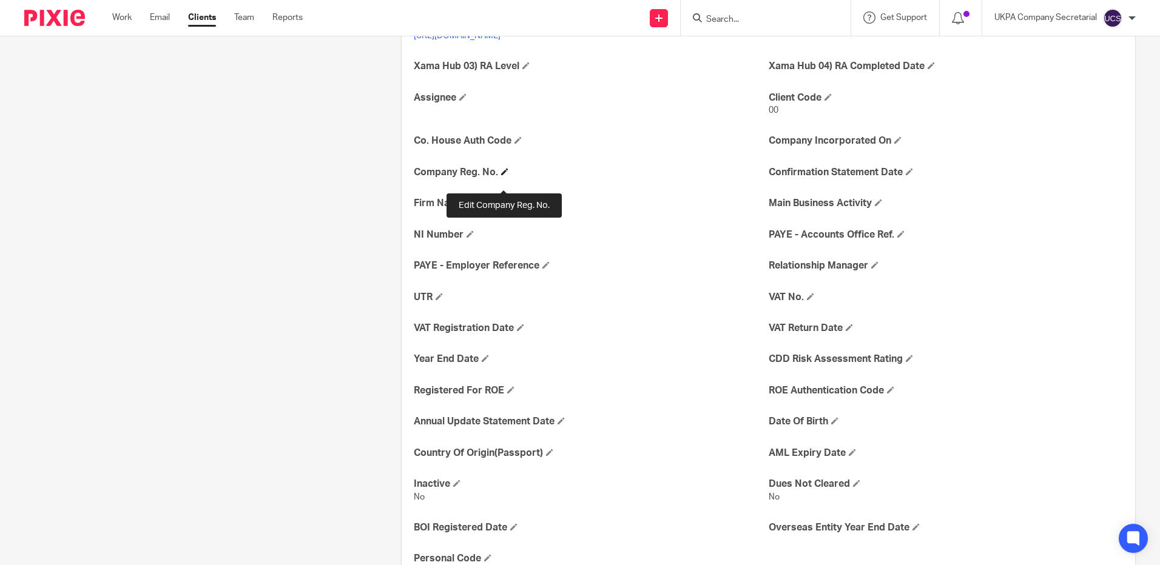
click at [503, 175] on span at bounding box center [504, 171] width 7 height 7
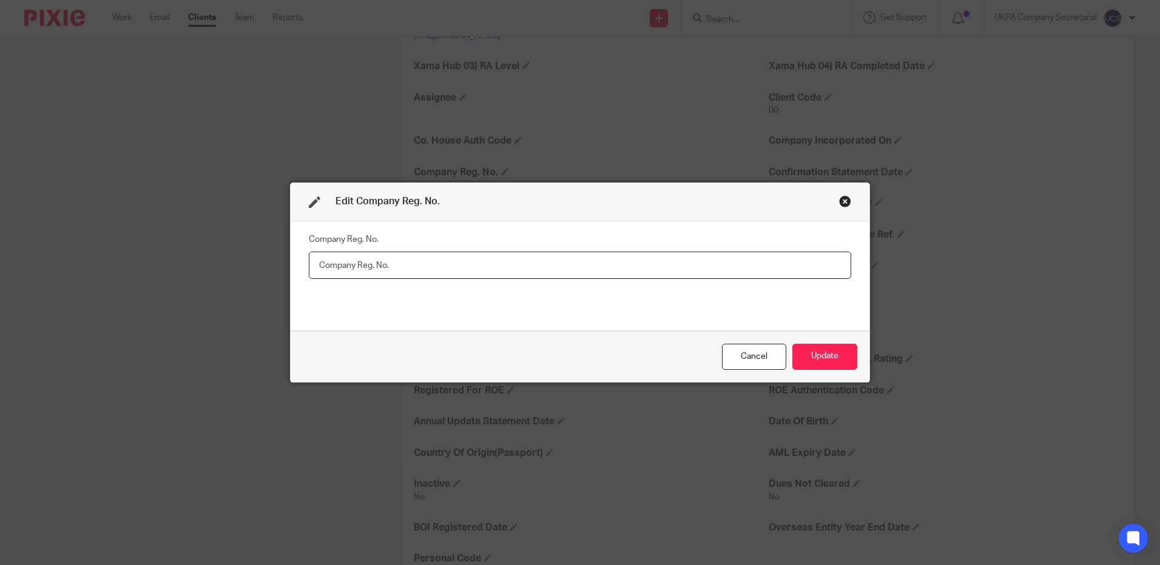
click at [556, 269] on input "text" at bounding box center [580, 265] width 542 height 27
paste input "16727685"
type input "16727685"
click at [830, 356] on button "Update" at bounding box center [824, 357] width 65 height 26
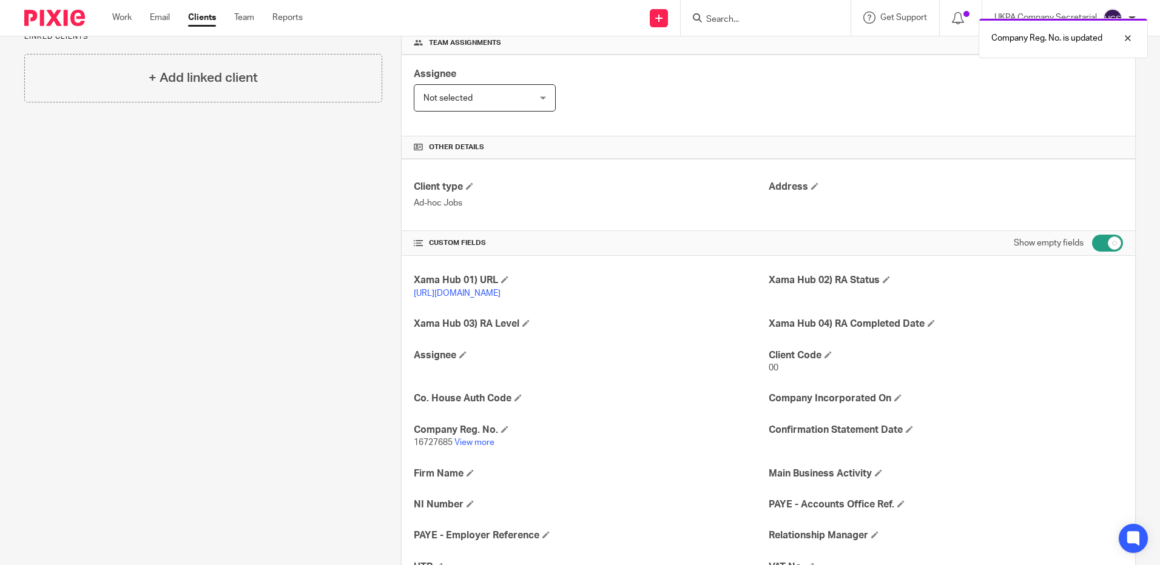
scroll to position [261, 0]
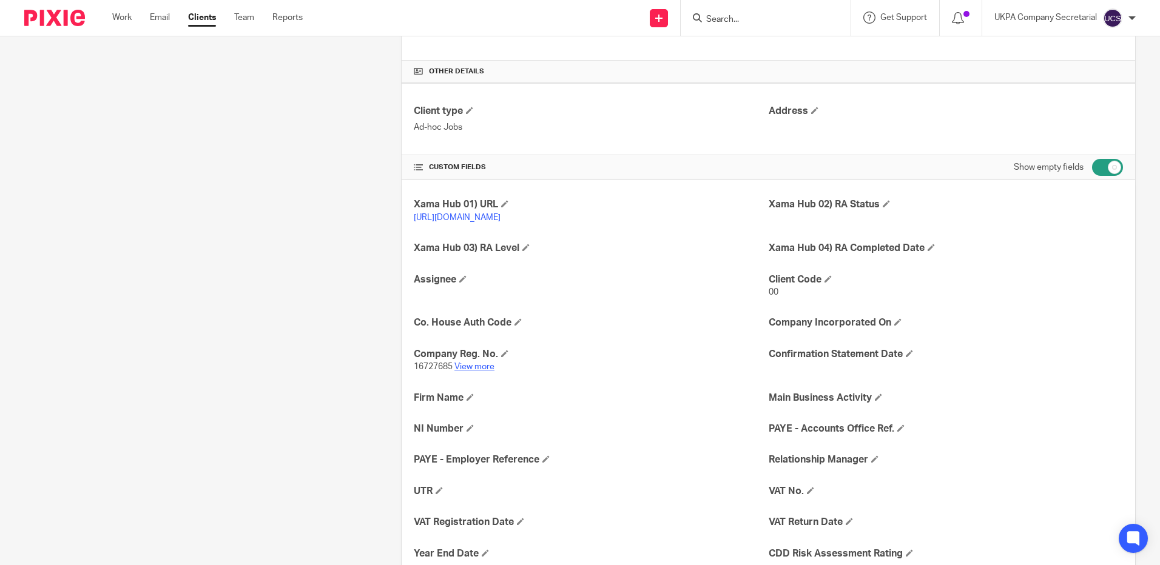
click at [471, 371] on link "View more" at bounding box center [474, 367] width 40 height 8
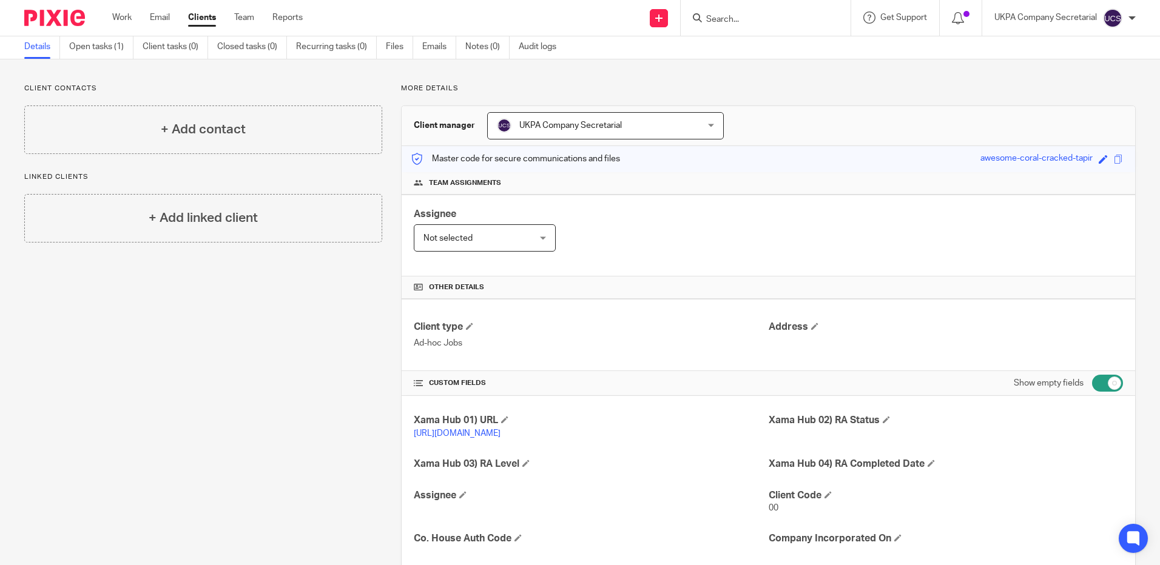
scroll to position [0, 0]
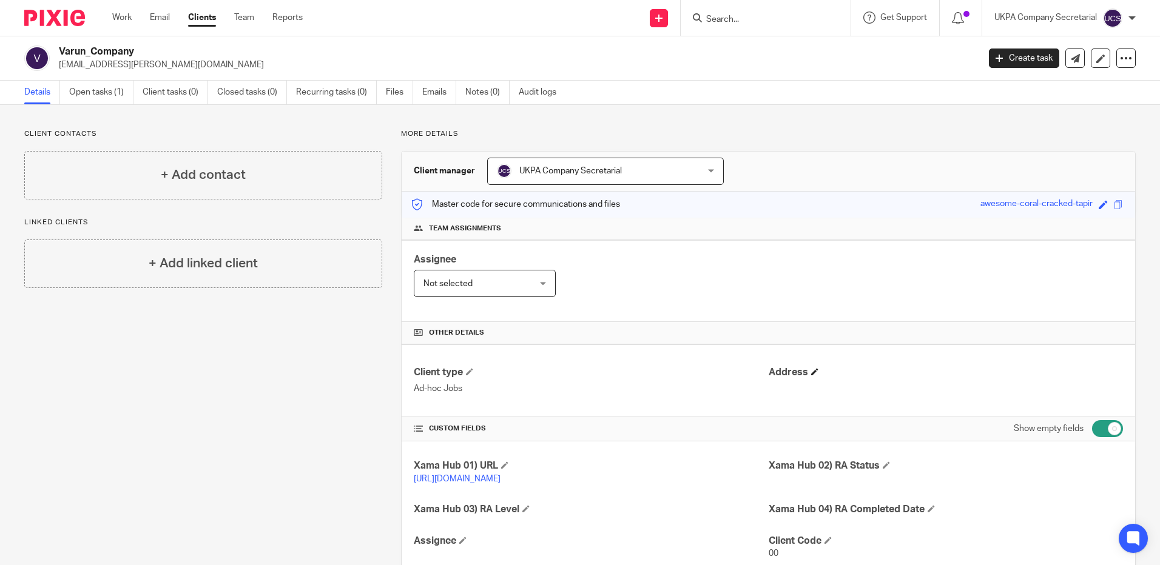
click at [804, 369] on h4 "Address" at bounding box center [946, 372] width 354 height 13
click at [811, 373] on span at bounding box center [814, 371] width 7 height 7
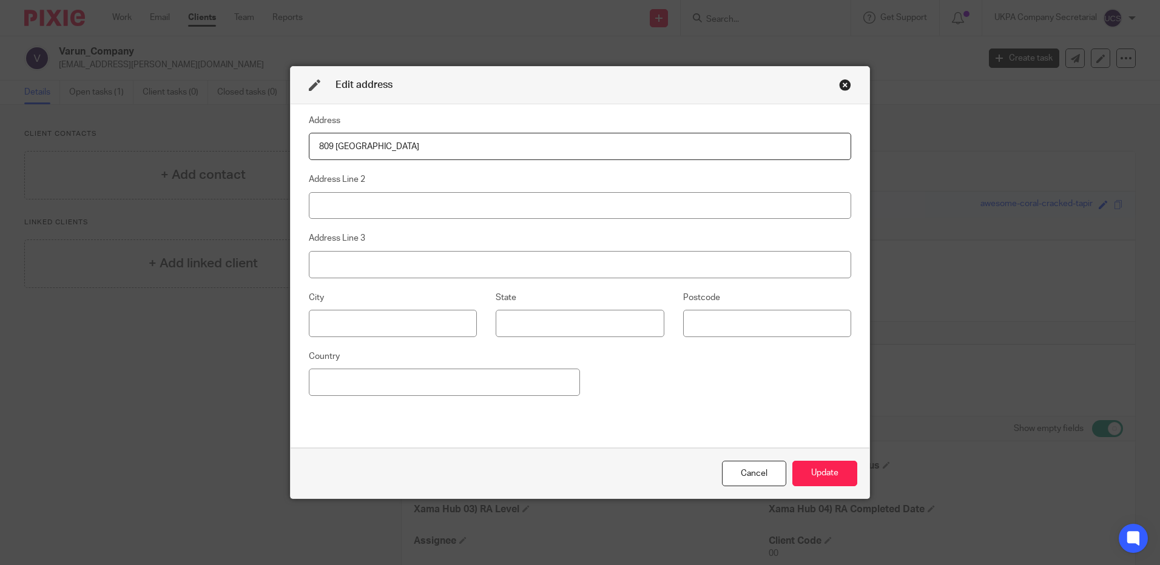
type input "809 Salisbury House"
click at [372, 200] on input at bounding box center [580, 205] width 542 height 27
type input "29 Finsbury Circus"
click at [395, 322] on input at bounding box center [393, 323] width 168 height 27
type input "London"
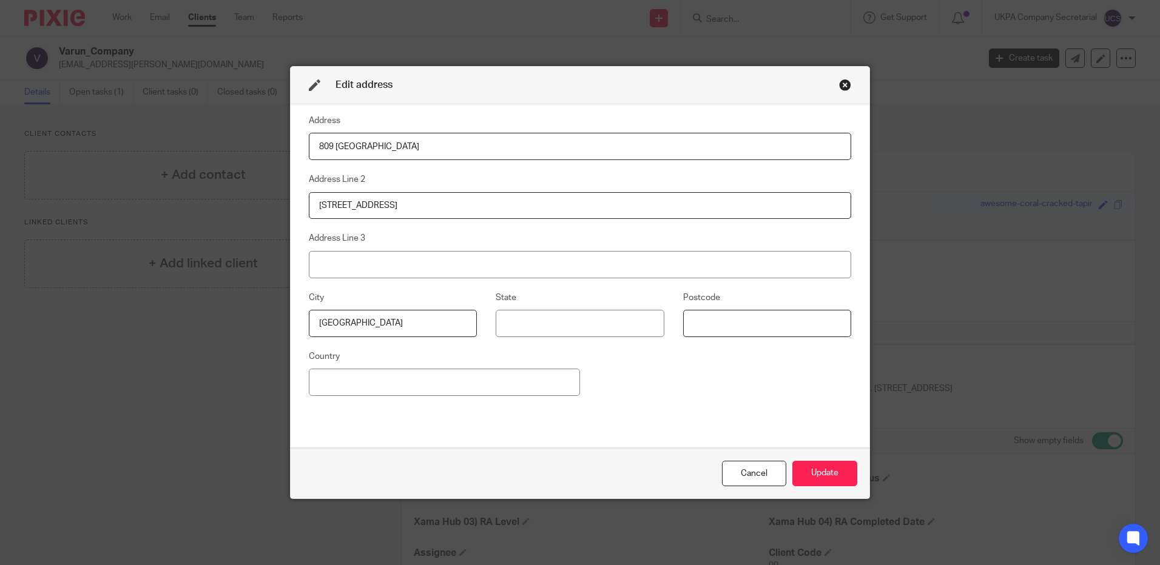
type input "EC2M 7AQ"
type input "United Kingdom"
click at [832, 480] on button "Update" at bounding box center [824, 474] width 65 height 26
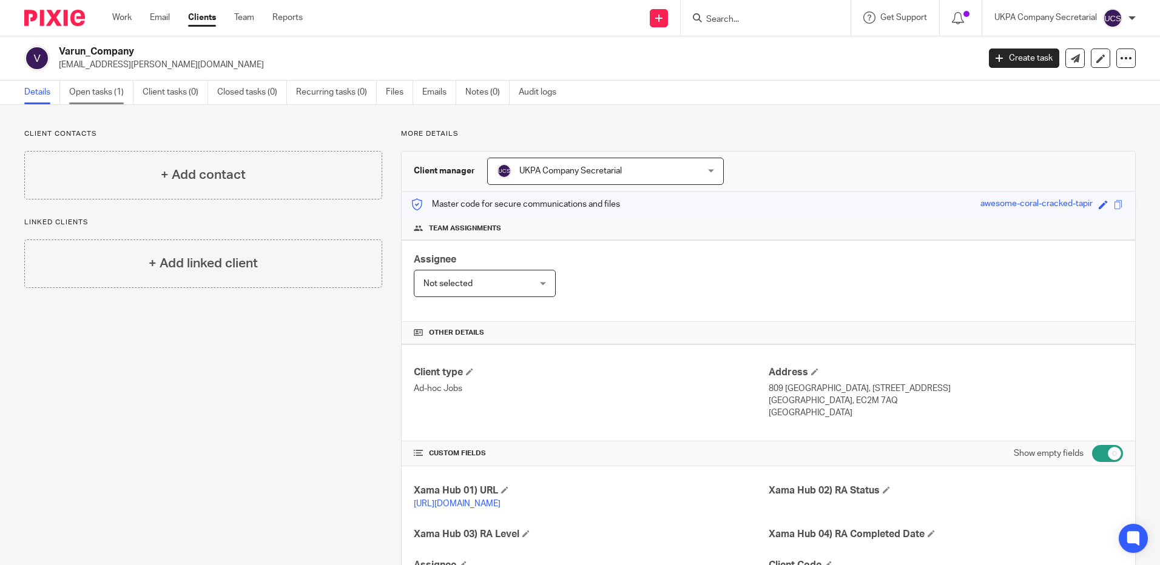
click at [86, 94] on link "Open tasks (1)" at bounding box center [101, 93] width 64 height 24
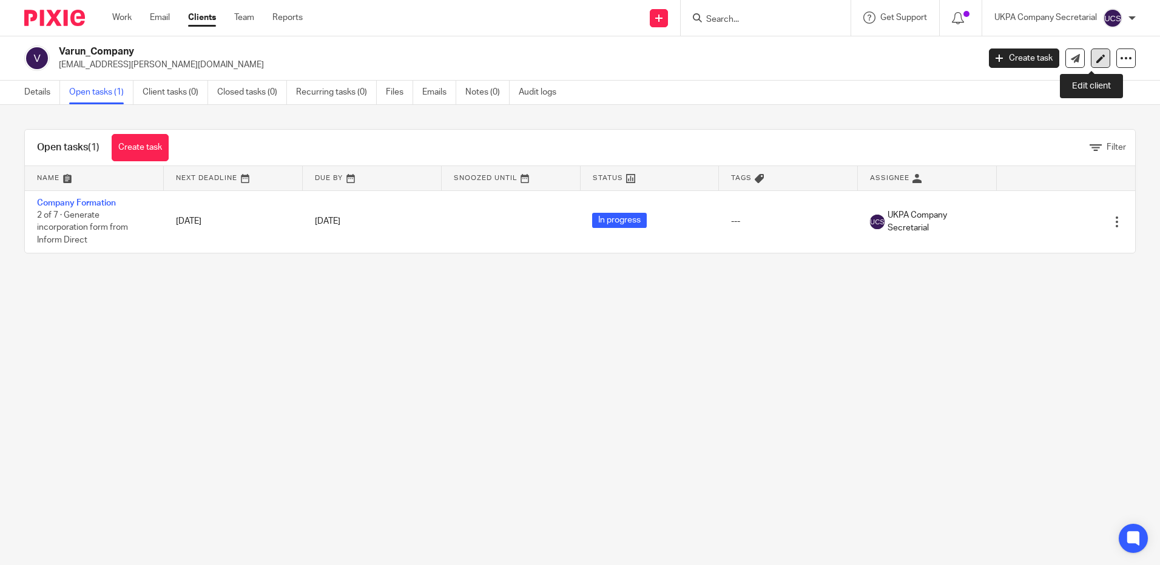
click at [1096, 60] on icon at bounding box center [1100, 58] width 9 height 9
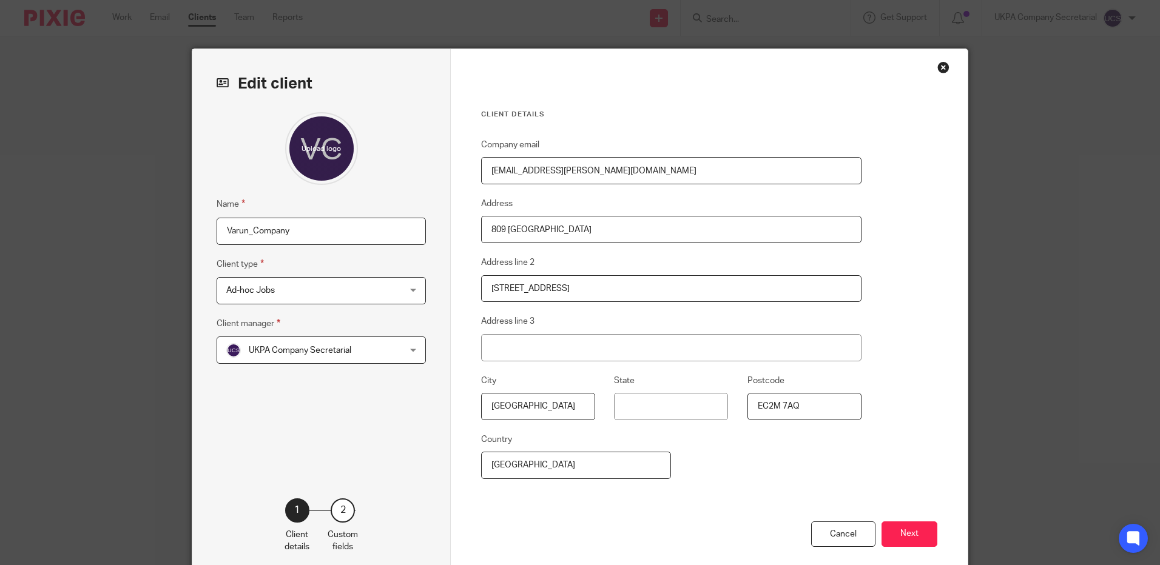
click at [281, 239] on input "Varun_Company" at bounding box center [321, 231] width 209 height 27
click at [294, 230] on input "Varun_Company" at bounding box center [321, 231] width 209 height 27
type input "V"
paste input "[PERSON_NAME] ENTERPRISES LTD"
type input "[PERSON_NAME] ENTERPRISES LTD"
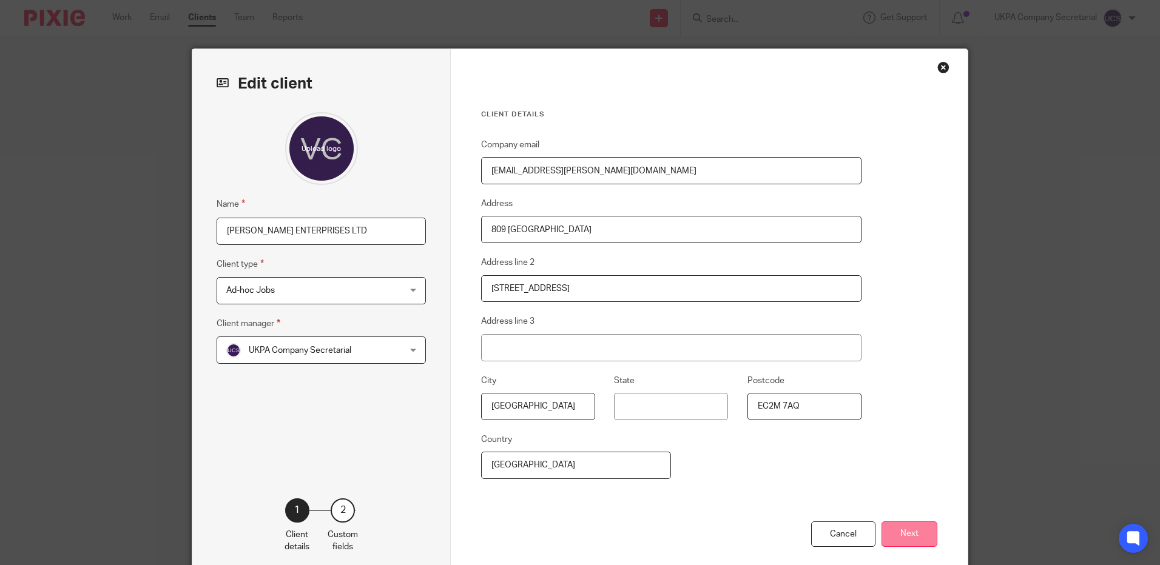
click at [920, 528] on button "Next" at bounding box center [909, 535] width 56 height 26
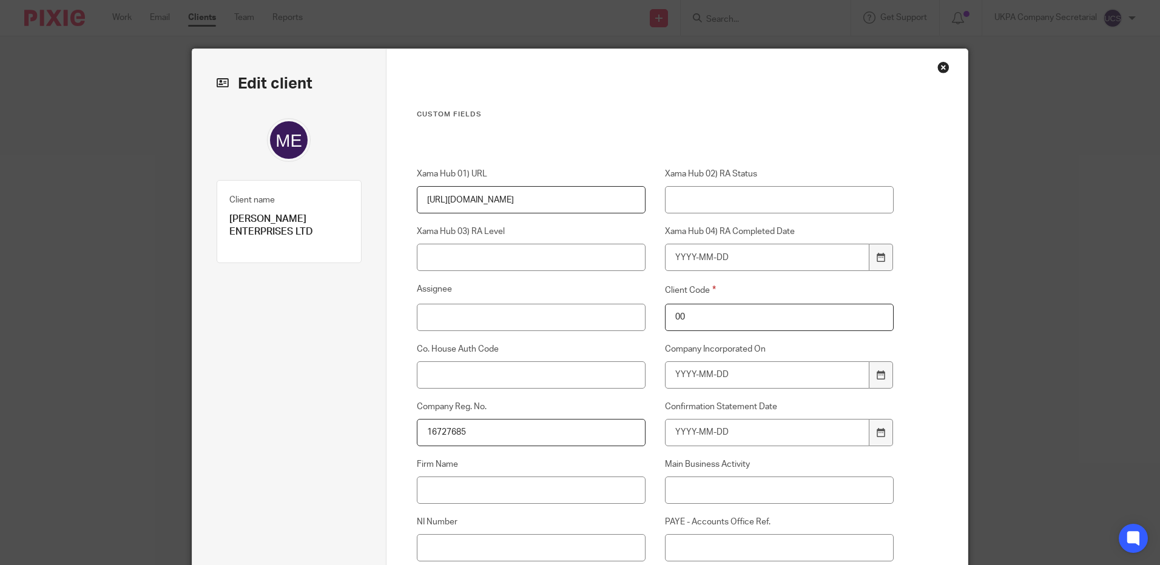
click at [688, 312] on input "00" at bounding box center [779, 317] width 229 height 27
type input "0"
type input "00"
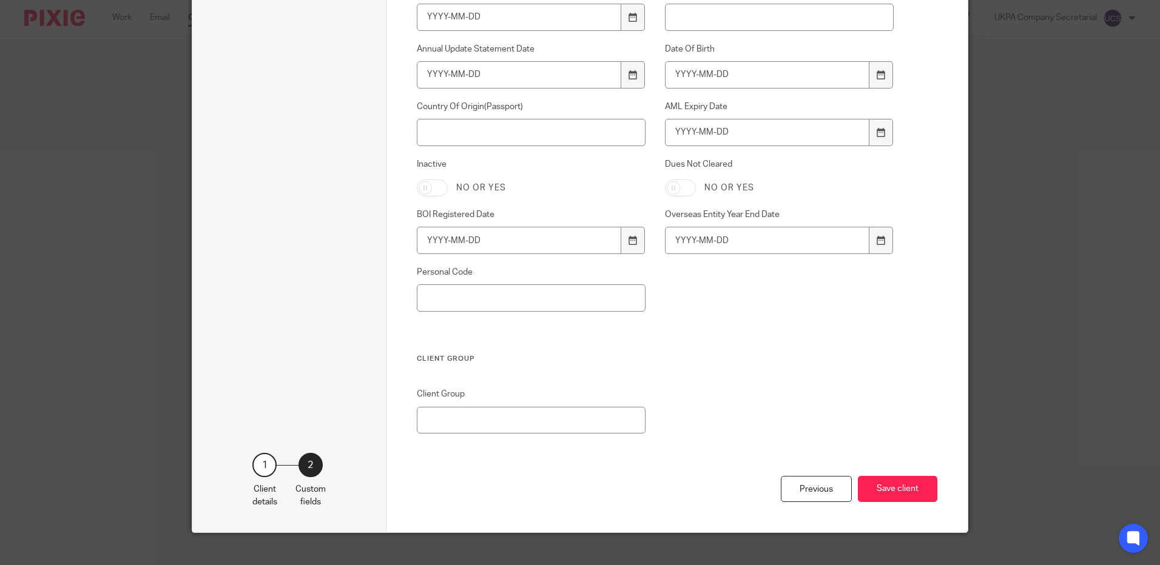
scroll to position [836, 0]
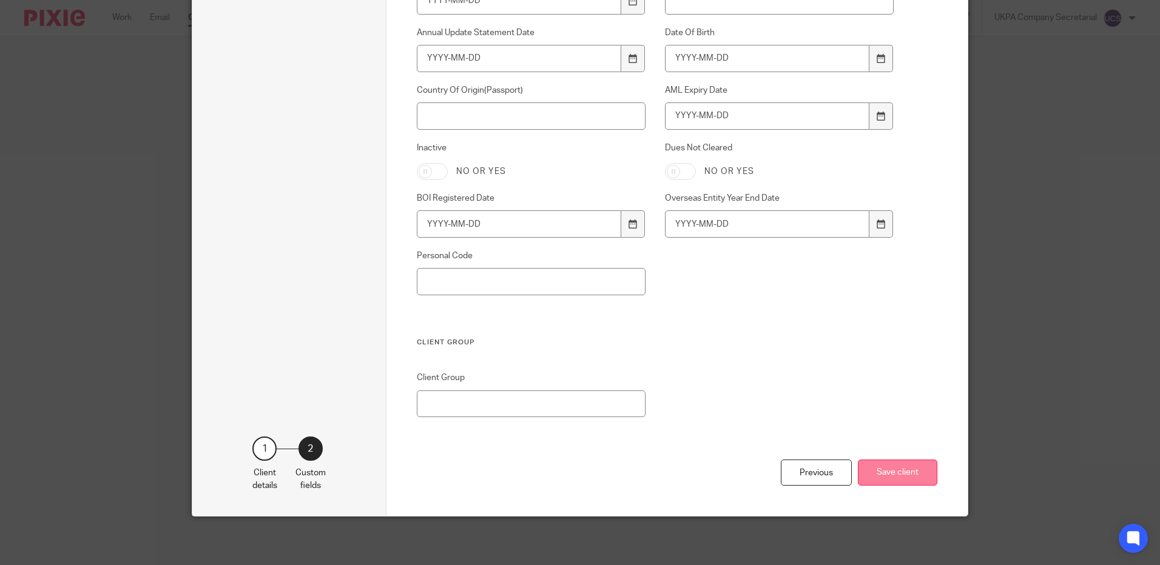
click at [904, 473] on button "Save client" at bounding box center [897, 473] width 79 height 26
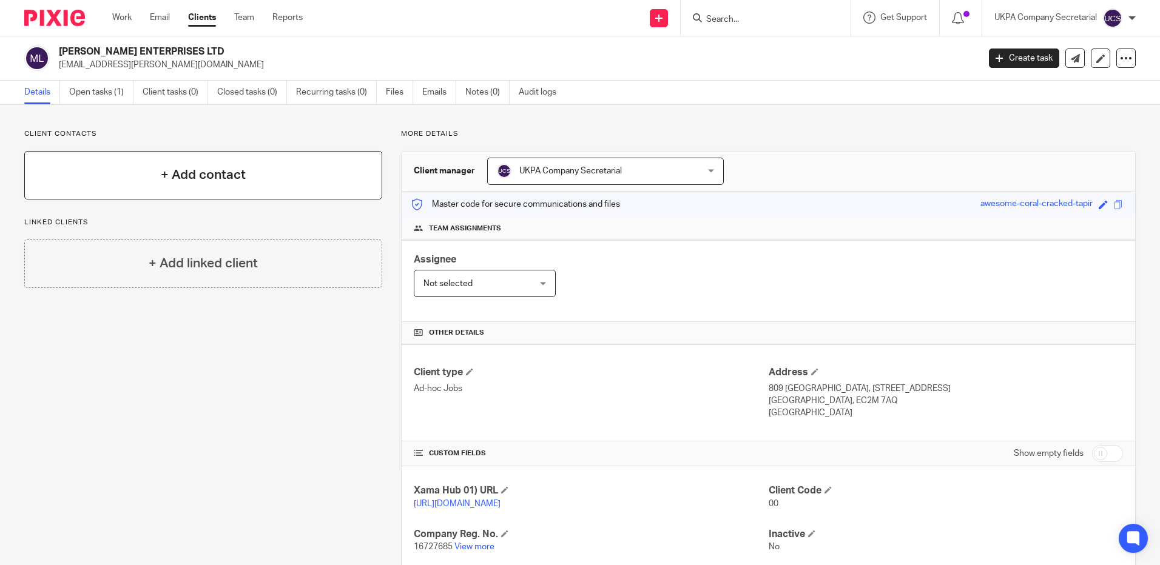
click at [191, 180] on h4 "+ Add contact" at bounding box center [203, 175] width 85 height 19
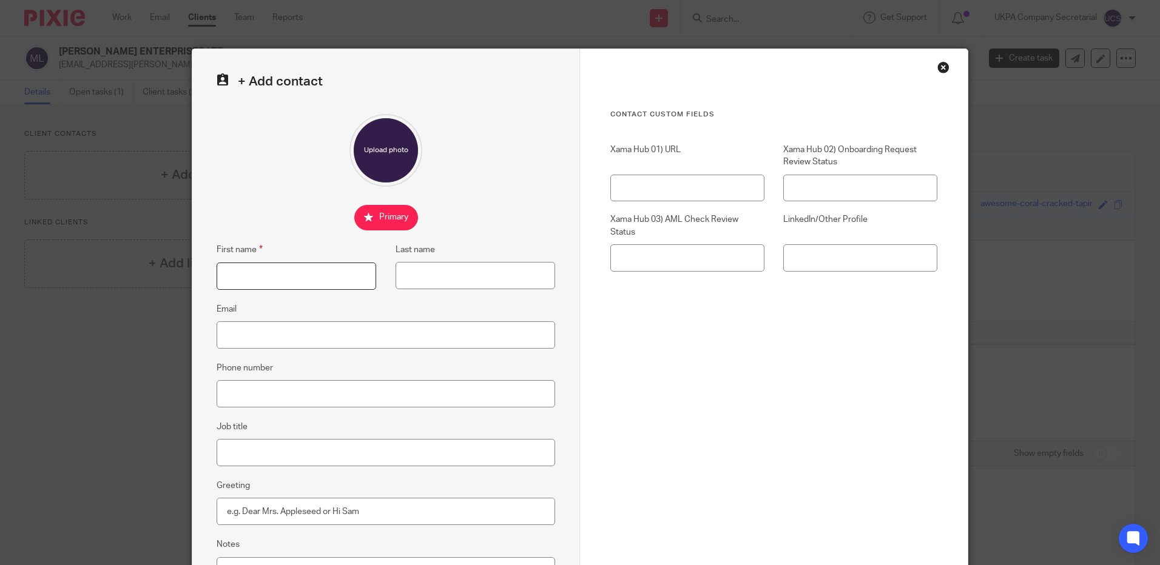
click at [255, 279] on input "First name" at bounding box center [297, 276] width 160 height 27
type input "Varun Neville"
type input "Fernandes"
type input "[EMAIL_ADDRESS][PERSON_NAME][DOMAIN_NAME]"
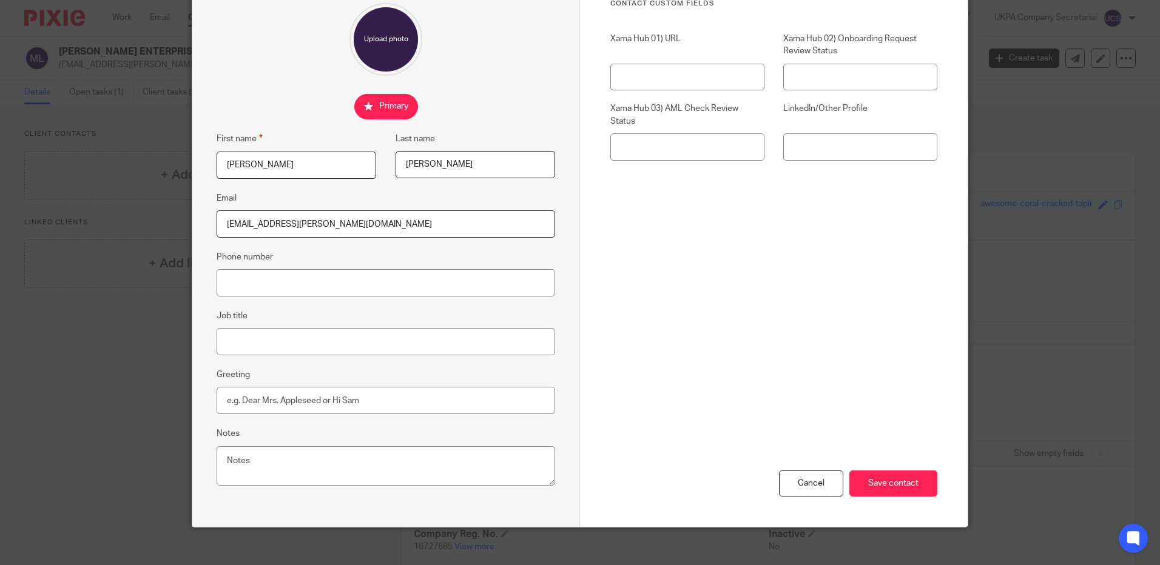
scroll to position [122, 0]
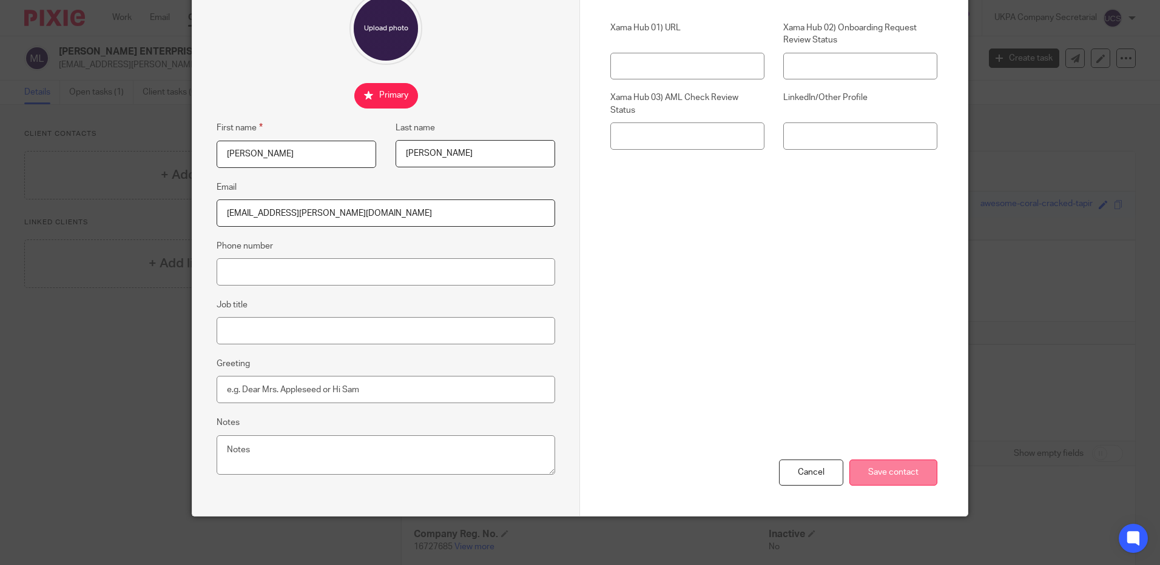
click at [887, 472] on input "Save contact" at bounding box center [893, 473] width 88 height 26
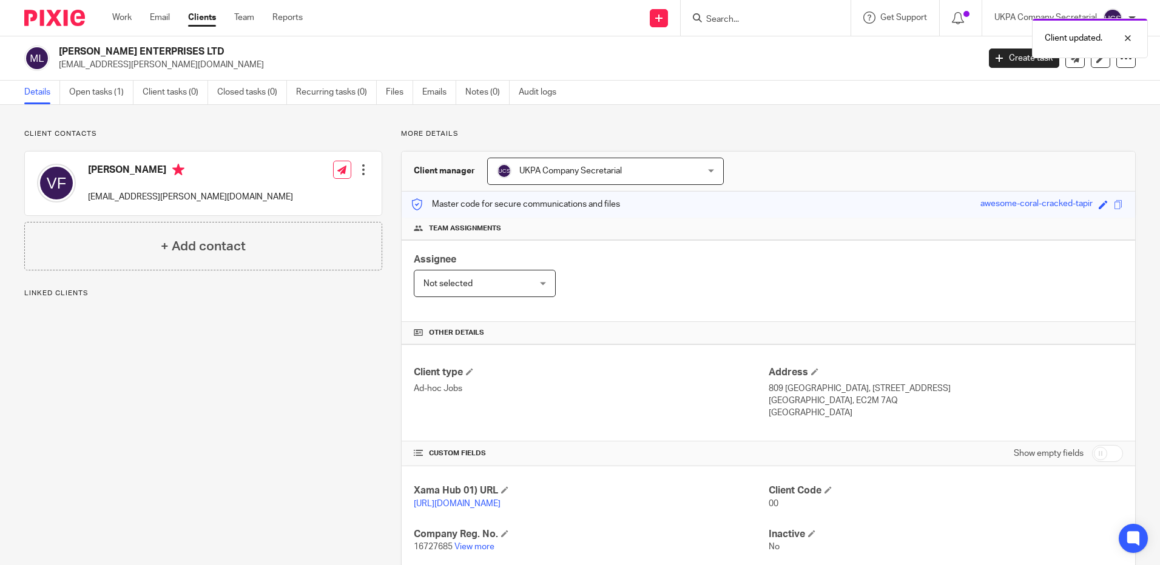
click at [357, 169] on div at bounding box center [363, 170] width 12 height 12
click at [306, 194] on link "Edit contact" at bounding box center [306, 197] width 116 height 18
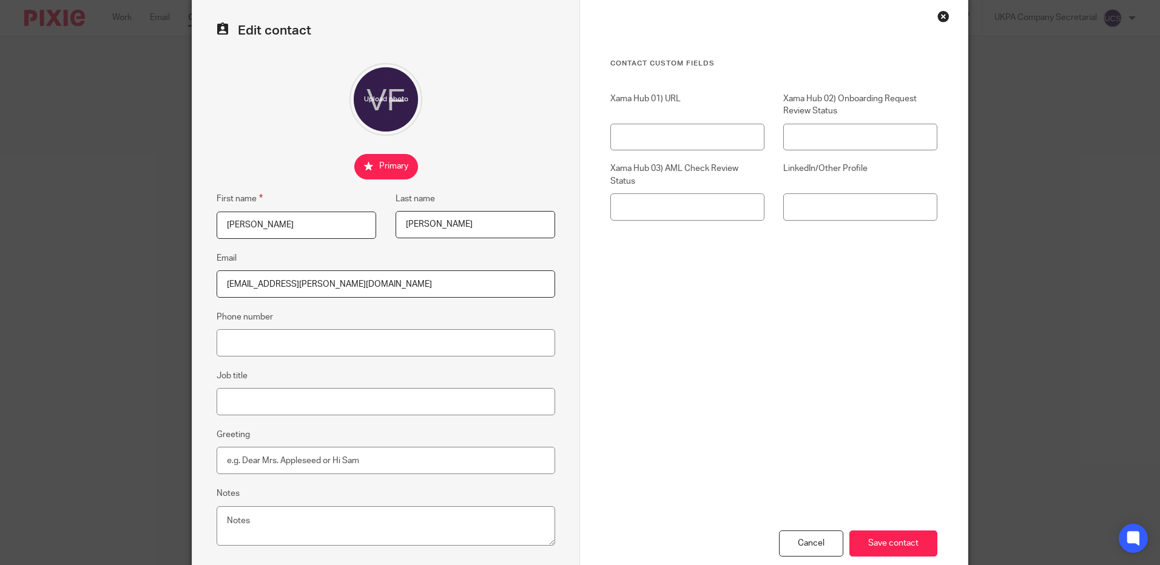
scroll to position [121, 0]
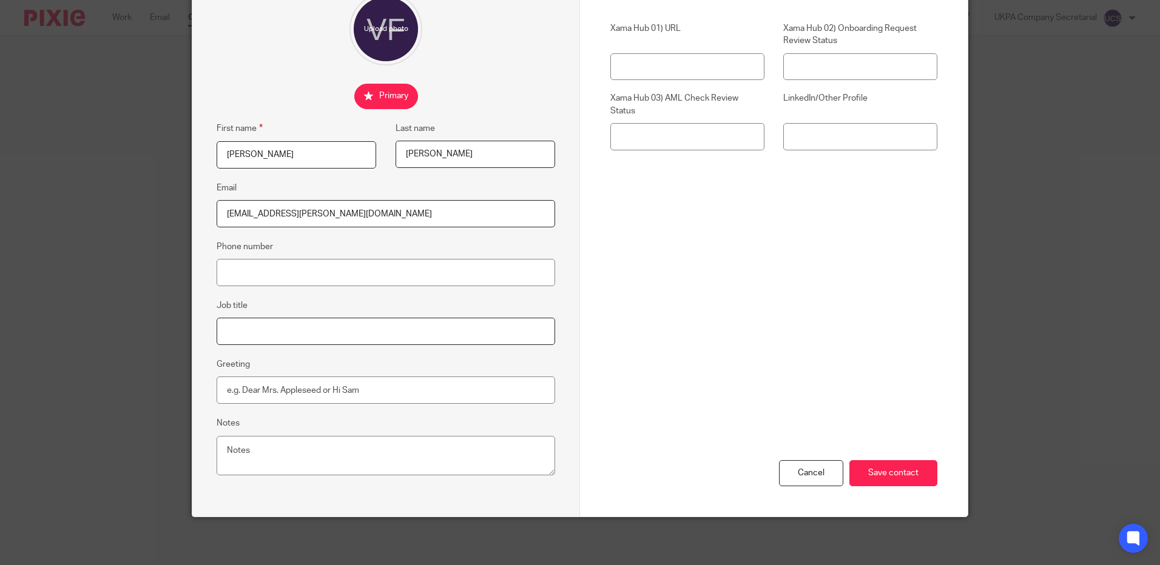
click at [251, 329] on input "Job title" at bounding box center [386, 331] width 338 height 27
type input "Director"
click at [900, 476] on input "Save contact" at bounding box center [893, 473] width 88 height 26
click at [308, 274] on input "Phone number" at bounding box center [386, 272] width 338 height 27
click at [263, 274] on input "Phone number" at bounding box center [386, 272] width 338 height 27
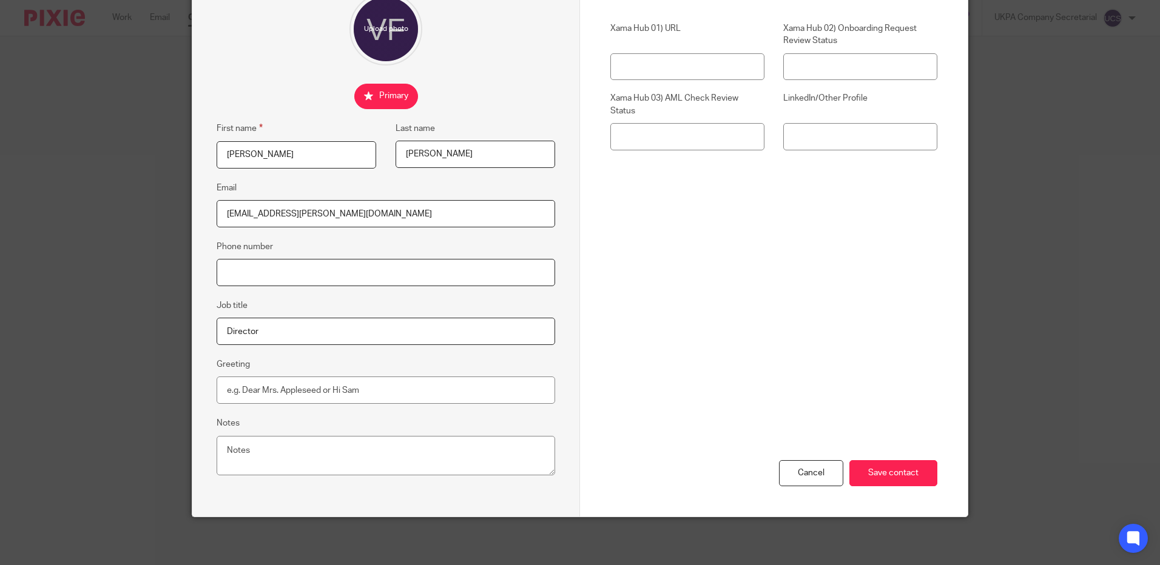
paste input "[PHONE_NUMBER]"
type input "[PHONE_NUMBER]"
click at [736, 312] on div "Cancel Save contact" at bounding box center [773, 414] width 327 height 205
click at [882, 479] on input "Save contact" at bounding box center [893, 473] width 88 height 26
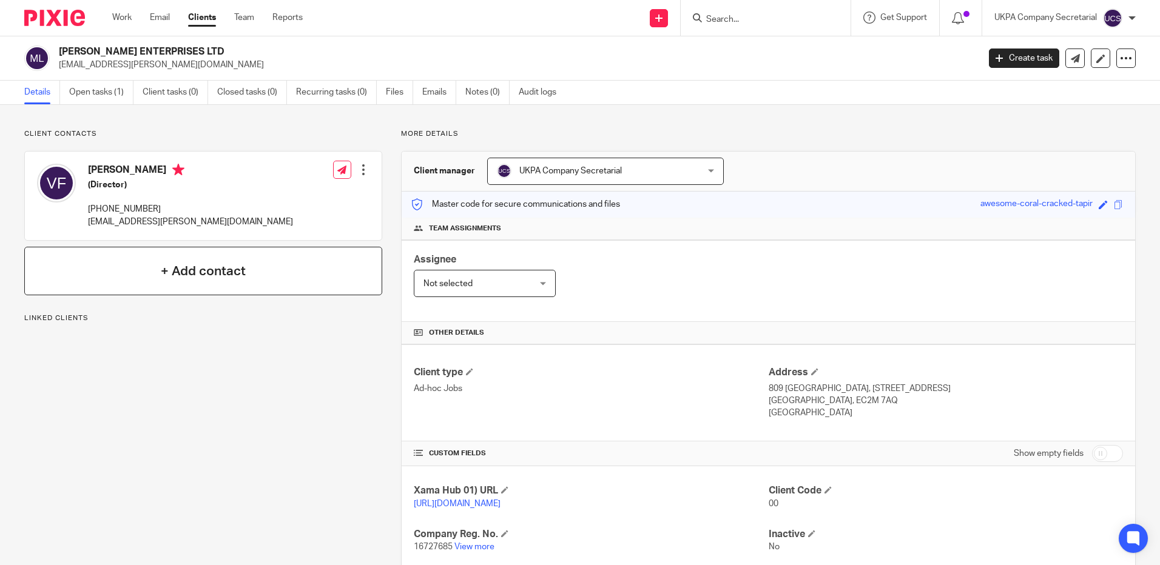
click at [159, 272] on div "+ Add contact" at bounding box center [203, 271] width 358 height 49
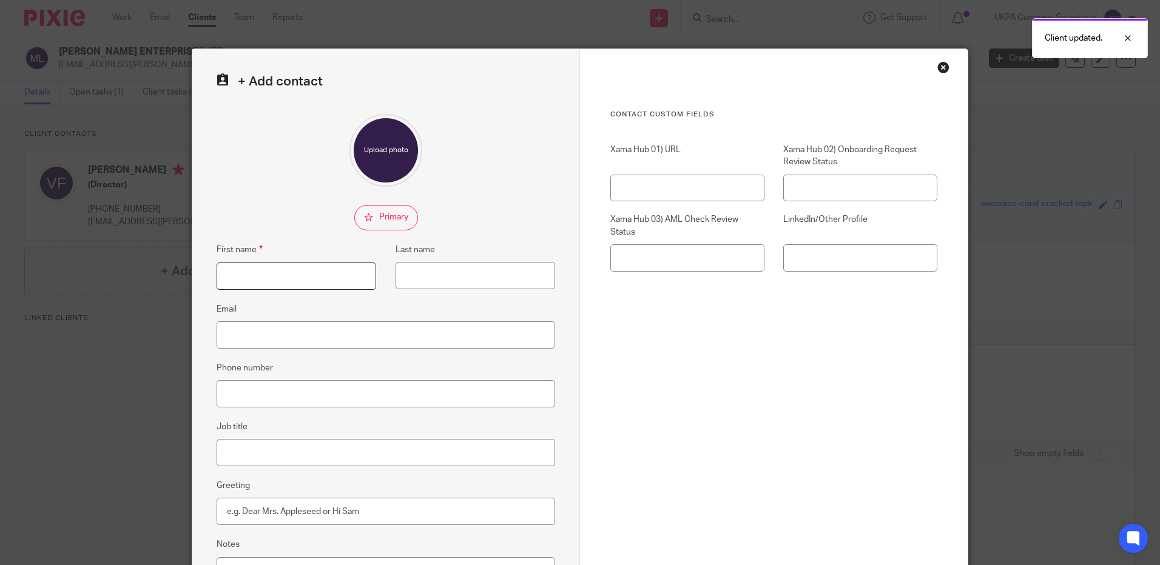
click at [278, 275] on input "First name" at bounding box center [297, 276] width 160 height 27
type input "[PERSON_NAME] [PERSON_NAME]"
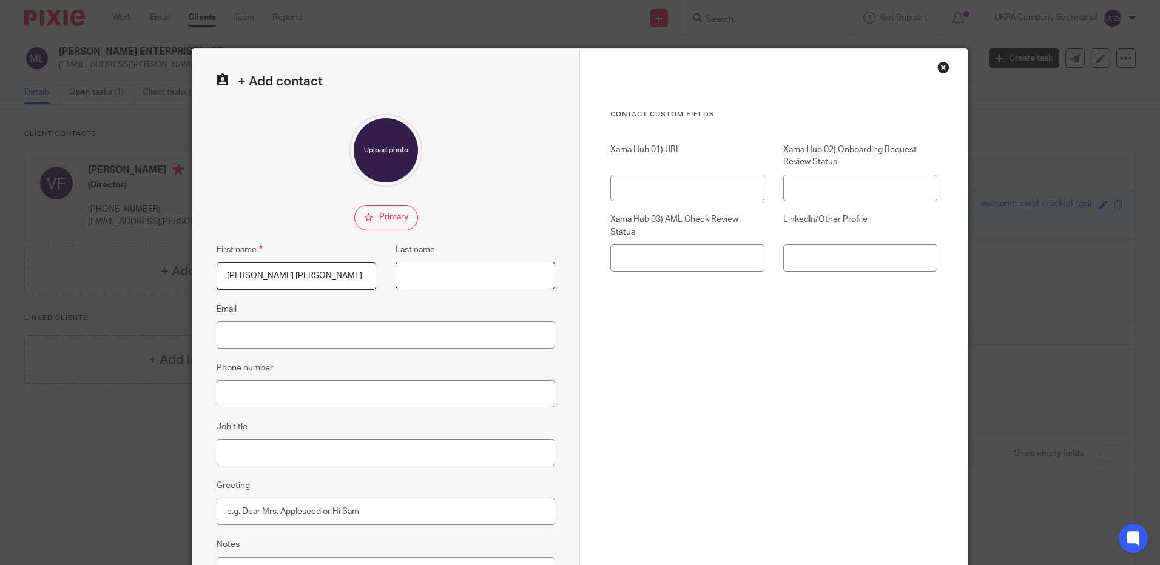
type input "[PERSON_NAME]"
click at [343, 340] on input "[EMAIL_ADDRESS][PERSON_NAME][DOMAIN_NAME]" at bounding box center [386, 334] width 338 height 27
type input "v"
paste input "[PHONE_NUMBER]"
type input "+"
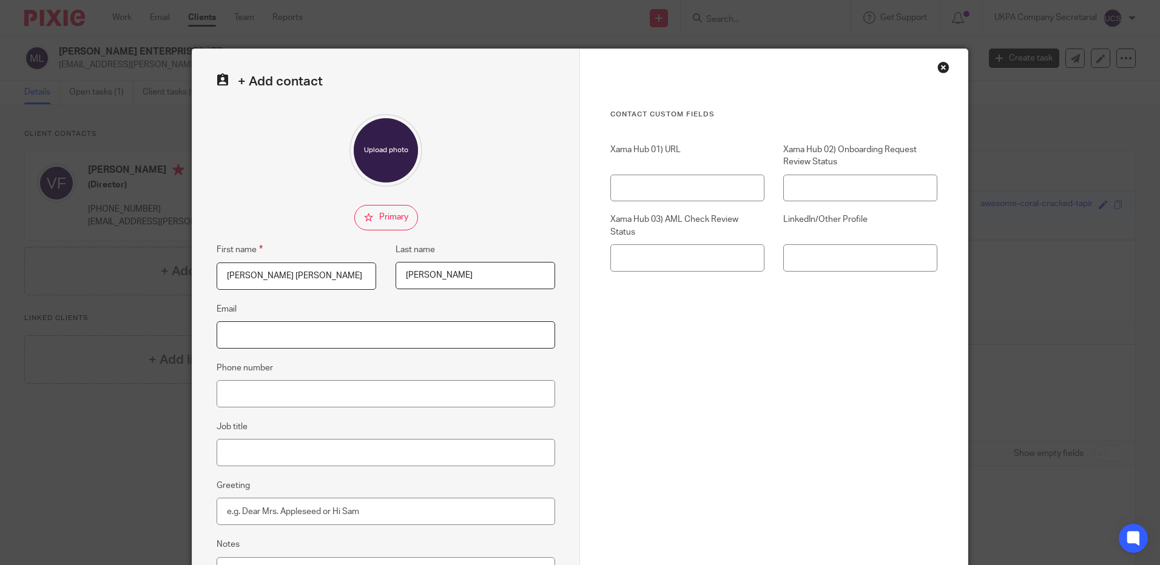
click at [260, 340] on input "Email" at bounding box center [386, 334] width 338 height 27
paste input "[PHONE_NUMBER]"
type input "+"
click at [303, 343] on input "Email" at bounding box center [386, 334] width 338 height 27
paste input ""nadspereira@gmail.com" <nadspereira@gmail.com>"
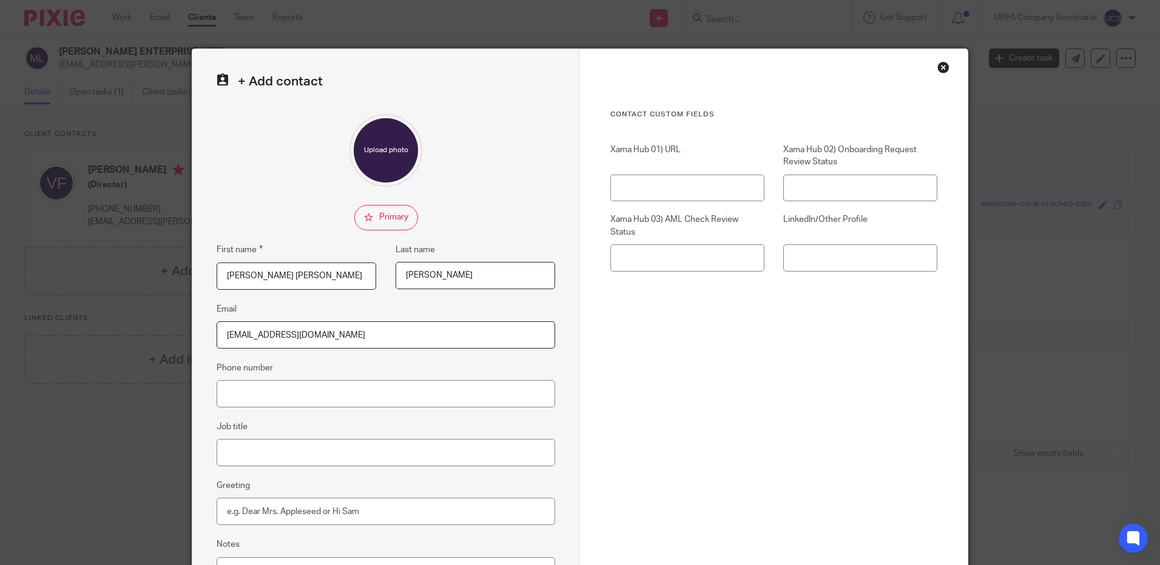
type input "nadspereira@gmail.com"
click at [784, 406] on div "Contact Custom fields Xama Hub 01) URL Xama Hub 02) Onboarding Request Review S…" at bounding box center [773, 271] width 327 height 323
click at [255, 401] on input "Phone number" at bounding box center [386, 393] width 338 height 27
paste input "+447554189038"
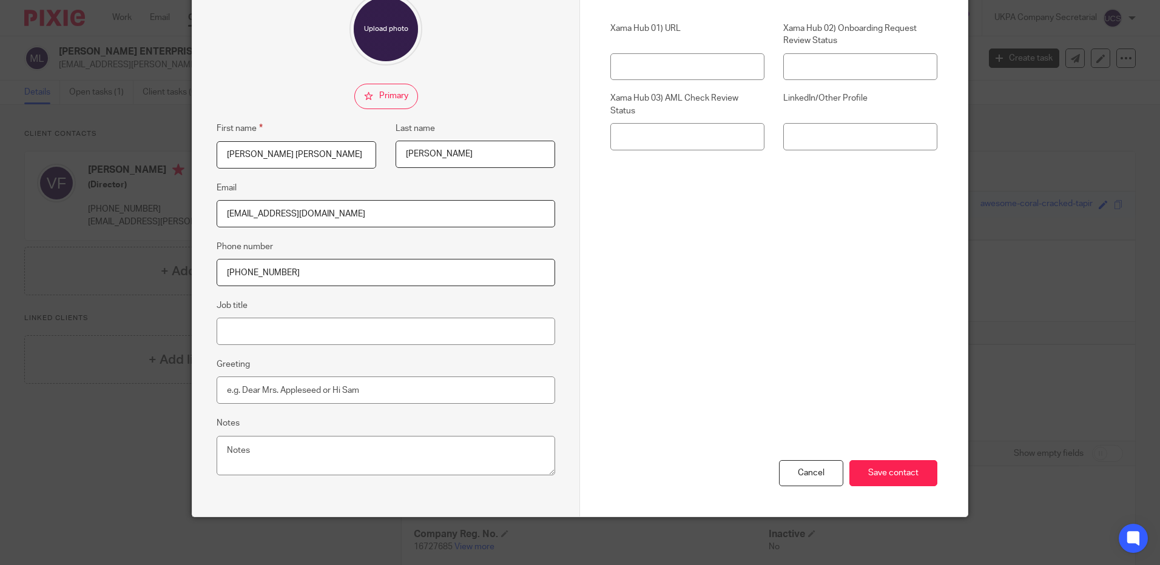
scroll to position [122, 0]
type input "+447554189038"
click at [901, 472] on input "Save contact" at bounding box center [893, 473] width 88 height 26
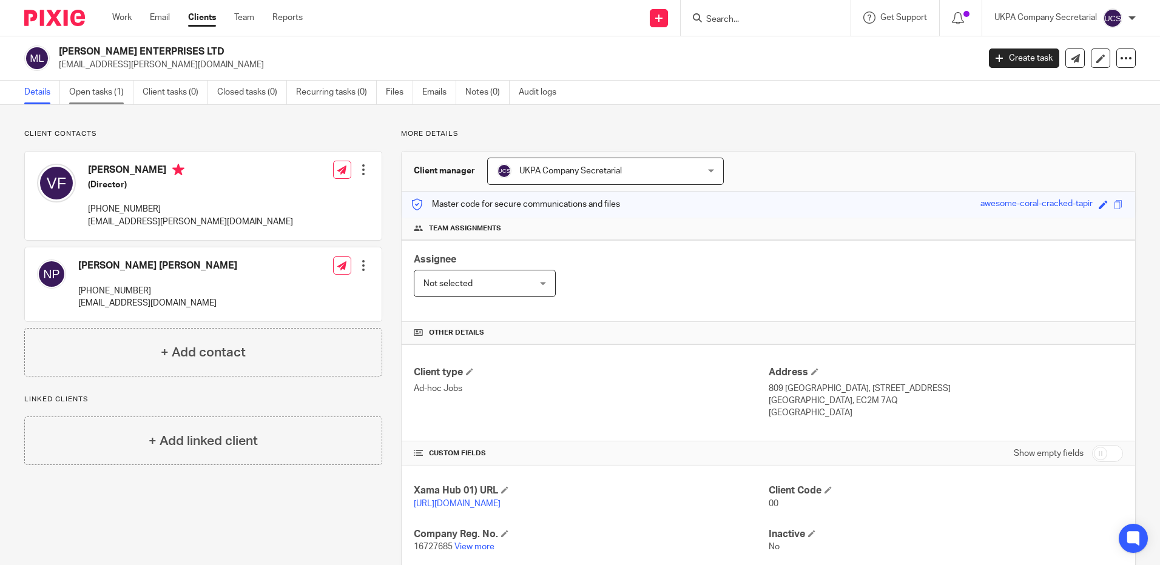
click at [103, 90] on link "Open tasks (1)" at bounding box center [101, 93] width 64 height 24
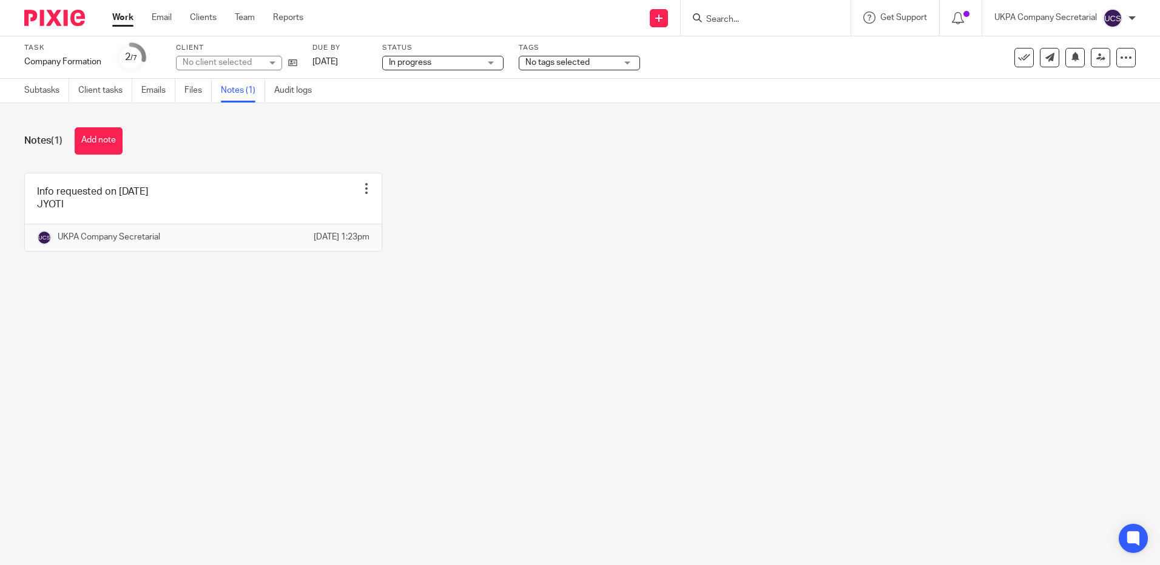
click at [113, 209] on link at bounding box center [203, 212] width 357 height 78
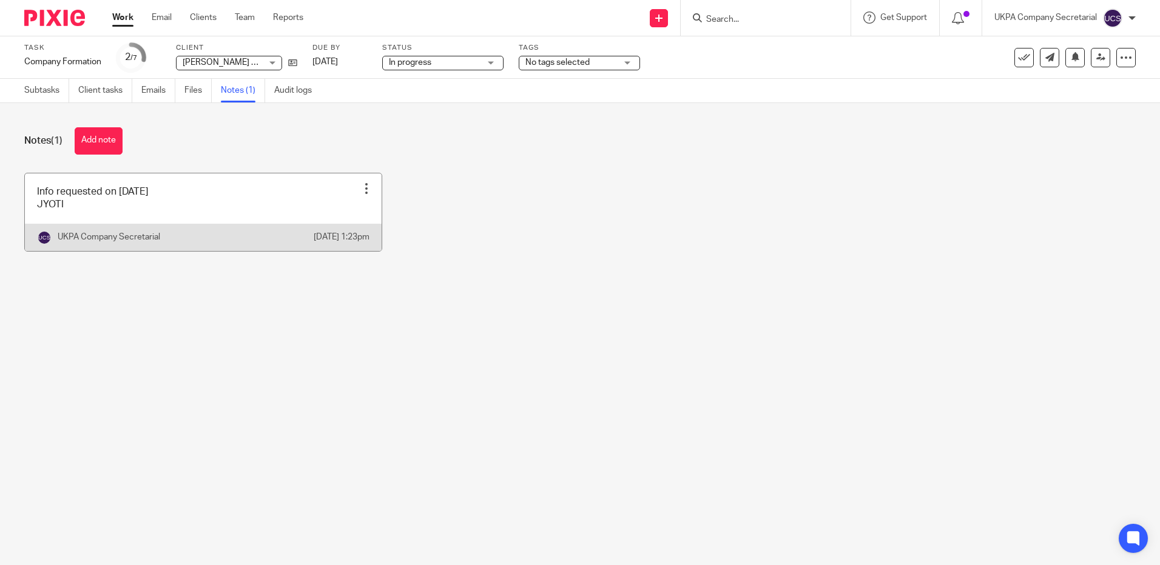
click at [212, 218] on link at bounding box center [203, 212] width 357 height 78
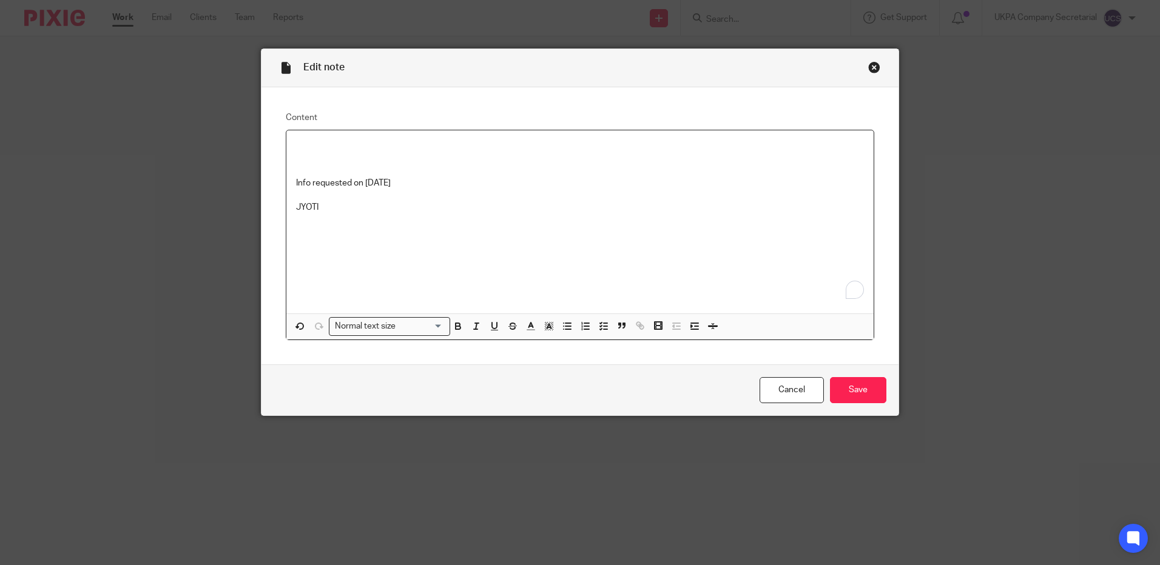
click at [304, 156] on p "To enrich screen reader interactions, please activate Accessibility in Grammarl…" at bounding box center [580, 158] width 568 height 12
click at [409, 181] on p "Info requested on 16.09.2025" at bounding box center [580, 183] width 568 height 12
click at [869, 397] on input "Save" at bounding box center [858, 390] width 56 height 26
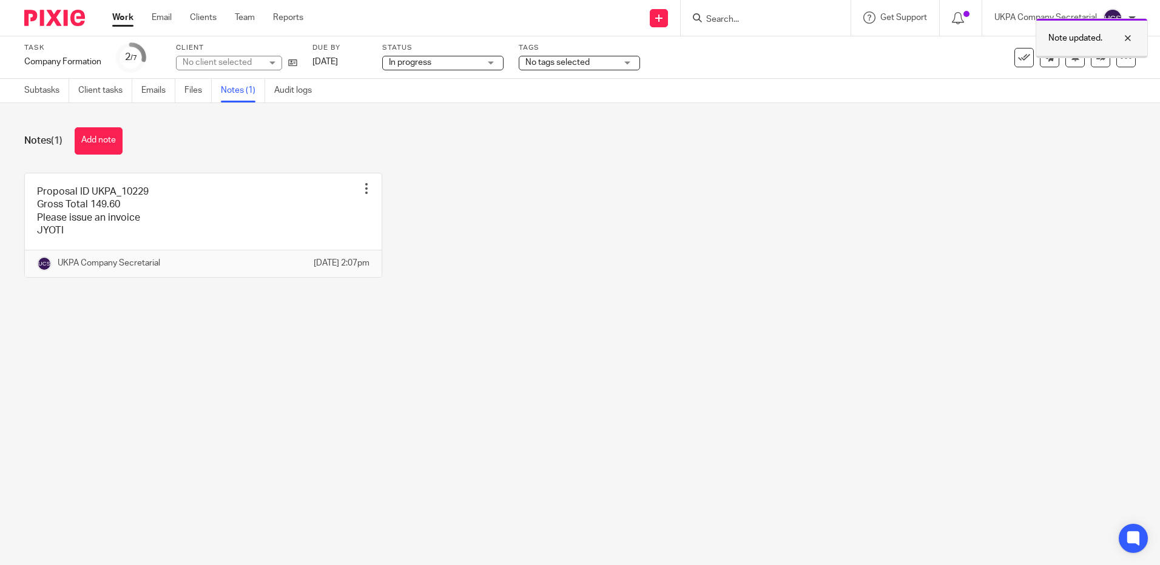
click at [1128, 38] on div at bounding box center [1118, 38] width 33 height 15
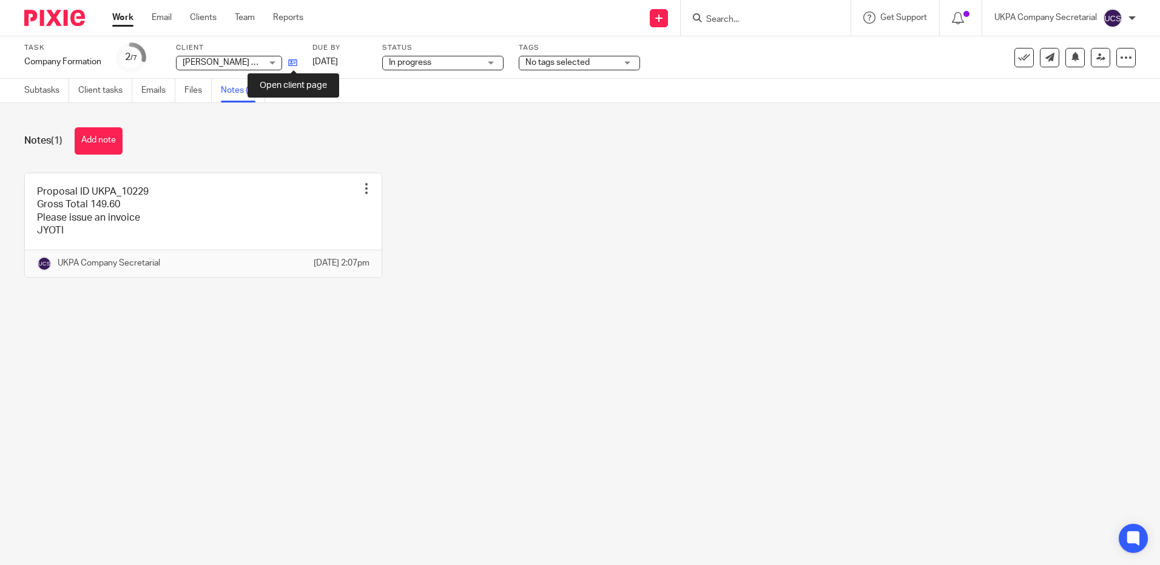
click at [291, 63] on icon at bounding box center [292, 62] width 9 height 9
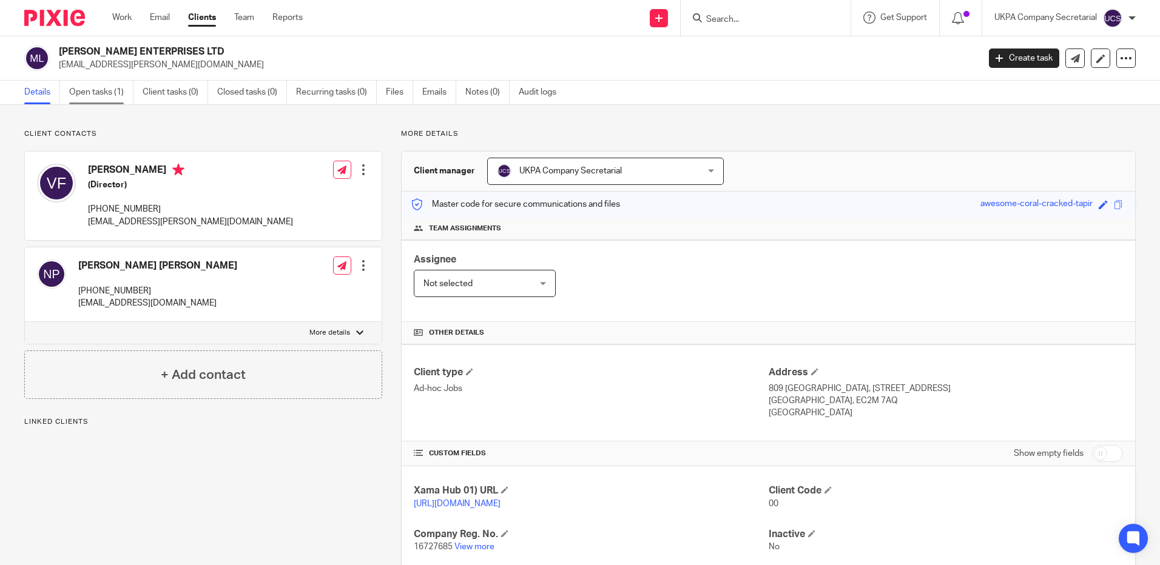
click at [102, 94] on link "Open tasks (1)" at bounding box center [101, 93] width 64 height 24
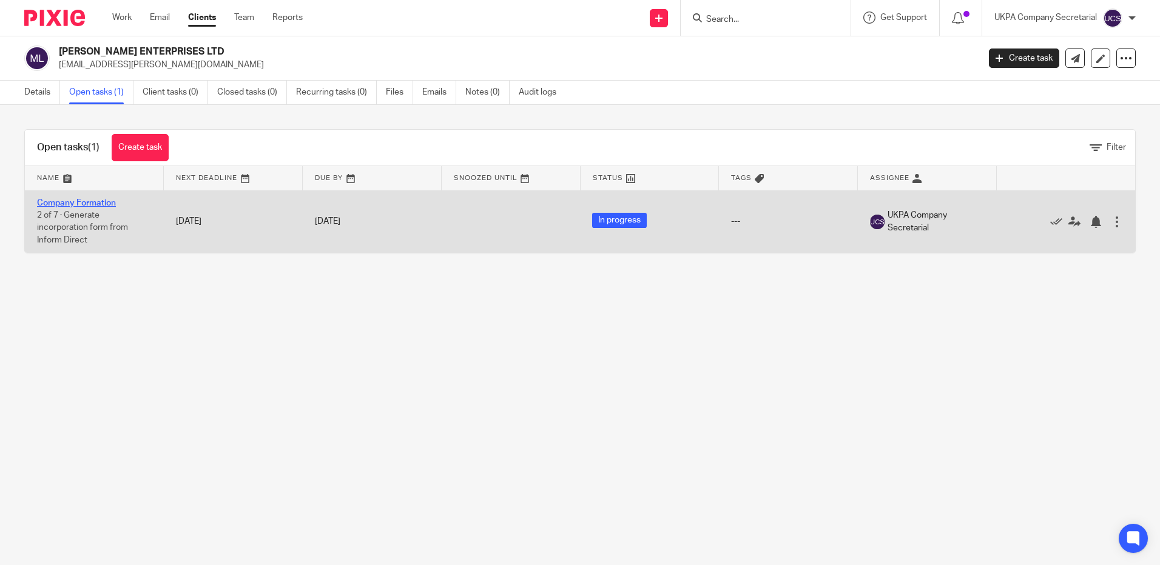
click at [83, 204] on link "Company Formation" at bounding box center [76, 203] width 79 height 8
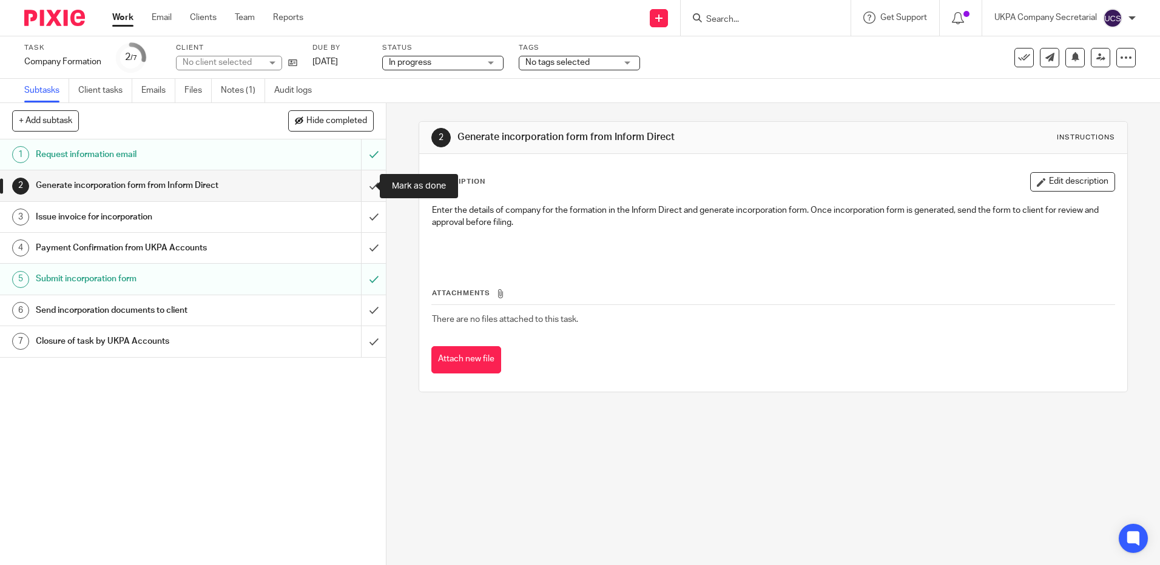
click at [360, 185] on input "submit" at bounding box center [193, 185] width 386 height 30
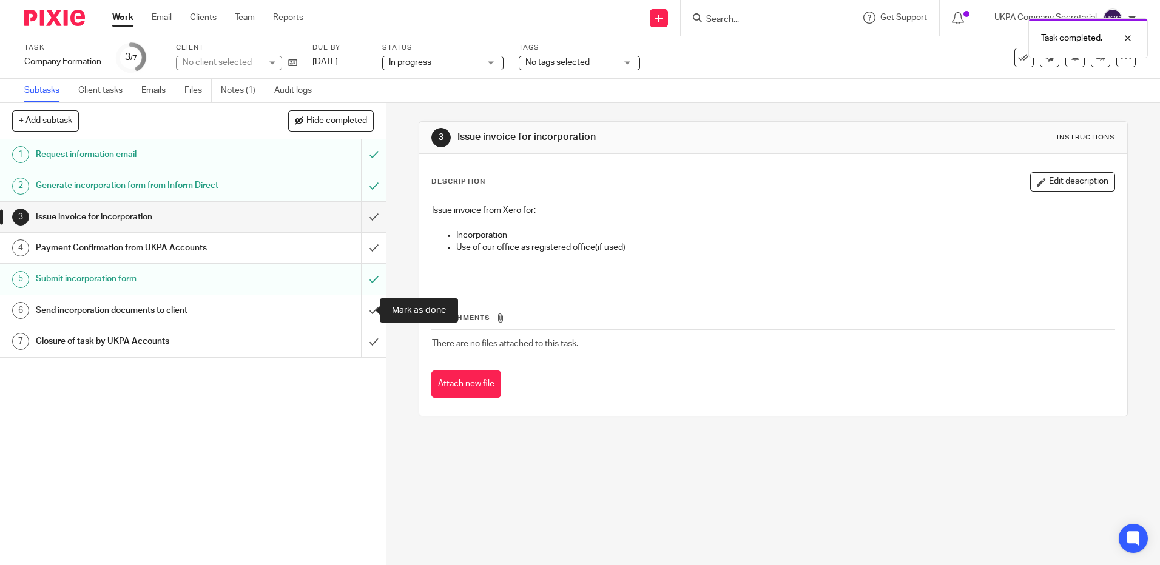
click at [359, 306] on input "submit" at bounding box center [193, 310] width 386 height 30
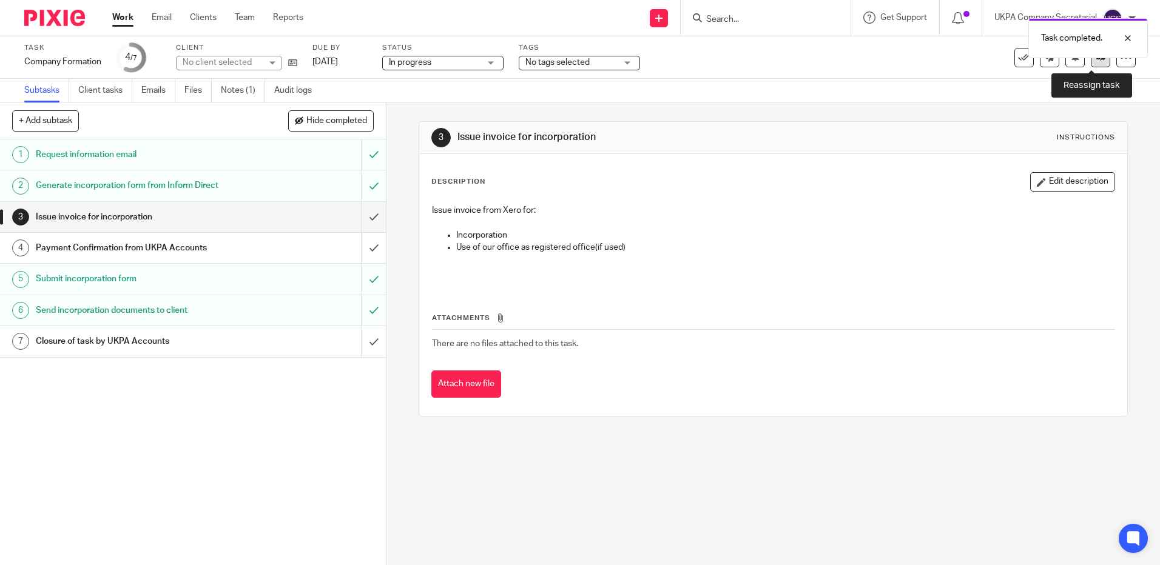
click at [1096, 59] on icon at bounding box center [1100, 57] width 9 height 9
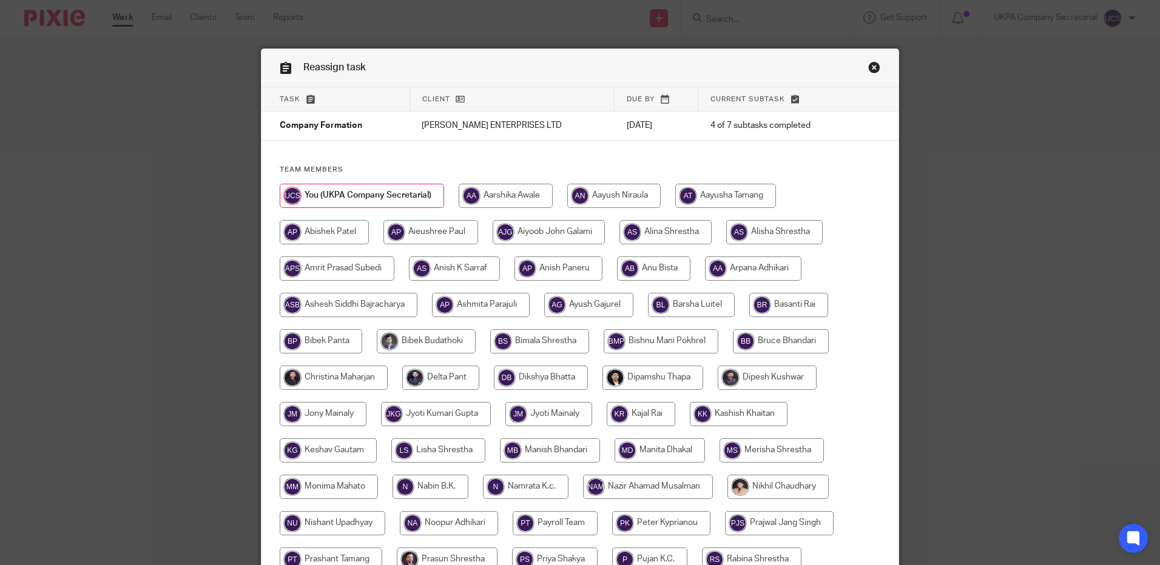
scroll to position [337, 0]
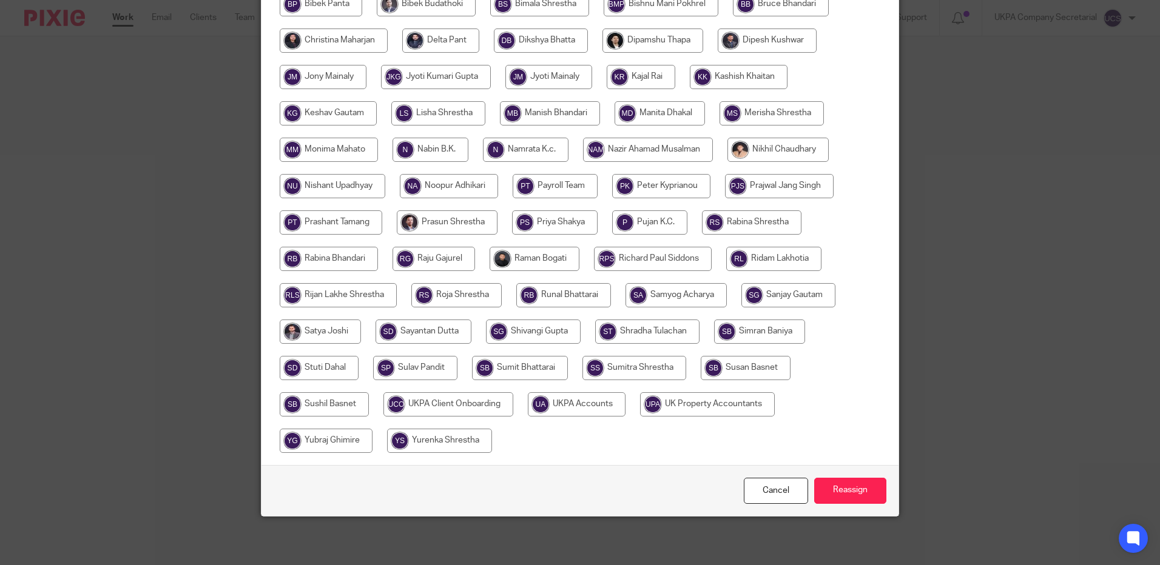
click at [586, 409] on input "radio" at bounding box center [577, 404] width 98 height 24
radio input "true"
click at [843, 493] on input "Reassign" at bounding box center [850, 491] width 72 height 26
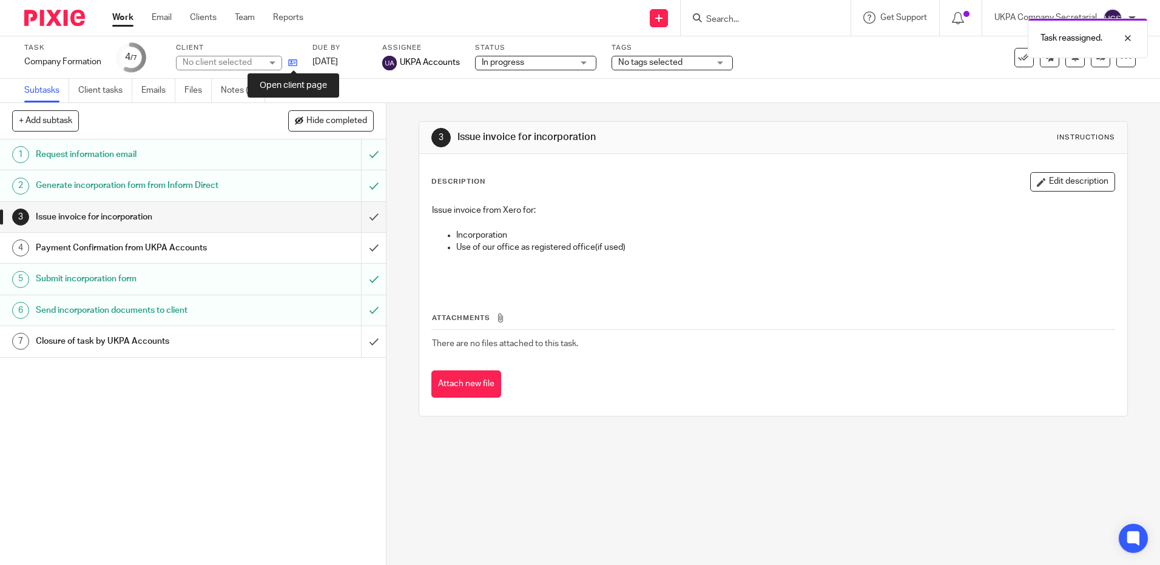
click at [291, 62] on icon at bounding box center [292, 62] width 9 height 9
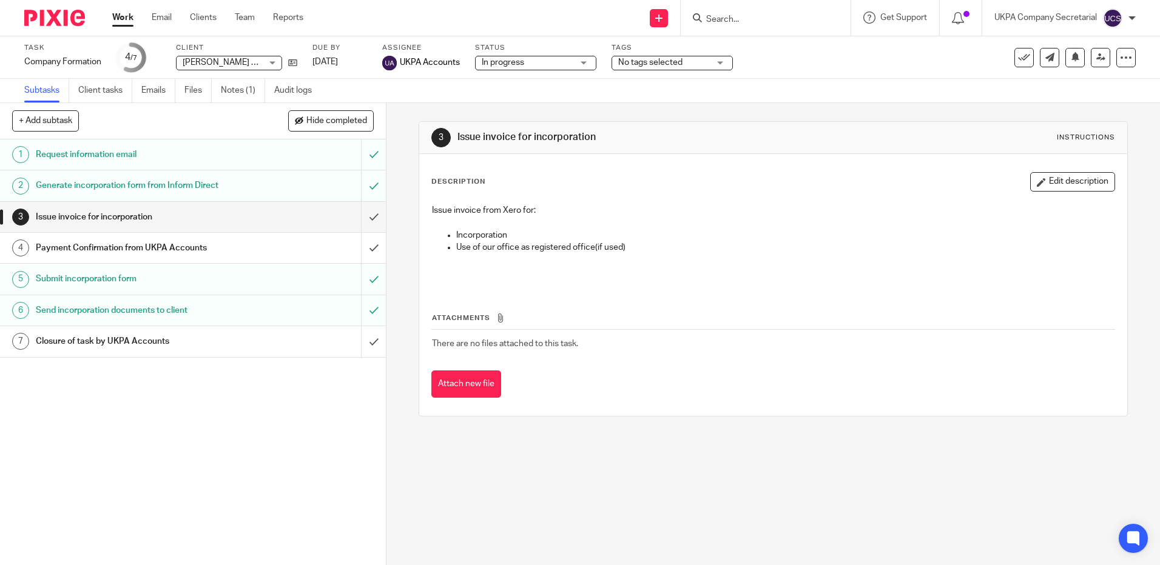
click at [759, 20] on input "Search" at bounding box center [759, 20] width 109 height 11
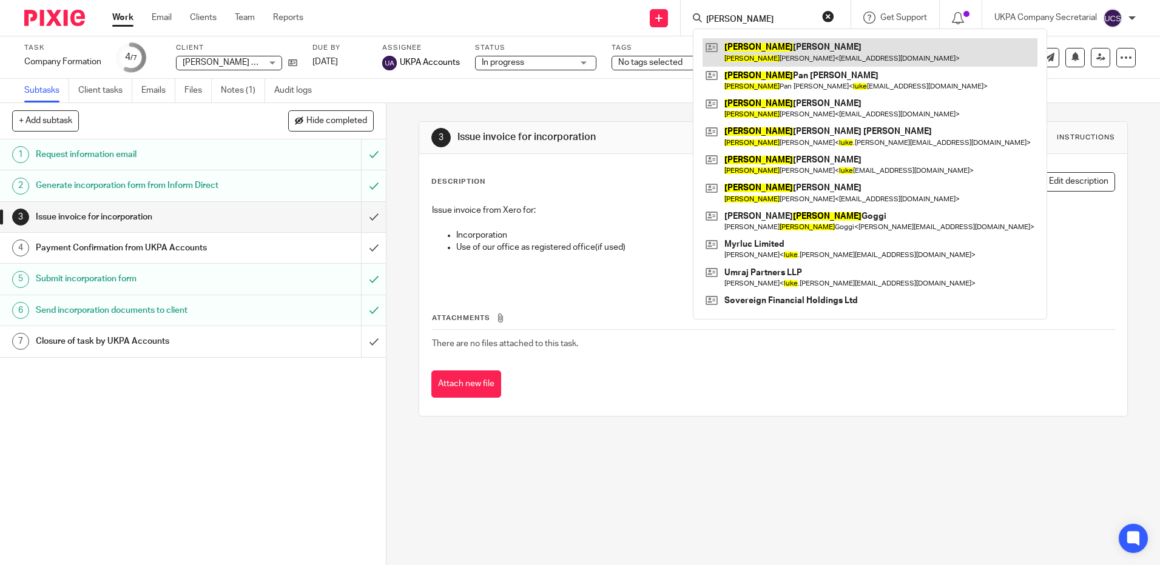
type input "LUKE"
click at [798, 56] on link at bounding box center [869, 52] width 335 height 28
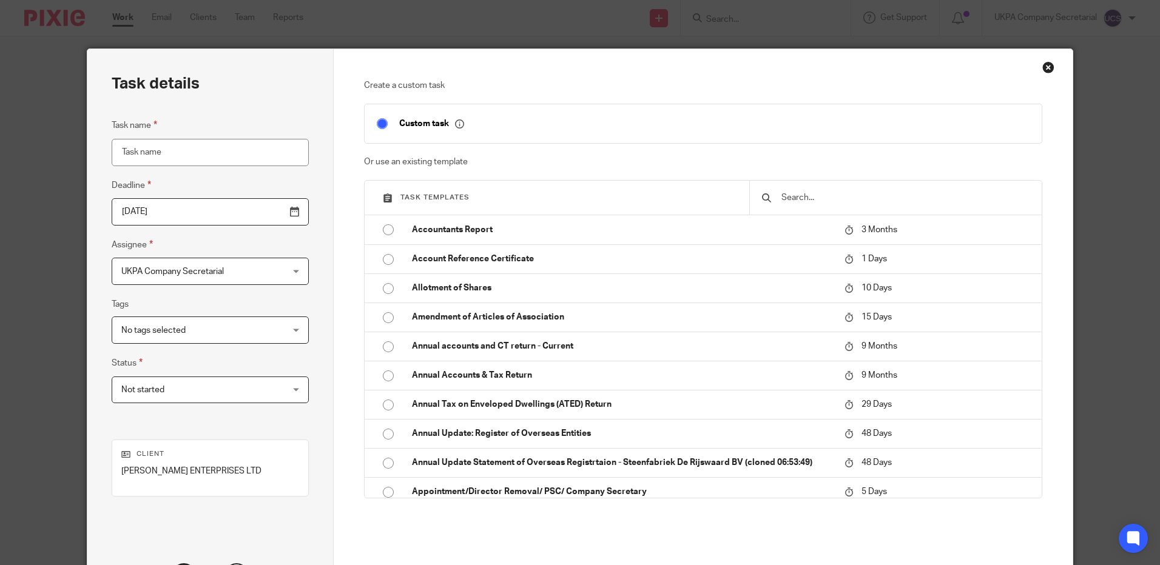
click at [819, 198] on input "text" at bounding box center [904, 197] width 249 height 13
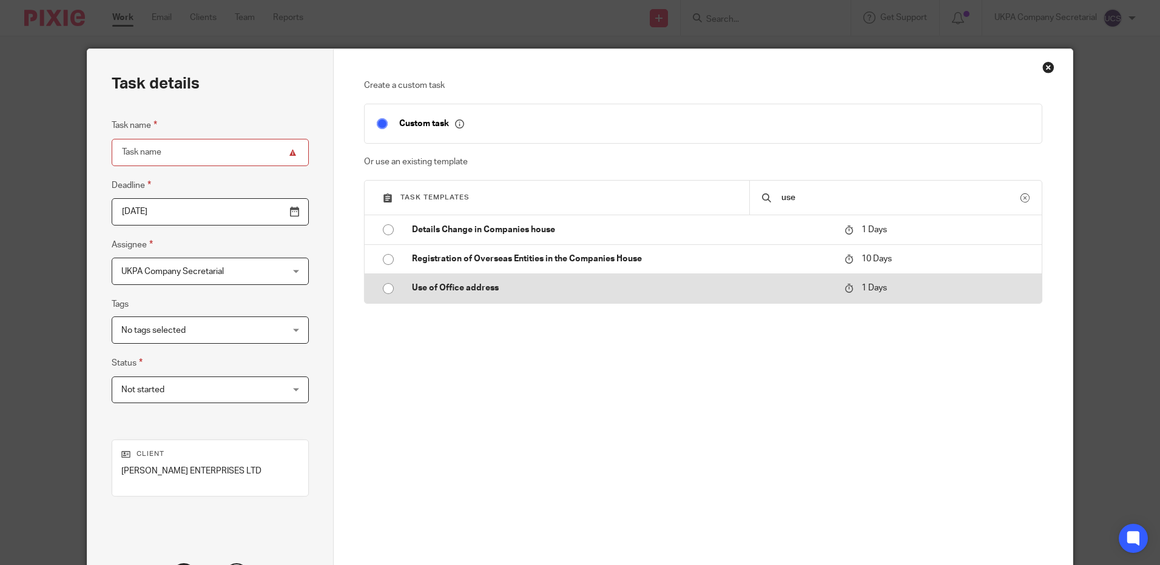
type input "use"
click at [540, 289] on p "Use of Office address" at bounding box center [622, 288] width 420 height 12
type input "2025-09-20"
type input "Use of Office address"
checkbox input "false"
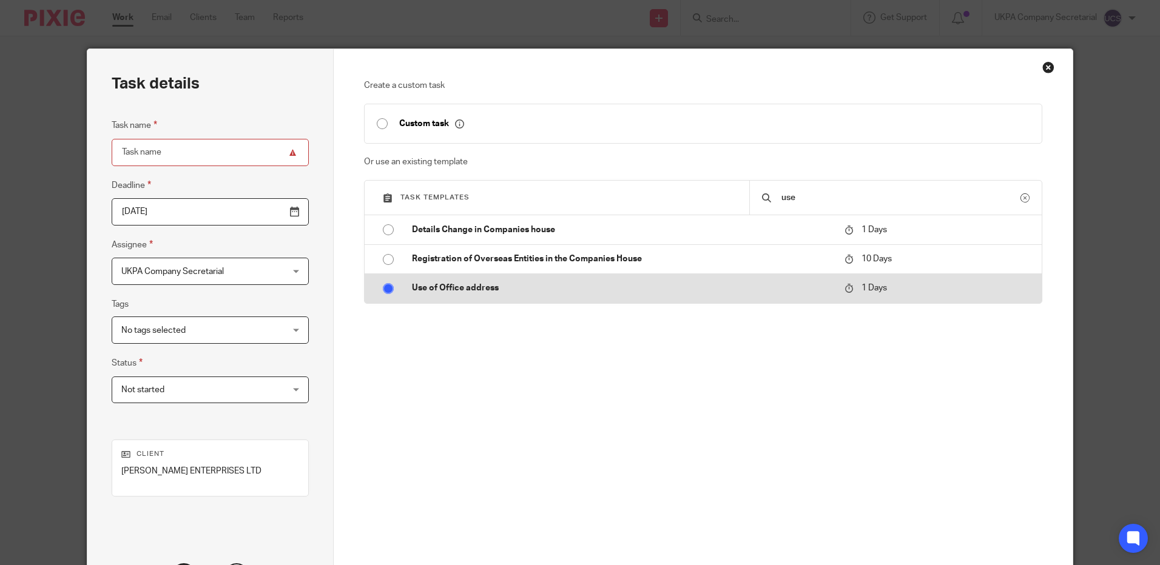
radio input "true"
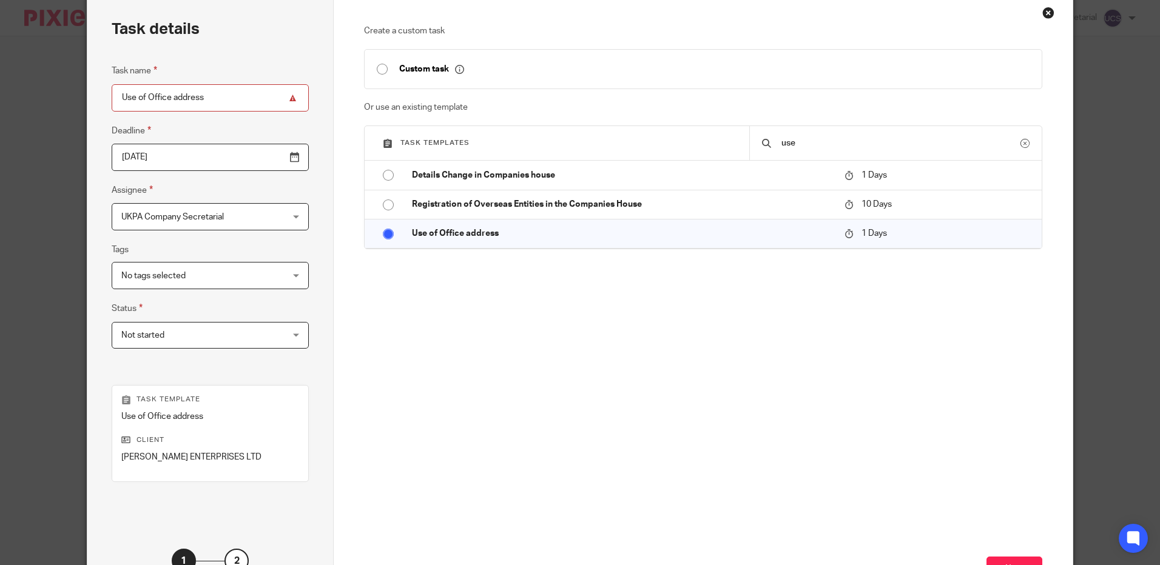
scroll to position [152, 0]
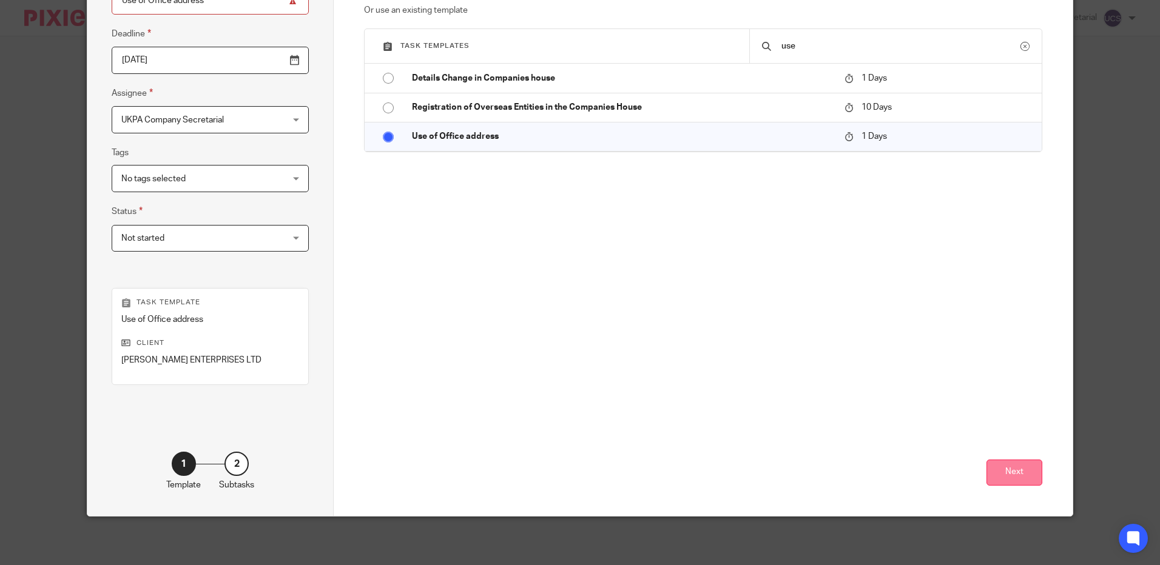
click at [1023, 479] on button "Next" at bounding box center [1014, 473] width 56 height 26
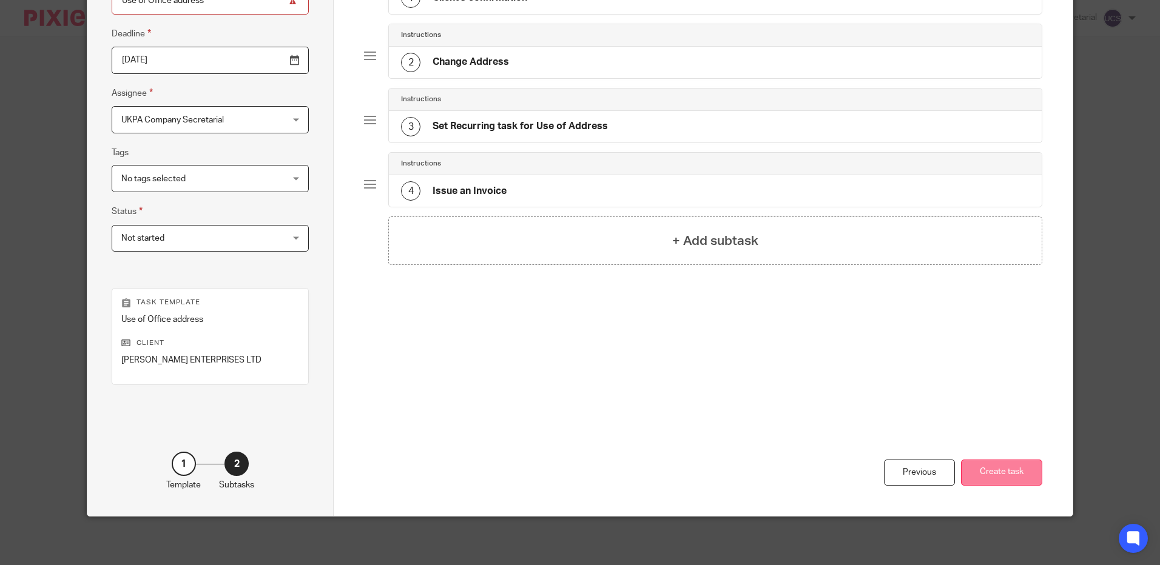
click at [1000, 469] on button "Create task" at bounding box center [1001, 473] width 81 height 26
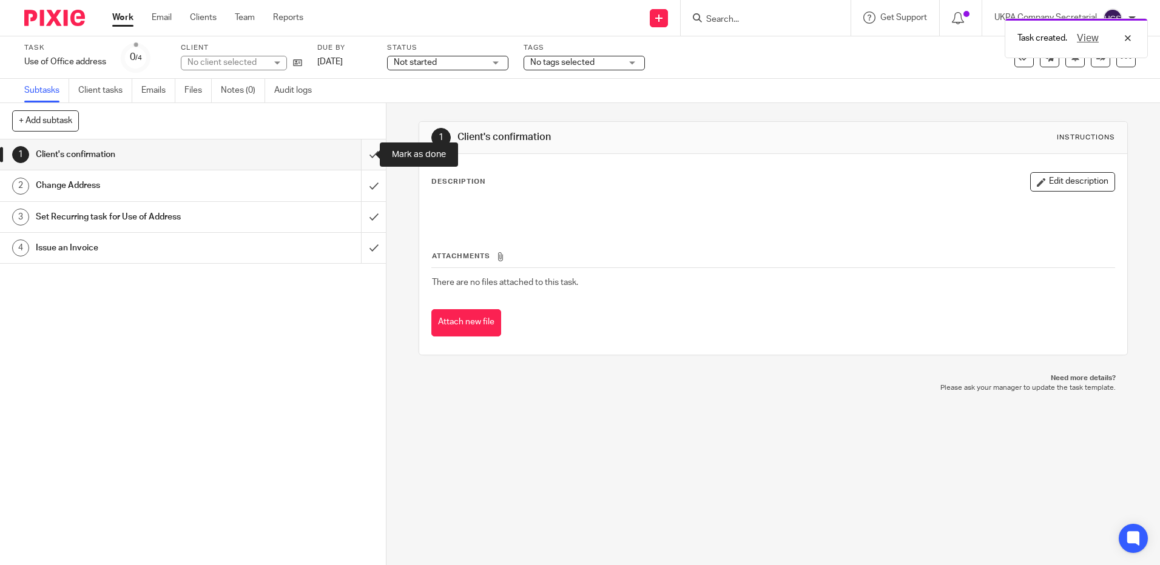
click at [363, 152] on input "submit" at bounding box center [193, 155] width 386 height 30
click at [359, 189] on input "submit" at bounding box center [193, 185] width 386 height 30
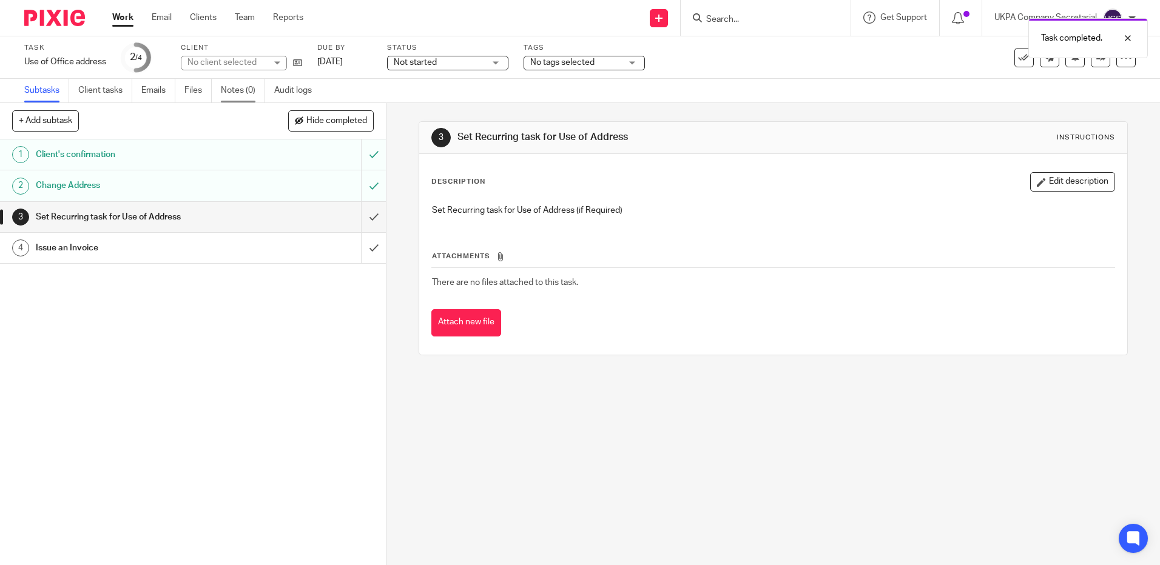
click at [232, 90] on link "Notes (0)" at bounding box center [243, 91] width 44 height 24
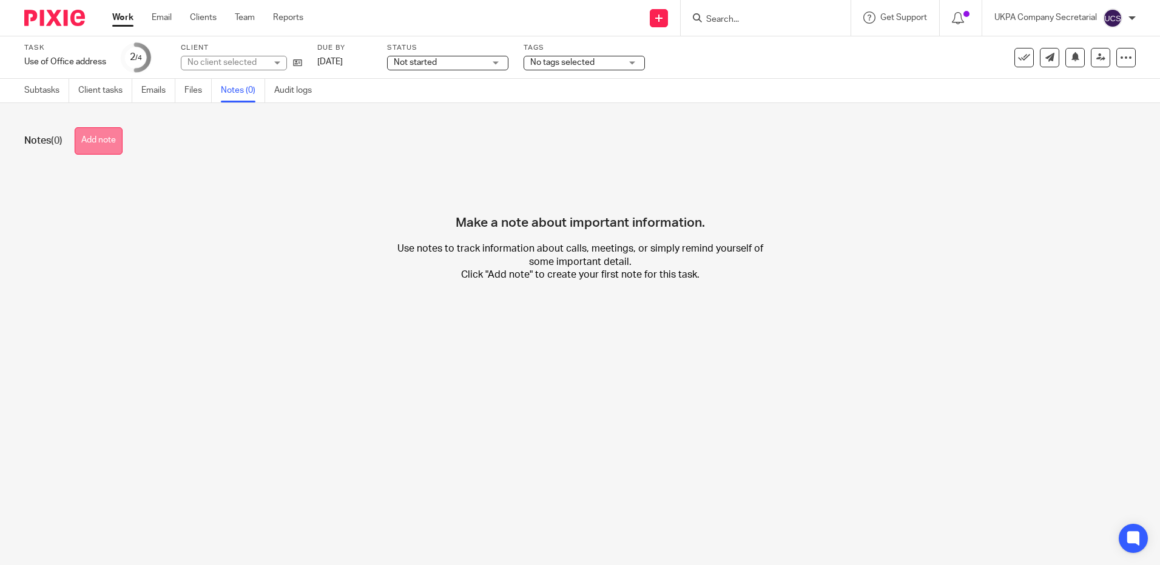
click at [110, 150] on button "Add note" at bounding box center [99, 140] width 48 height 27
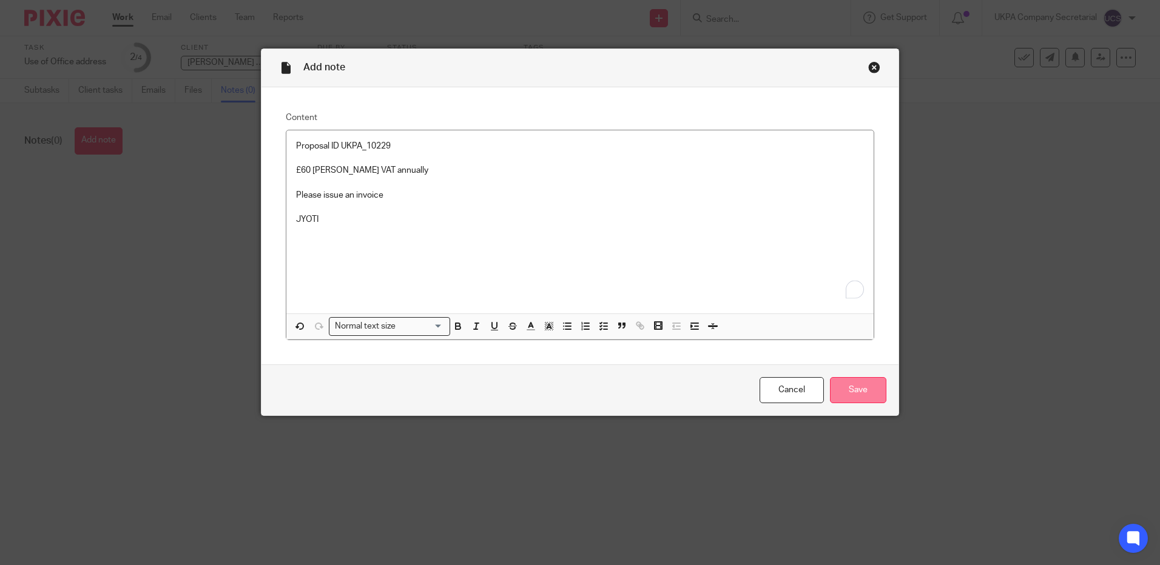
click at [861, 388] on input "Save" at bounding box center [858, 390] width 56 height 26
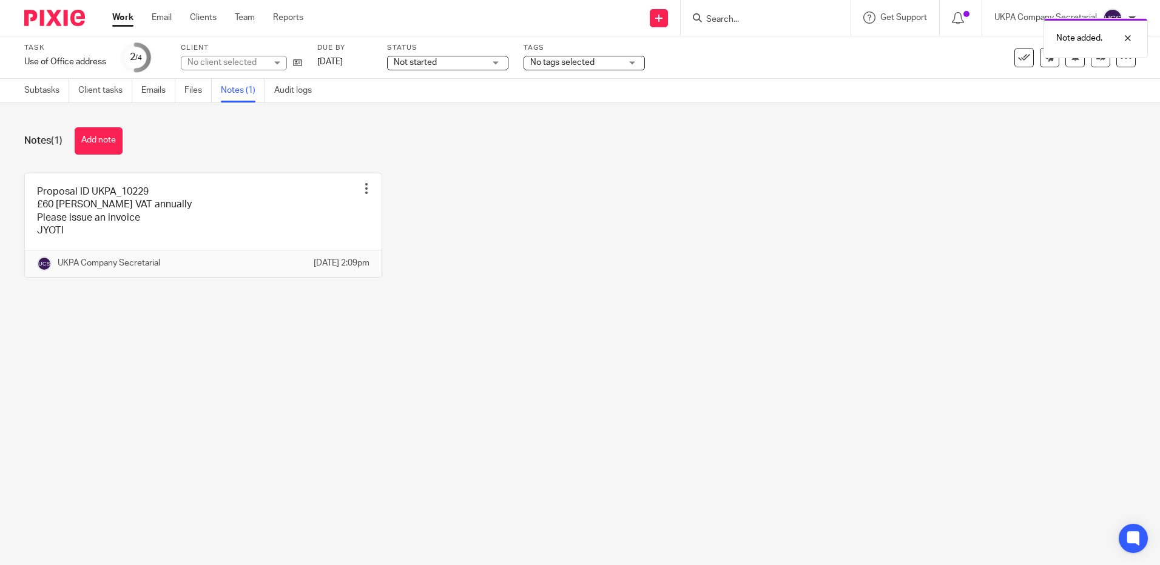
click at [1130, 38] on div at bounding box center [1118, 38] width 33 height 15
click at [1096, 59] on icon at bounding box center [1100, 57] width 9 height 9
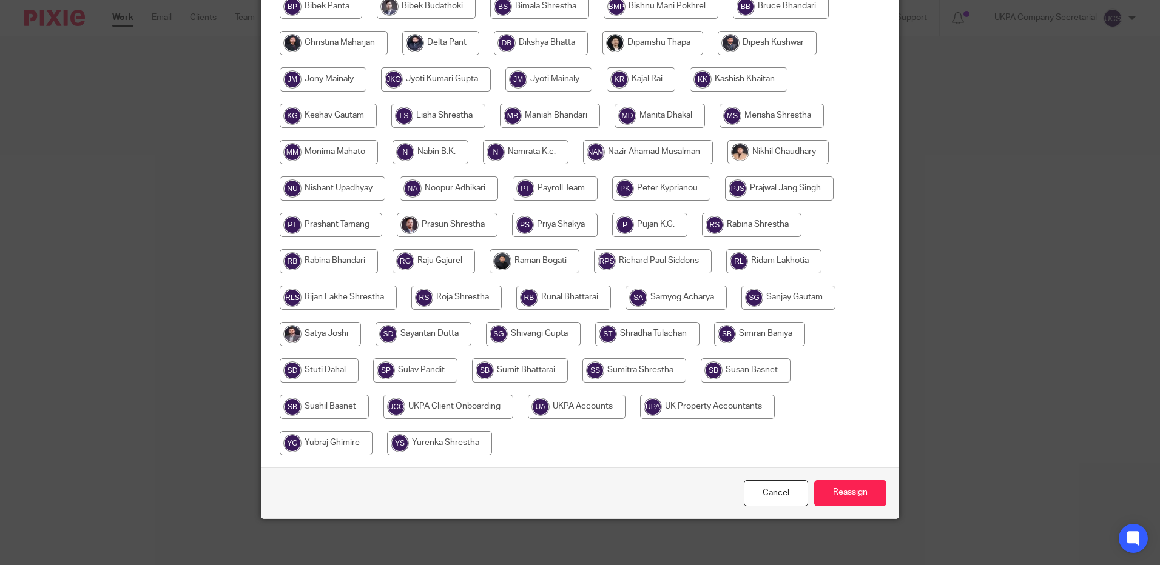
scroll to position [337, 0]
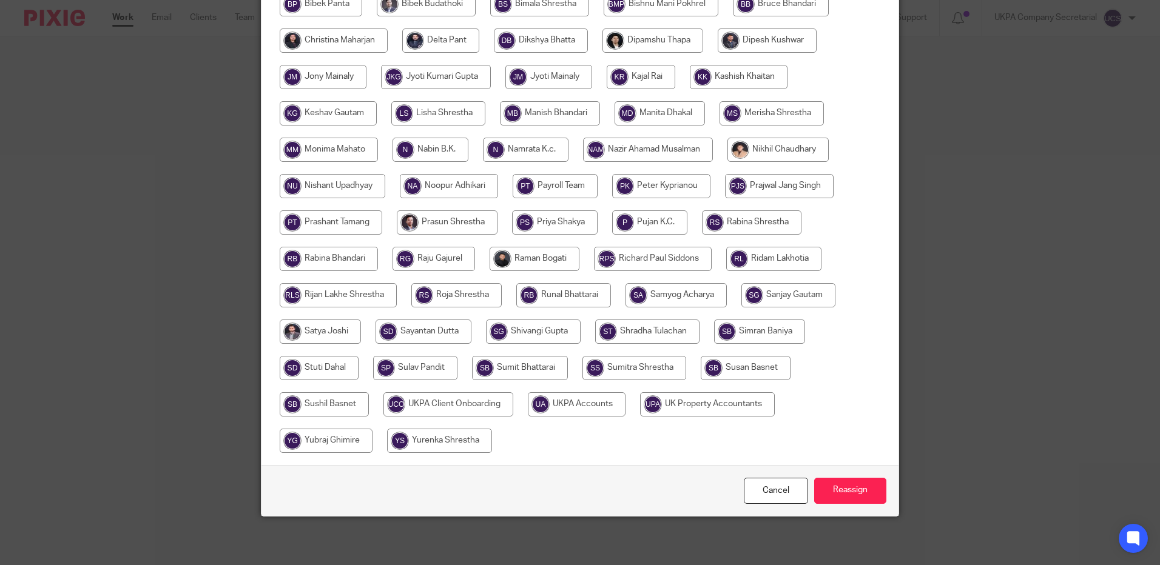
click at [594, 412] on input "radio" at bounding box center [577, 404] width 98 height 24
radio input "true"
click at [863, 491] on input "Reassign" at bounding box center [850, 491] width 72 height 26
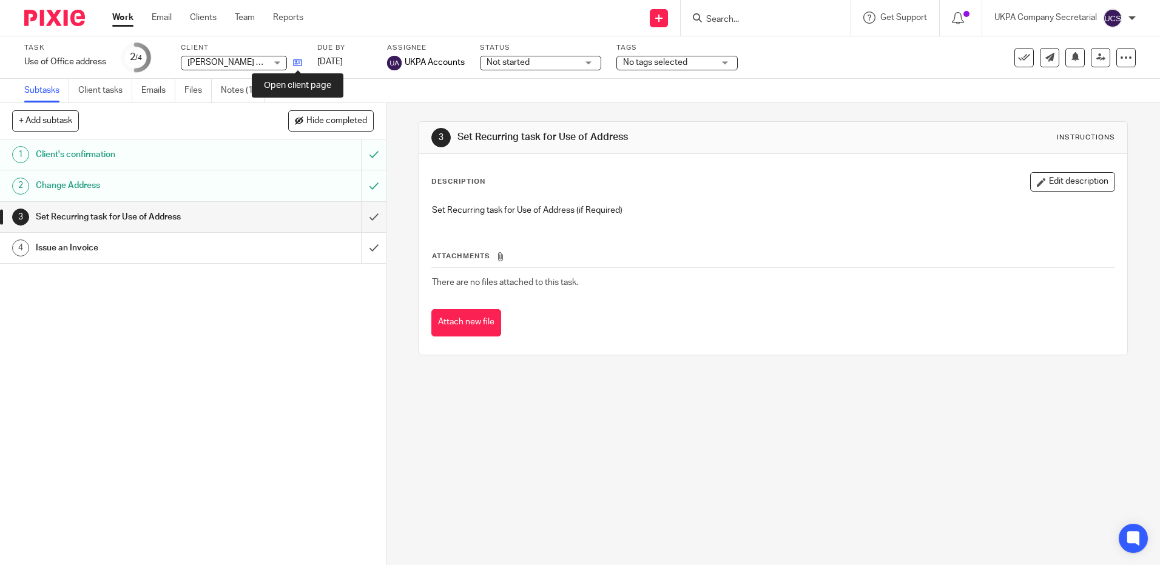
click at [295, 61] on icon at bounding box center [297, 62] width 9 height 9
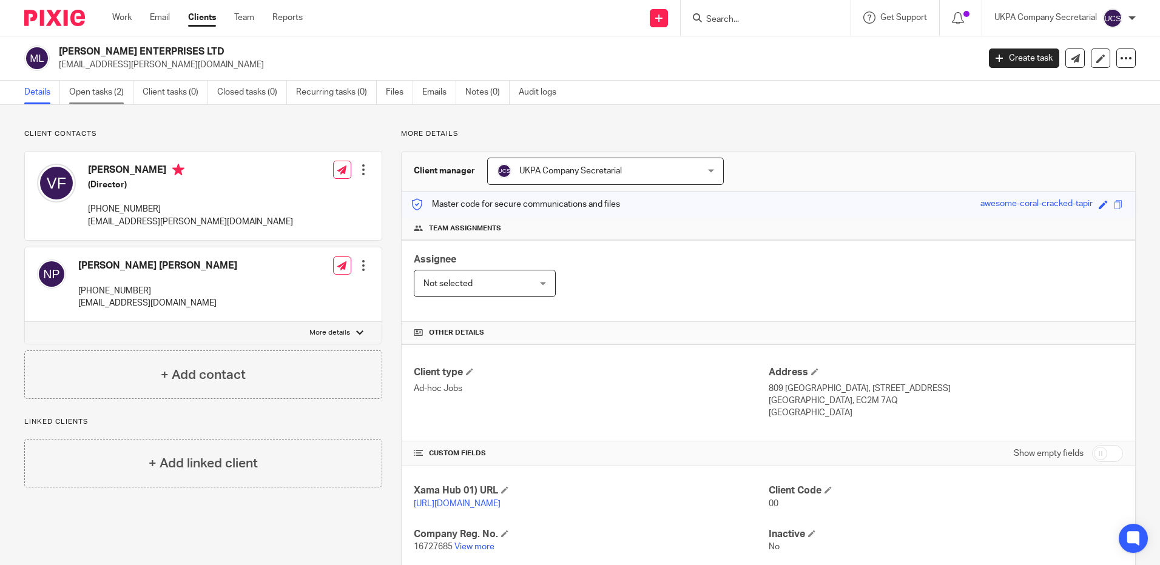
click at [98, 88] on link "Open tasks (2)" at bounding box center [101, 93] width 64 height 24
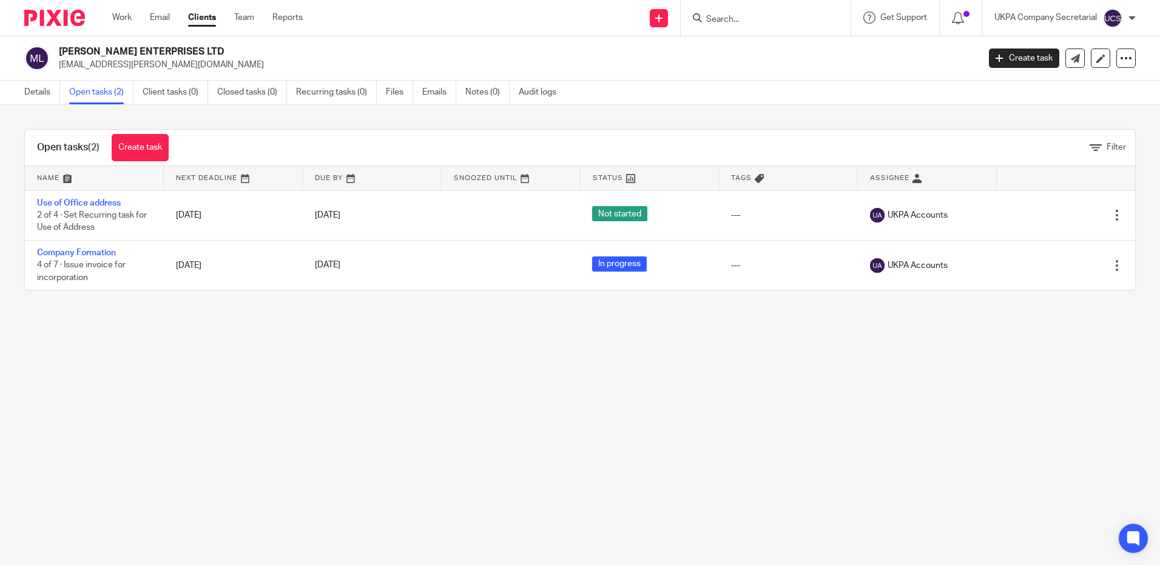
click at [138, 147] on link "Create task" at bounding box center [140, 147] width 57 height 27
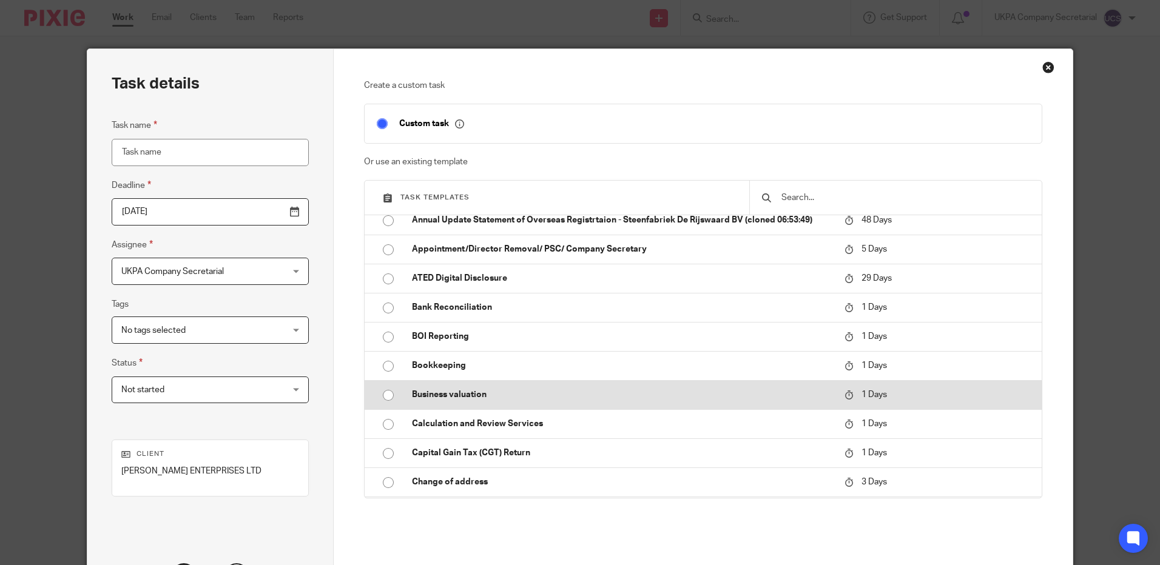
scroll to position [425, 0]
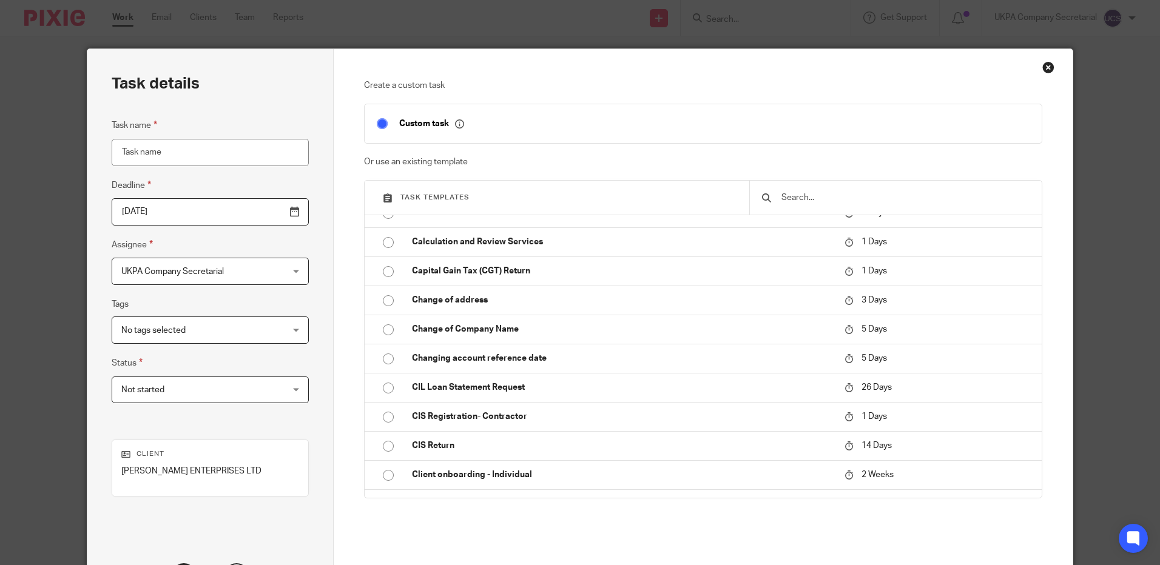
click at [865, 195] on input "text" at bounding box center [904, 197] width 249 height 13
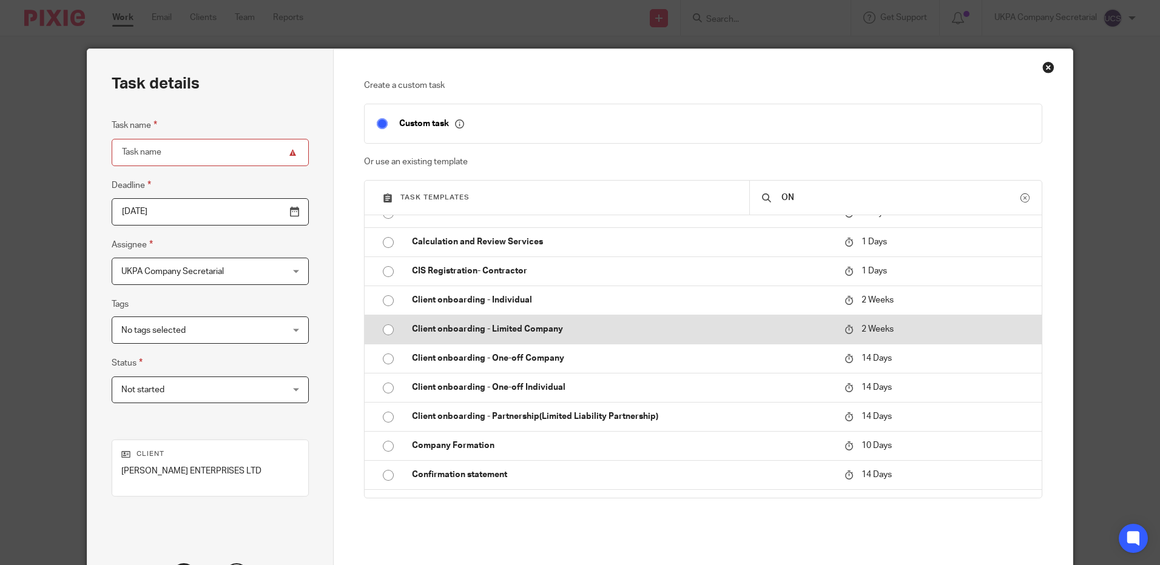
type input "ON"
click at [488, 329] on p "Client onboarding - Limited Company" at bounding box center [622, 329] width 420 height 12
type input "2025-10-03"
type input "Client onboarding - Limited Company"
checkbox input "false"
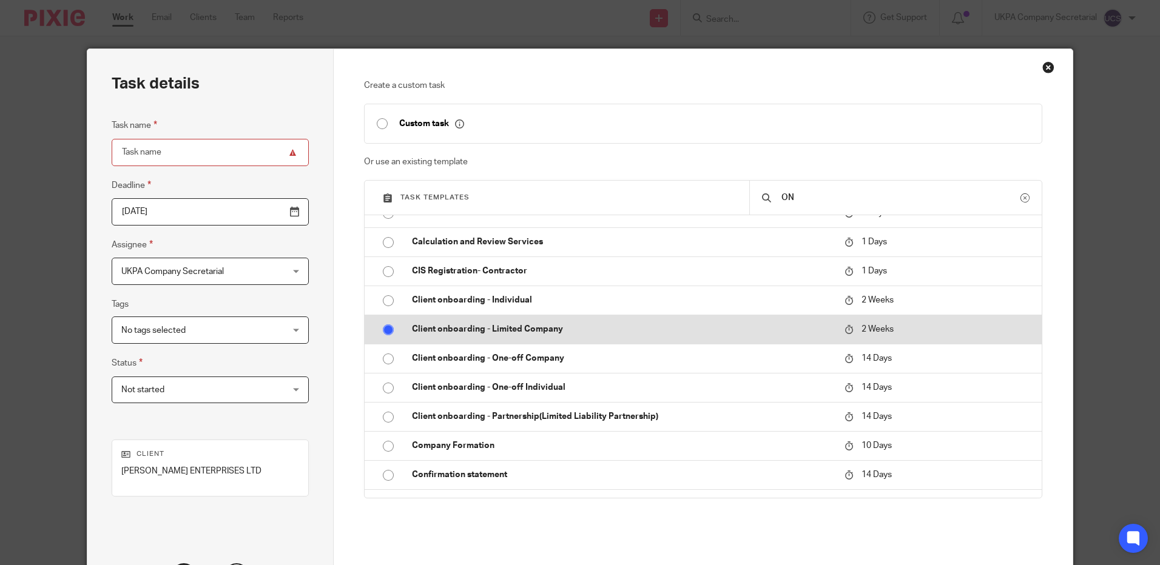
radio input "true"
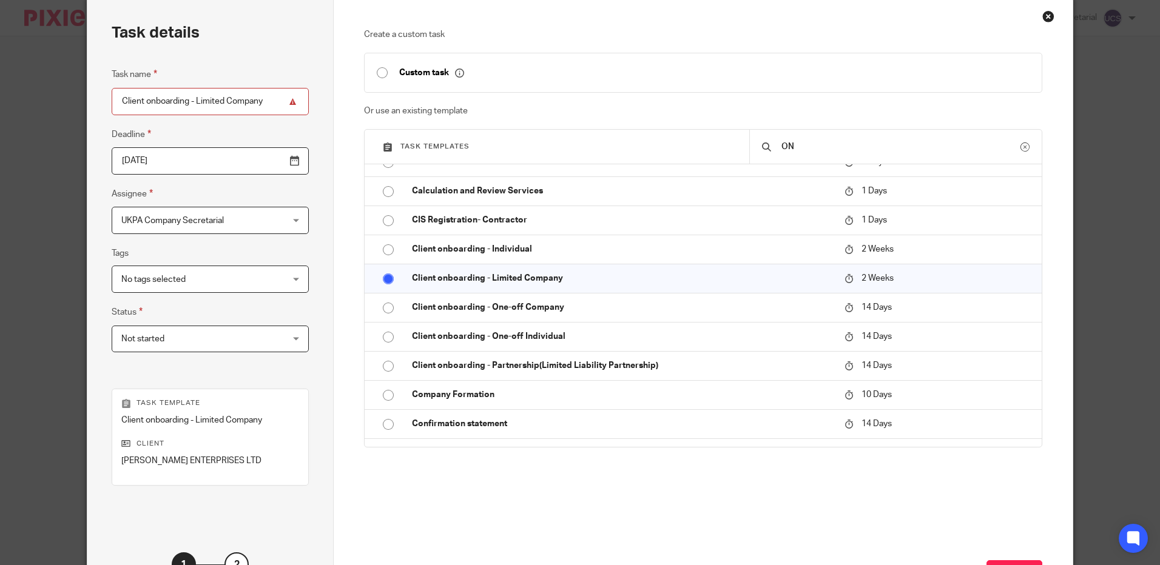
scroll to position [152, 0]
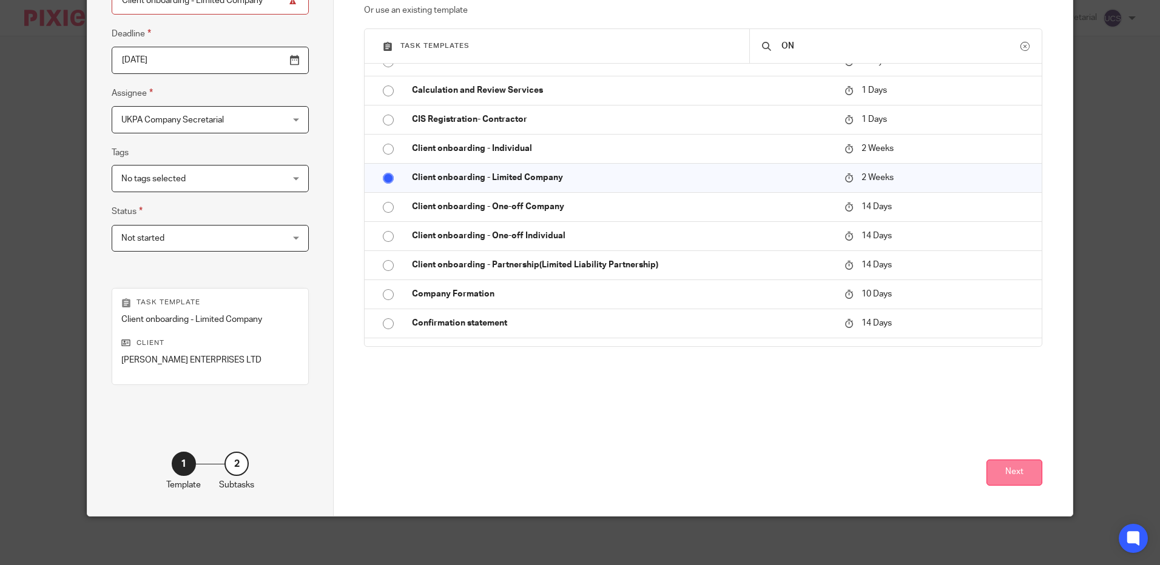
click at [1006, 473] on button "Next" at bounding box center [1014, 473] width 56 height 26
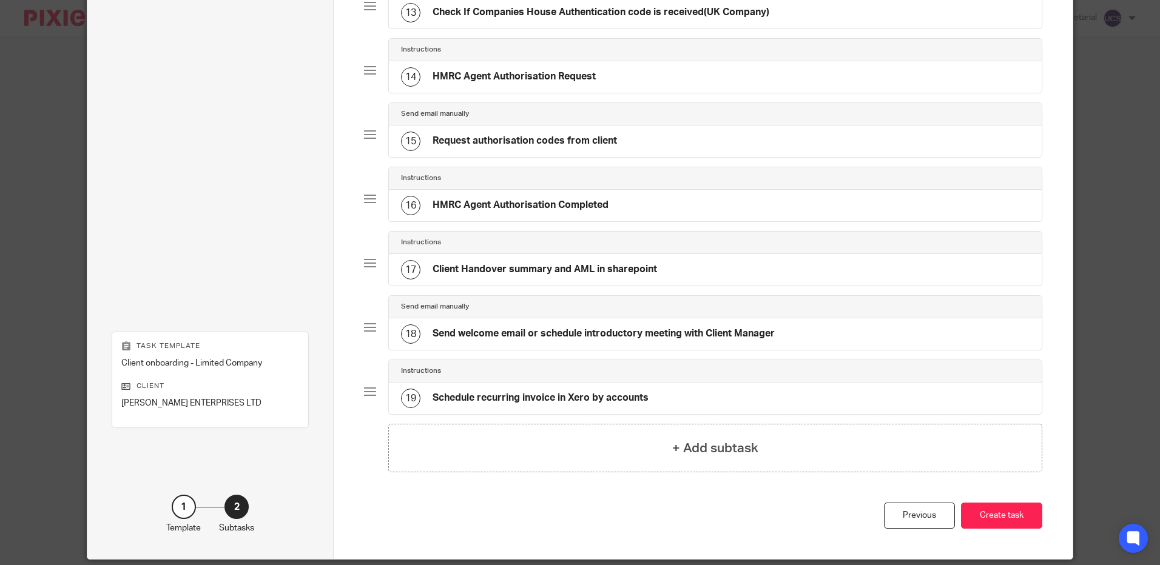
scroll to position [952, 0]
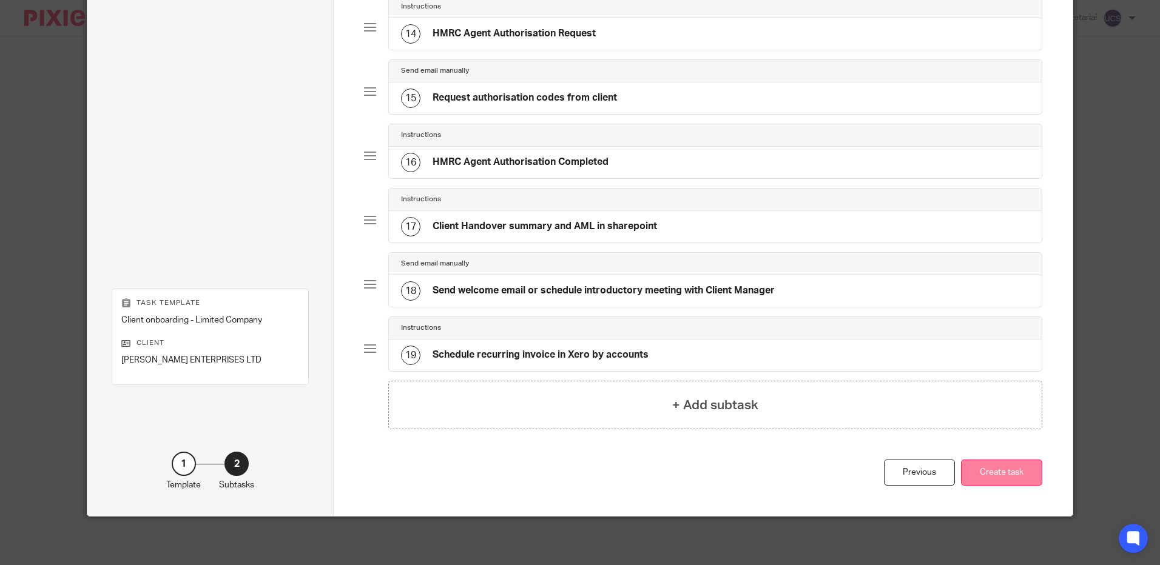
click at [991, 476] on button "Create task" at bounding box center [1001, 473] width 81 height 26
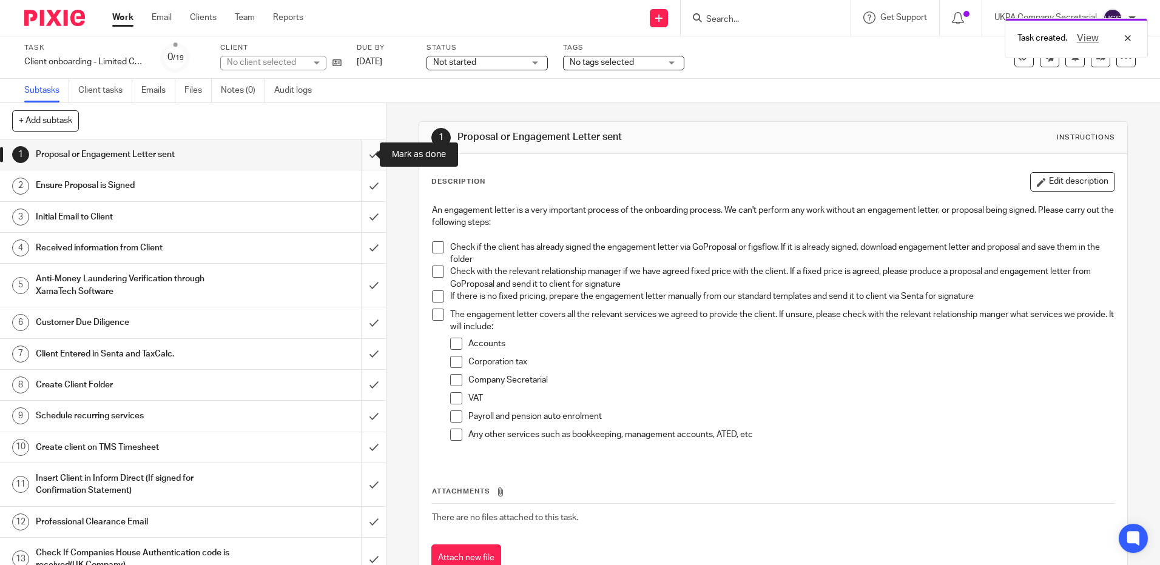
click at [365, 154] on input "submit" at bounding box center [193, 155] width 386 height 30
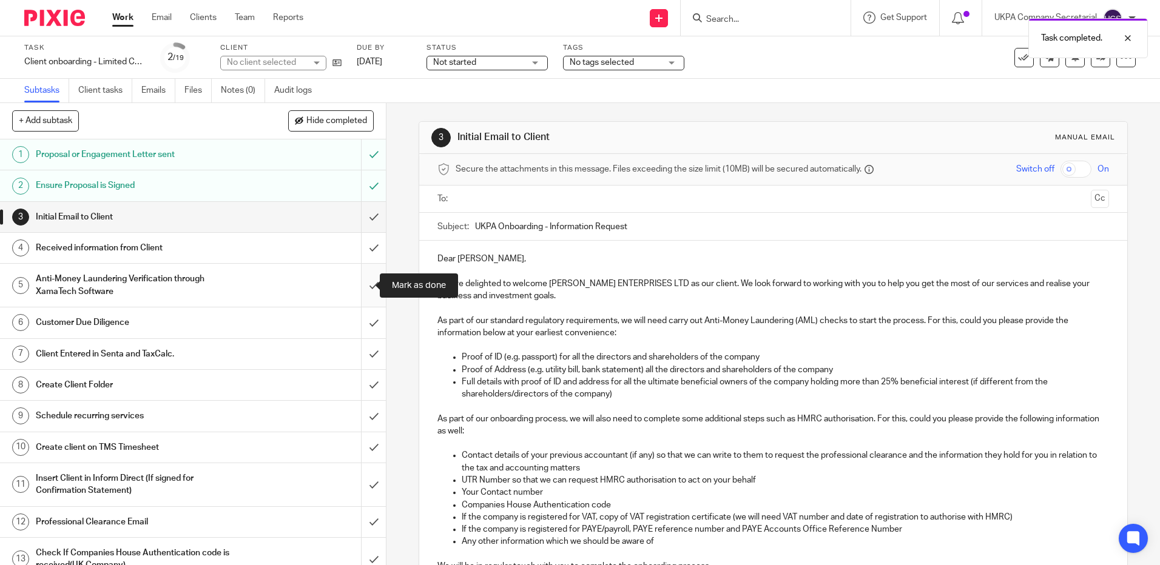
click at [365, 285] on input "submit" at bounding box center [193, 285] width 386 height 43
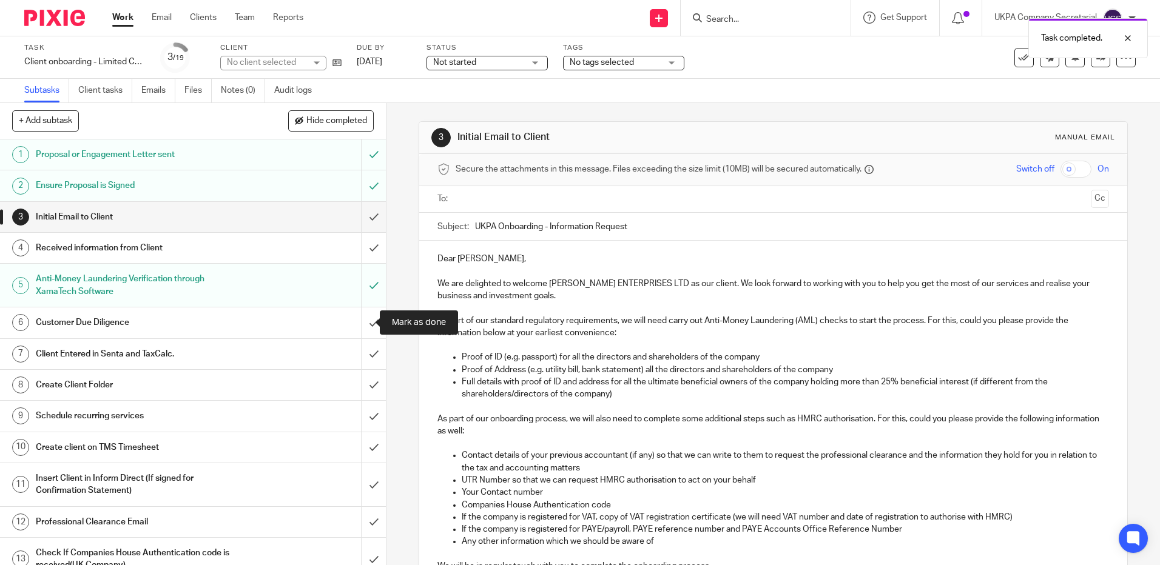
click at [360, 329] on input "submit" at bounding box center [193, 323] width 386 height 30
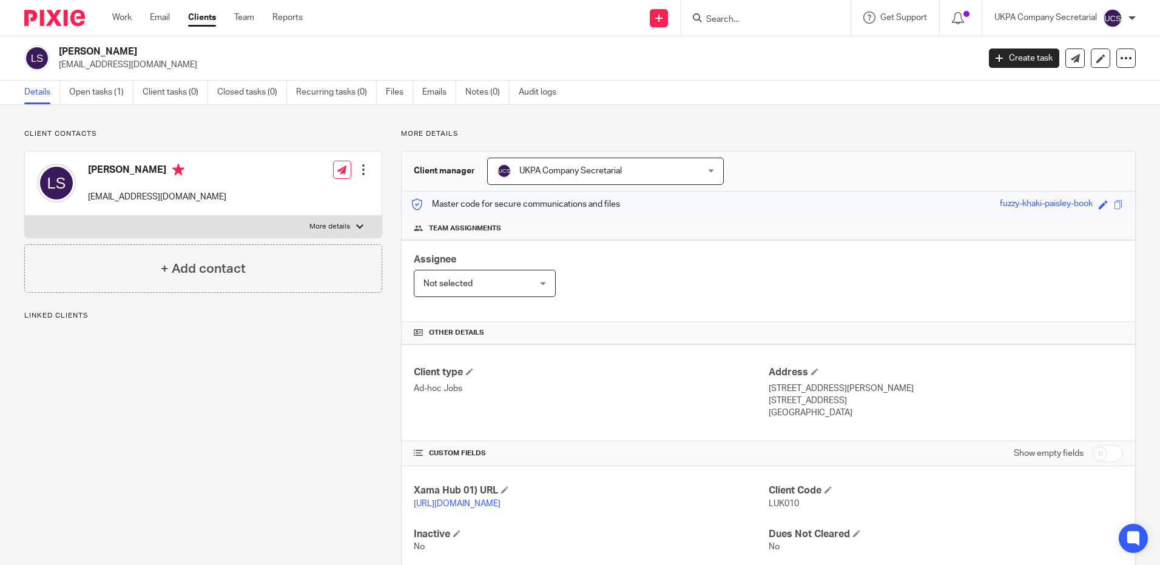
drag, startPoint x: 0, startPoint y: 0, endPoint x: 149, endPoint y: 66, distance: 163.2
click at [149, 66] on div "[PERSON_NAME] [EMAIL_ADDRESS][DOMAIN_NAME]" at bounding box center [497, 57] width 946 height 25
copy p "[EMAIL_ADDRESS][DOMAIN_NAME]"
click at [686, 360] on div "Client type Ad-hoc Jobs Address [STREET_ADDRESS][PERSON_NAME] [STREET_ADDRESS] …" at bounding box center [768, 393] width 733 height 97
